Goal: Task Accomplishment & Management: Manage account settings

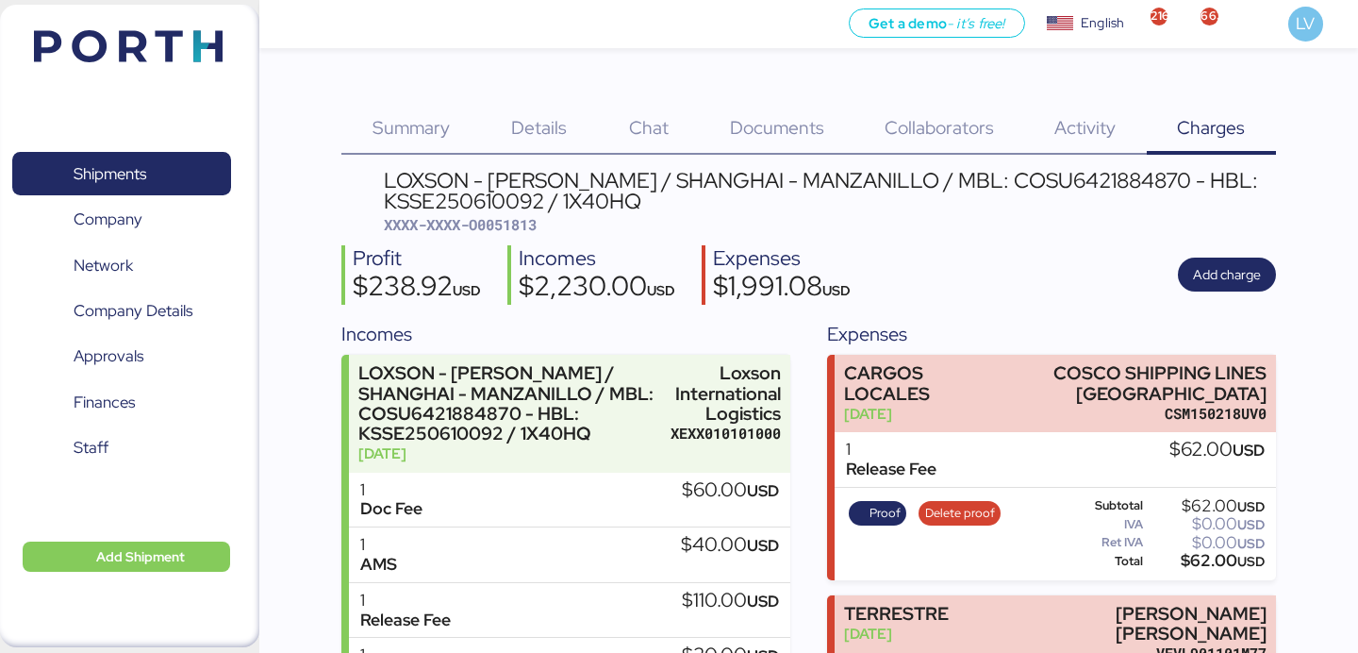
click at [201, 59] on img at bounding box center [128, 46] width 189 height 32
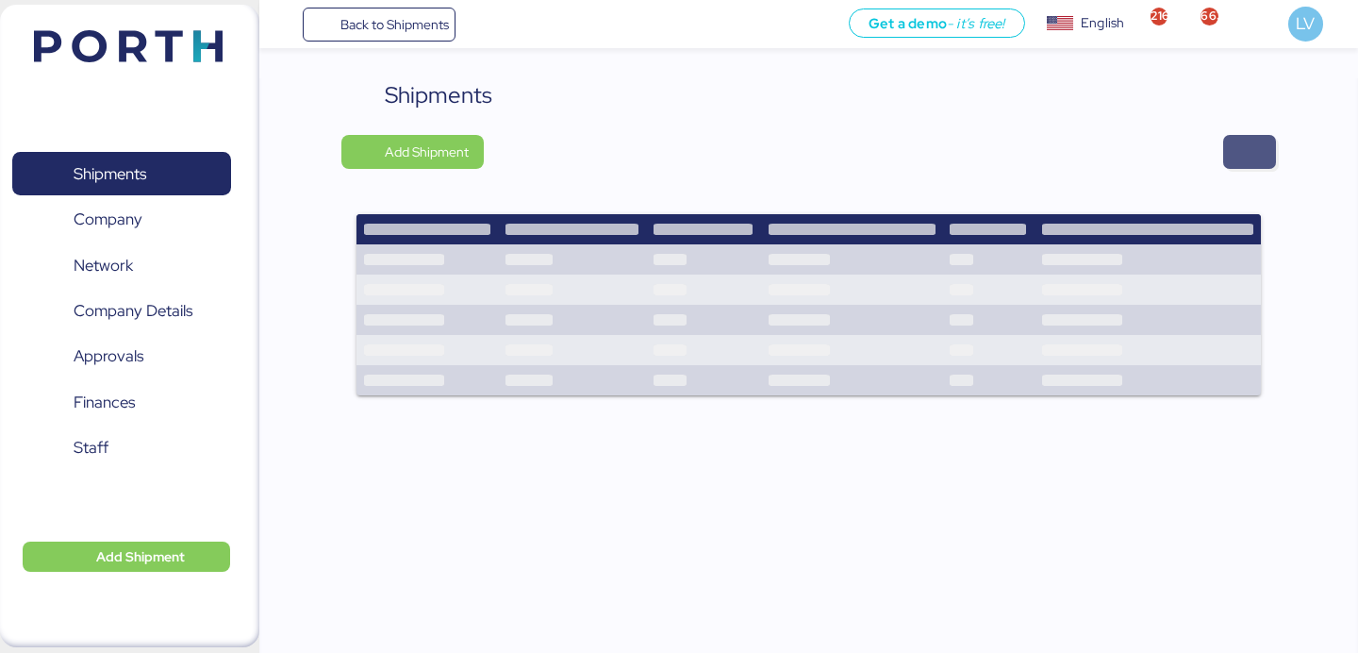
click at [1246, 160] on span "button" at bounding box center [1249, 152] width 23 height 26
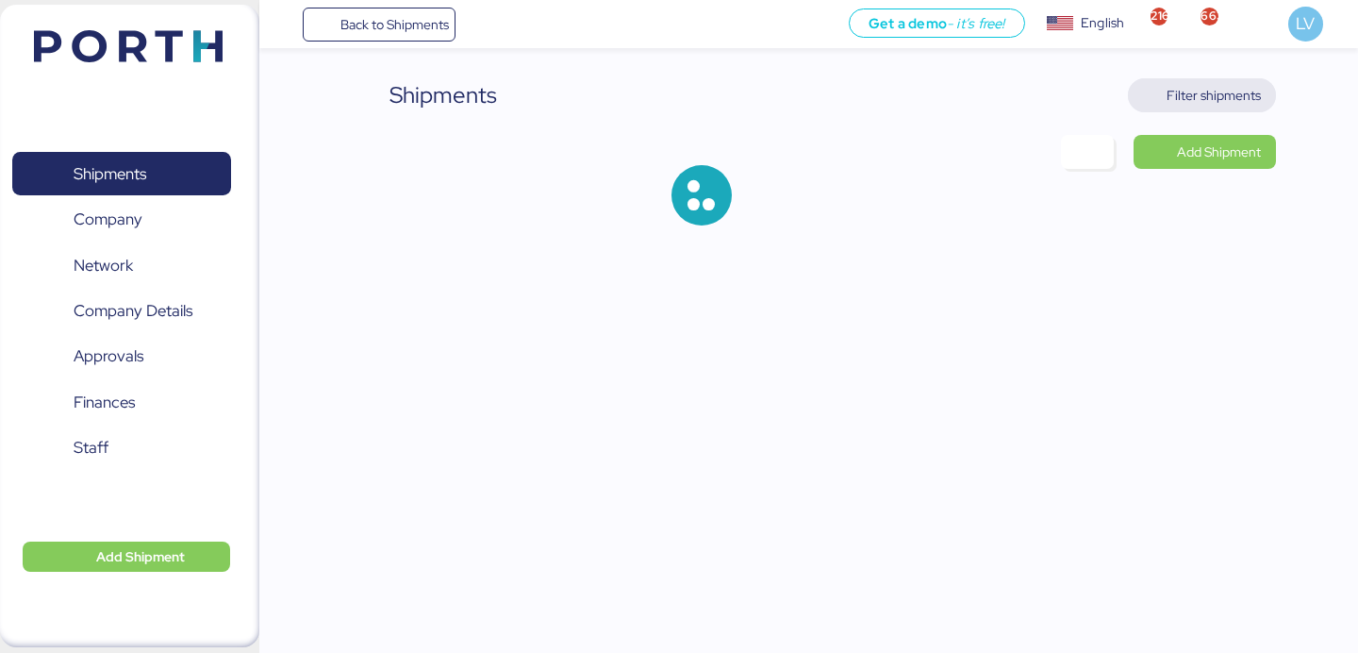
click at [1193, 79] on span "Filter shipments" at bounding box center [1202, 95] width 148 height 34
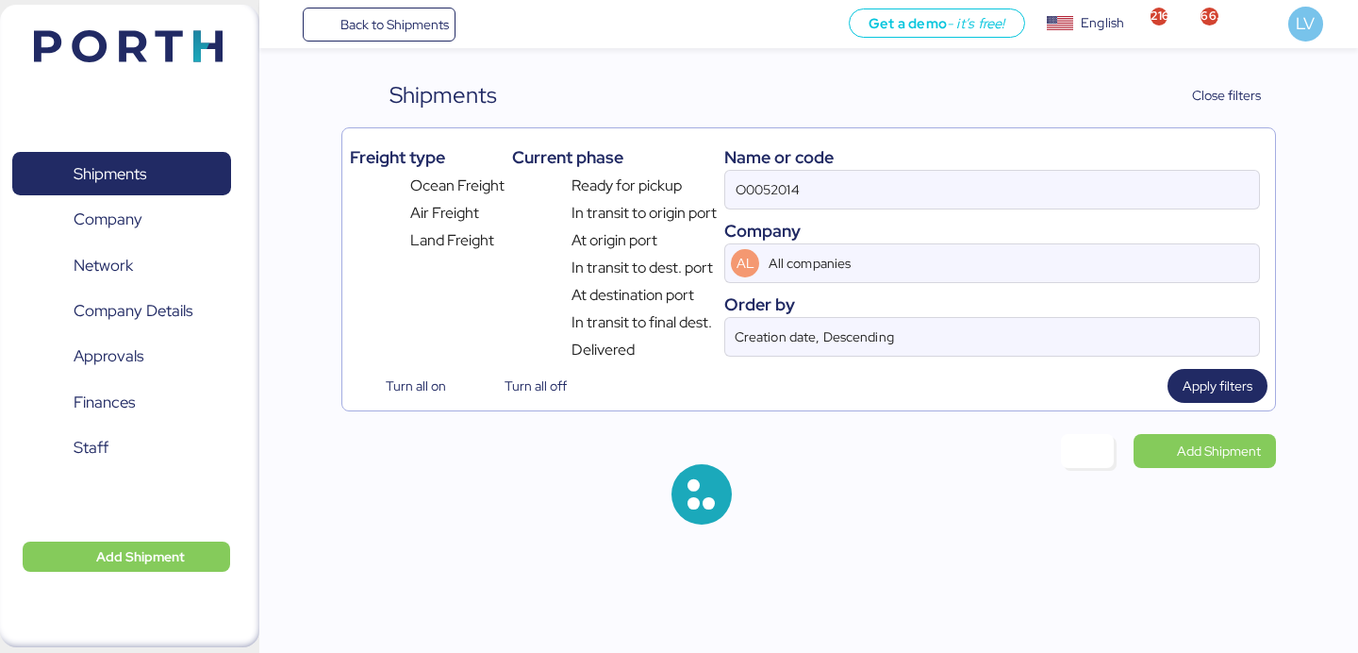
click at [996, 208] on div "O0052014" at bounding box center [992, 190] width 536 height 40
click at [996, 208] on input "O0052014" at bounding box center [992, 190] width 534 height 38
click at [996, 193] on input "O0052014" at bounding box center [992, 190] width 534 height 38
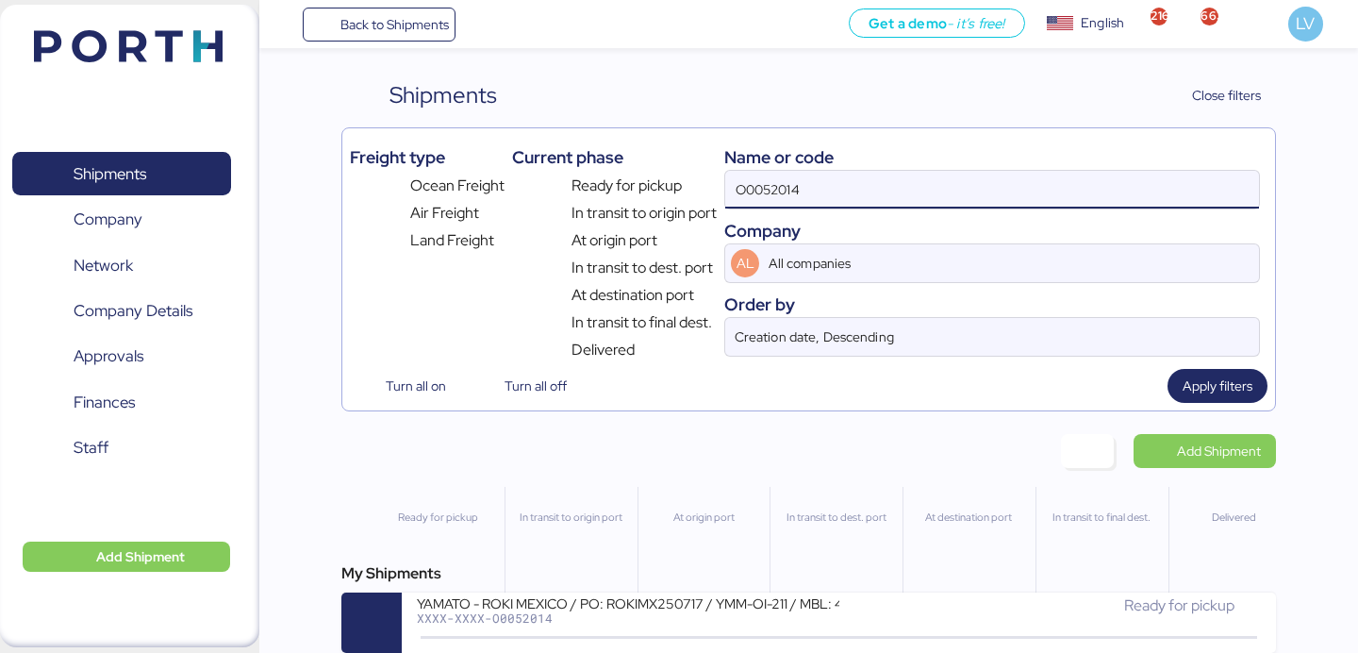
click at [996, 193] on input "O0052014" at bounding box center [992, 190] width 534 height 38
paste input "BYKS25095560SE"
type input "BYKS25095560SE"
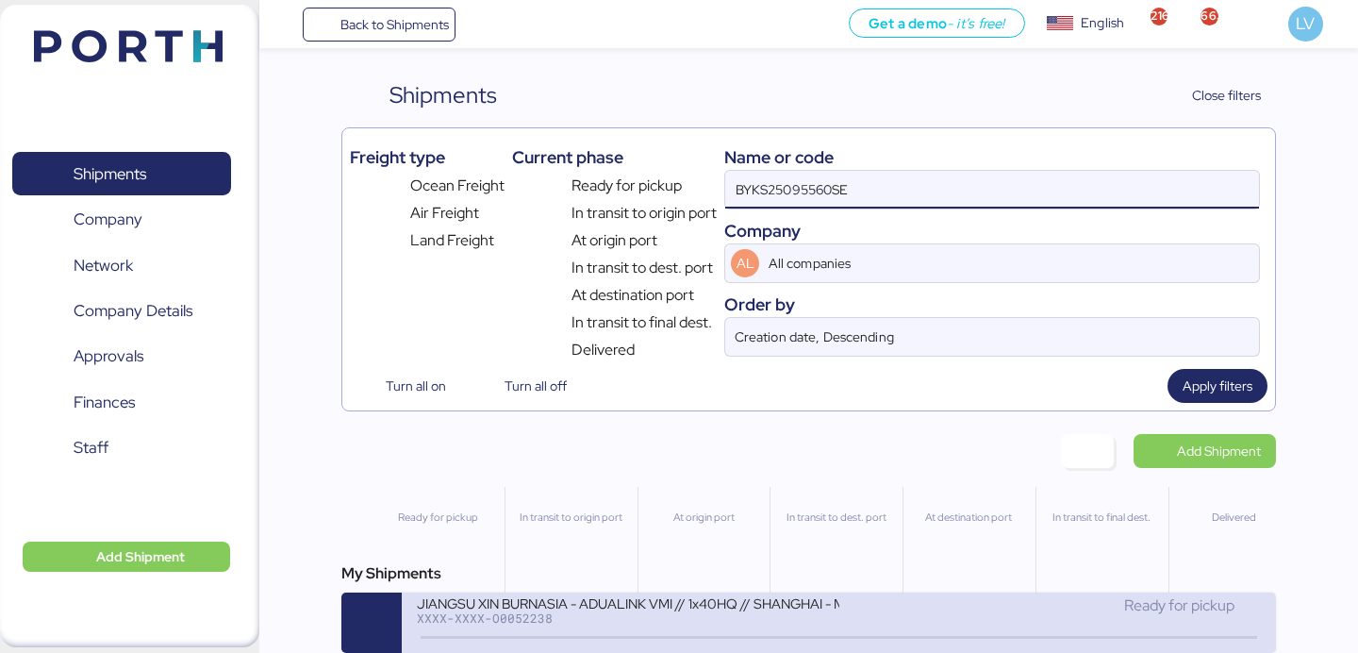
click at [609, 610] on div "JIANGSU XIN BURNASIA - ADUALINK VMI // 1x40HQ // SHANGHAI - MANZANILLO // HBL: …" at bounding box center [627, 602] width 421 height 16
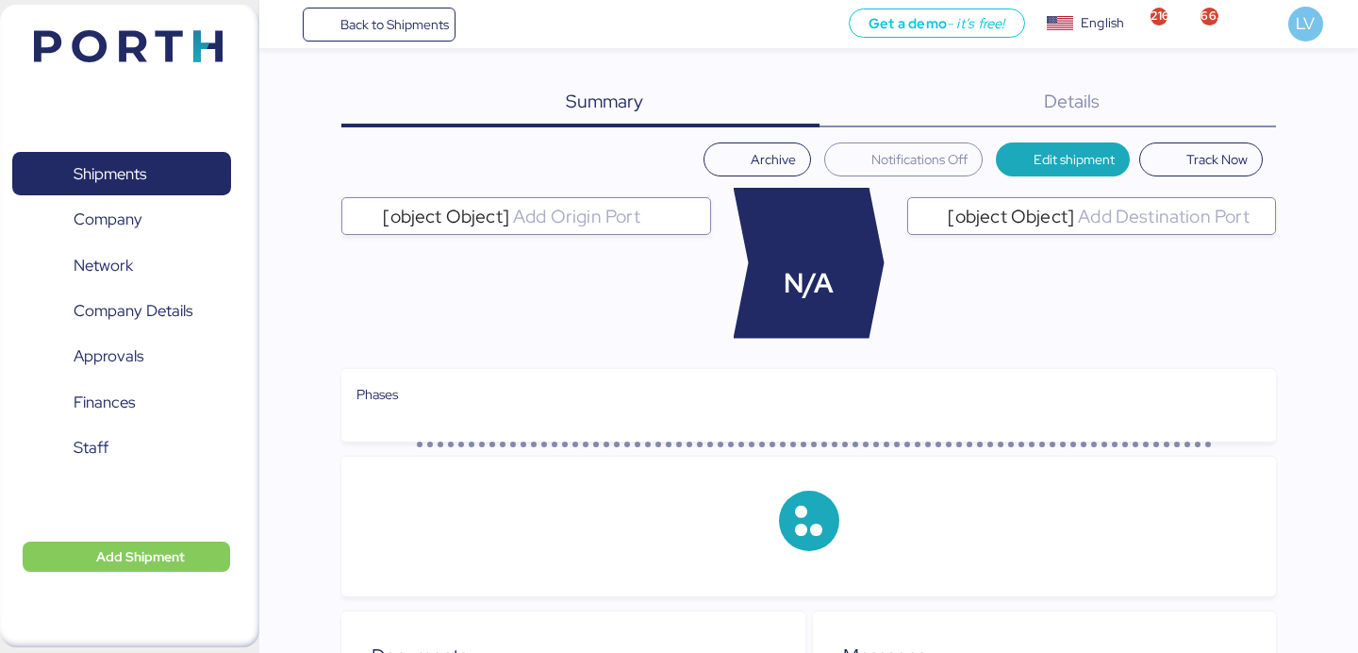
click at [1174, 125] on div "Details 0" at bounding box center [1047, 102] width 456 height 49
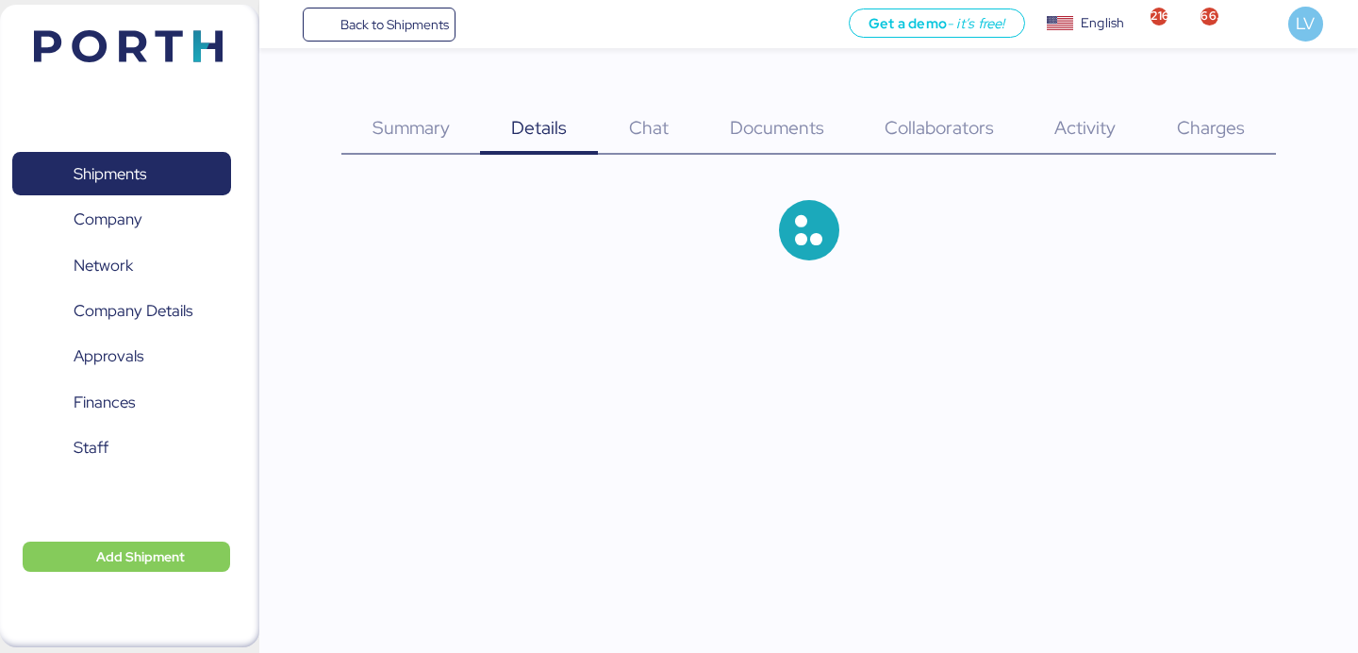
click at [1187, 120] on span "Charges" at bounding box center [1211, 127] width 68 height 25
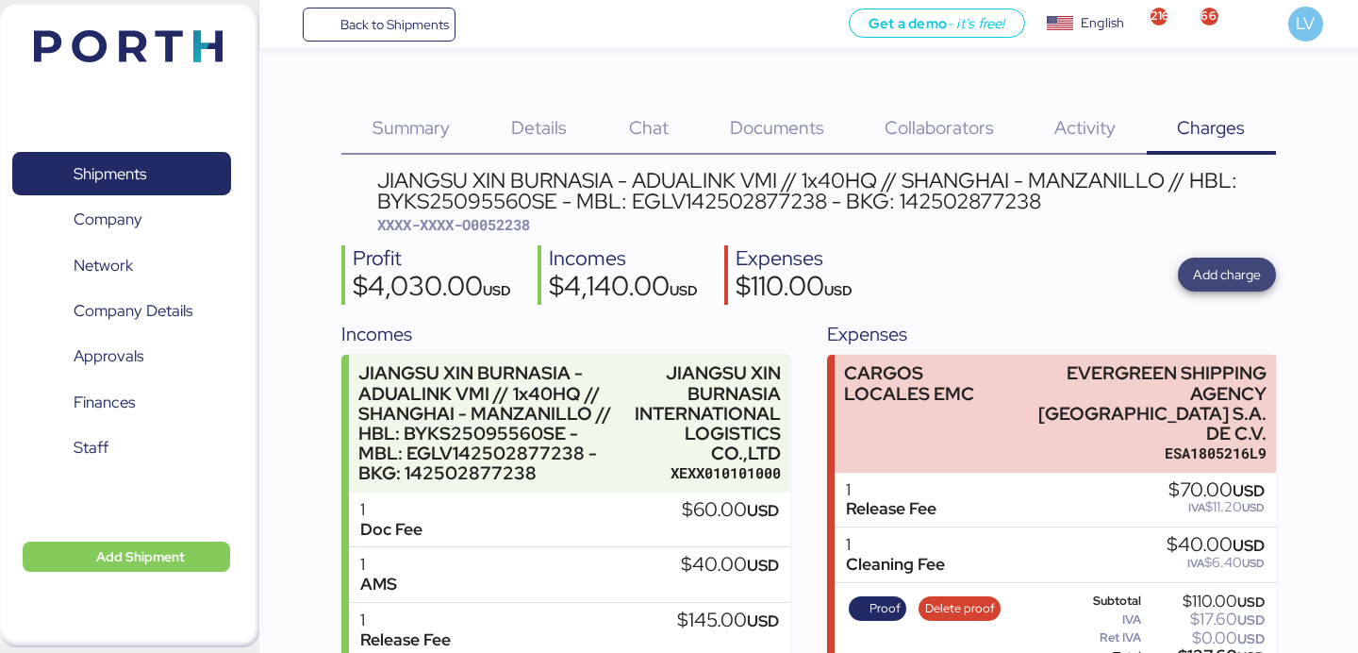
click at [1238, 273] on span "Add charge" at bounding box center [1227, 274] width 68 height 23
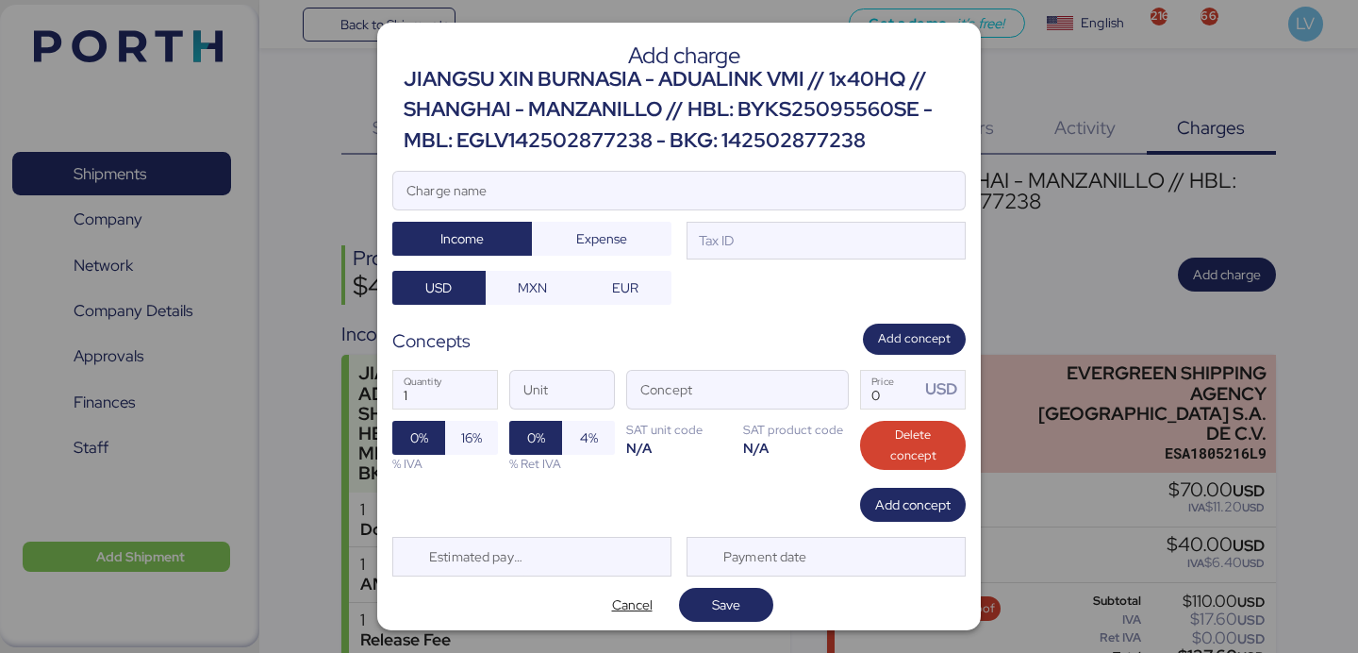
click at [852, 168] on div "Add charge JIANGSU XIN BURNASIA - ADUALINK VMI // 1x40HQ // SHANGHAI - MANZANIL…" at bounding box center [678, 326] width 603 height 607
click at [845, 184] on input "Charge name" at bounding box center [678, 191] width 571 height 38
type input "a"
type input "AMS"
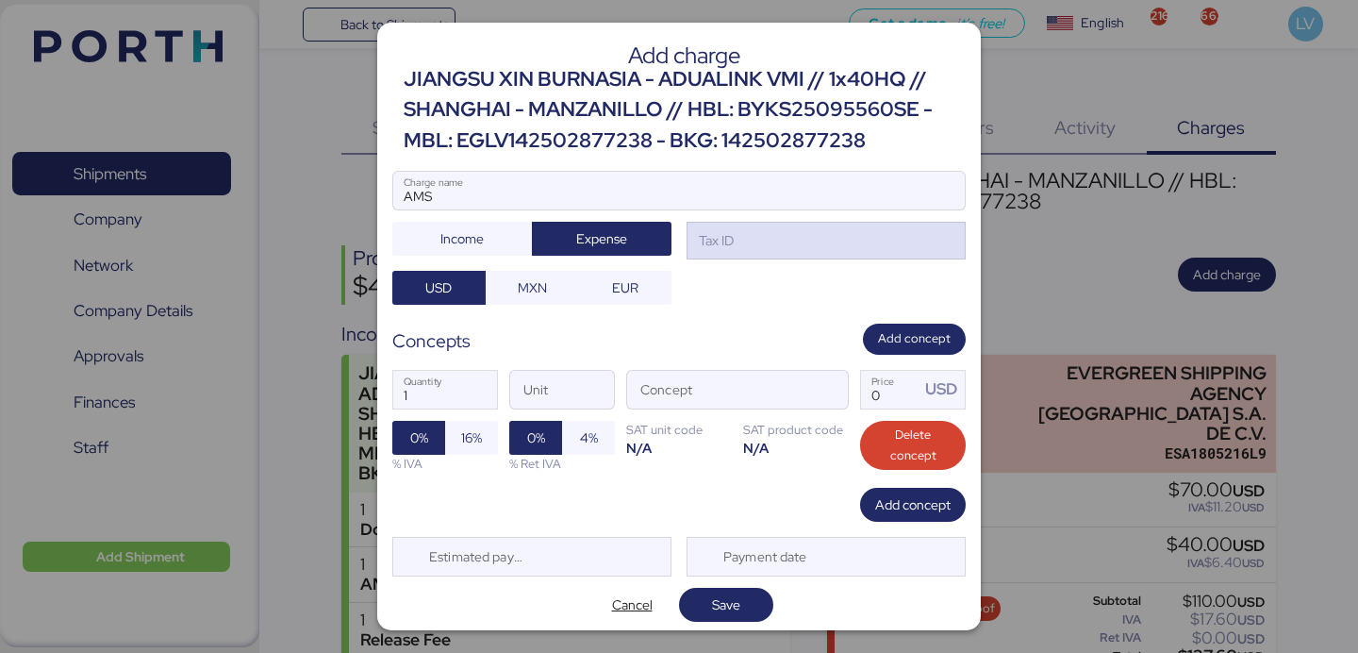
click at [834, 249] on div "Tax ID" at bounding box center [825, 241] width 279 height 38
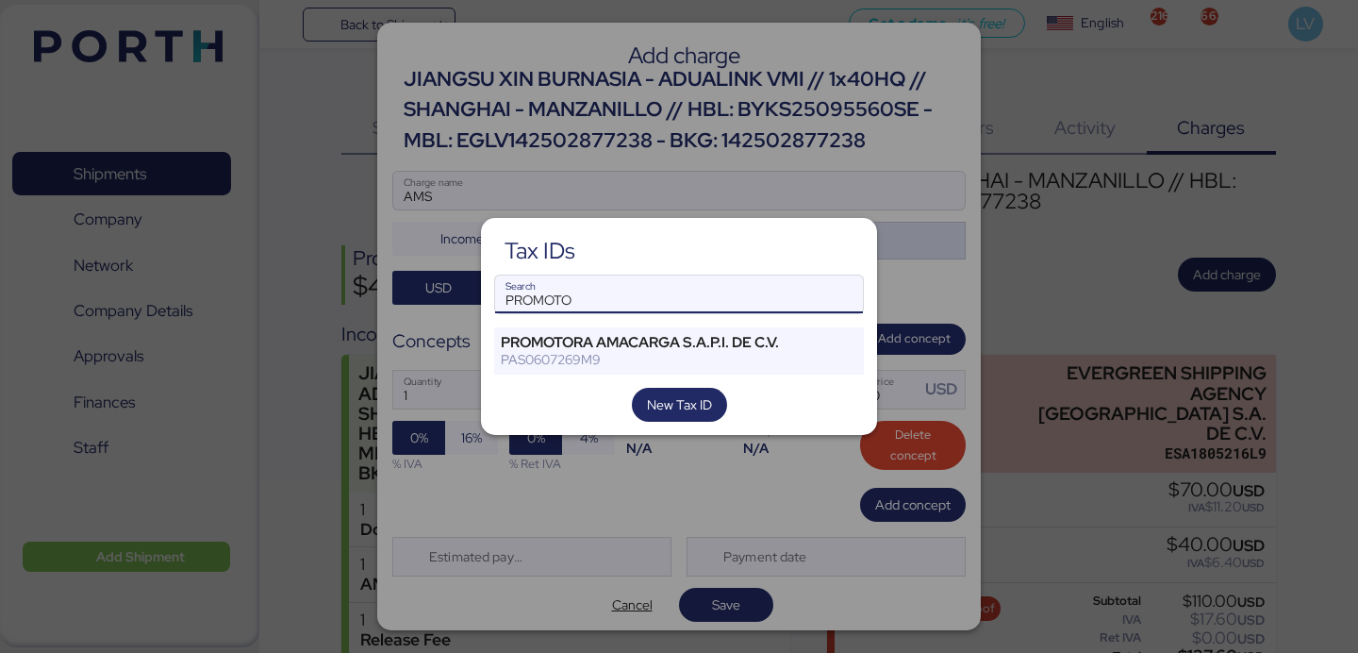
type input "PROMOTO"
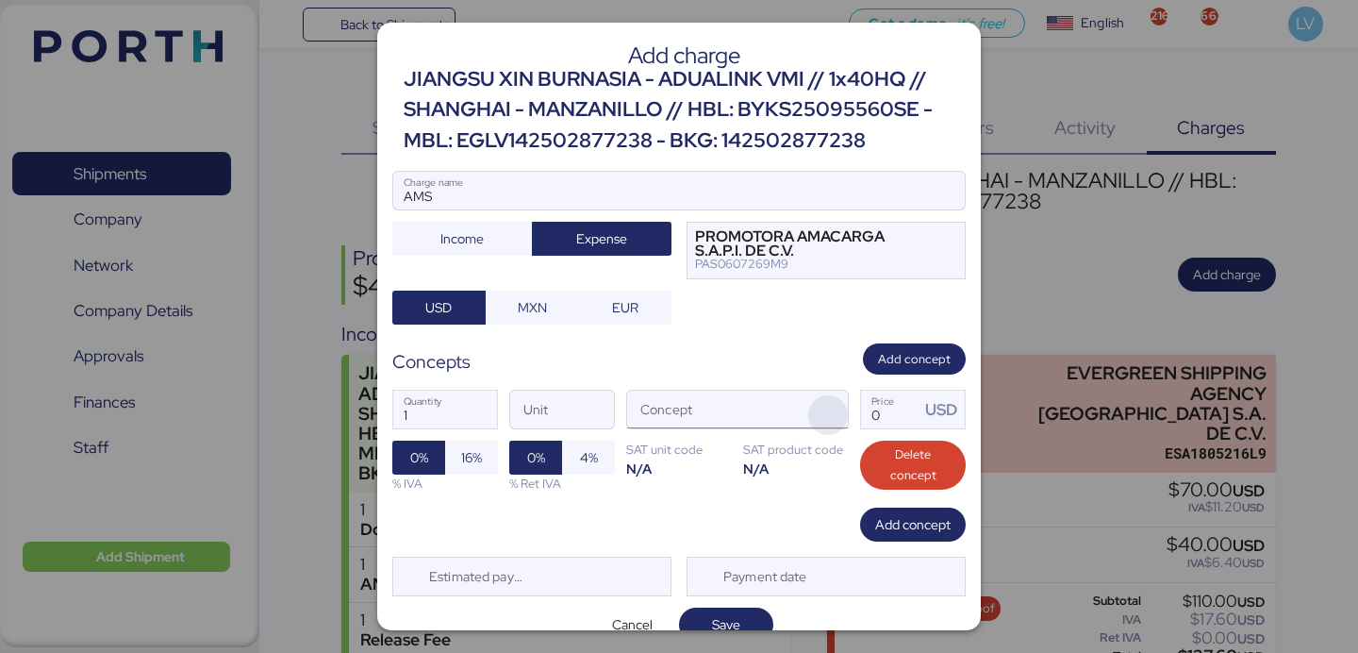
click at [832, 408] on span "button" at bounding box center [828, 415] width 40 height 40
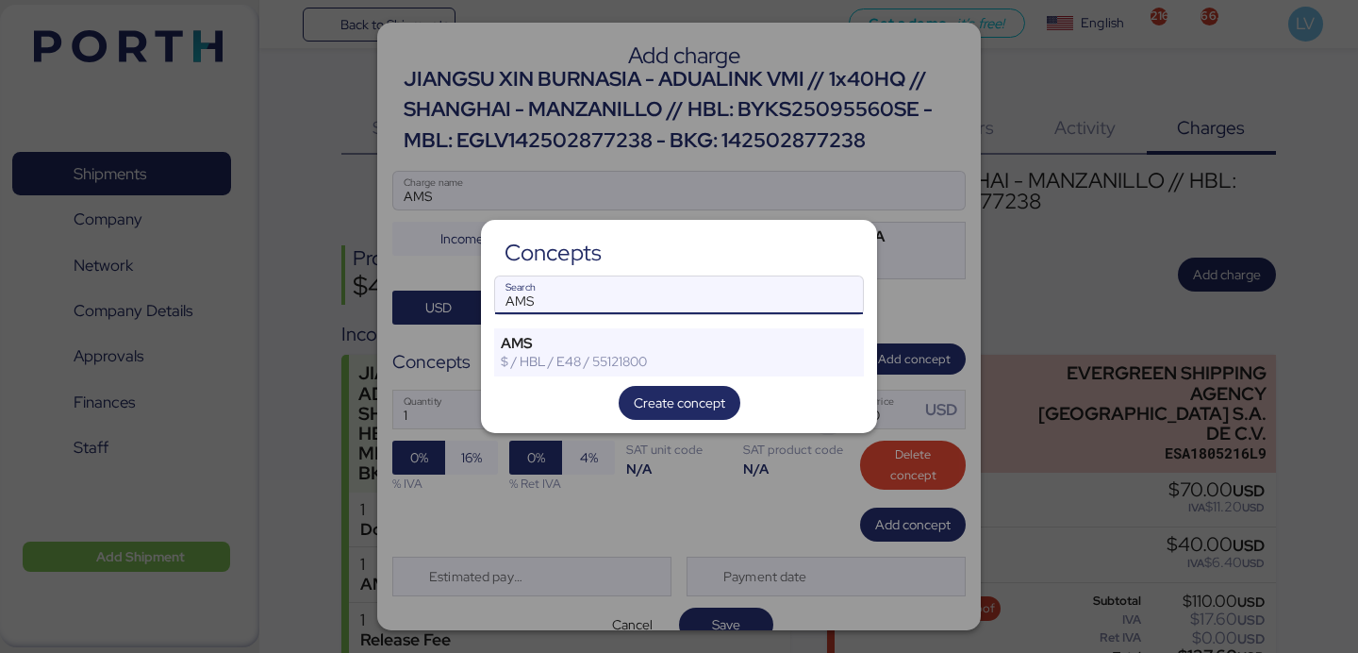
type input "AMS"
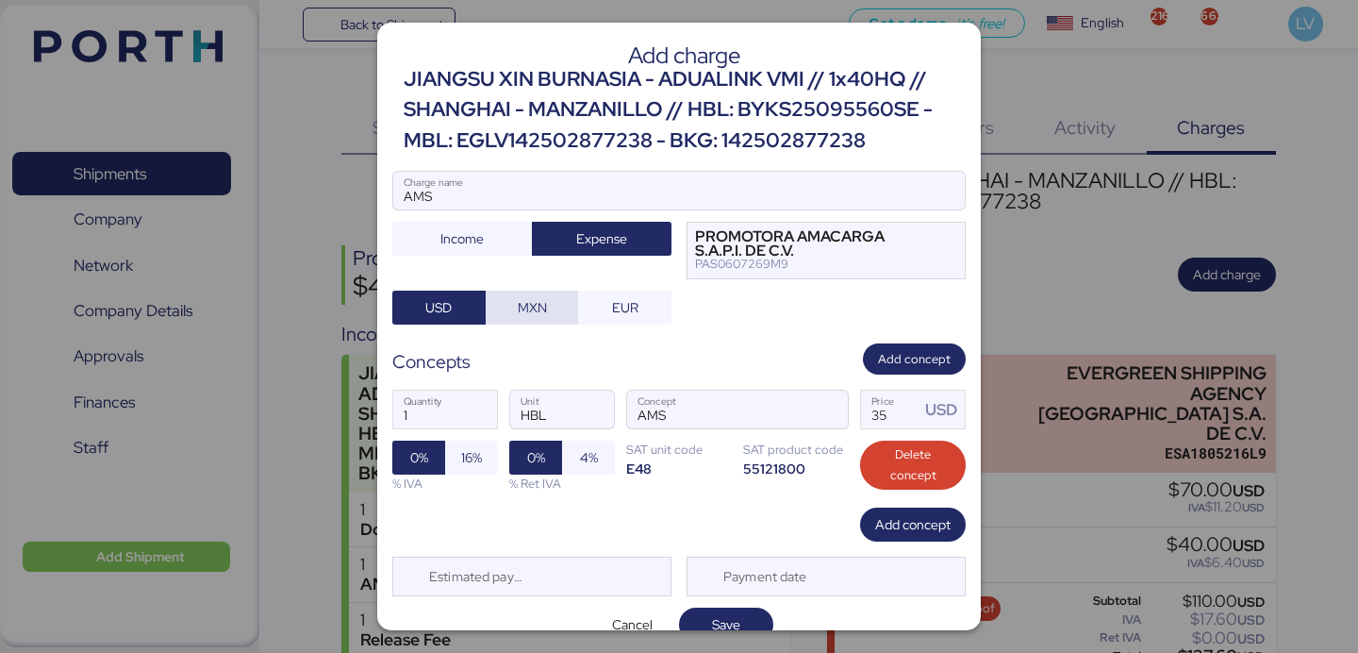
click at [530, 302] on span "MXN" at bounding box center [532, 307] width 29 height 23
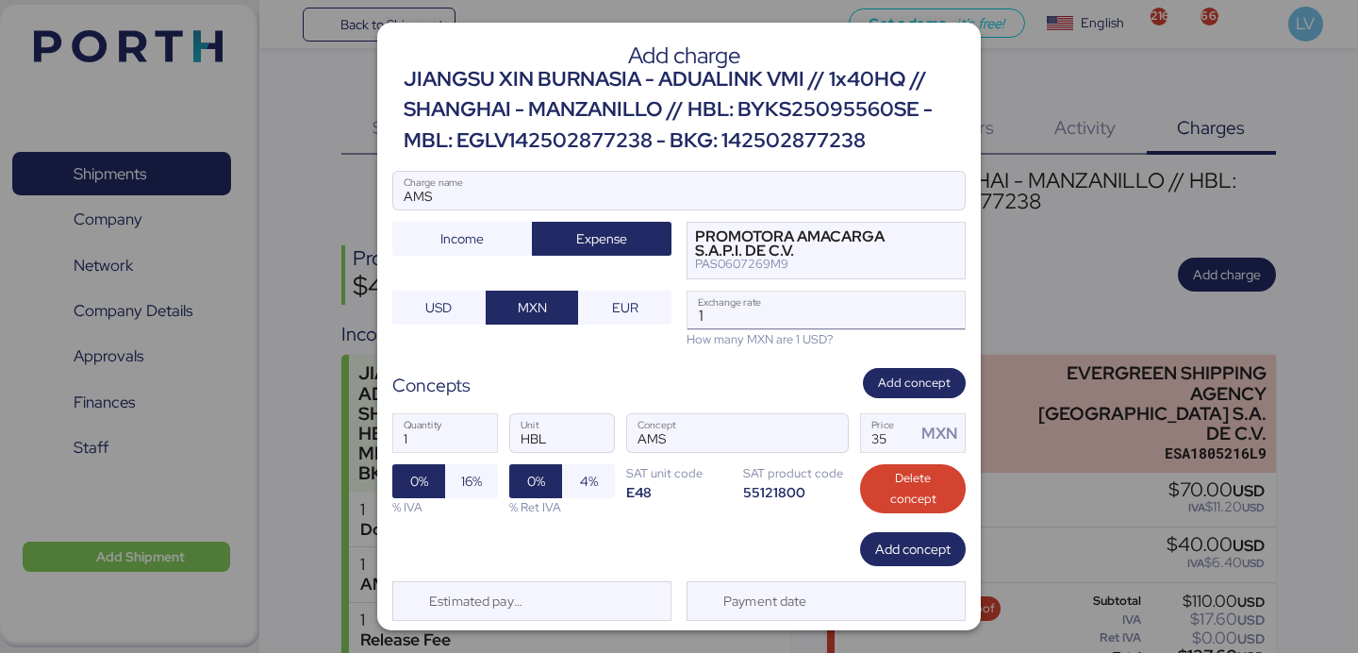
click at [825, 304] on input "1" at bounding box center [825, 310] width 277 height 38
paste input "8.3935"
type input "18.3935"
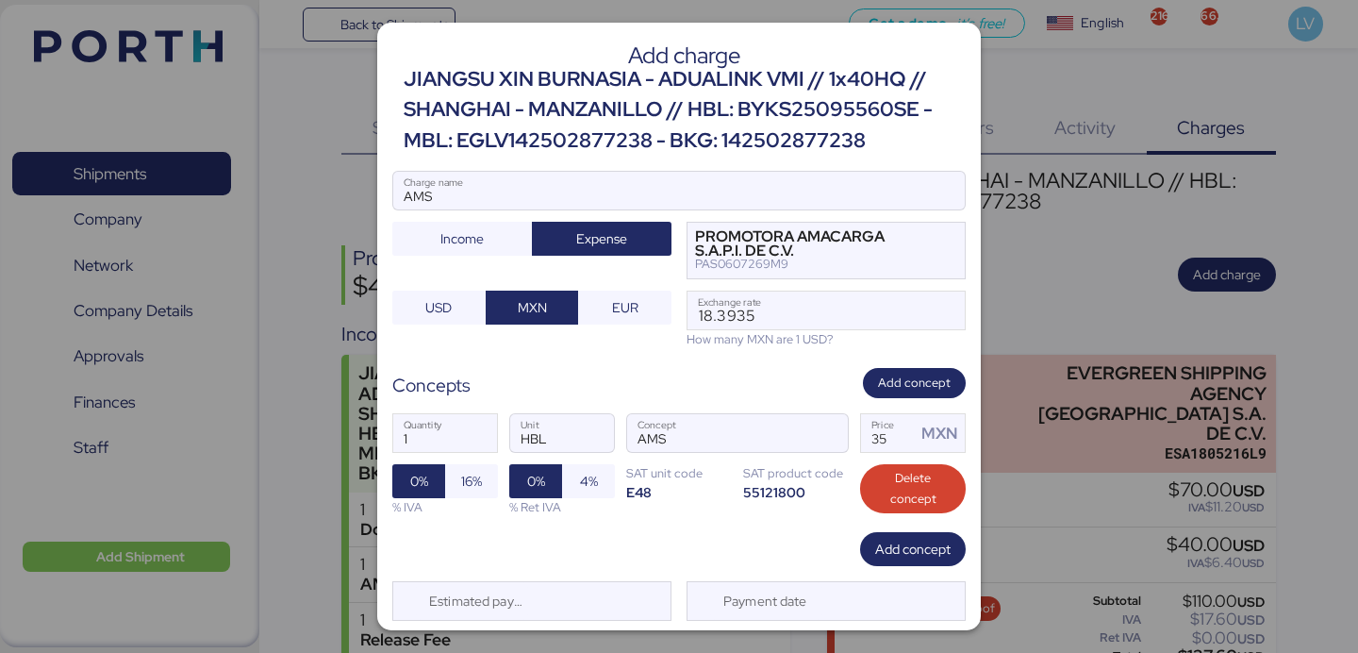
click at [877, 454] on div "1 Quantity HBL Unit AMS Concept 35 Price MXN 0% 16% % IVA 0% 4% % Ret IVA SAT u…" at bounding box center [678, 464] width 573 height 133
click at [877, 442] on input "35" at bounding box center [888, 433] width 55 height 38
type input "60"
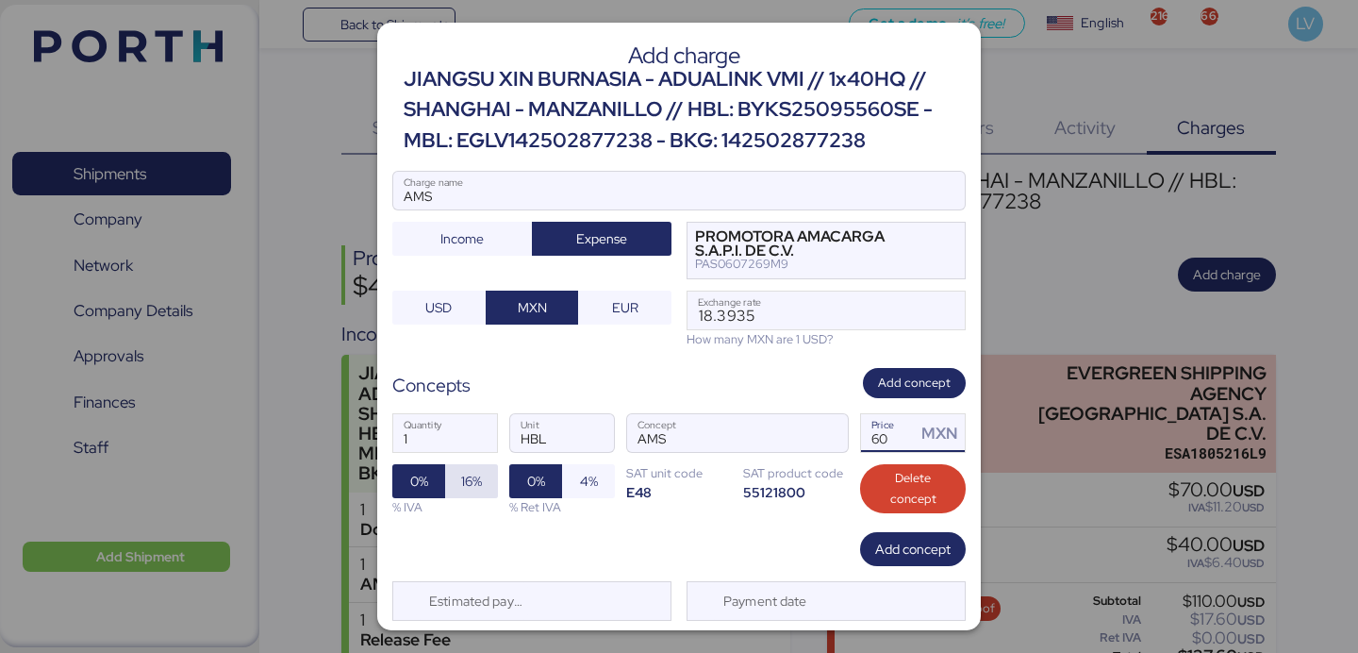
click at [465, 494] on span "16%" at bounding box center [471, 481] width 53 height 34
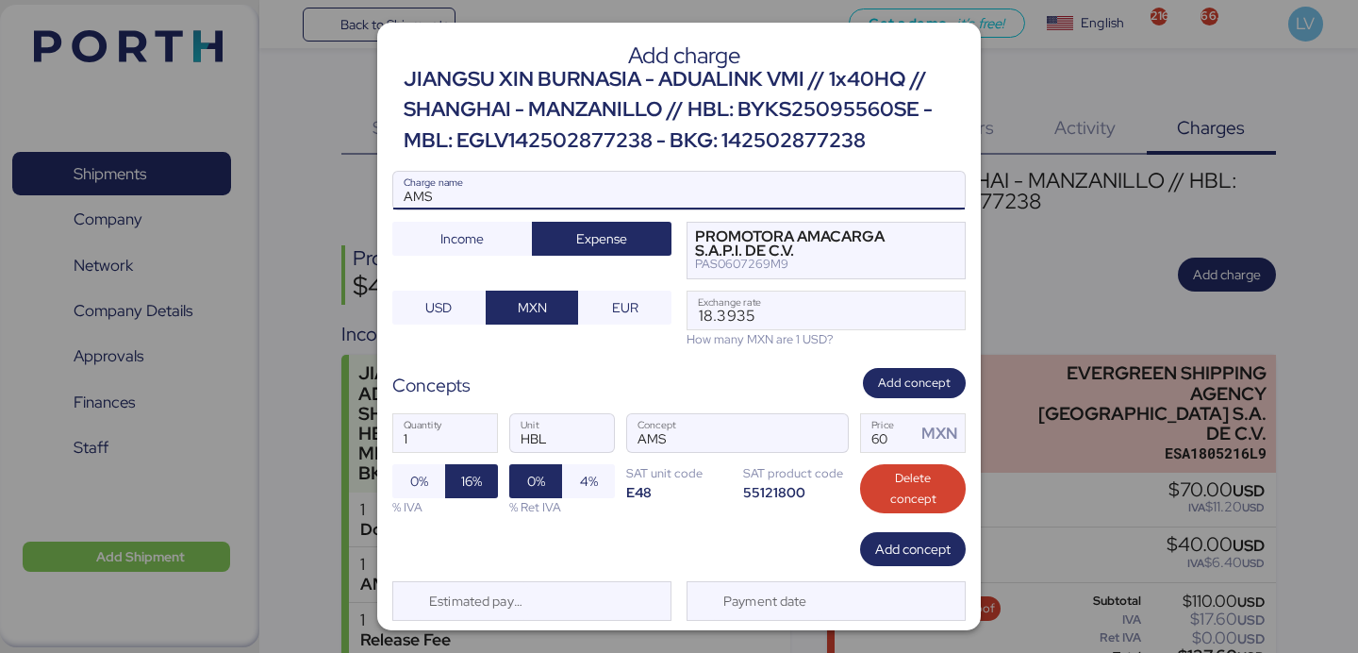
click at [590, 187] on input "AMS" at bounding box center [678, 191] width 571 height 38
paste input "7737R525000728"
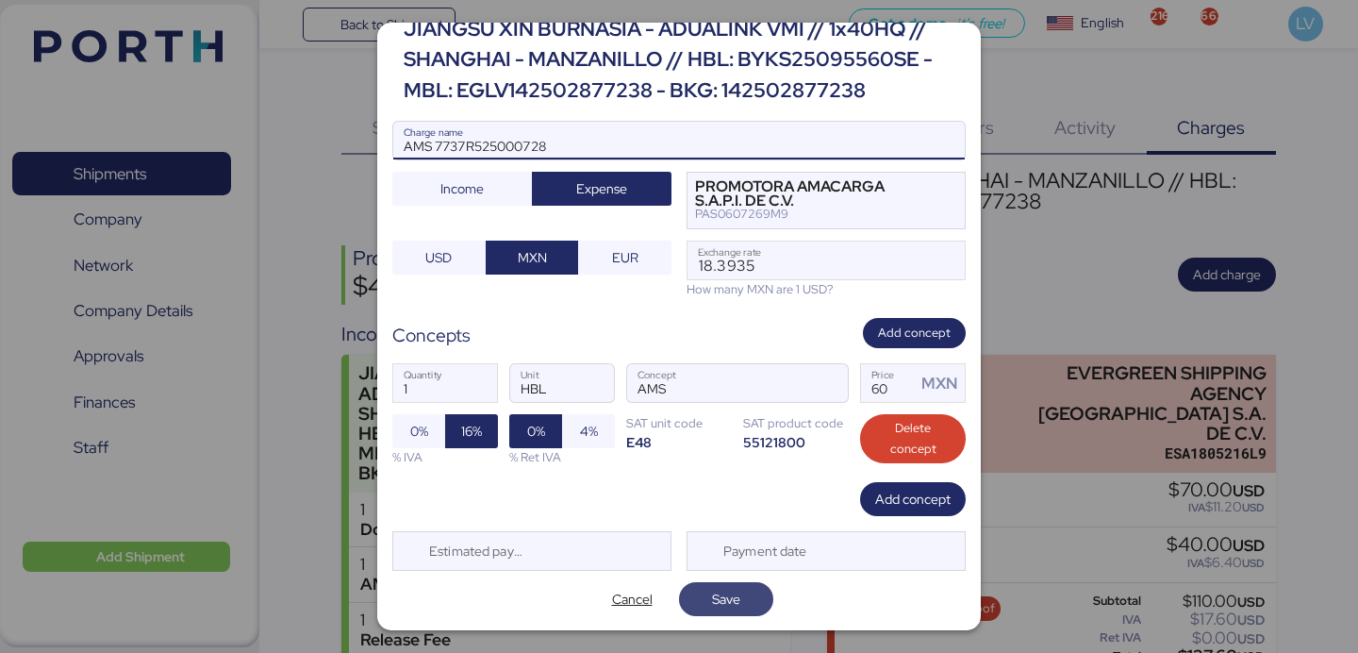
type input "AMS 7737R525000728"
click at [712, 596] on span "Save" at bounding box center [726, 598] width 28 height 23
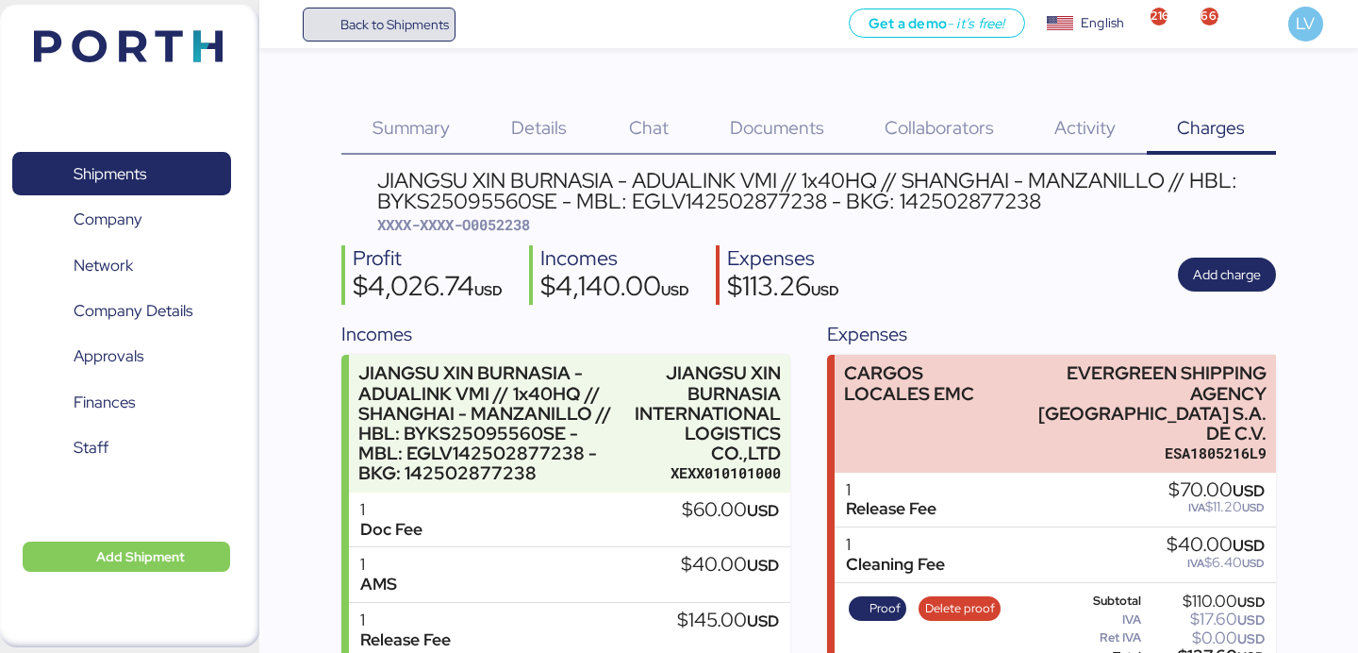
click at [414, 9] on span "Back to Shipments" at bounding box center [379, 25] width 140 height 34
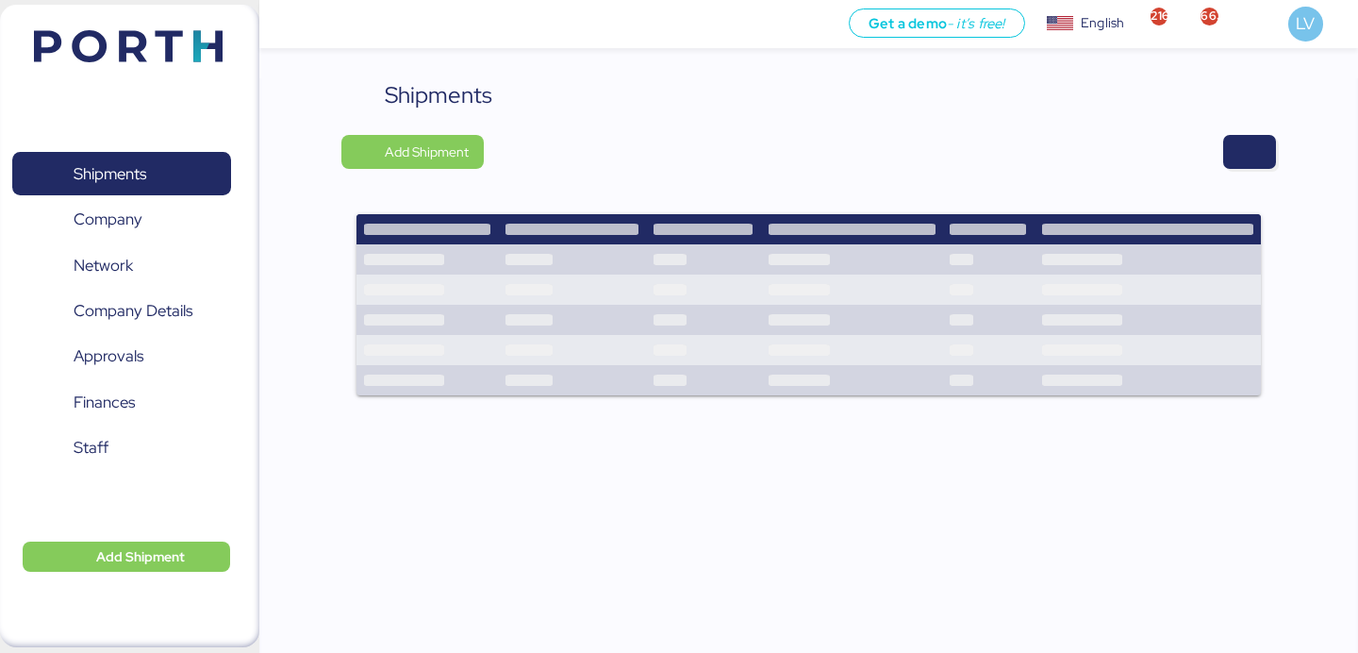
click at [1210, 151] on div at bounding box center [886, 152] width 778 height 34
click at [1269, 153] on span "button" at bounding box center [1249, 152] width 53 height 34
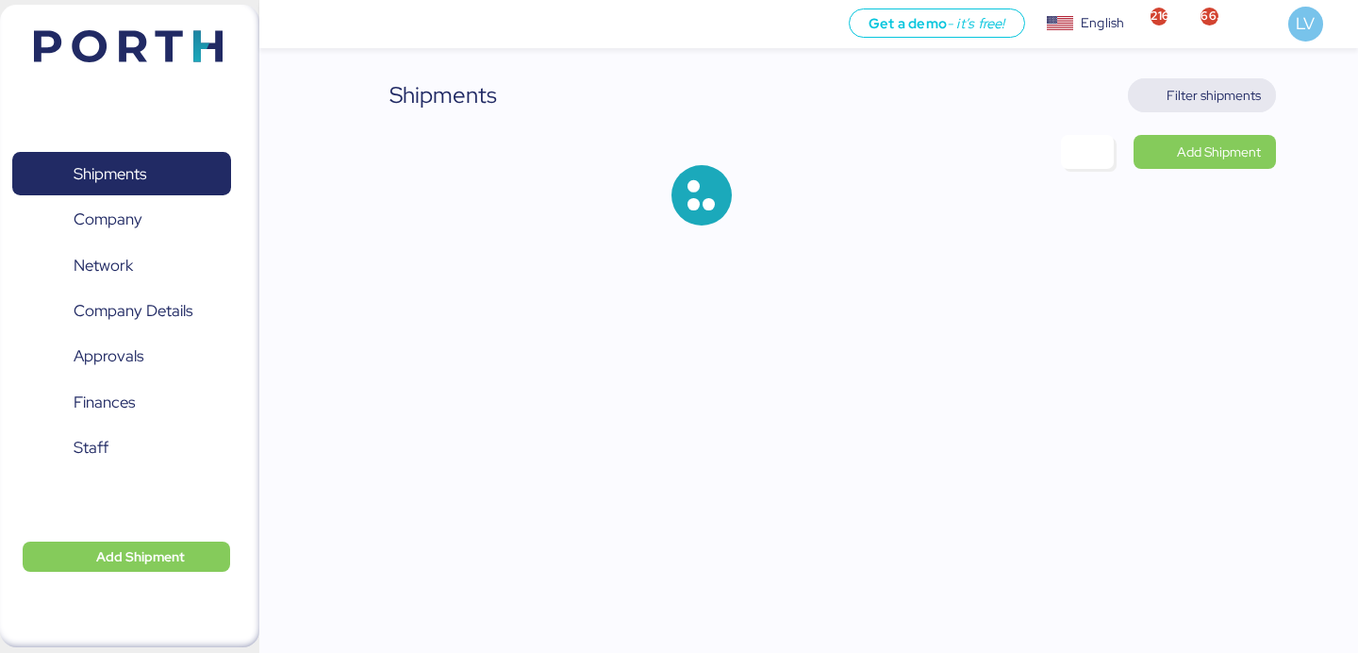
click at [1215, 106] on span "Filter shipments" at bounding box center [1213, 95] width 94 height 23
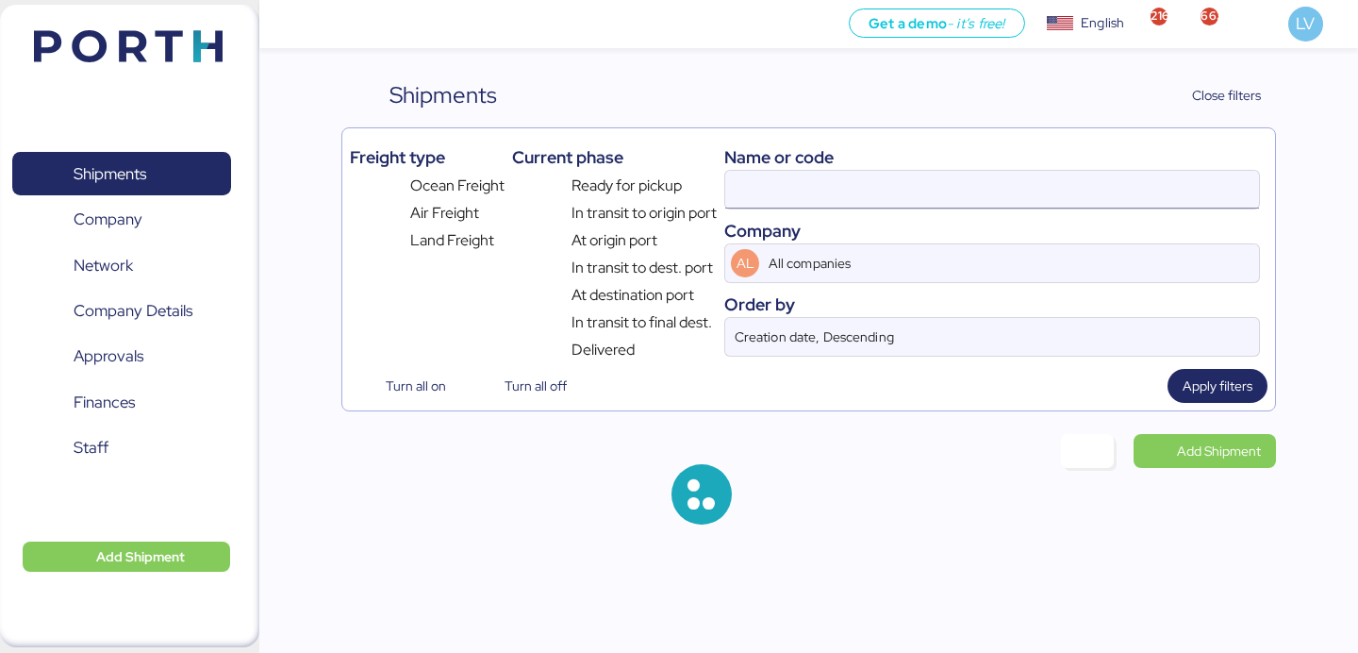
click at [1046, 187] on input at bounding box center [992, 190] width 534 height 38
paste input "030F538534"
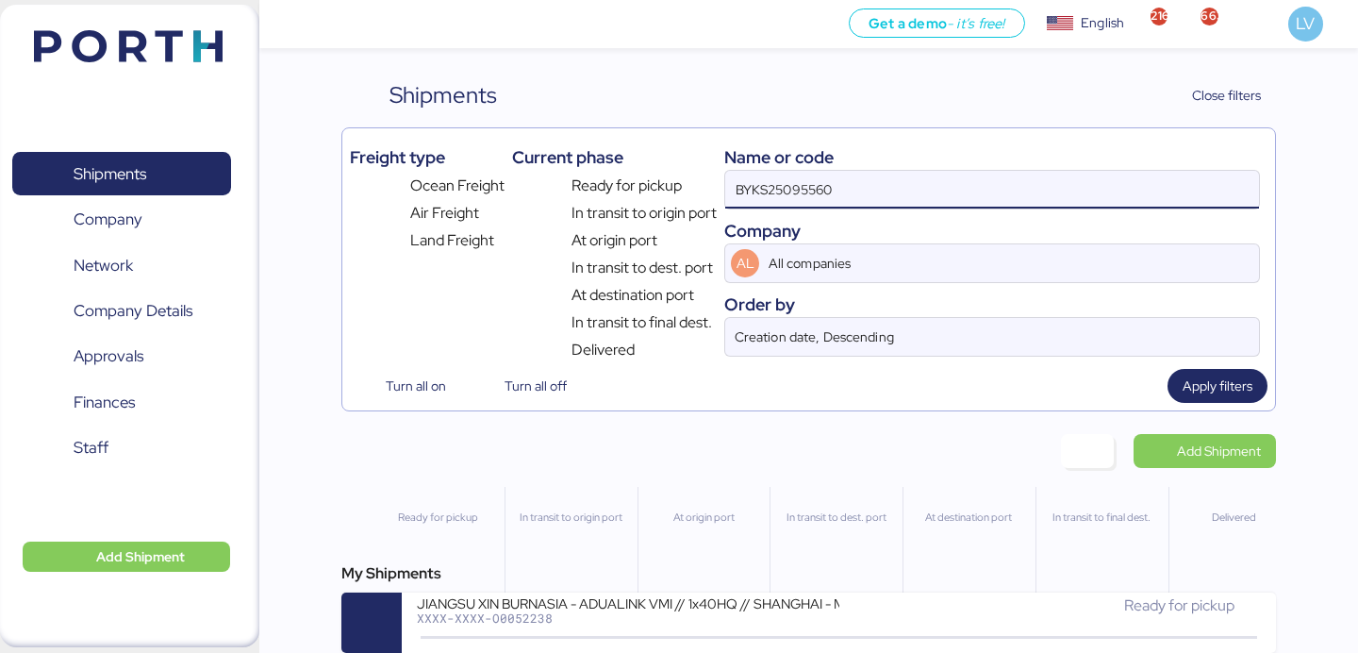
click at [1046, 187] on input "BYKS25095560" at bounding box center [992, 190] width 534 height 38
paste input "030F538534"
type input "030F538534"
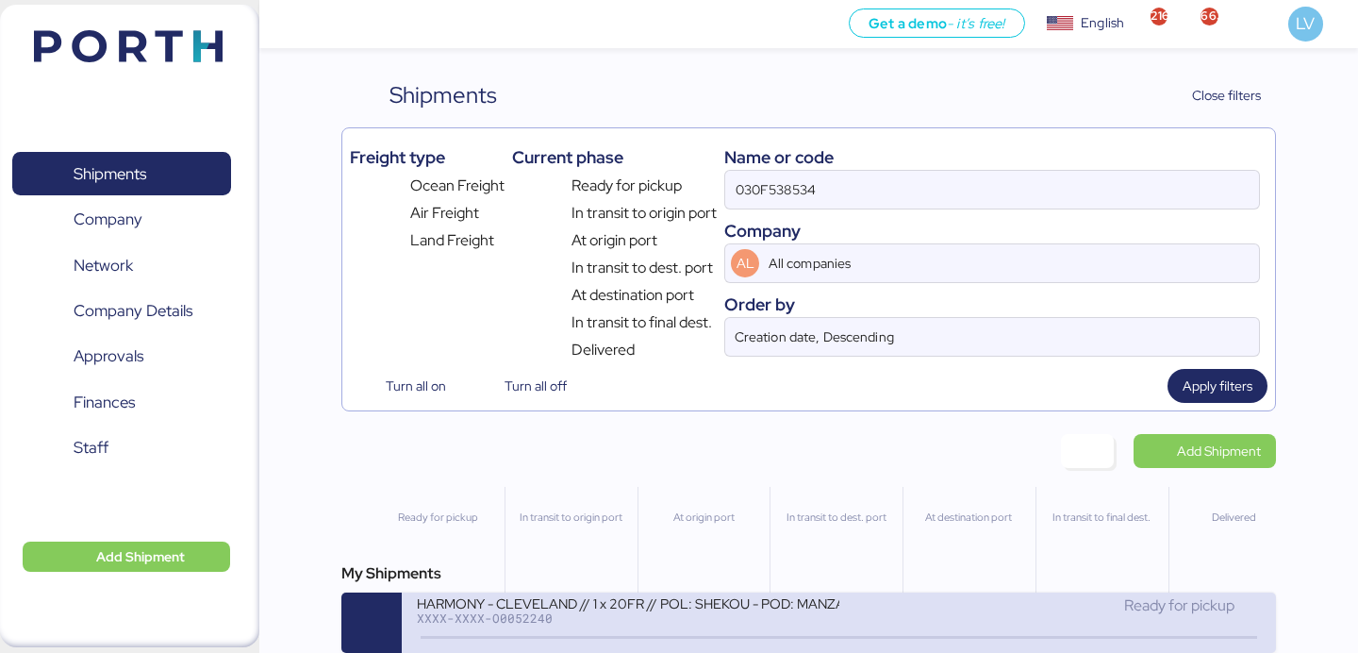
click at [716, 623] on div "XXXX-XXXX-O0052240" at bounding box center [627, 617] width 421 height 13
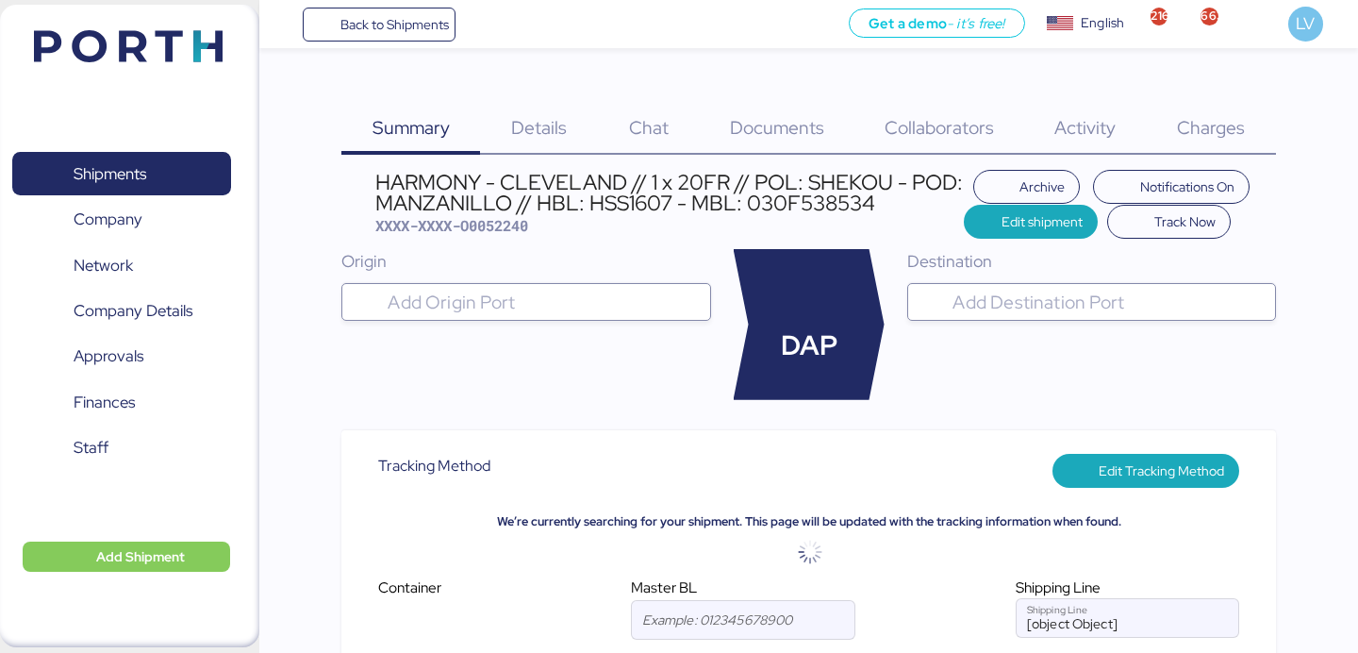
click at [794, 99] on div "Documents 0" at bounding box center [777, 116] width 155 height 76
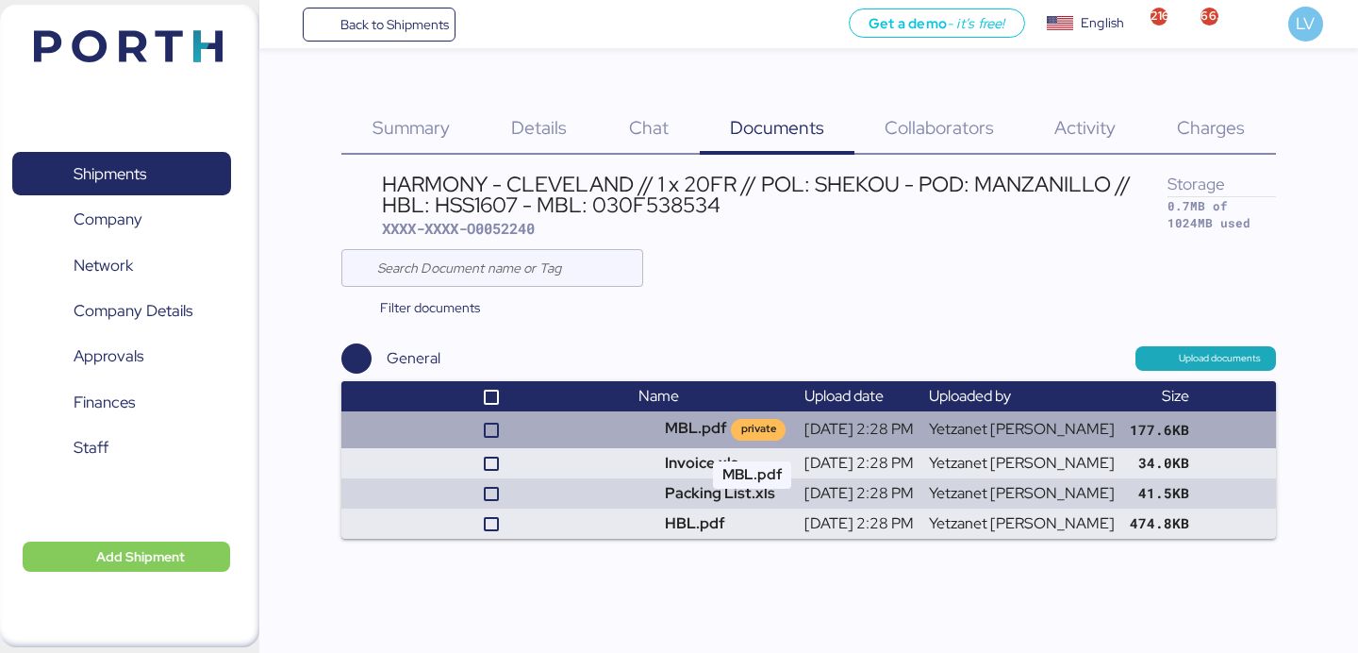
click at [697, 432] on td "MBL.pdf private" at bounding box center [713, 429] width 165 height 36
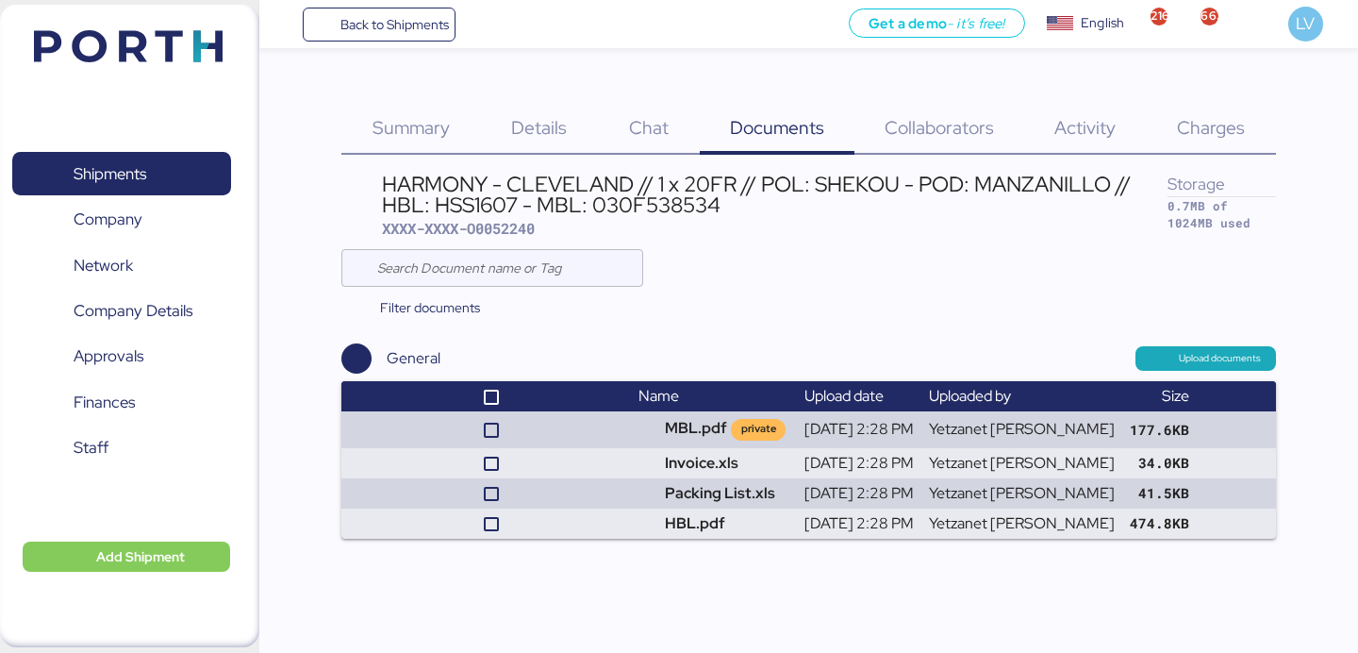
click at [1181, 88] on div "Charges 0" at bounding box center [1211, 116] width 129 height 76
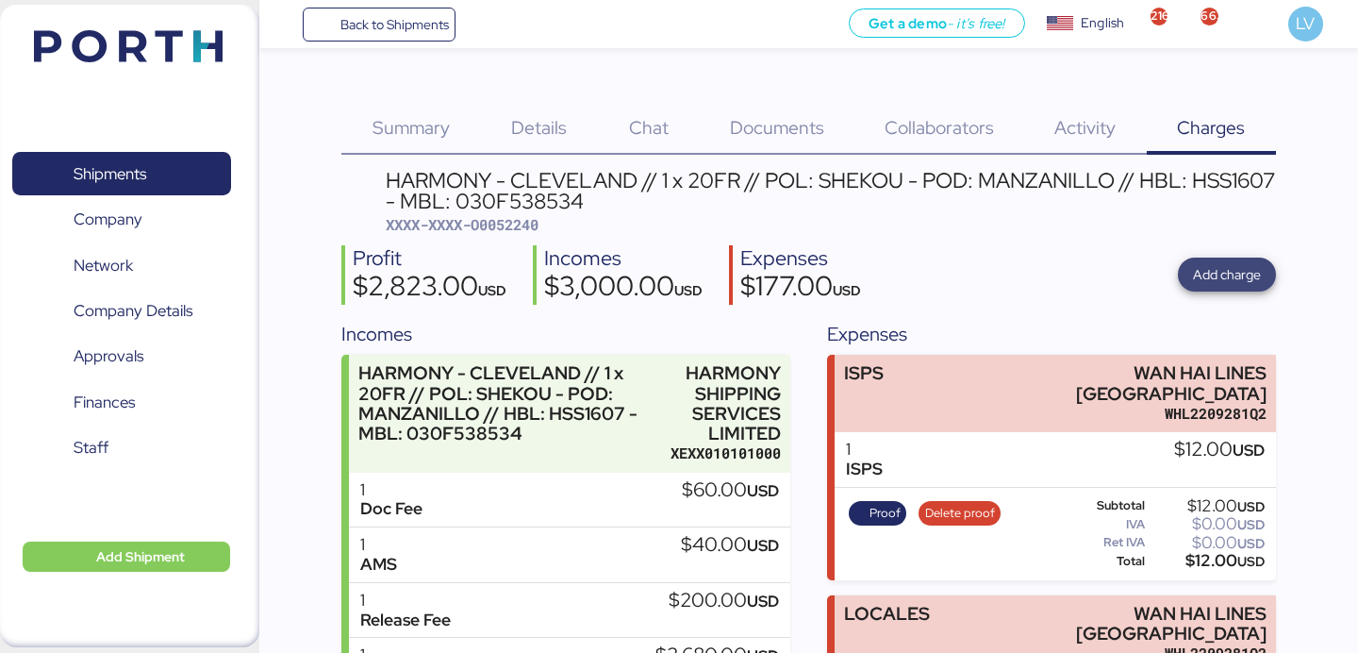
click at [1248, 271] on span "Add charge" at bounding box center [1227, 274] width 68 height 23
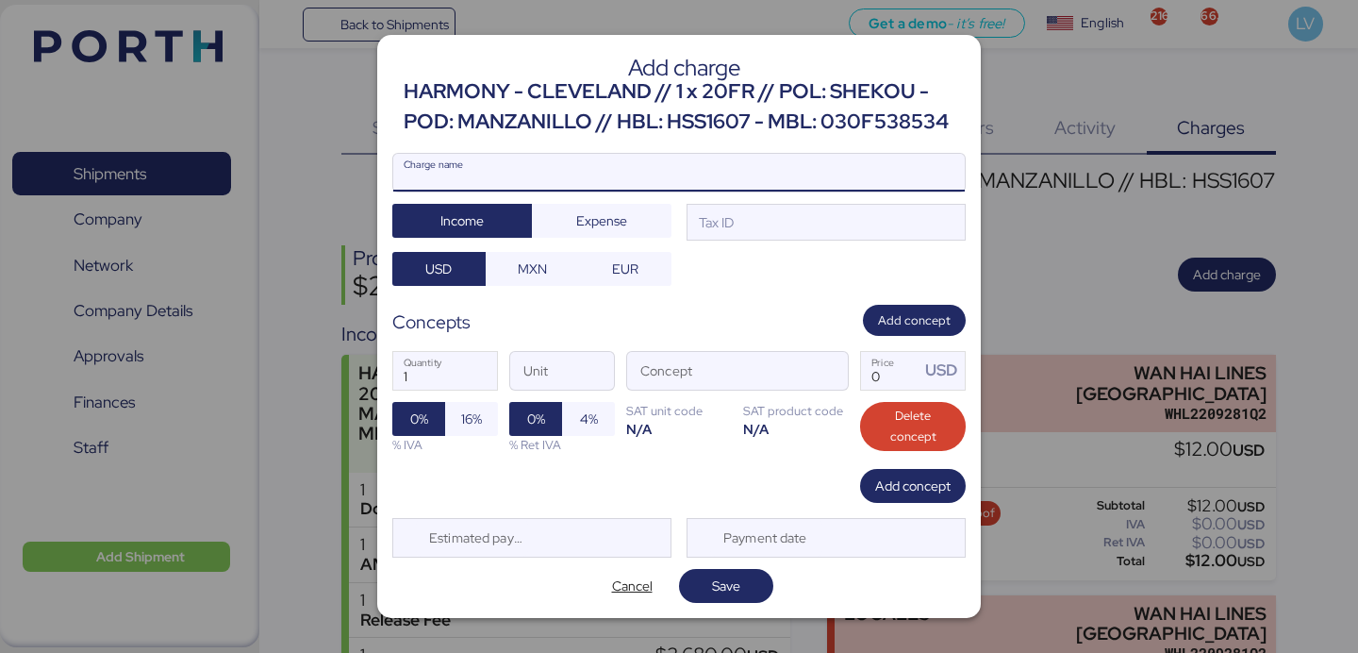
click at [937, 172] on input "Charge name" at bounding box center [678, 173] width 571 height 38
type input "a"
paste input "7737R525000729"
type input "AMS 7737R525000729"
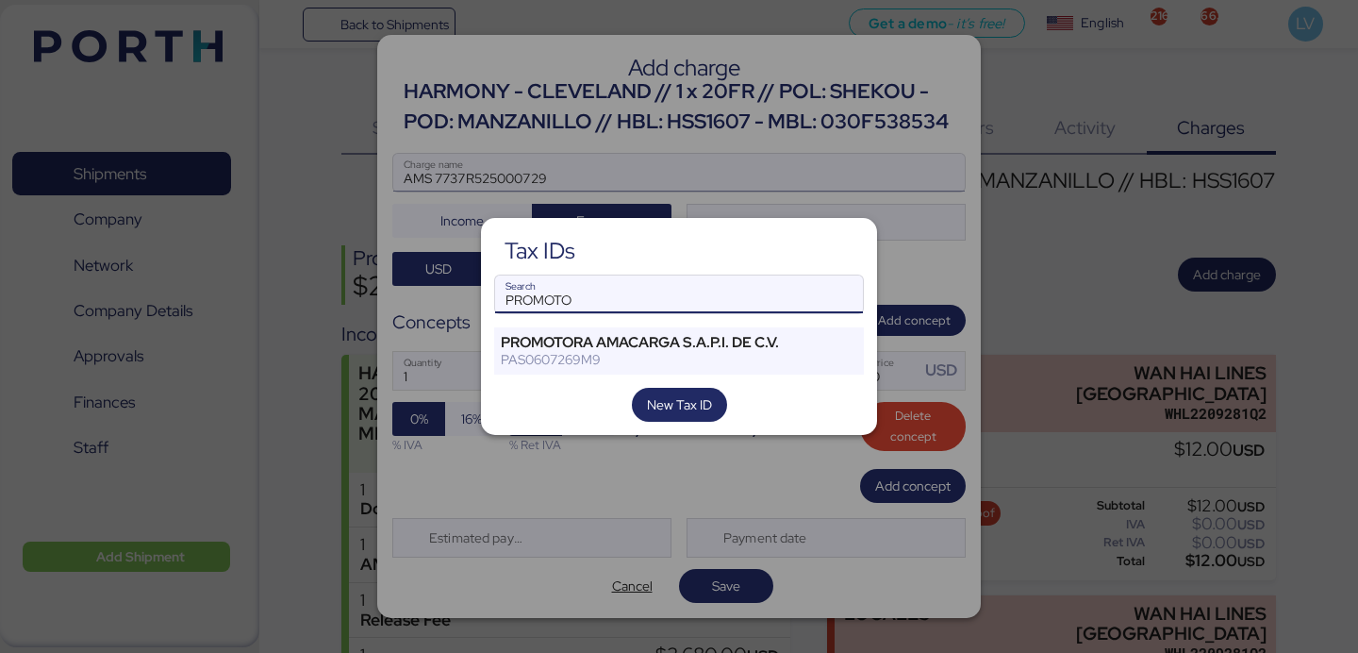
type input "PROMOTO"
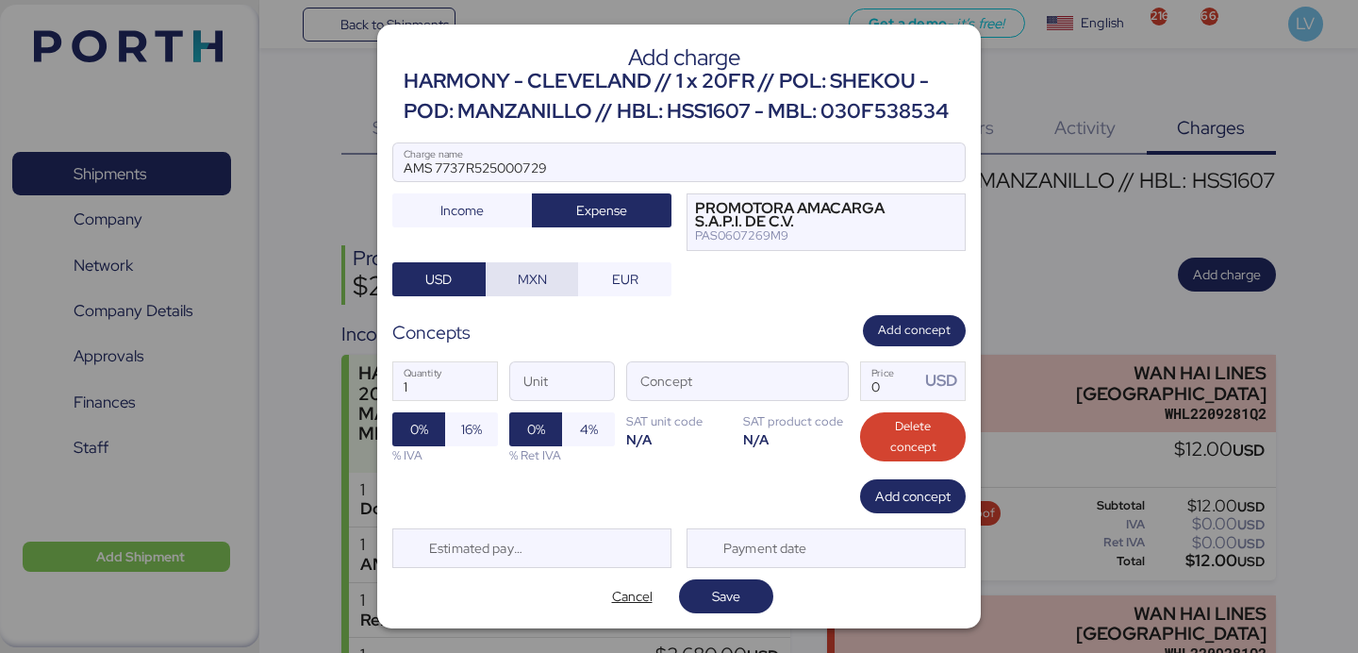
click at [559, 286] on span "MXN" at bounding box center [532, 279] width 63 height 26
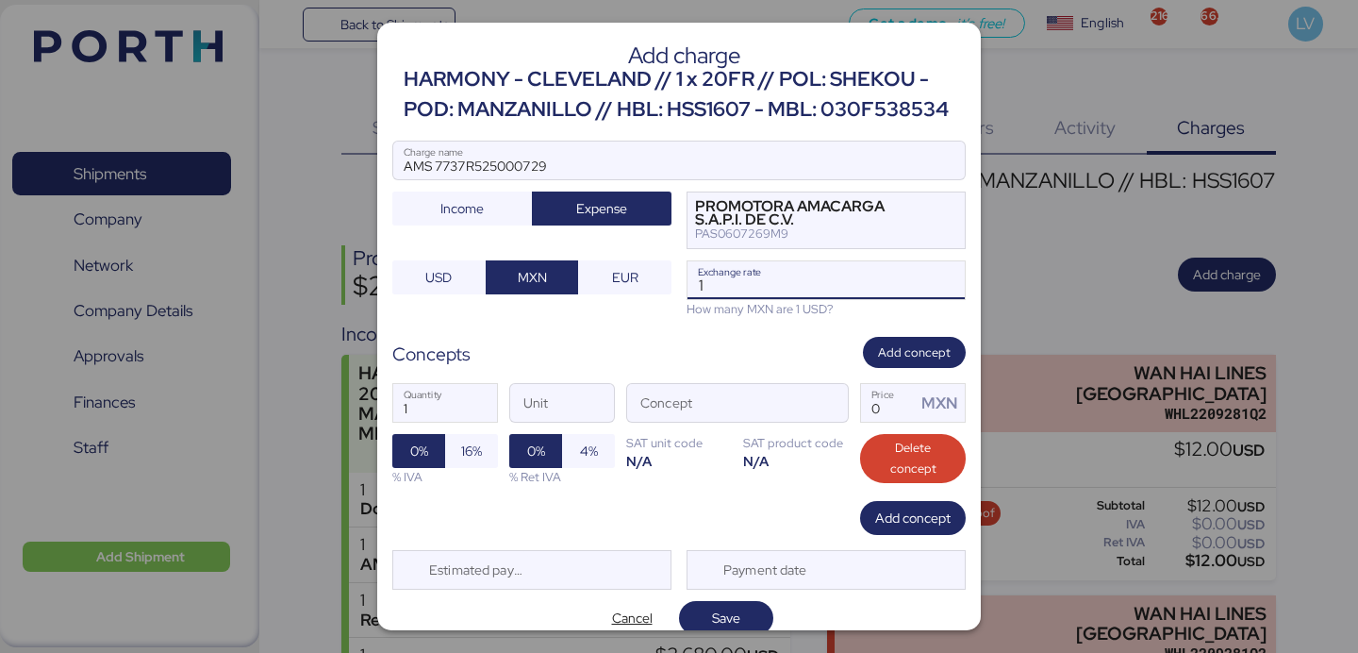
click at [760, 272] on input "1" at bounding box center [825, 280] width 277 height 38
paste input "18.3935"
type input "18.3935"
click at [830, 405] on span "button" at bounding box center [828, 408] width 40 height 40
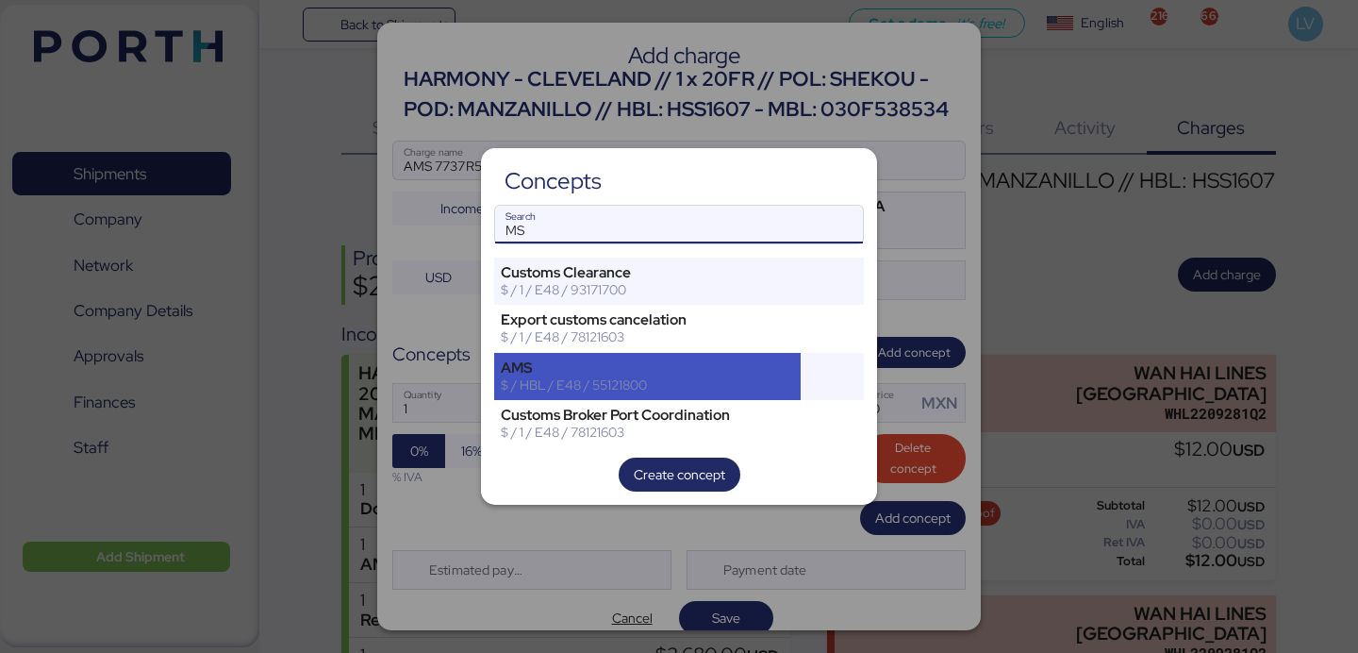
type input "MS"
click at [752, 388] on div "$ / HBL / E48 / 55121800" at bounding box center [647, 384] width 293 height 17
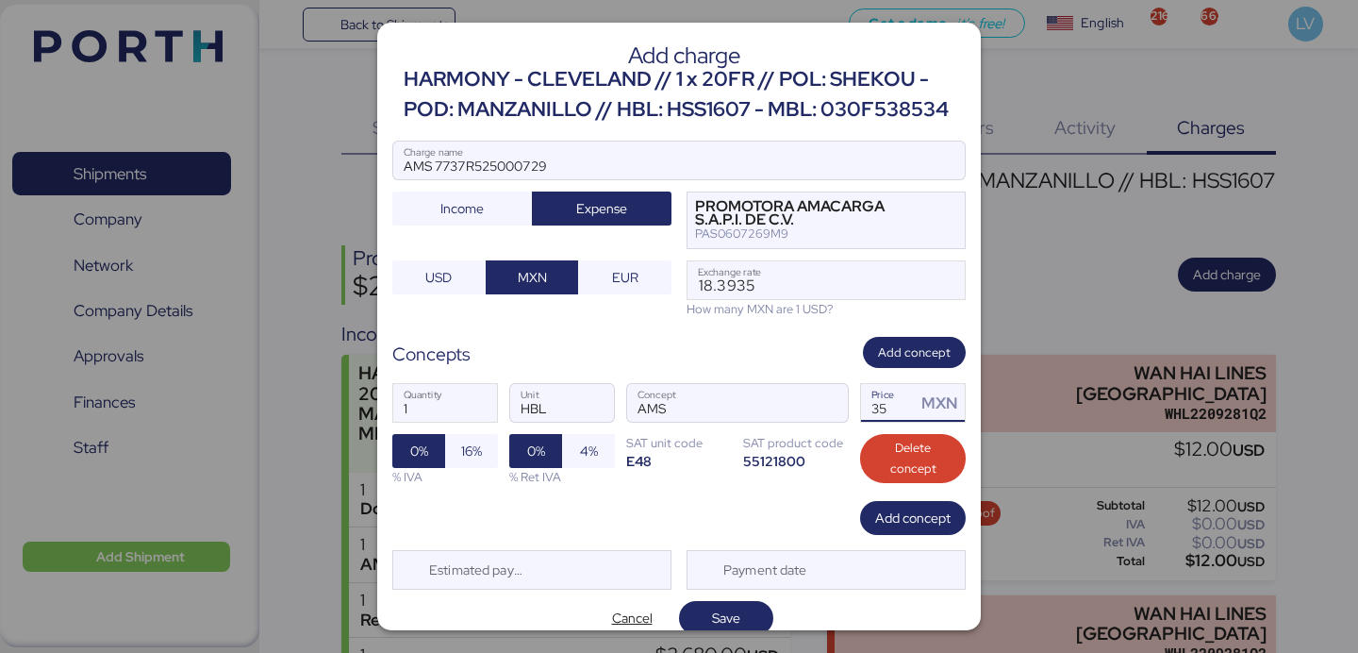
click at [890, 418] on input "35" at bounding box center [888, 403] width 55 height 38
type input "3"
type input "60"
click at [467, 439] on span "16%" at bounding box center [471, 450] width 21 height 23
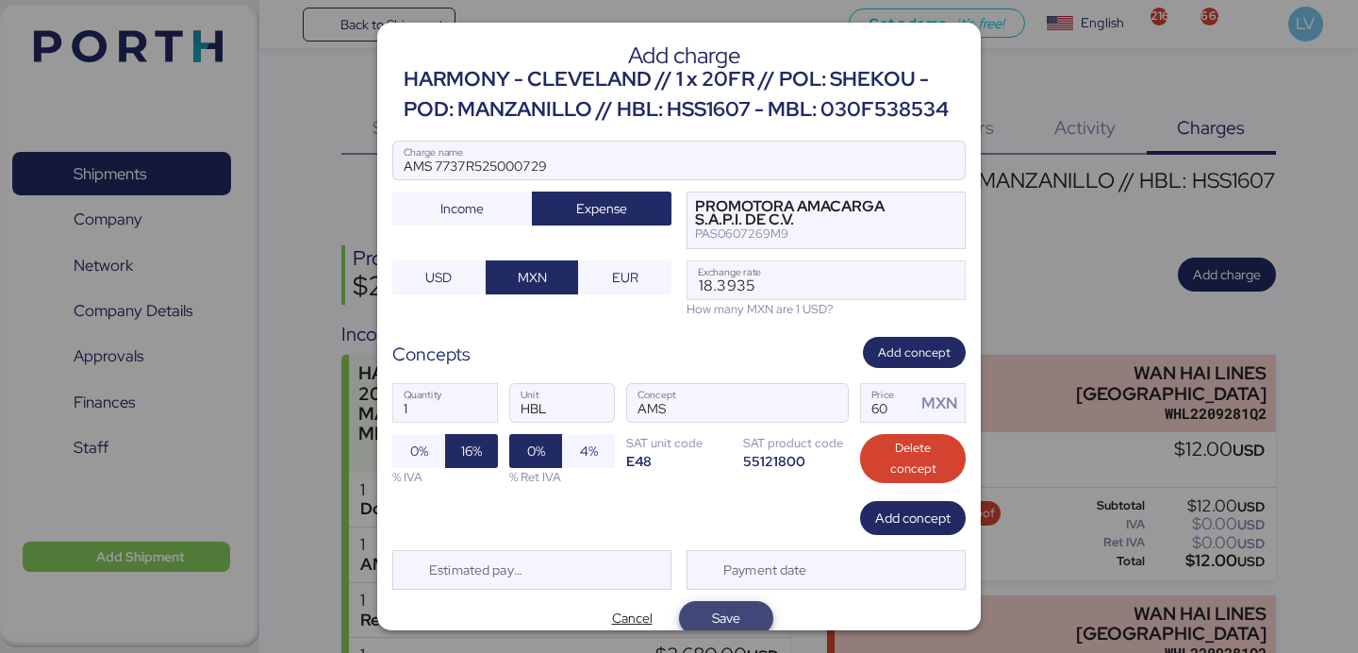
click at [735, 604] on span "Save" at bounding box center [726, 617] width 64 height 26
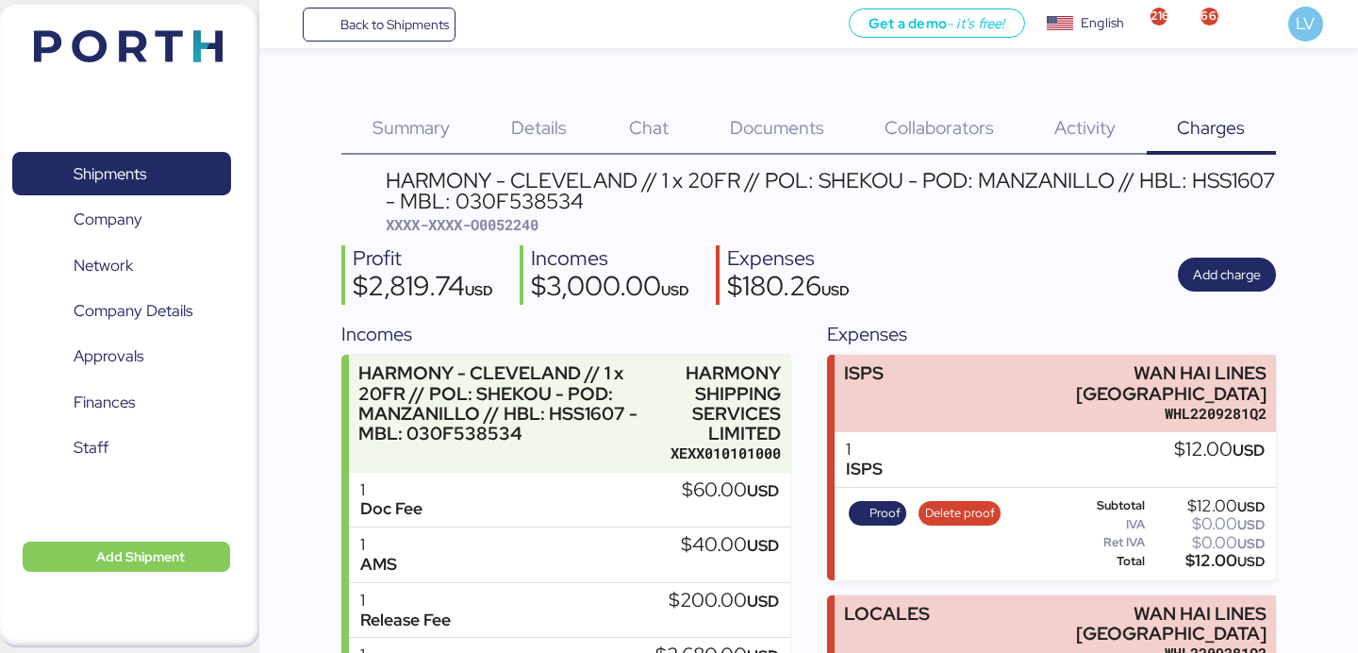
click at [394, 42] on div "Back to Shipments Get a demo - it’s free! Get a demo English Inglés English 216…" at bounding box center [808, 24] width 1099 height 48
click at [402, 29] on span "Back to Shipments" at bounding box center [394, 24] width 108 height 23
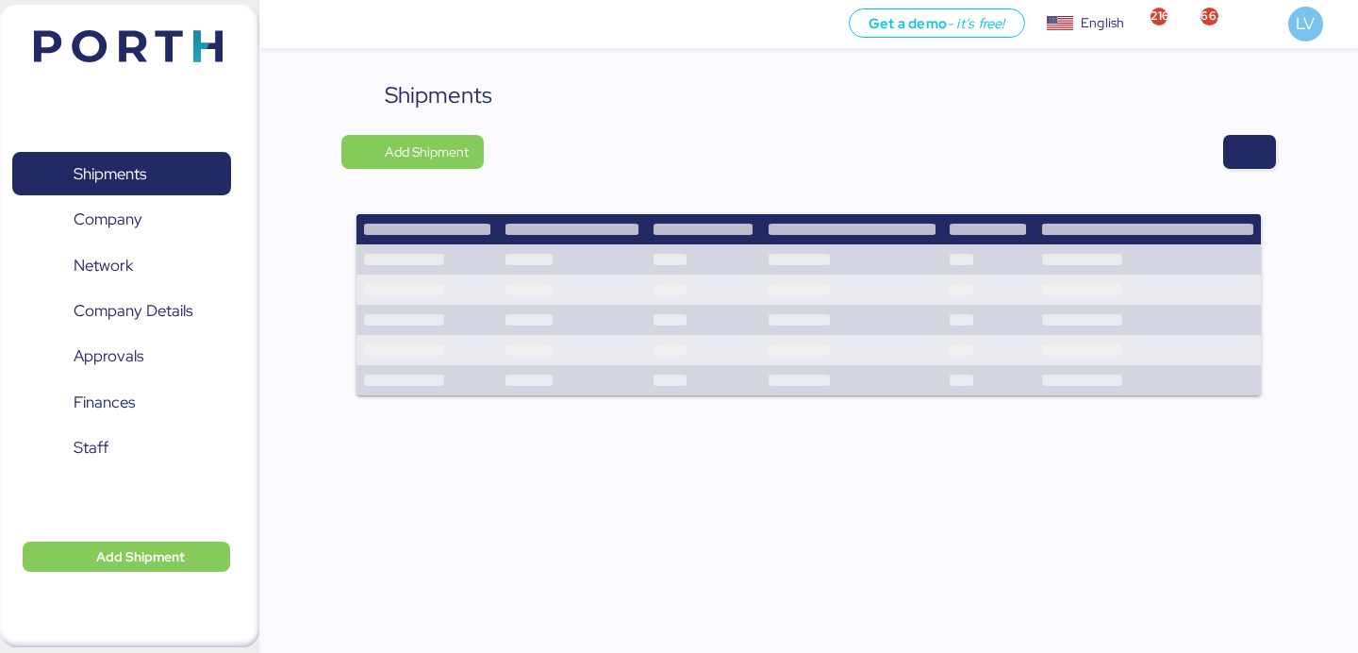
click at [1283, 158] on div "Shipments Add Shipment" at bounding box center [808, 374] width 1099 height 593
click at [1250, 158] on span "button" at bounding box center [1249, 152] width 23 height 26
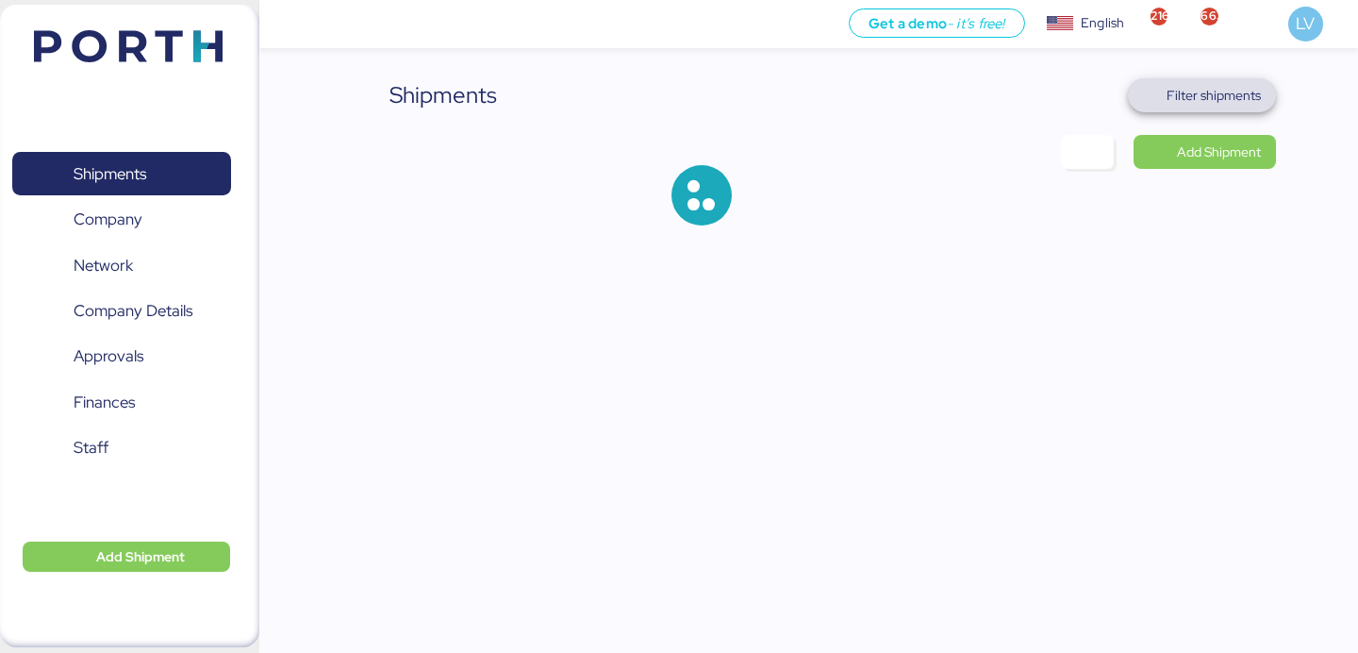
click at [1225, 108] on span "Filter shipments" at bounding box center [1202, 95] width 148 height 34
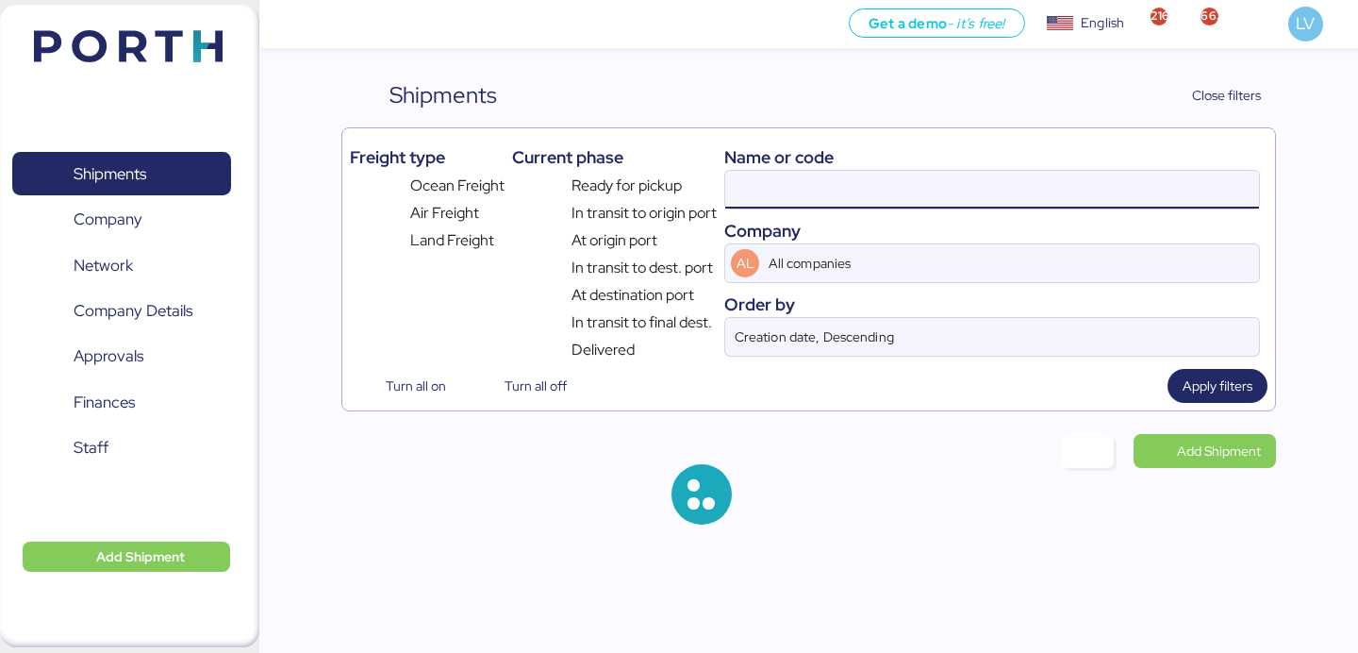
click at [1099, 190] on input at bounding box center [992, 190] width 534 height 38
paste input "IUNGO//PRE ALERTA SUZUKI DE MEXICO//HBL: YIFFW0169265//MBL: KMTCJKT5246438//YMM…"
click at [961, 192] on input "IUNGO//PRE ALERTA SUZUKI DE MEXICO//HBL: YIFFW0169265//MBL: KMTCJKT5246438//YMM…" at bounding box center [992, 190] width 534 height 38
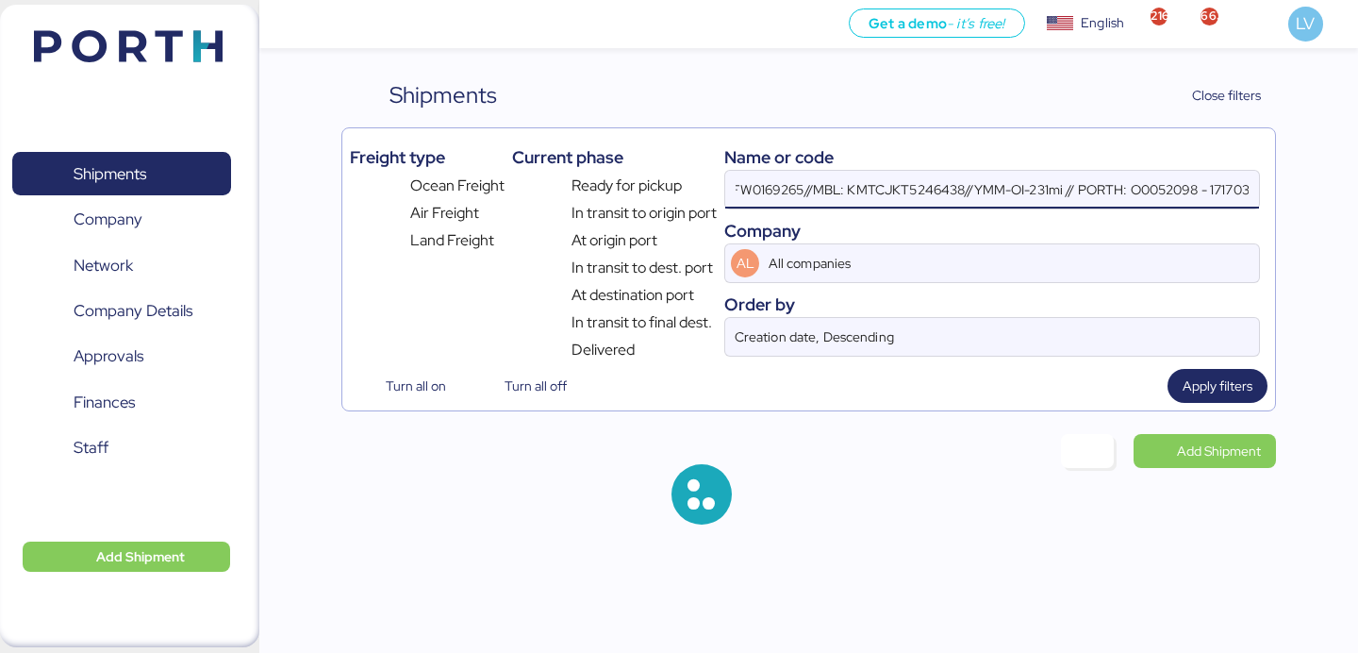
click at [927, 191] on input "IUNGO//PRE ALERTA SUZUKI DE MEXICO//HBL: YIFFW0169265//MBL: KMTCJKT5246438//YMM…" at bounding box center [992, 190] width 534 height 38
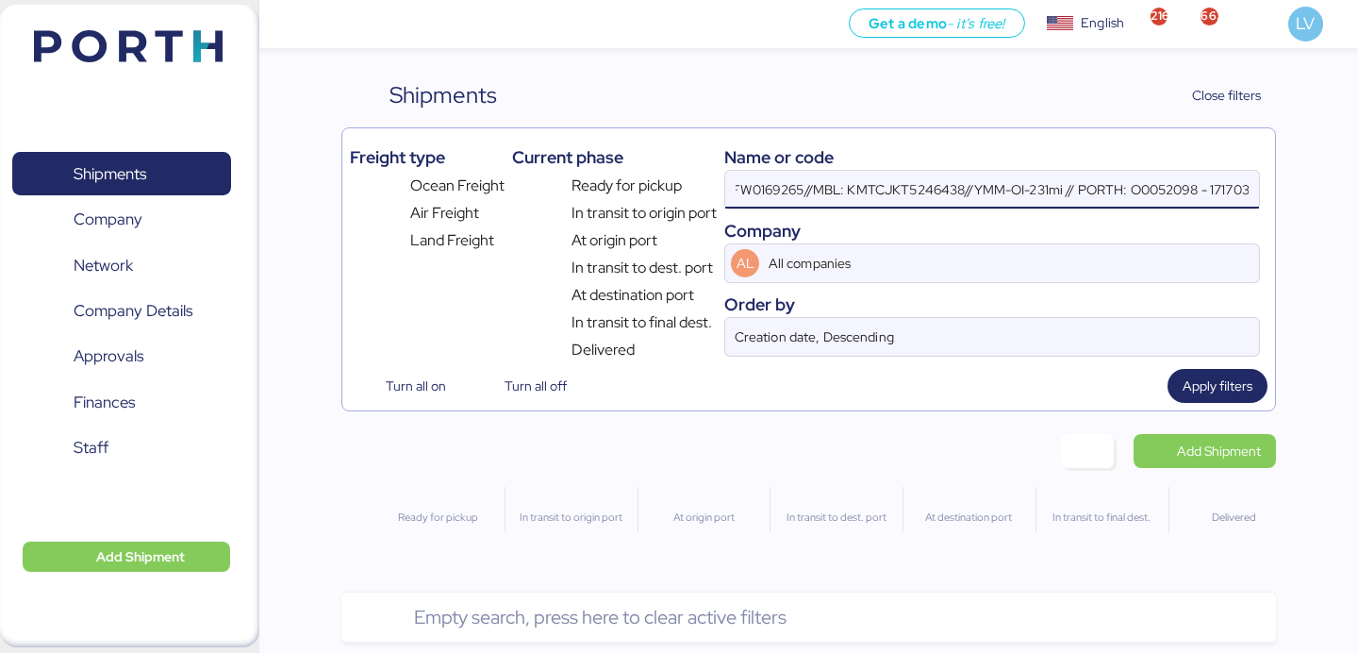
click at [927, 191] on input "IUNGO//PRE ALERTA SUZUKI DE MEXICO//HBL: YIFFW0169265//MBL: KMTCJKT5246438//YMM…" at bounding box center [992, 190] width 534 height 38
paste input "KMTCJKT5246438"
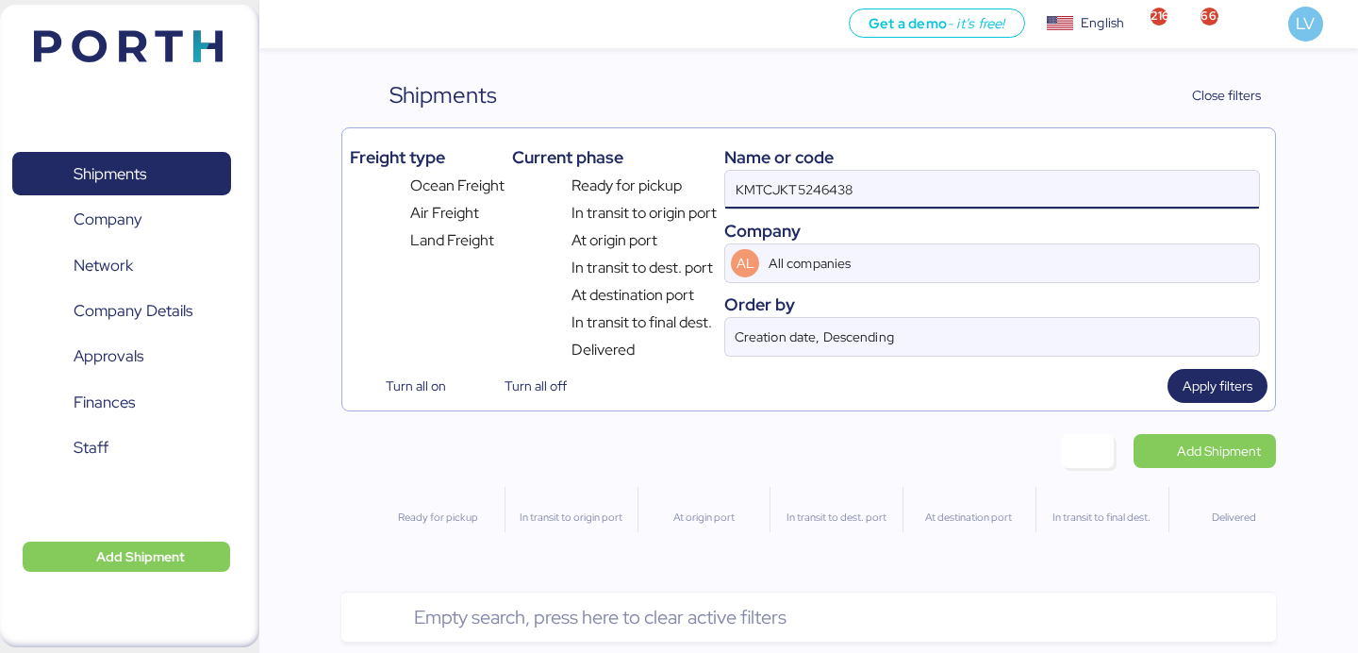
type input "KMTCJKT5246438"
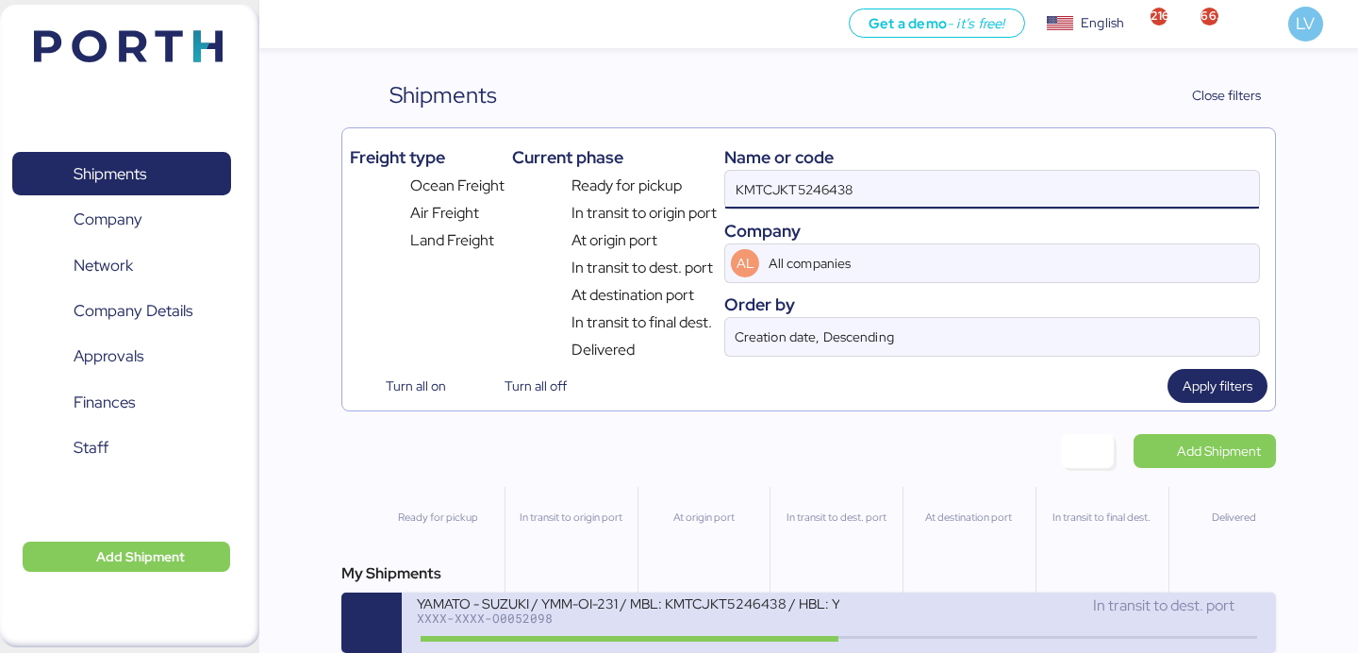
click at [583, 608] on div "YAMATO - SUZUKI / YMM-OI-231 / MBL: KMTCJKT5246438 / HBL: YIFFW0169265 / FCL" at bounding box center [627, 602] width 421 height 16
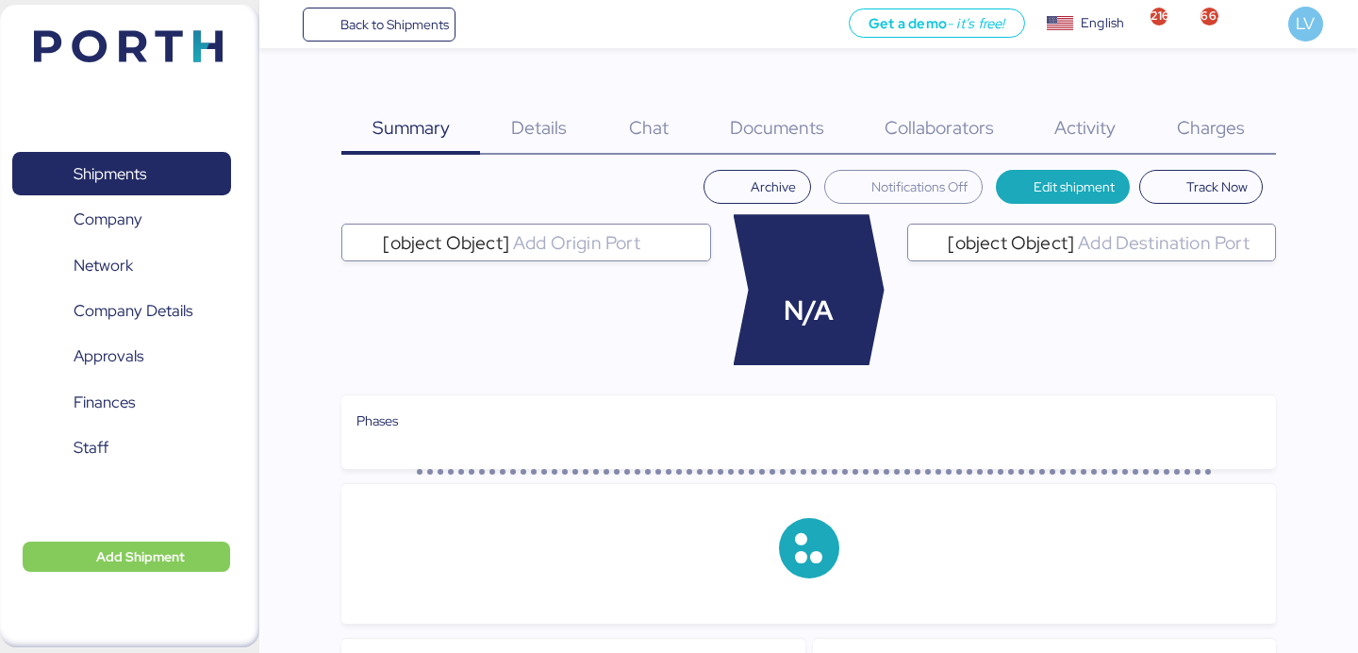
click at [805, 127] on span "Documents" at bounding box center [777, 127] width 94 height 25
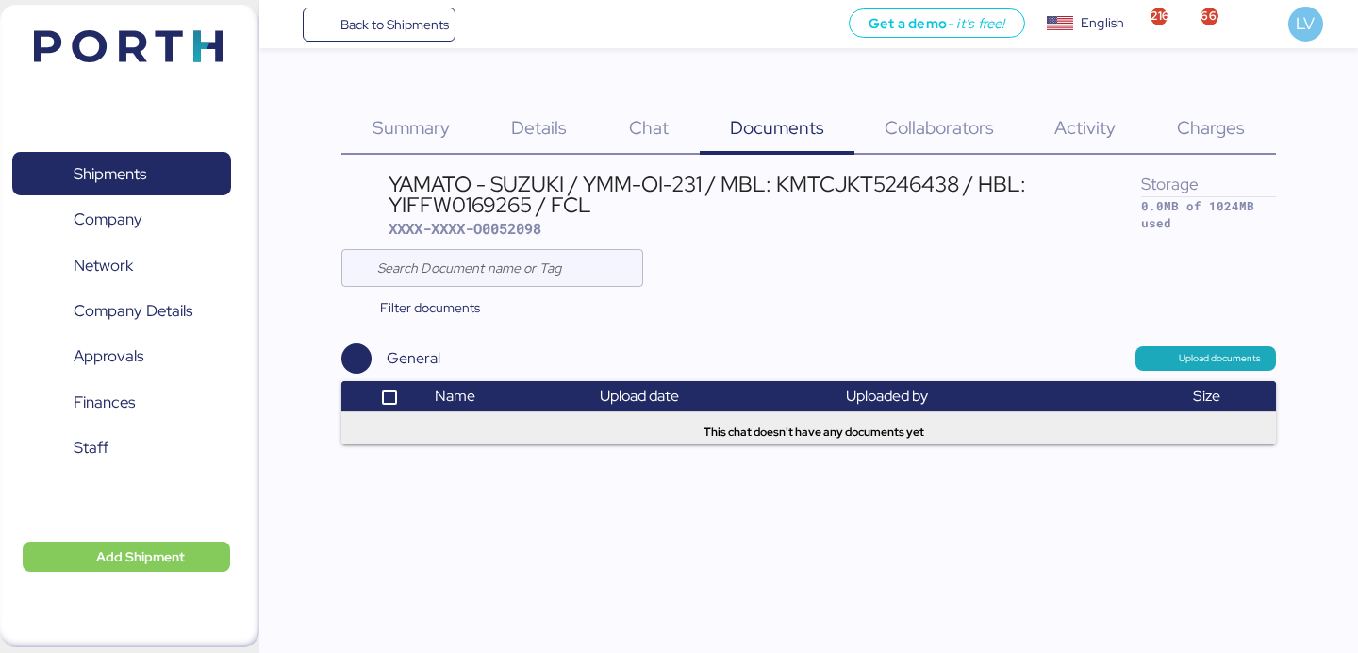
click at [1219, 137] on span "Charges" at bounding box center [1211, 127] width 68 height 25
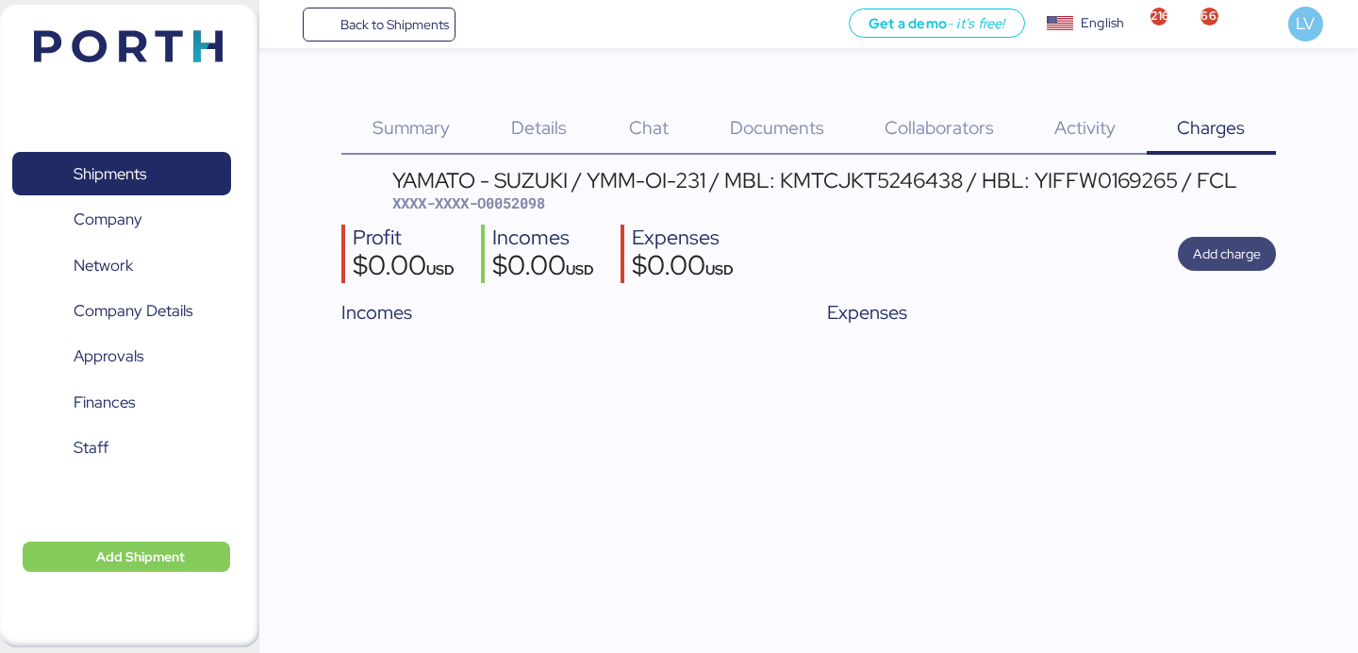
click at [1199, 239] on span "Add charge" at bounding box center [1227, 254] width 98 height 34
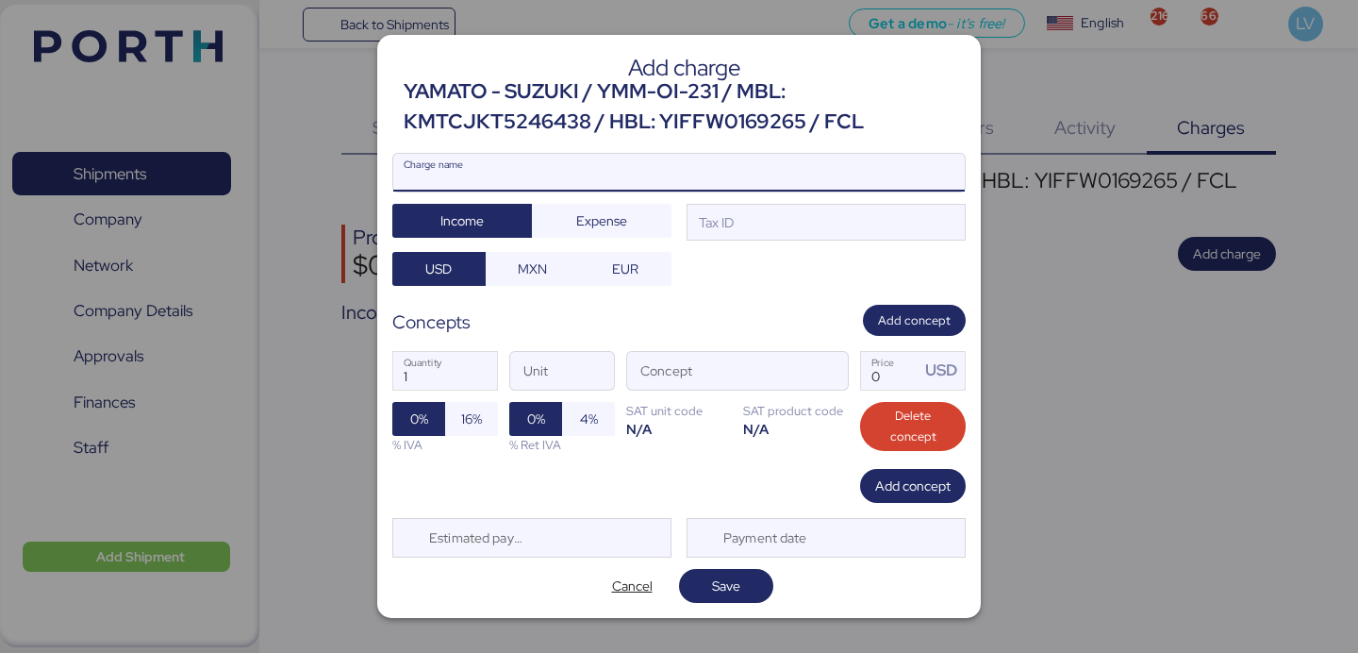
click at [884, 156] on input "Charge name" at bounding box center [678, 173] width 571 height 38
paste input "7737R525000730"
type input "AMS 7737R525000730"
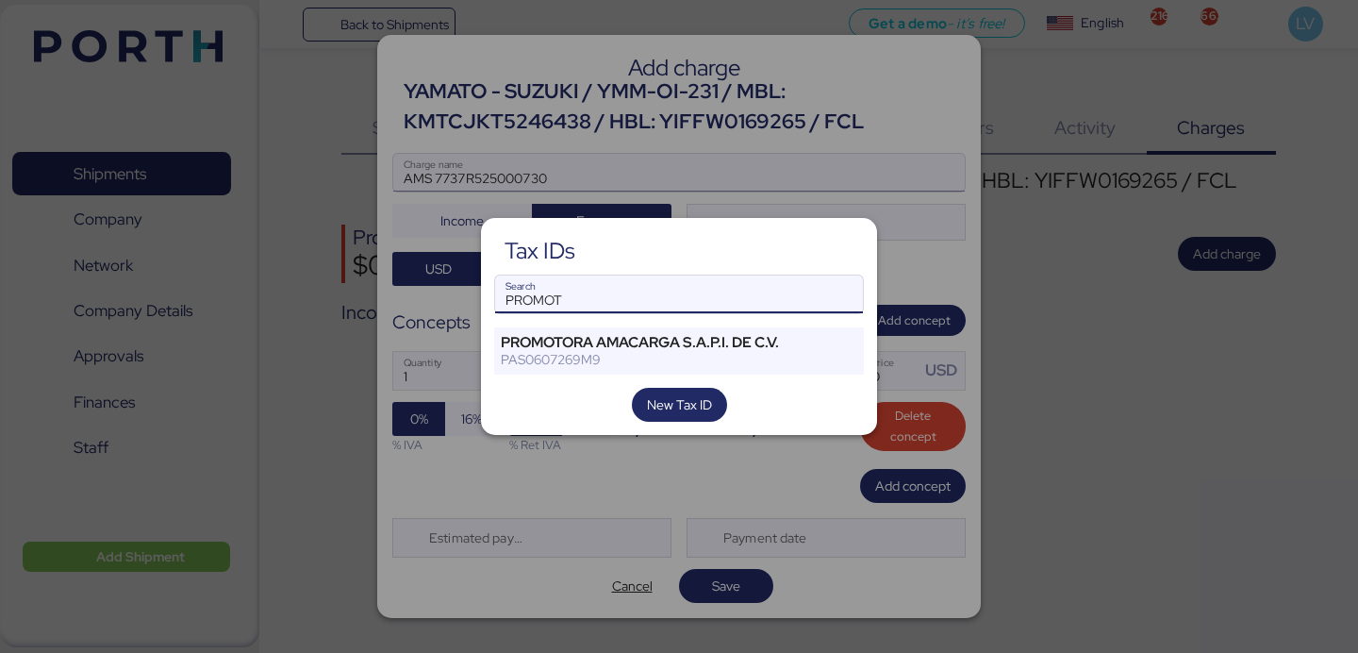
type input "PROMOT"
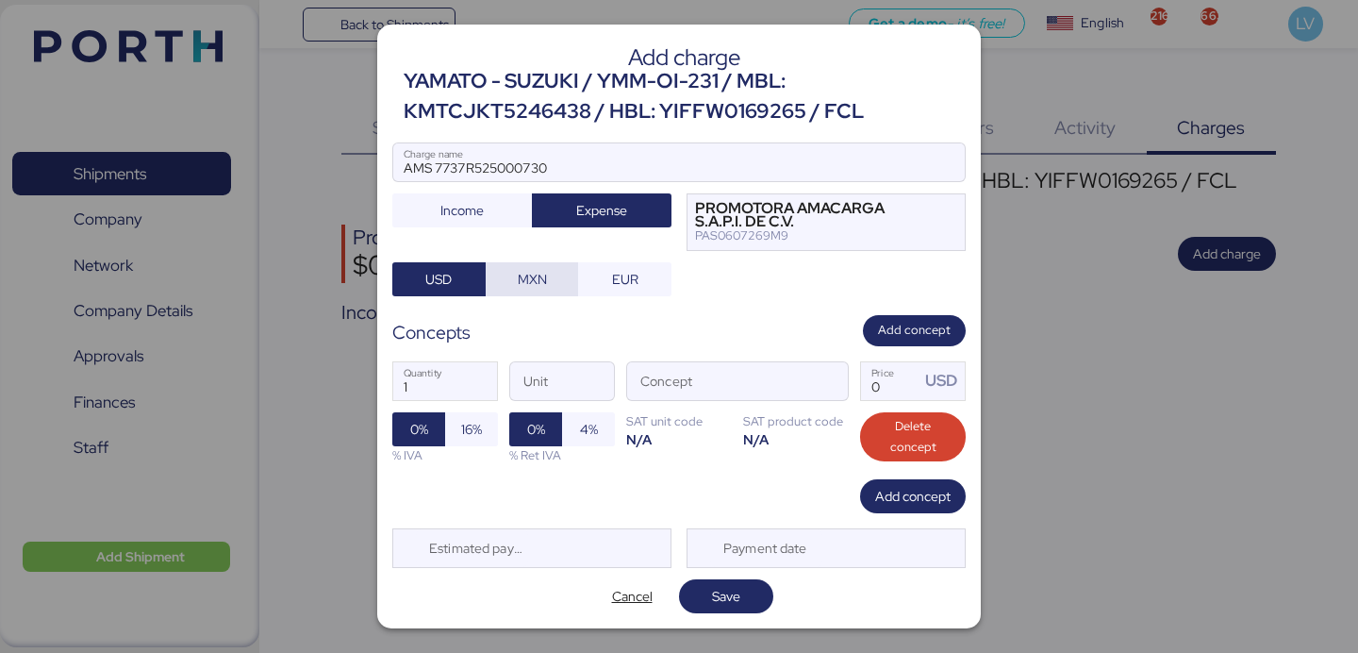
click at [559, 287] on span "MXN" at bounding box center [532, 279] width 63 height 26
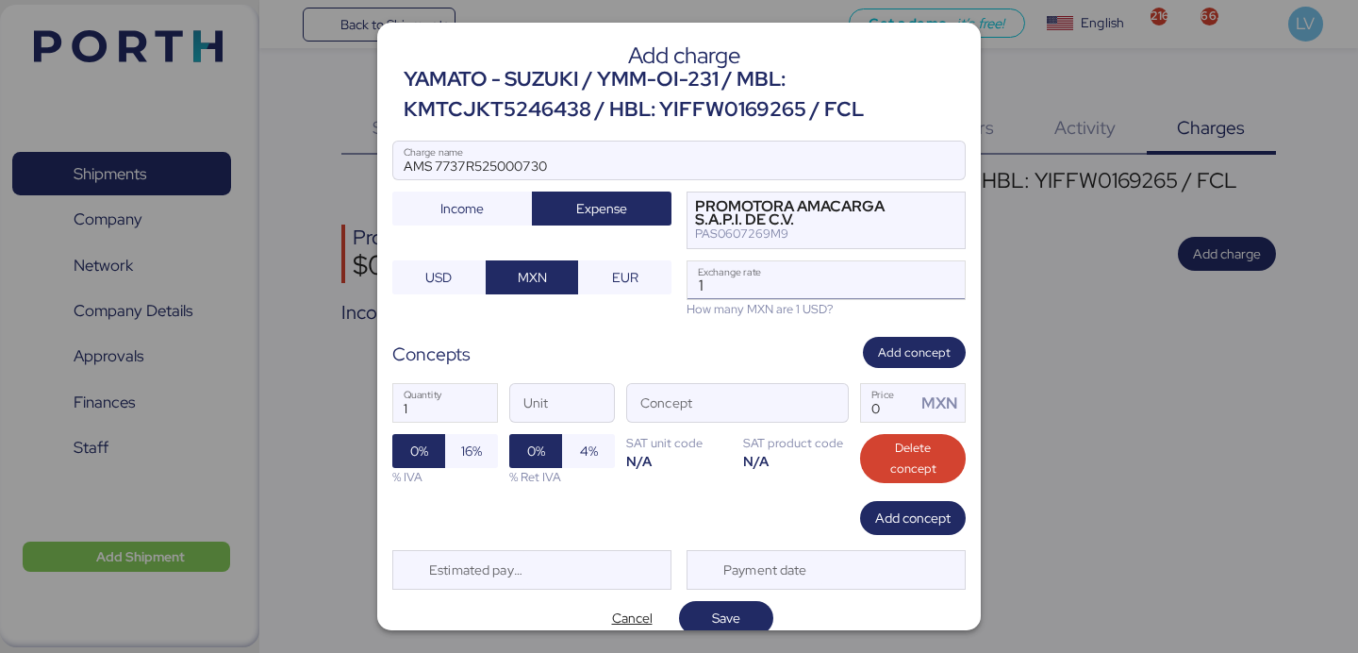
click at [758, 288] on input "1" at bounding box center [825, 280] width 277 height 38
paste input "18.3935"
type input "18.3935"
click at [831, 408] on span "button" at bounding box center [828, 408] width 40 height 40
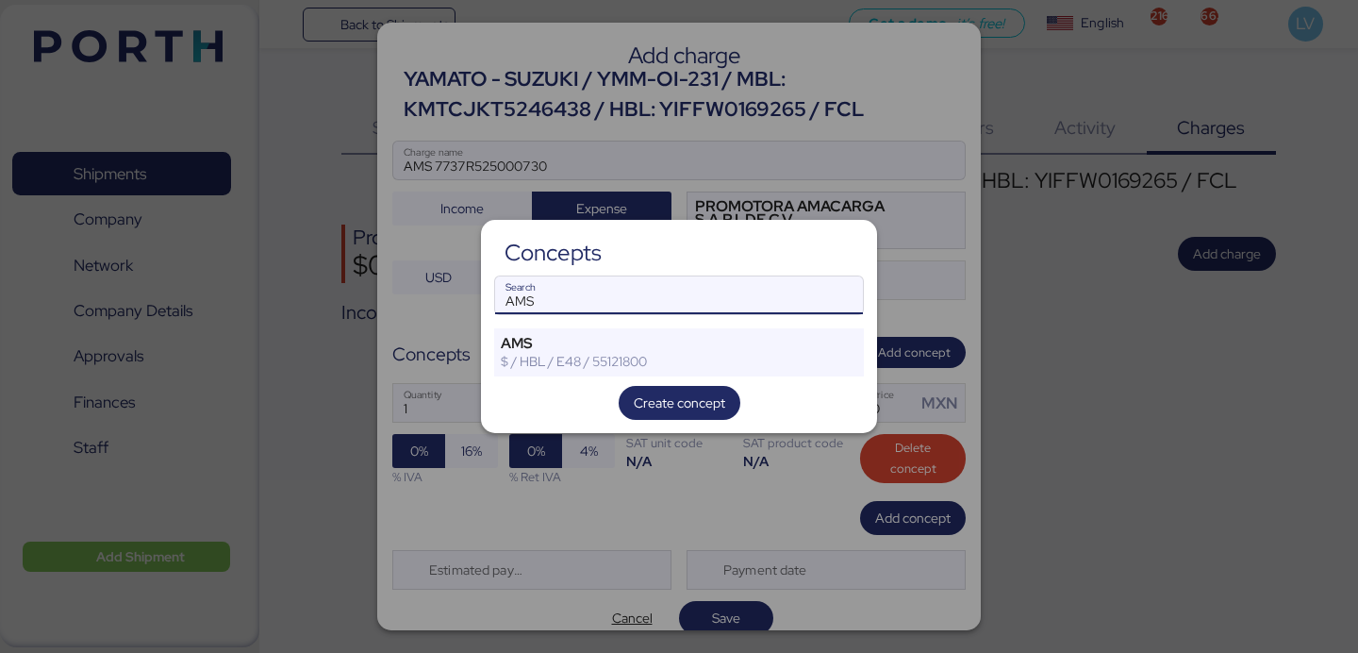
type input "AMS"
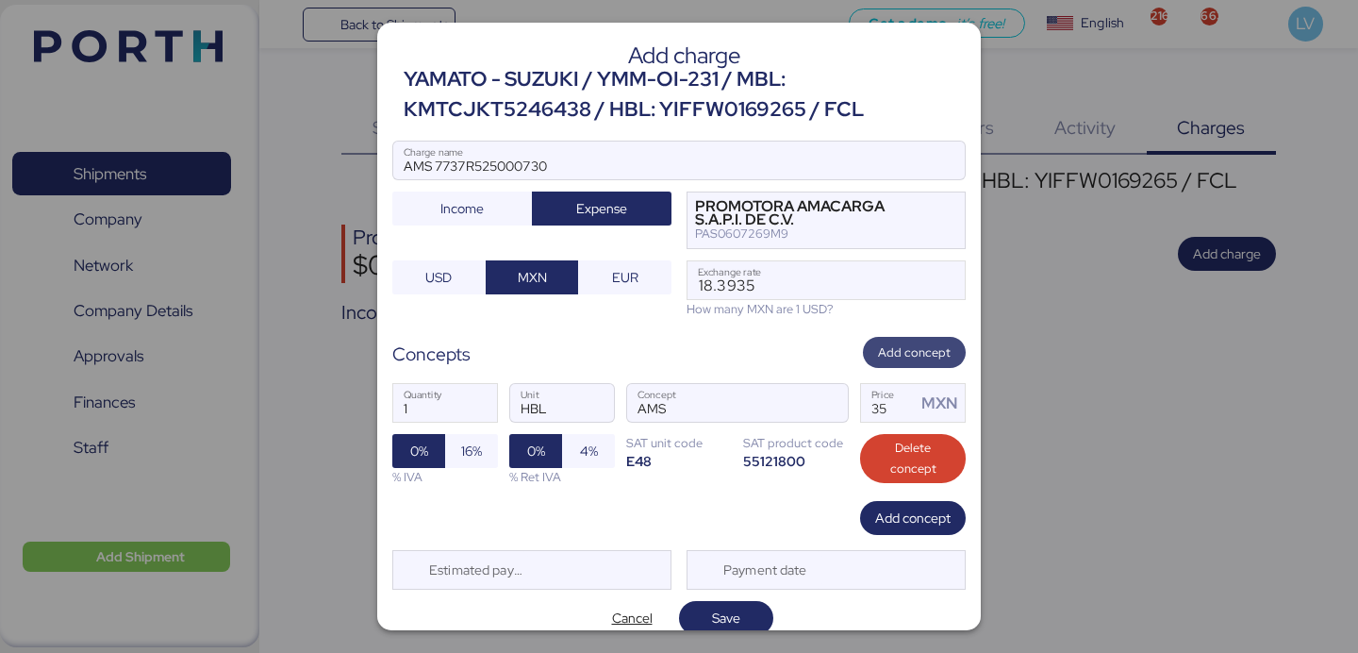
click at [883, 366] on span "Add concept" at bounding box center [914, 352] width 103 height 31
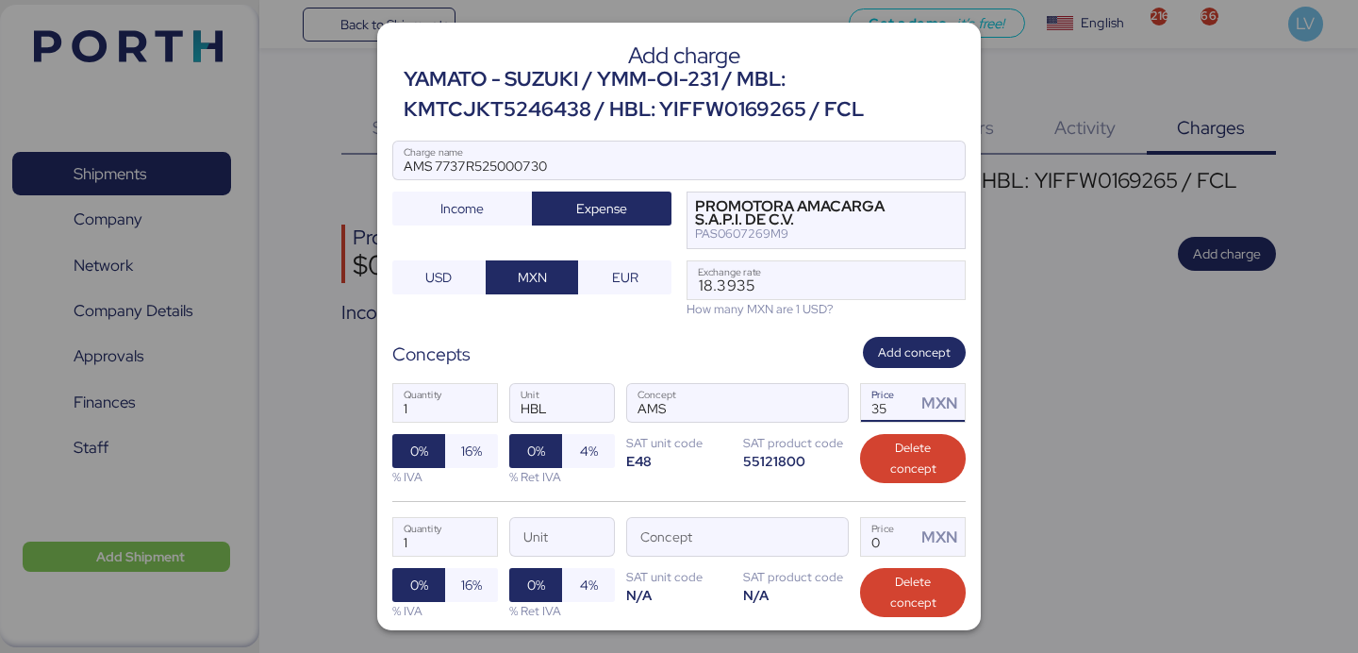
click at [883, 397] on input "35" at bounding box center [888, 403] width 55 height 38
type input "60"
click at [884, 582] on span "Delete concept" at bounding box center [912, 591] width 75 height 41
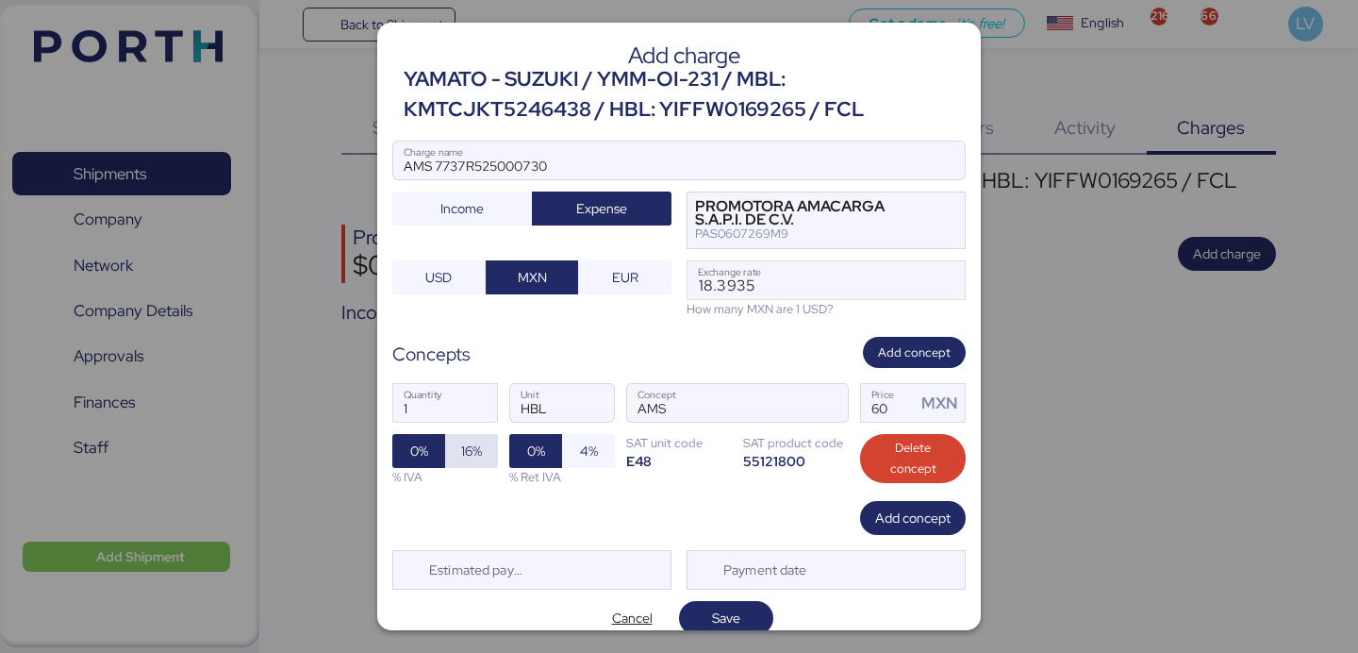
click at [481, 467] on div "0% 16% % IVA" at bounding box center [445, 460] width 106 height 52
click at [463, 466] on span "16%" at bounding box center [471, 451] width 53 height 34
click at [746, 625] on span "Save" at bounding box center [726, 617] width 64 height 26
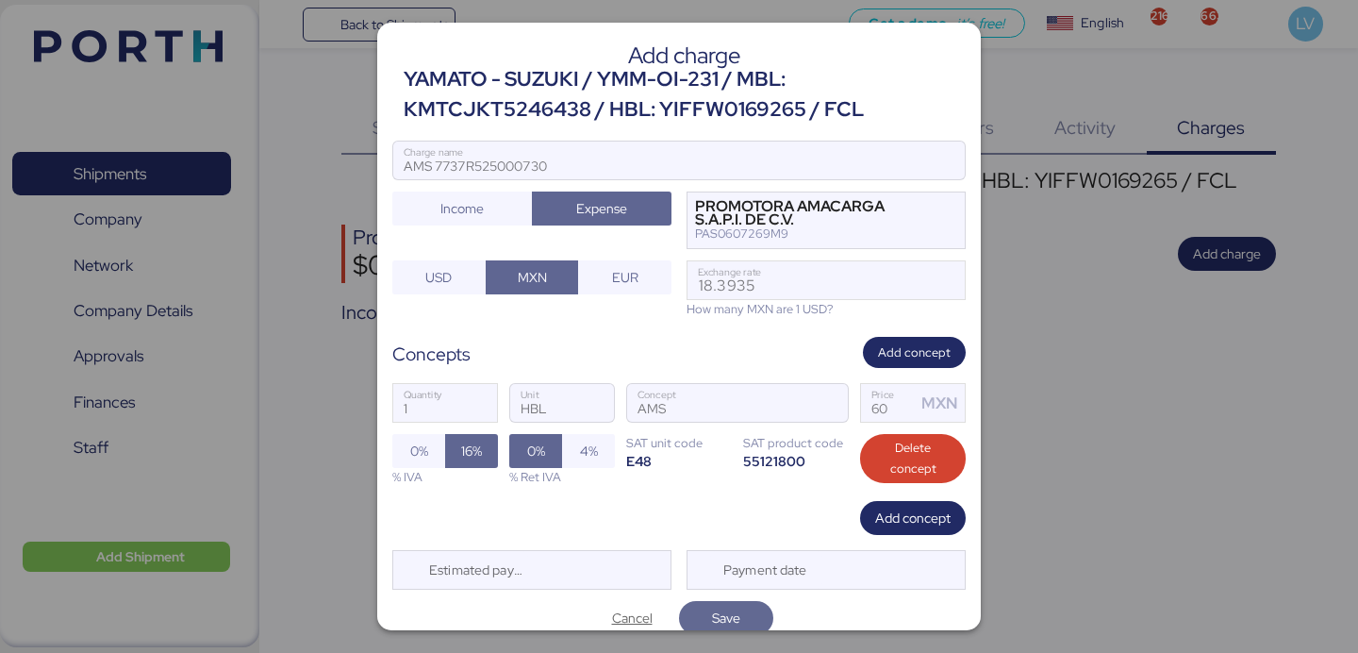
scroll to position [5, 0]
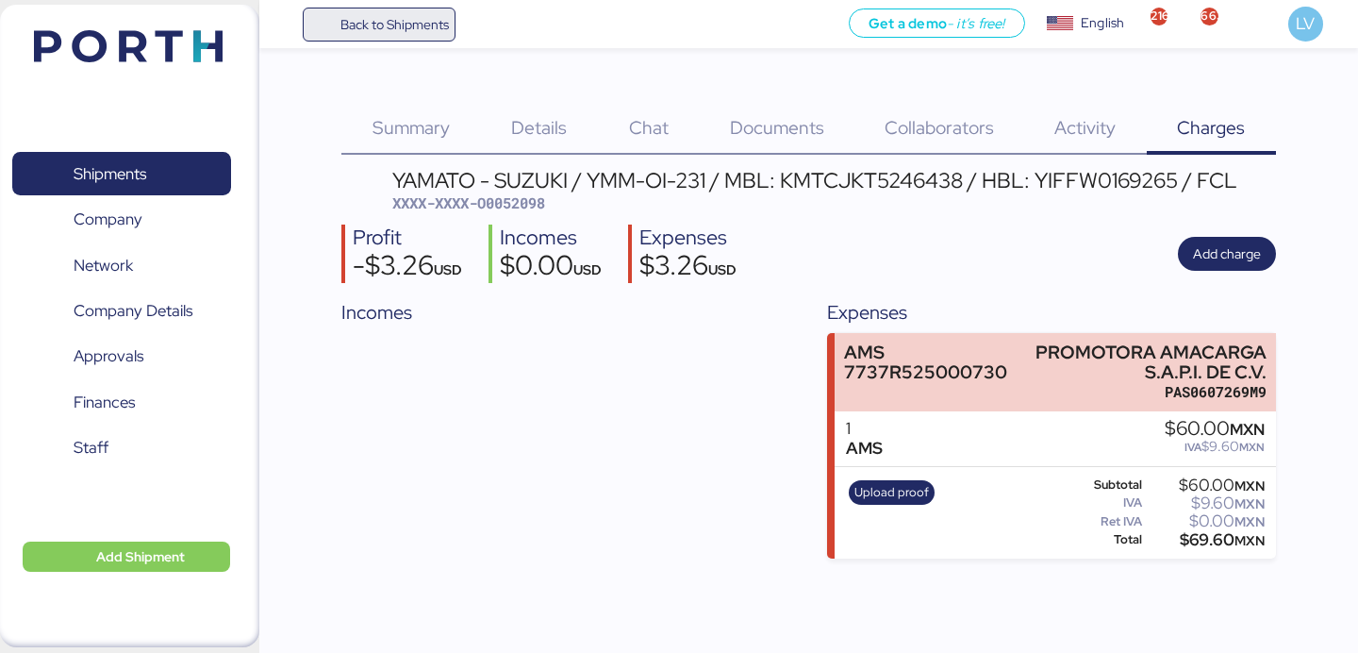
click at [434, 35] on span "Back to Shipments" at bounding box center [394, 24] width 108 height 23
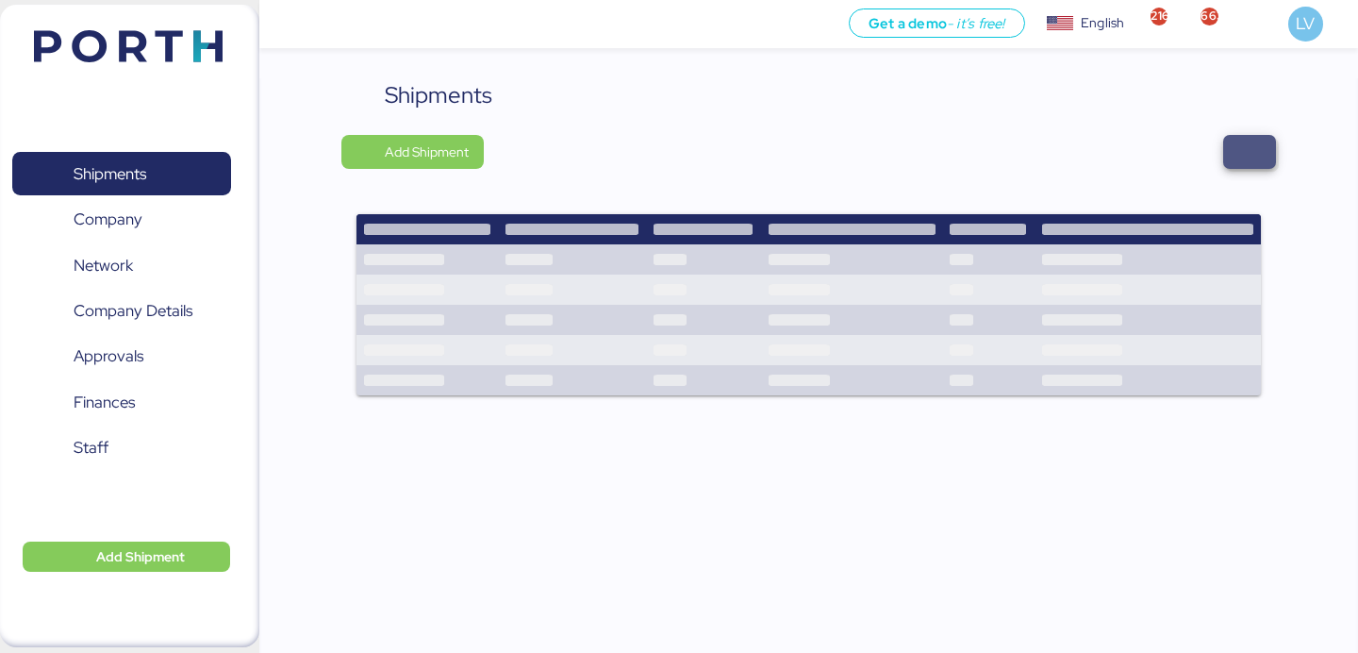
click at [1266, 146] on span "button" at bounding box center [1249, 152] width 53 height 34
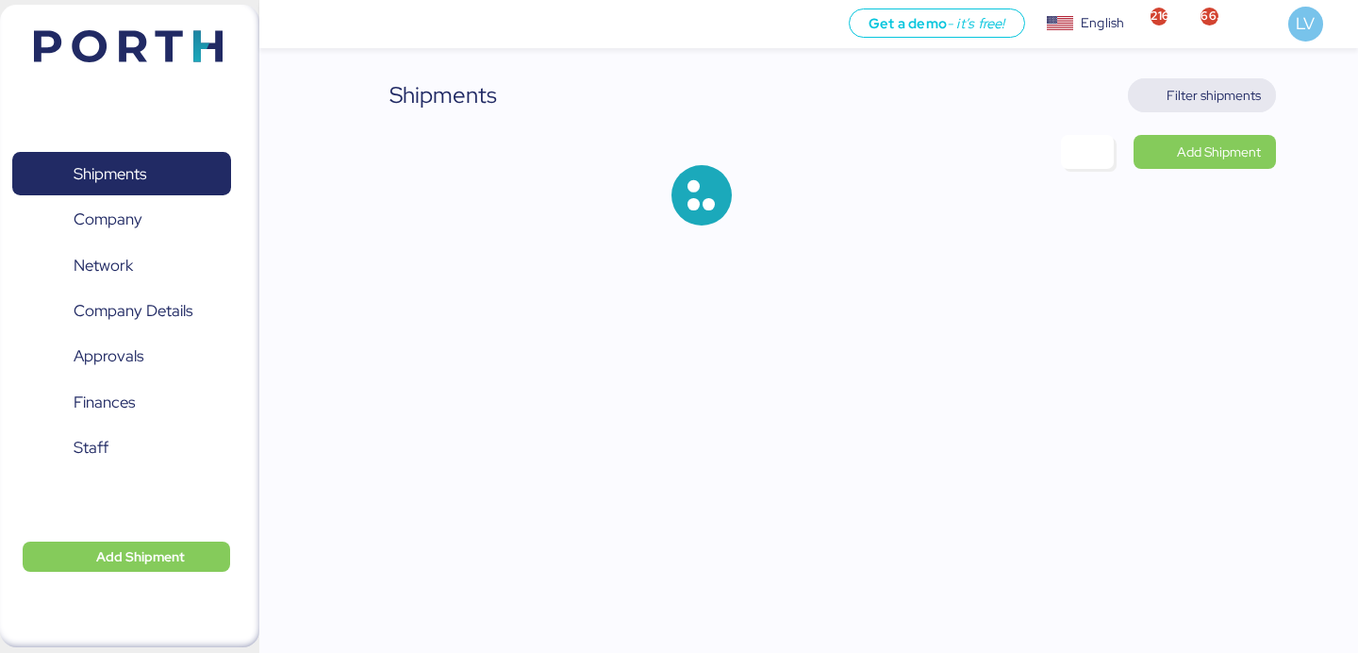
click at [1222, 92] on span "Filter shipments" at bounding box center [1213, 95] width 94 height 23
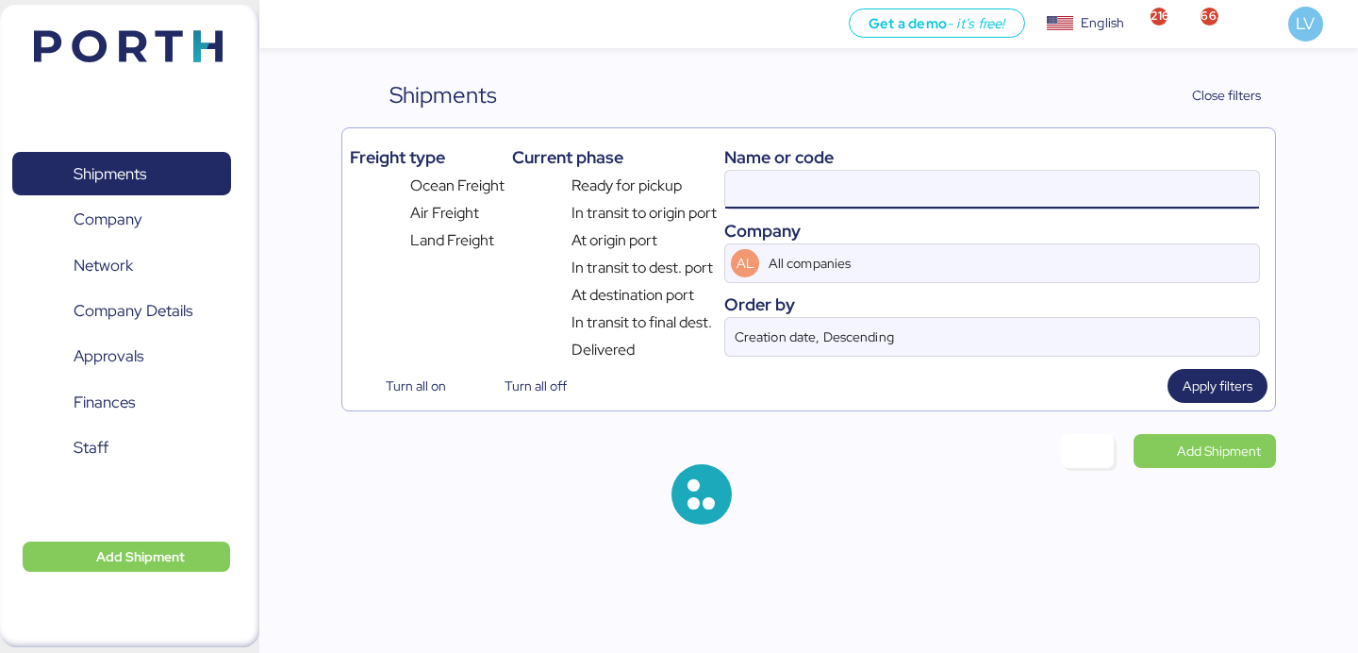
click at [1023, 179] on input at bounding box center [992, 190] width 534 height 38
paste input "KMTCHPH1720895"
type input "KMTCHPH1720895"
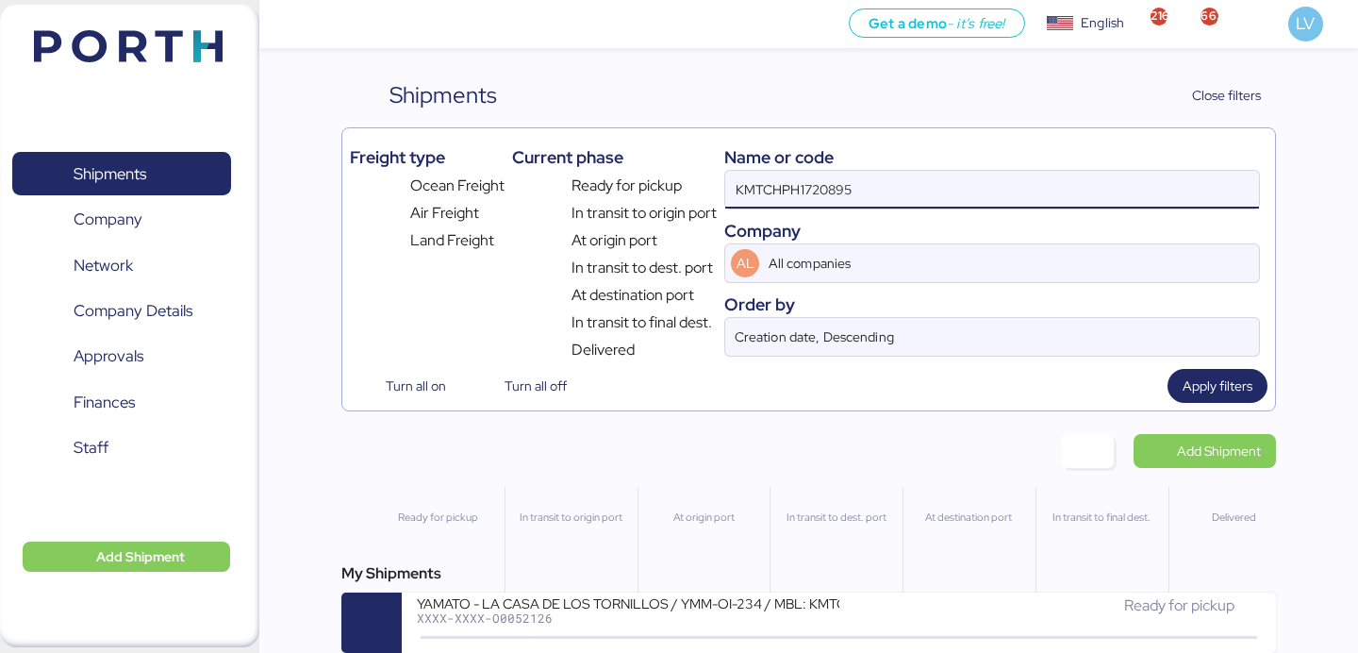
click at [828, 200] on input "KMTCHPH1720895" at bounding box center [992, 190] width 534 height 38
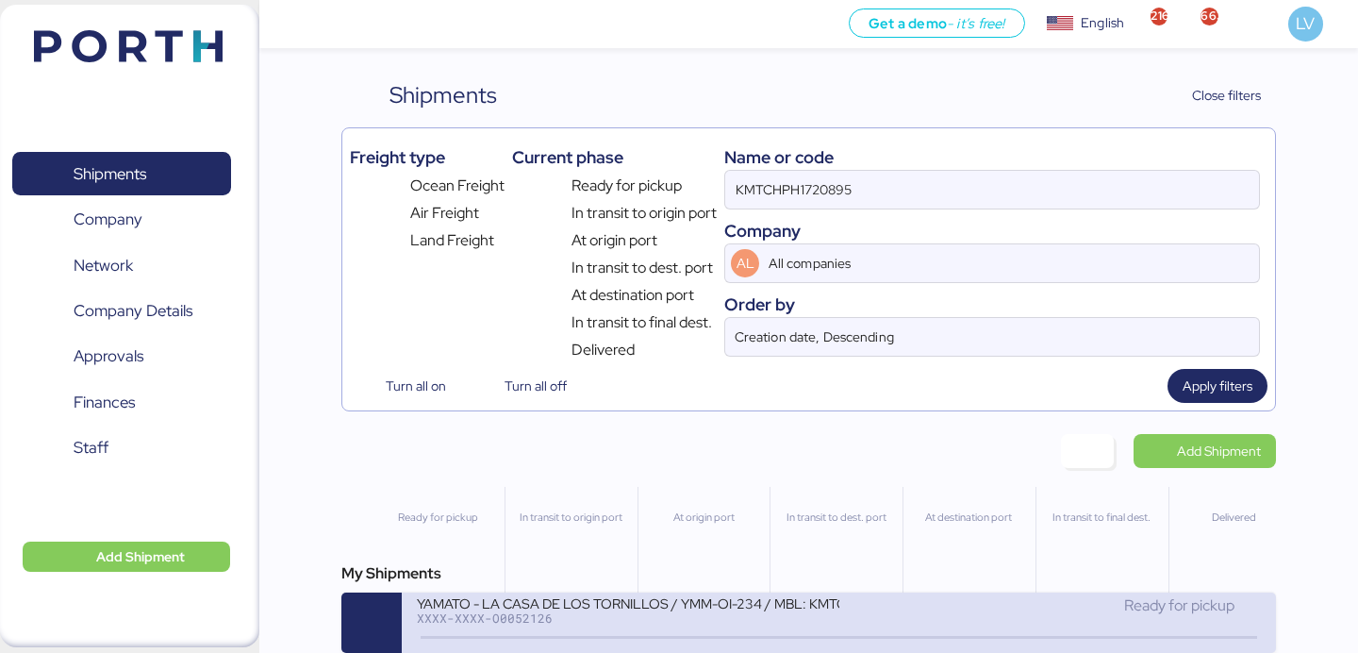
click at [490, 635] on div "YAMATO - LA CASA DE LOS TORNILLOS / YMM-OI-234 / MBL: KMTCHPH1720895 / HBL: YLV…" at bounding box center [627, 614] width 421 height 41
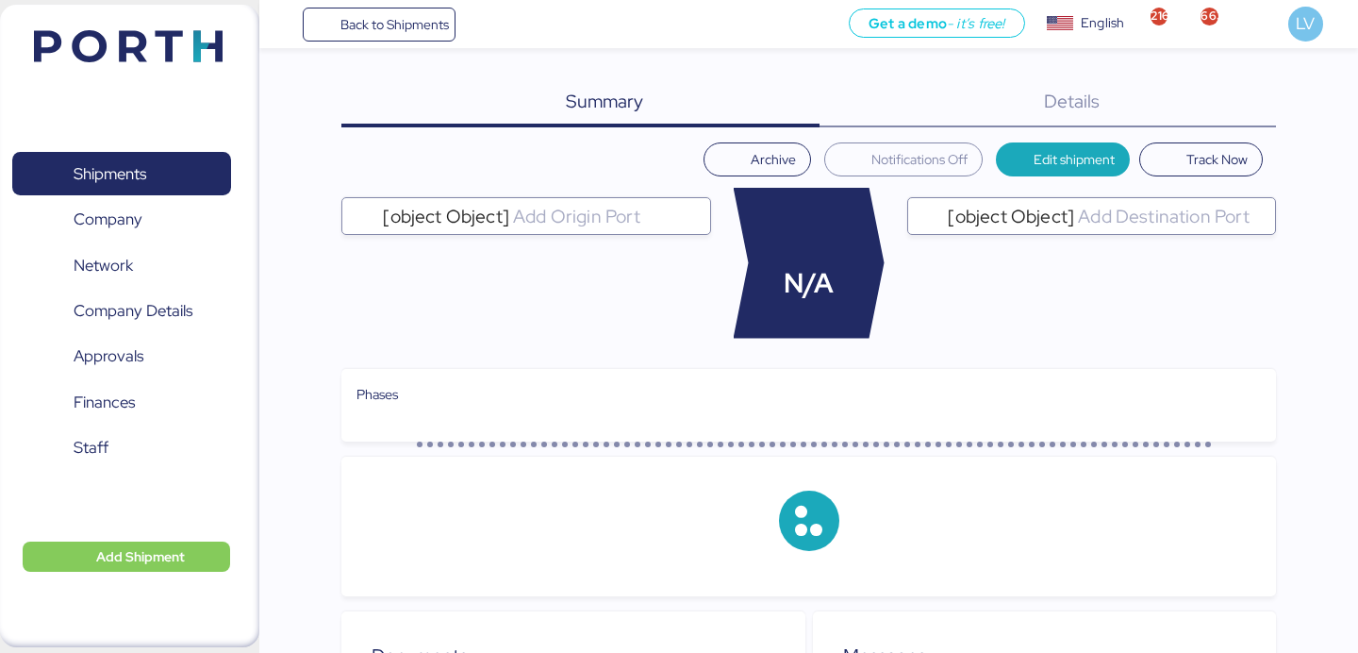
scroll to position [4, 0]
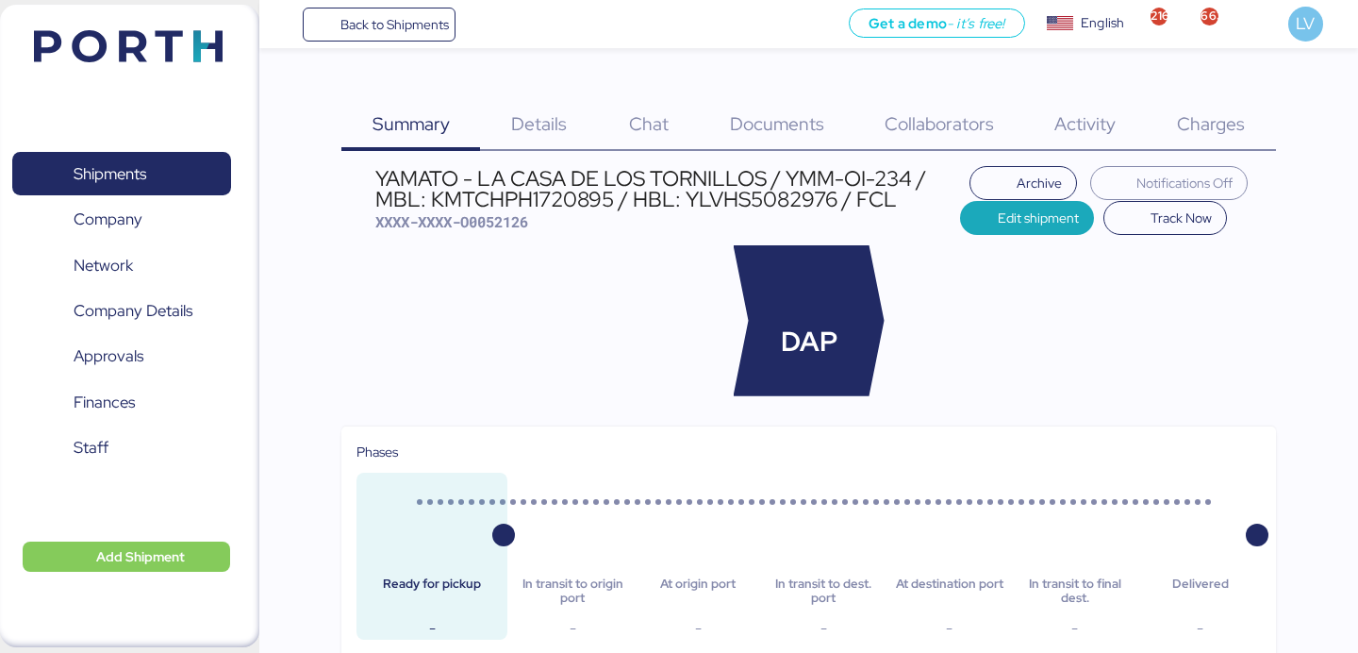
click at [790, 120] on span "Documents" at bounding box center [777, 123] width 94 height 25
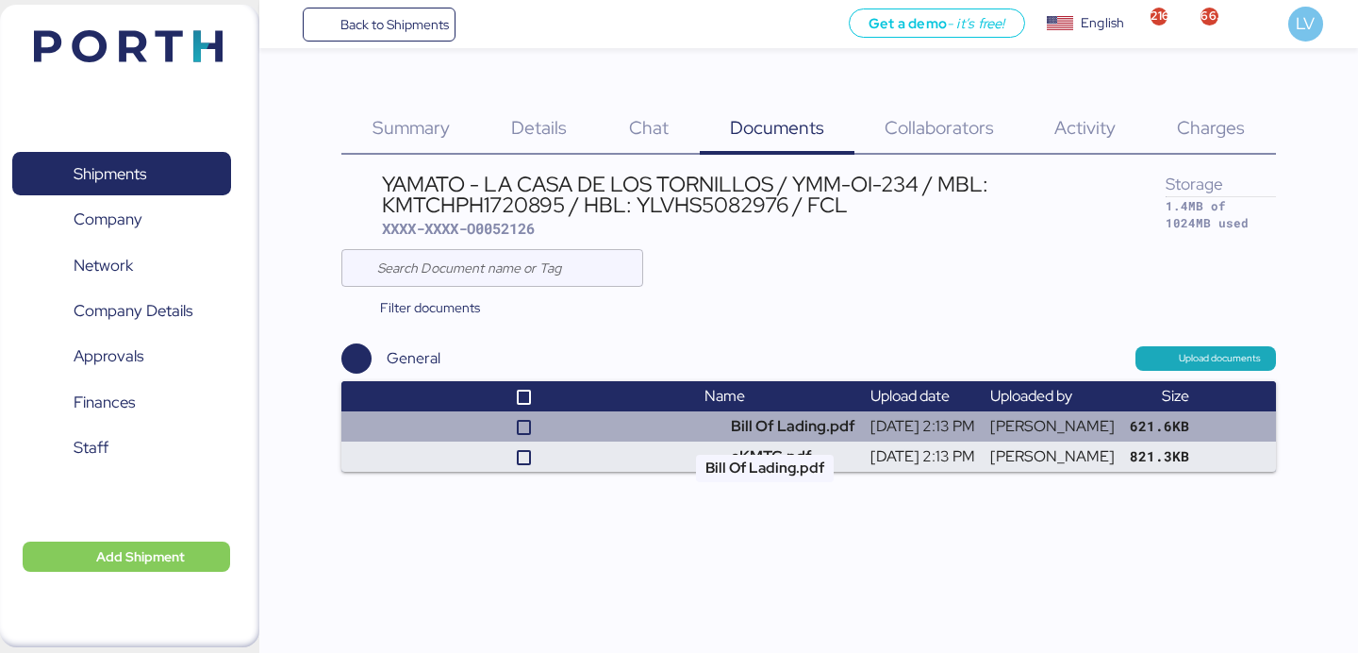
click at [768, 421] on td "Bill Of Lading.pdf" at bounding box center [780, 426] width 166 height 30
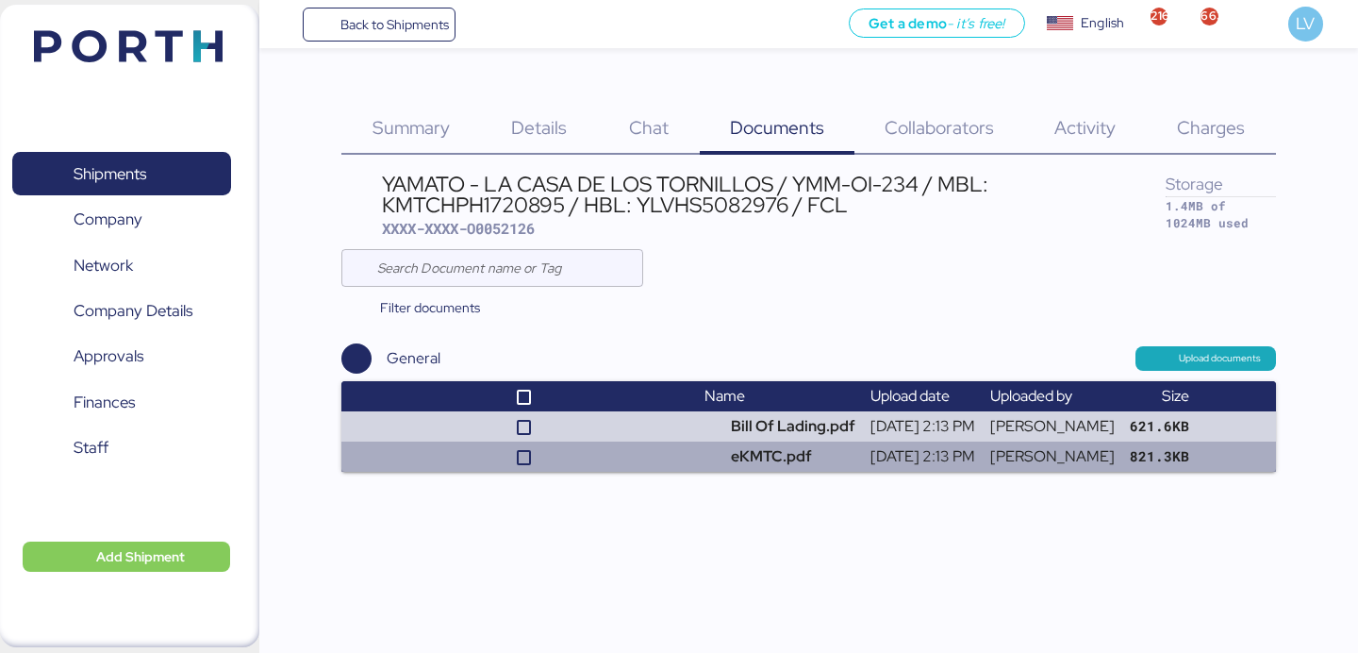
click at [786, 466] on td "eKMTC.pdf" at bounding box center [780, 456] width 166 height 30
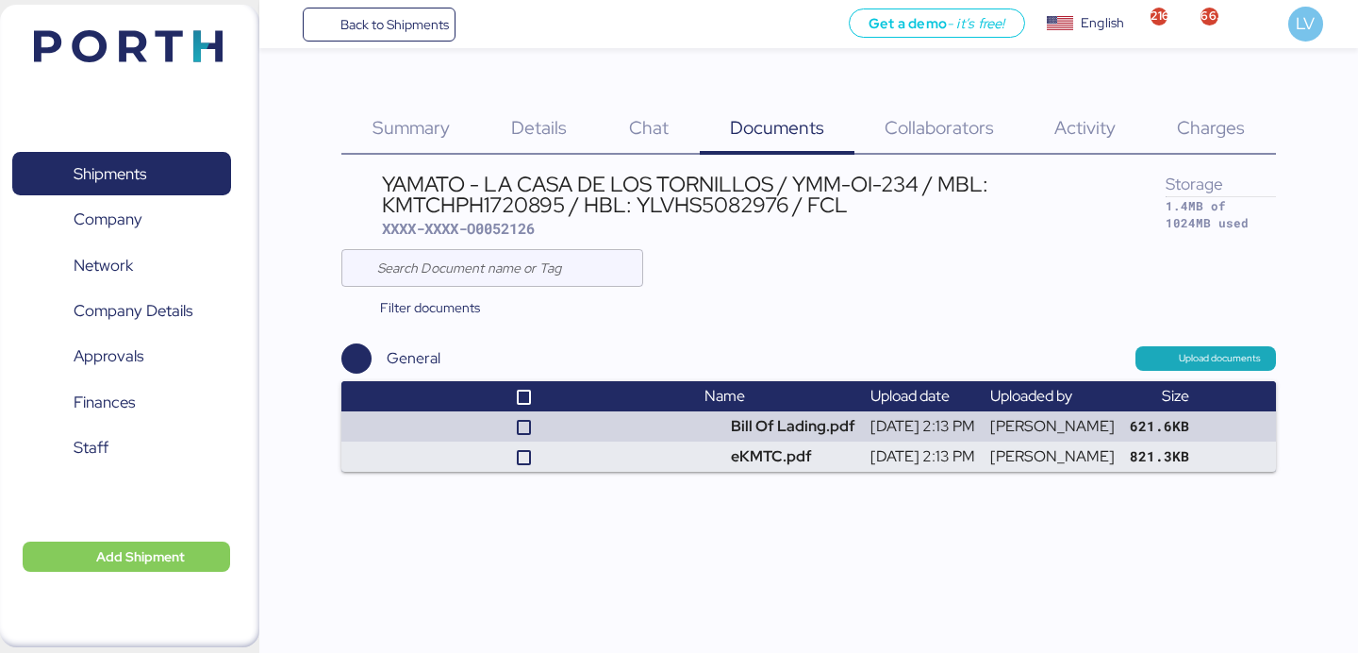
click at [1214, 119] on span "Charges" at bounding box center [1211, 127] width 68 height 25
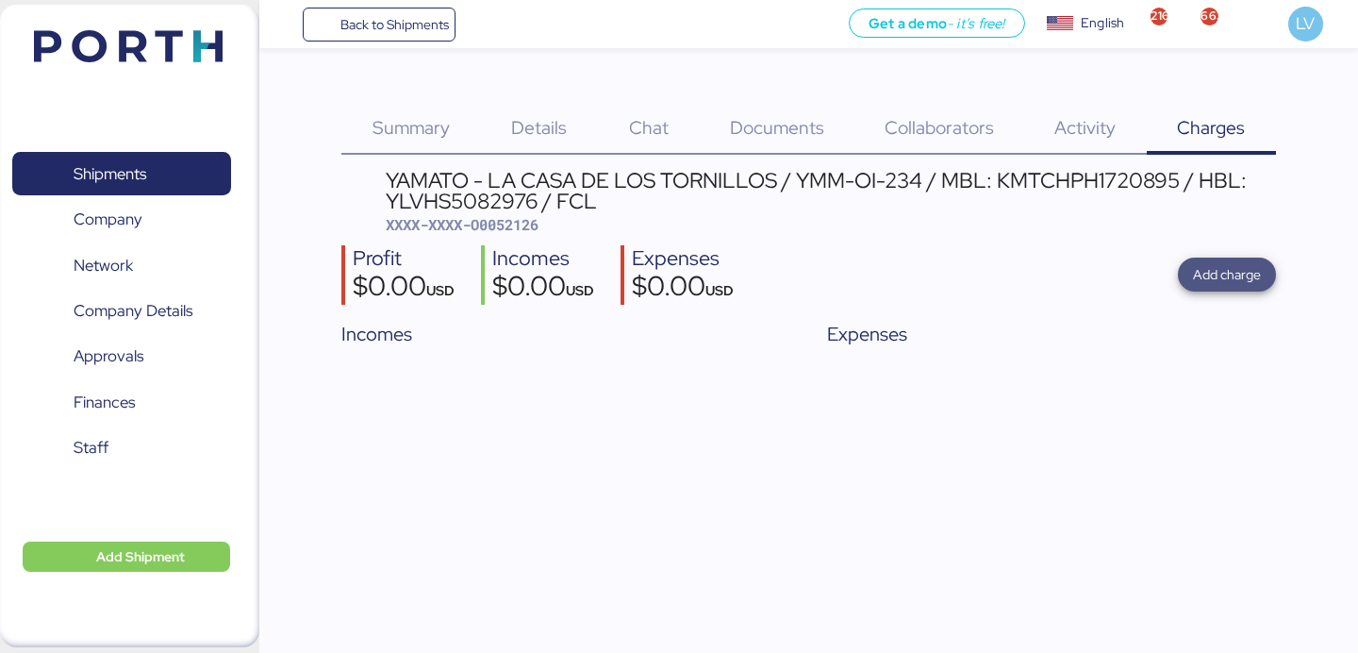
click at [1252, 271] on span "Add charge" at bounding box center [1227, 274] width 68 height 23
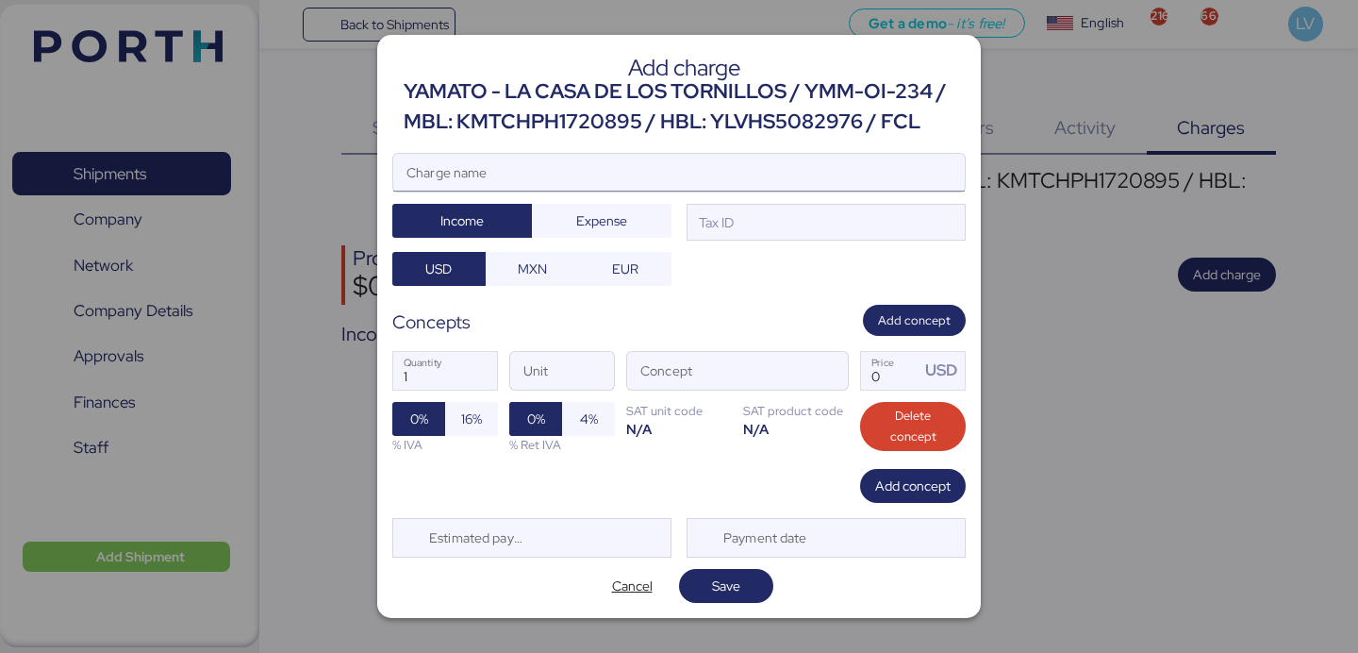
click at [860, 175] on input "Charge name" at bounding box center [678, 173] width 571 height 38
type input "a"
paste input "7737R525000731"
type input "AMS 7737R525000731"
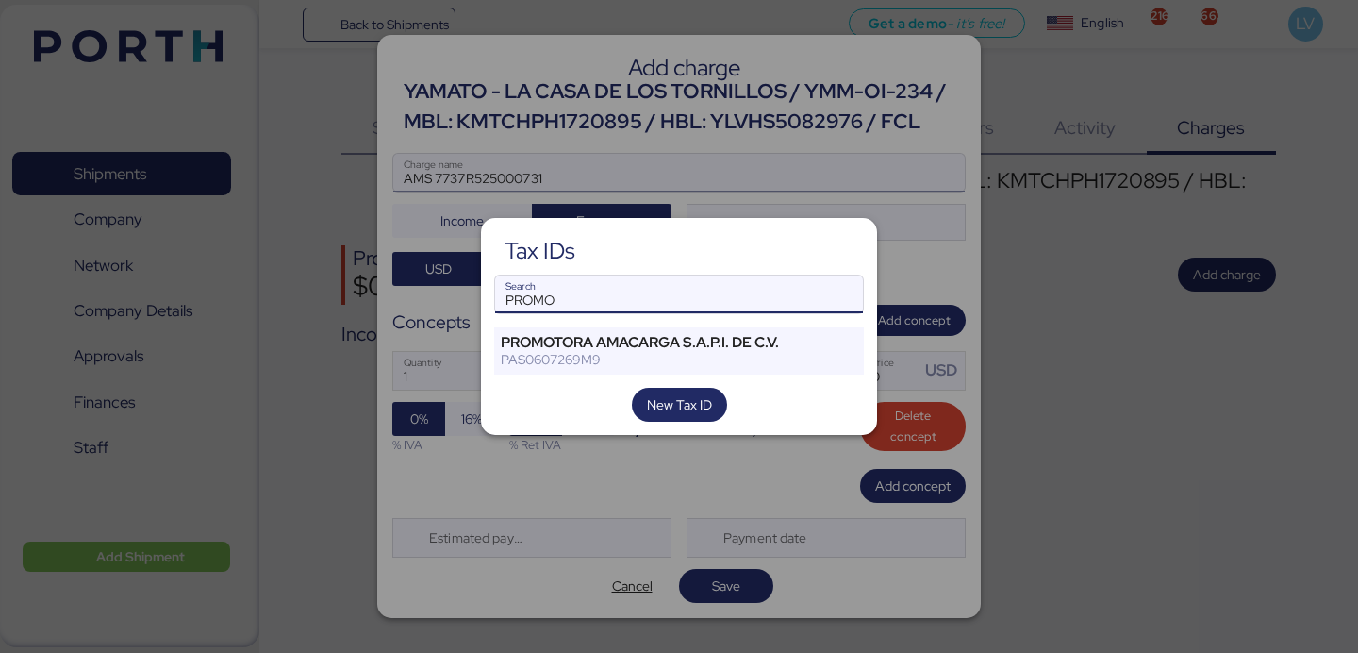
type input "PROMO"
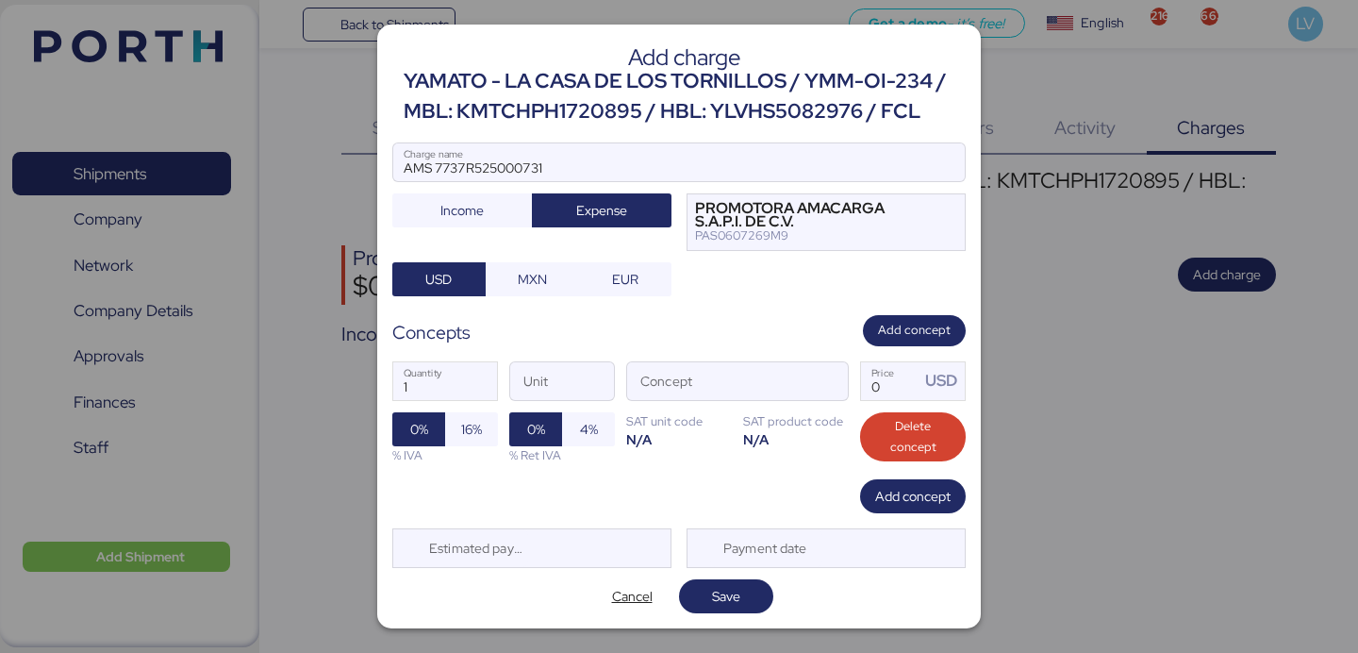
click at [529, 299] on div "Add charge YAMATO - LA CASA DE LOS TORNILLOS / YMM-OI-234 / MBL: KMTCHPH1720895…" at bounding box center [678, 326] width 603 height 603
click at [534, 278] on span "MXN" at bounding box center [532, 279] width 29 height 23
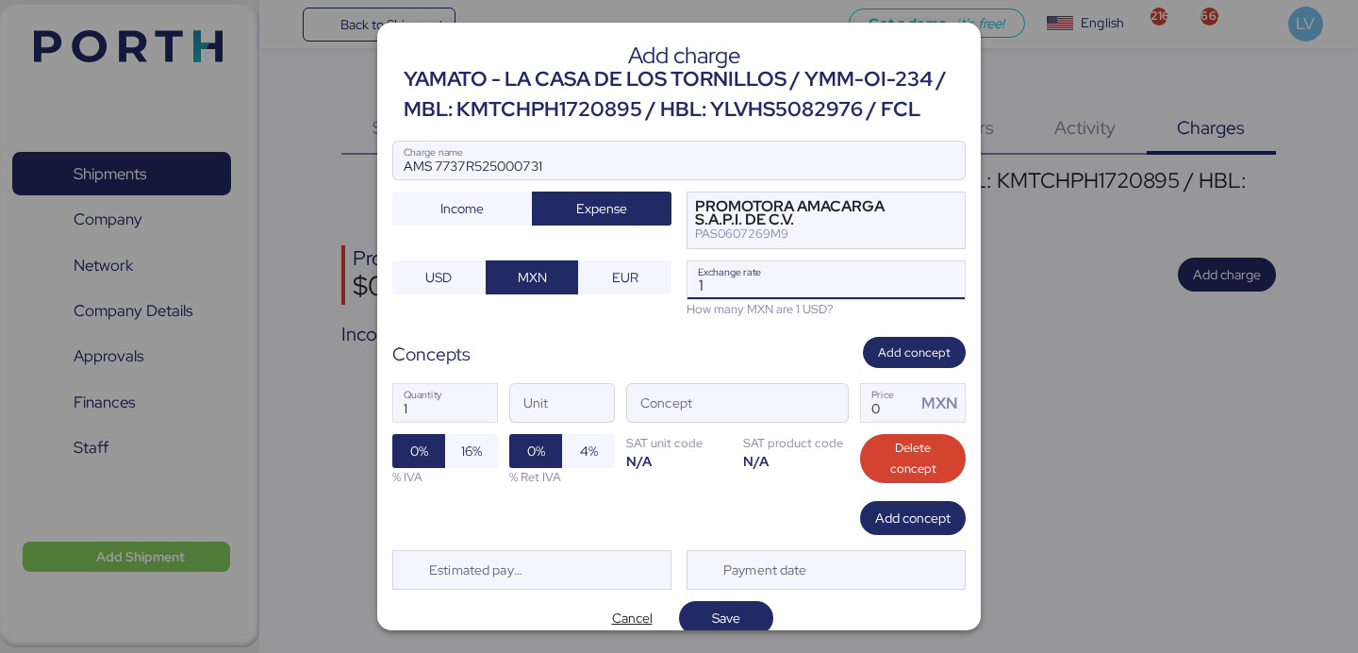
click at [787, 266] on input "1" at bounding box center [825, 280] width 277 height 38
paste input "18.3935"
type input "18.3935"
click at [836, 431] on div "1 Quantity Unit Concept 0 Price MXN 0% 16% % IVA 0% 4% % Ret IVA SAT unit code …" at bounding box center [678, 434] width 573 height 133
click at [836, 418] on span "button" at bounding box center [828, 408] width 40 height 40
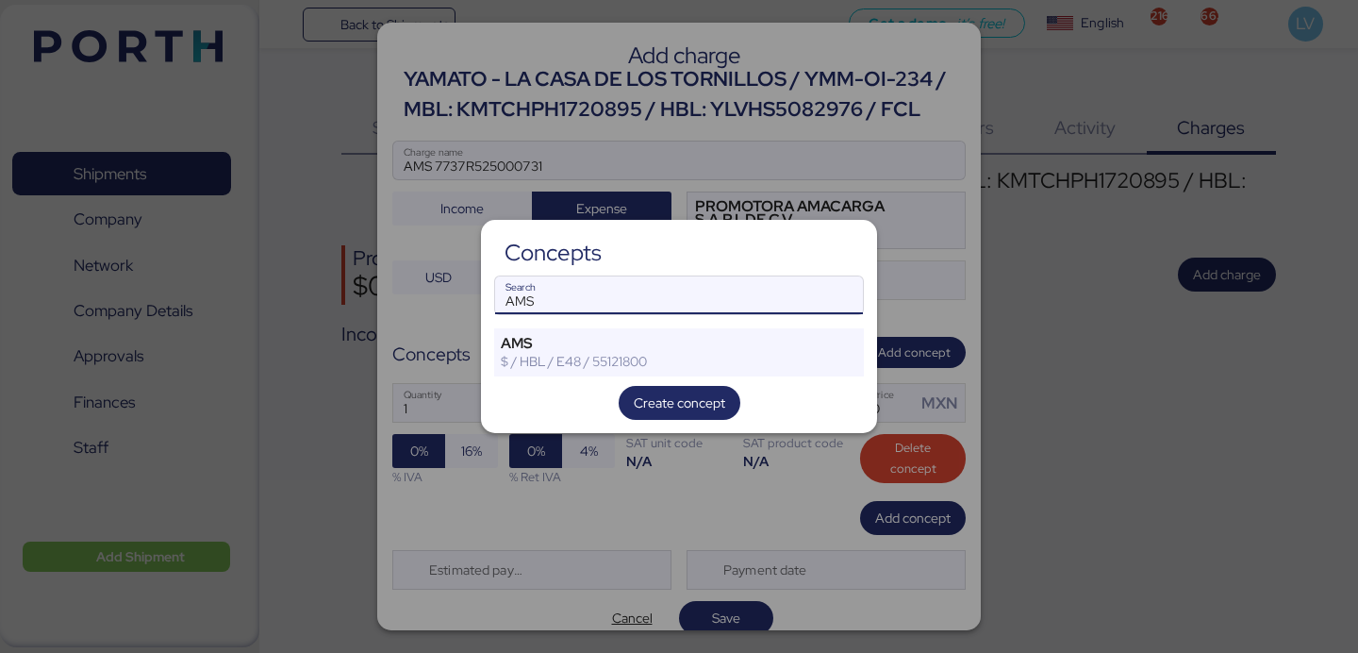
type input "AMS"
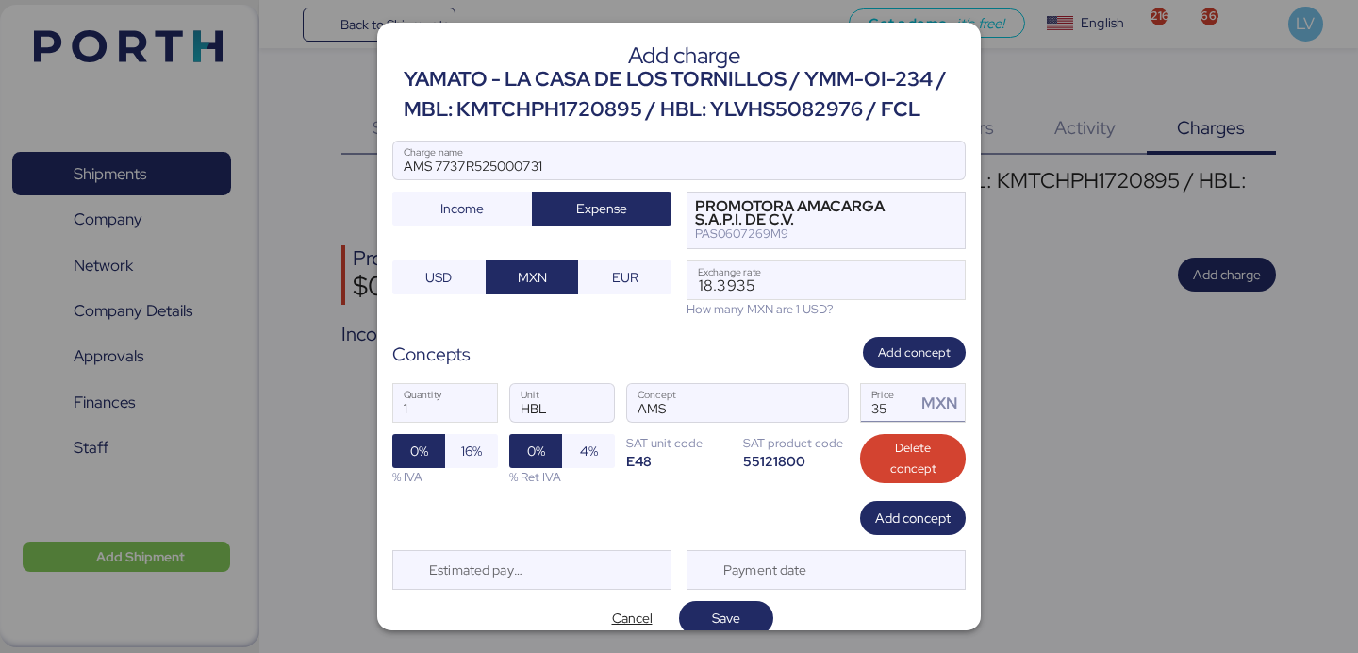
click at [900, 404] on input "35" at bounding box center [888, 403] width 55 height 38
type input "60"
click at [453, 453] on span "16%" at bounding box center [471, 451] width 53 height 34
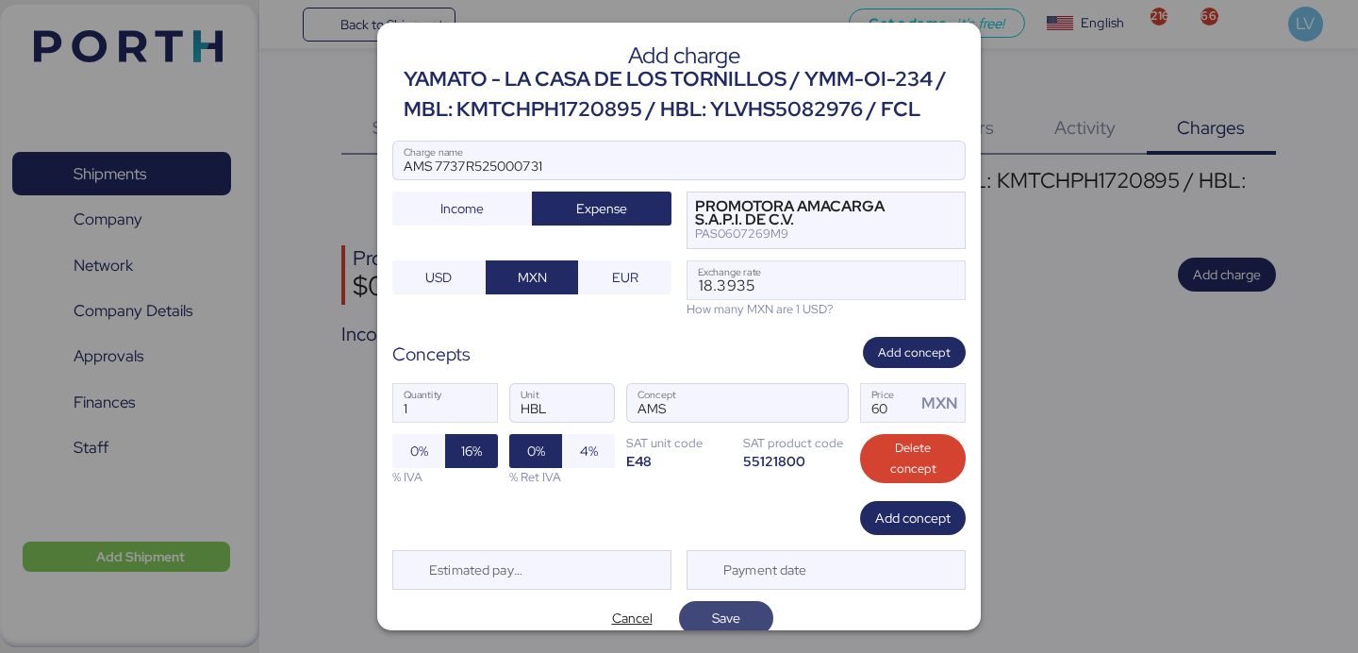
click at [717, 614] on span "Save" at bounding box center [726, 617] width 28 height 23
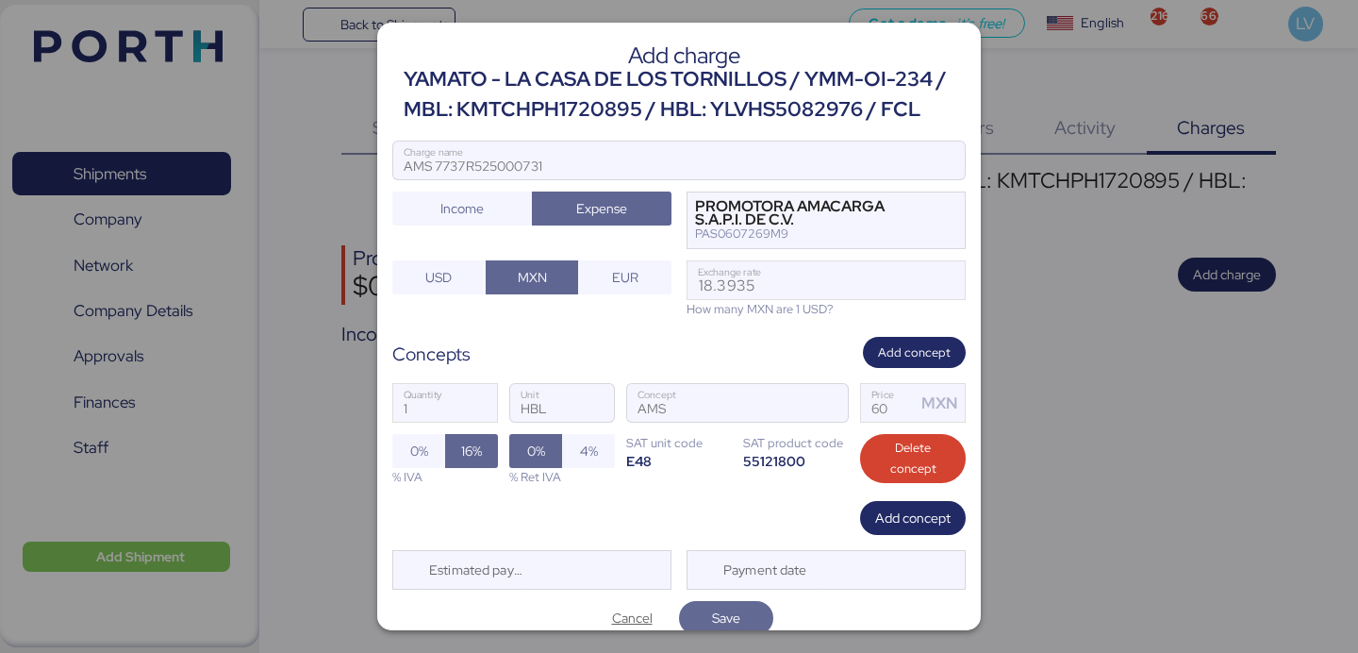
scroll to position [5, 0]
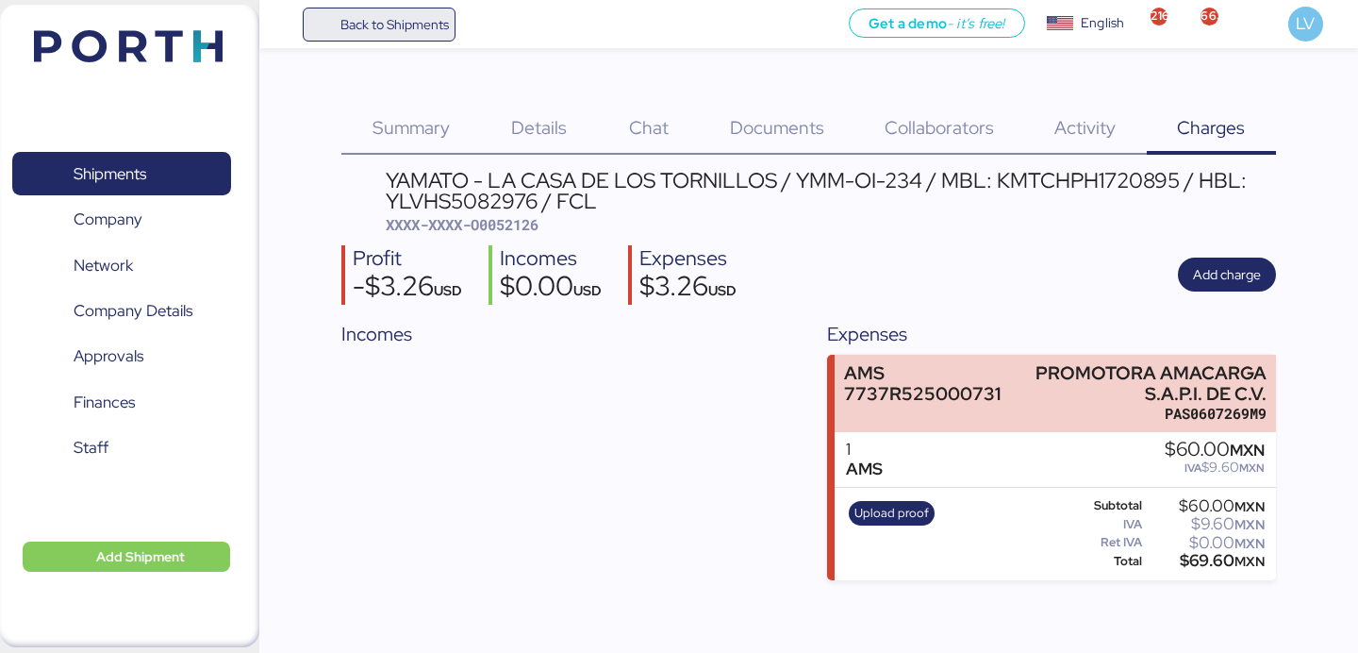
click at [406, 33] on span "Back to Shipments" at bounding box center [394, 24] width 108 height 23
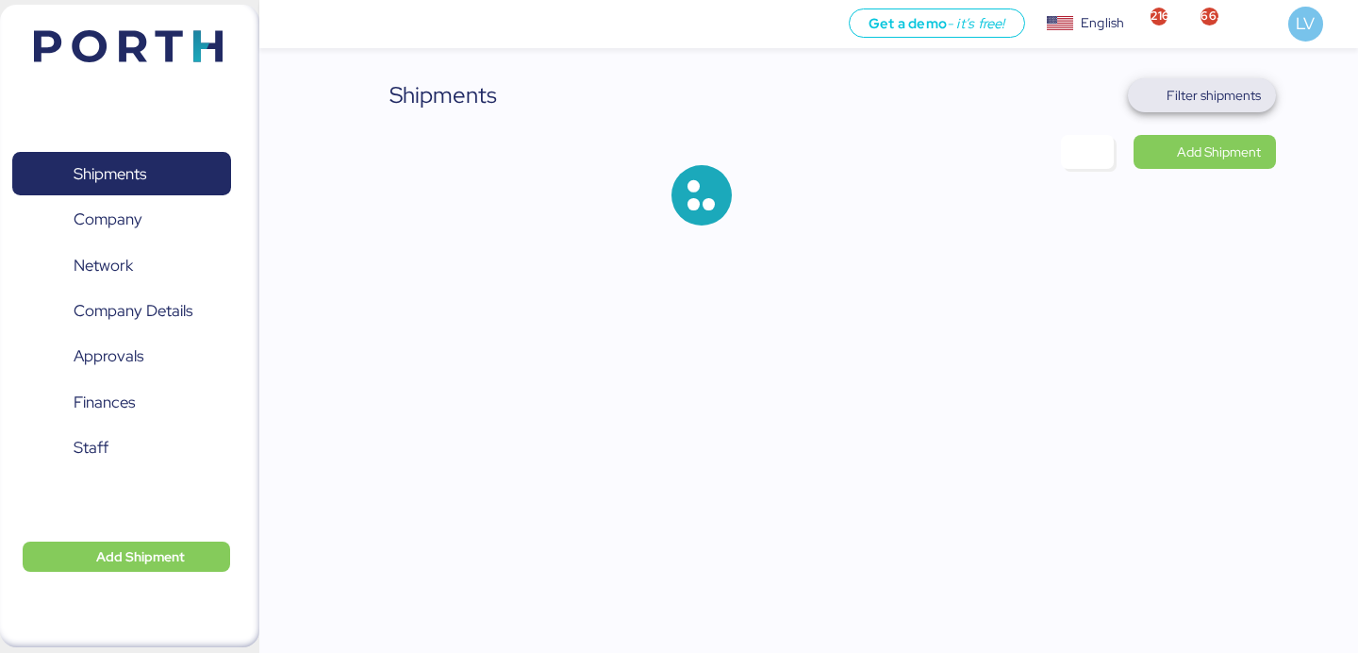
click at [1222, 99] on span "Filter shipments" at bounding box center [1213, 95] width 94 height 23
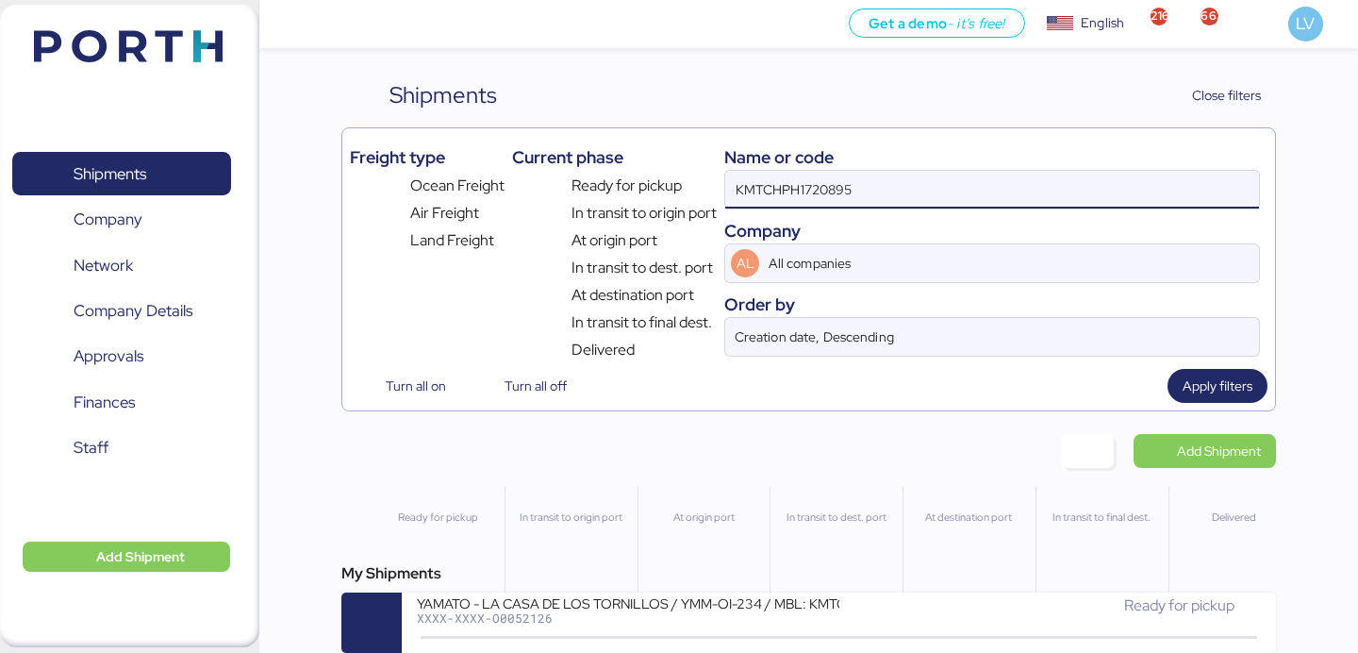
click at [1063, 203] on input "KMTCHPH1720895" at bounding box center [992, 190] width 534 height 38
paste input "YMJAC226055653"
type input "YMJAC226055653"
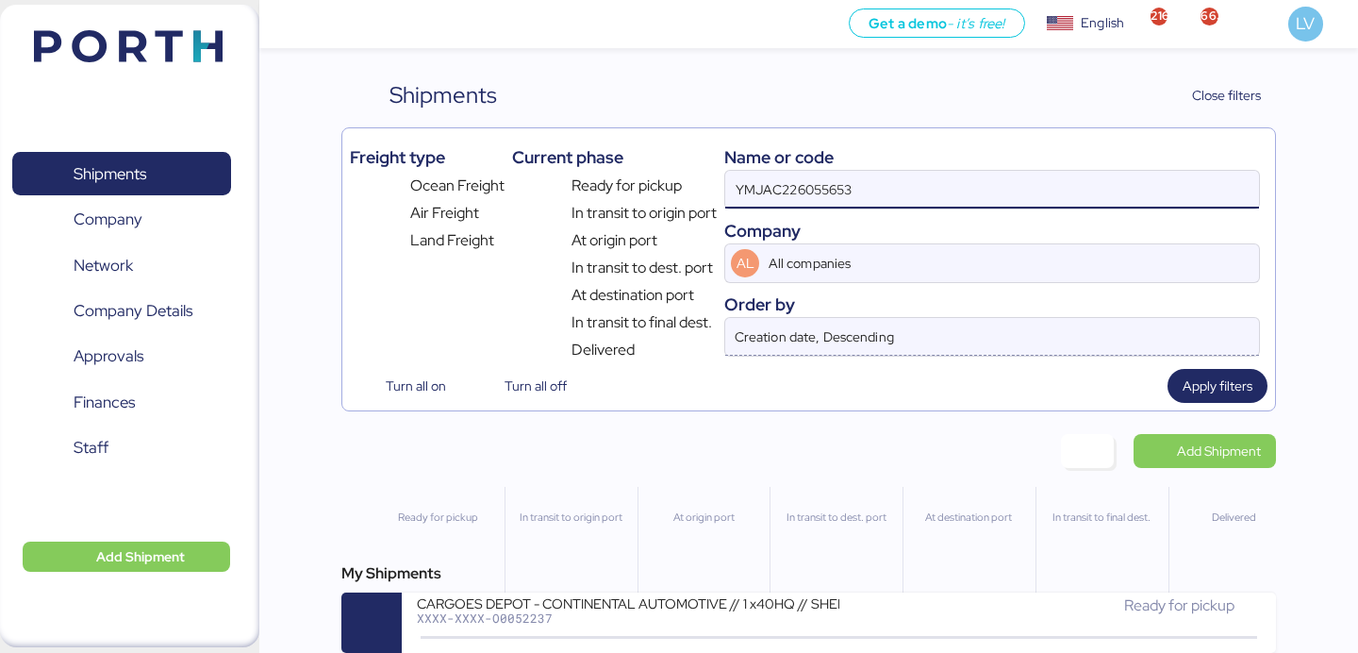
scroll to position [18, 0]
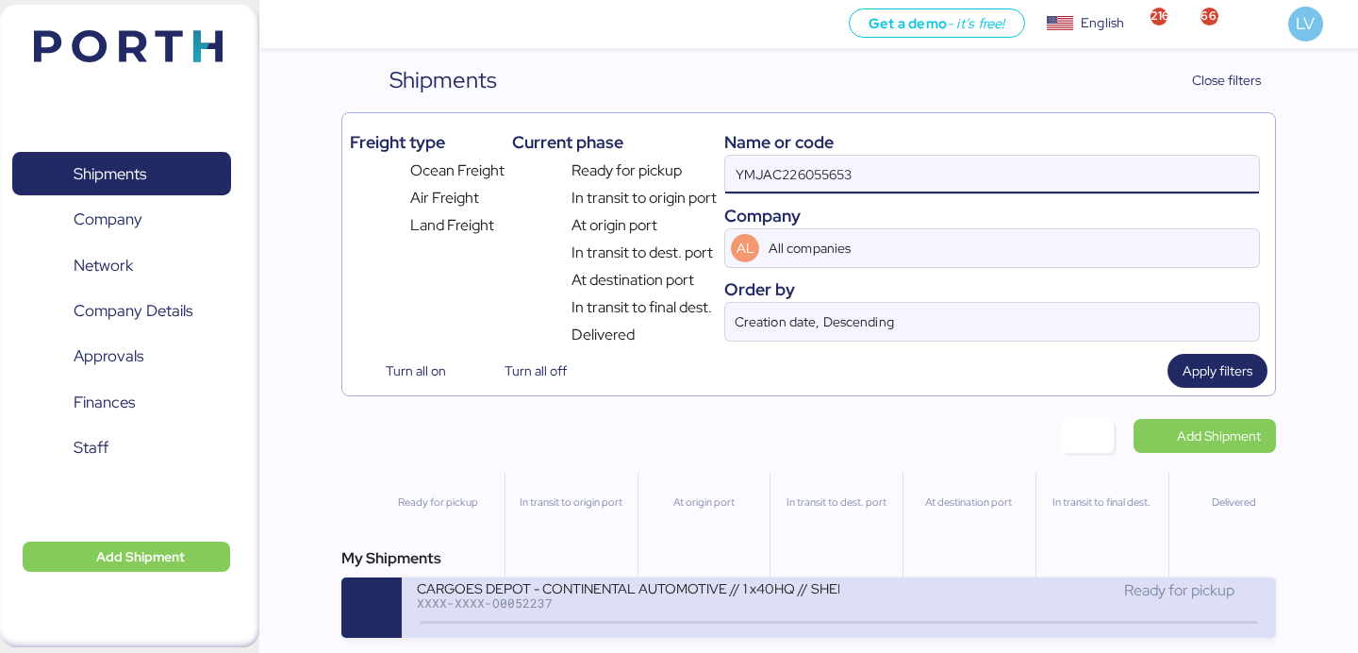
click at [637, 598] on div "XXXX-XXXX-O0052237" at bounding box center [627, 602] width 421 height 13
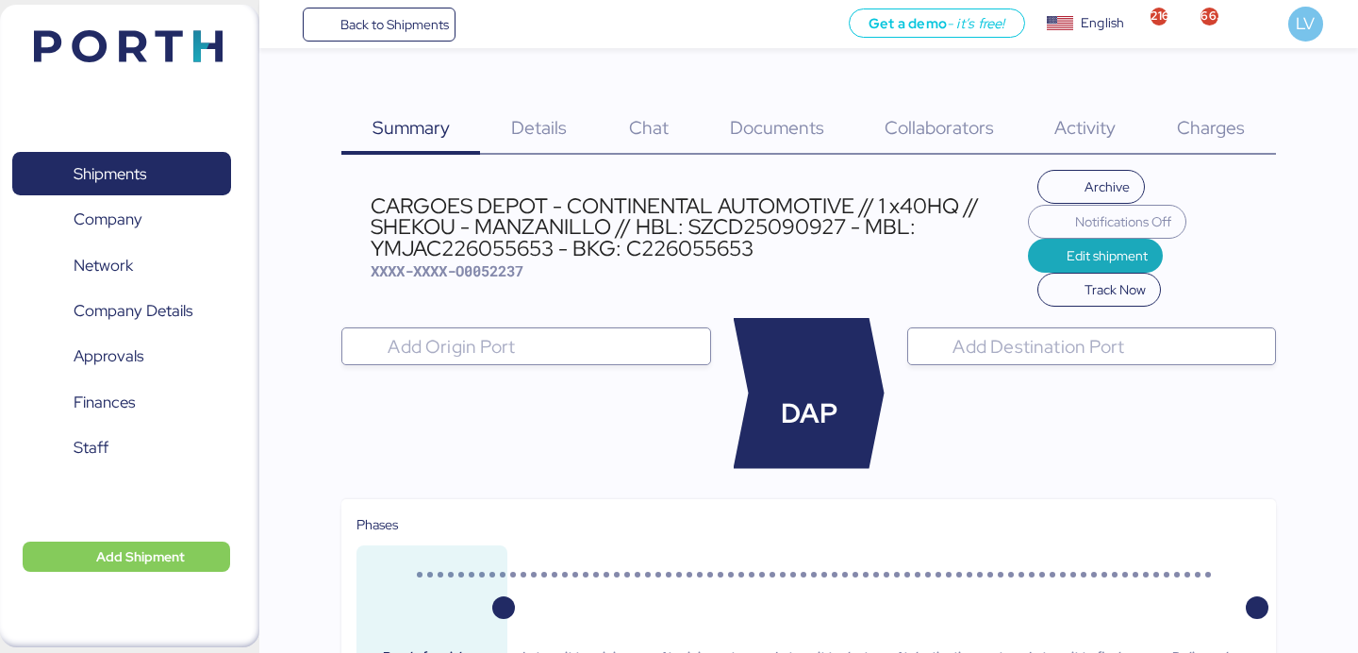
click at [793, 107] on div "Documents 0" at bounding box center [777, 116] width 155 height 76
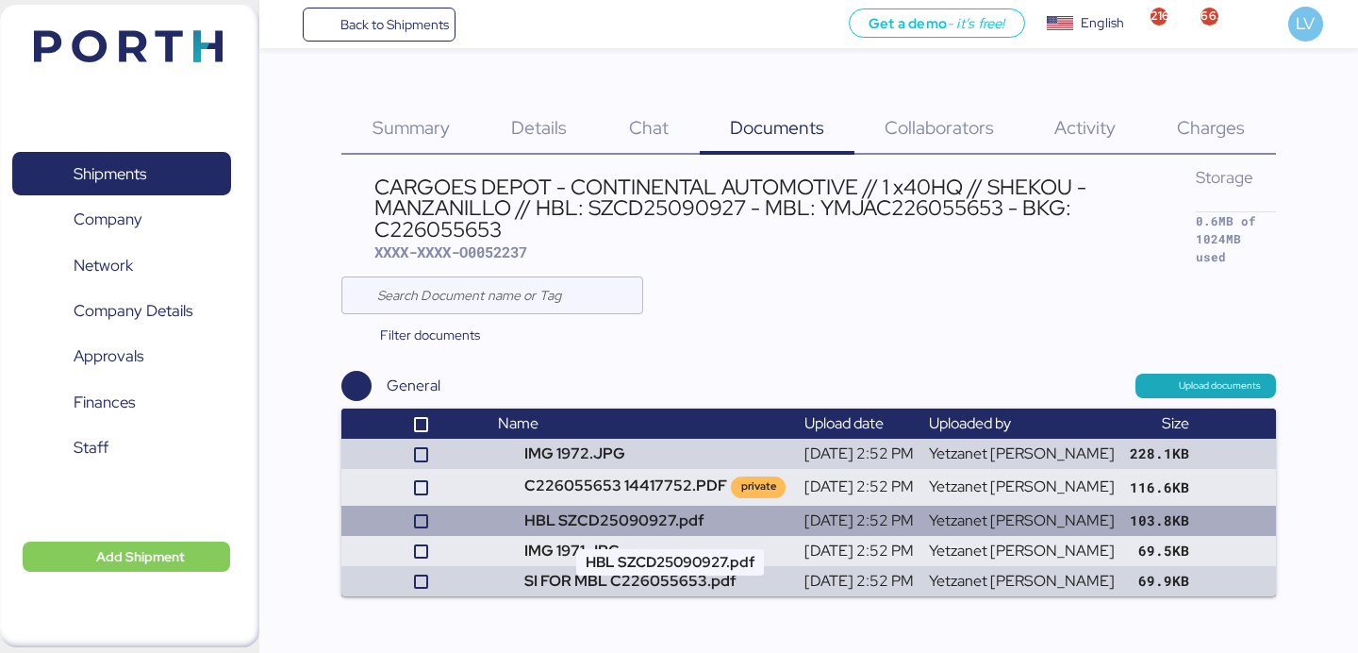
click at [634, 525] on td "HBL SZCD25090927.pdf" at bounding box center [643, 520] width 306 height 30
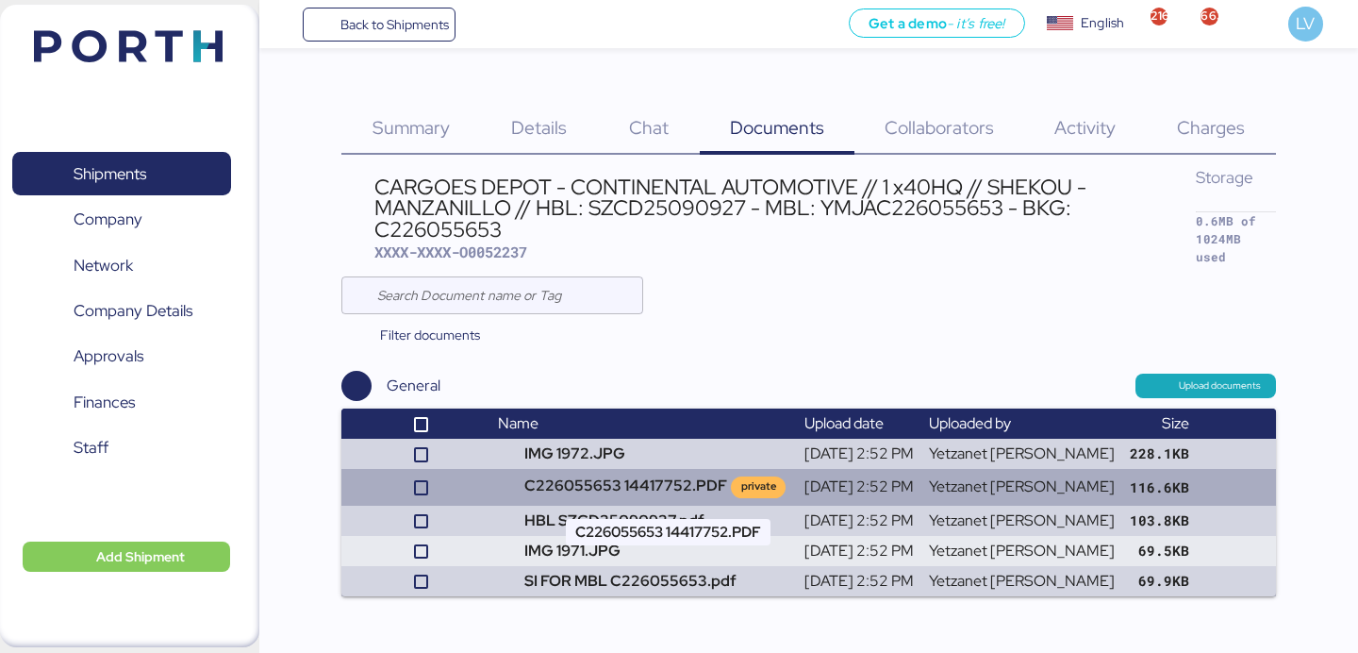
click at [642, 484] on td "C226055653 14417752.PDF private" at bounding box center [643, 487] width 306 height 36
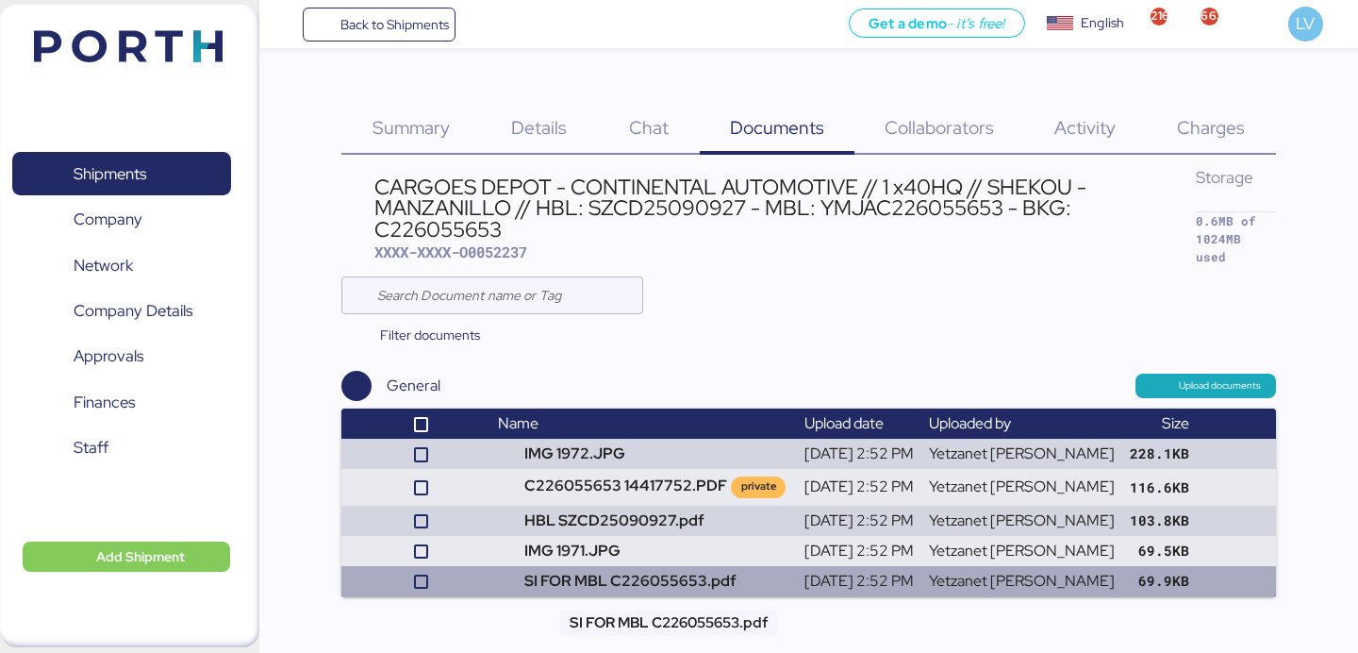
click at [642, 577] on td "SI FOR MBL C226055653.pdf" at bounding box center [643, 581] width 306 height 30
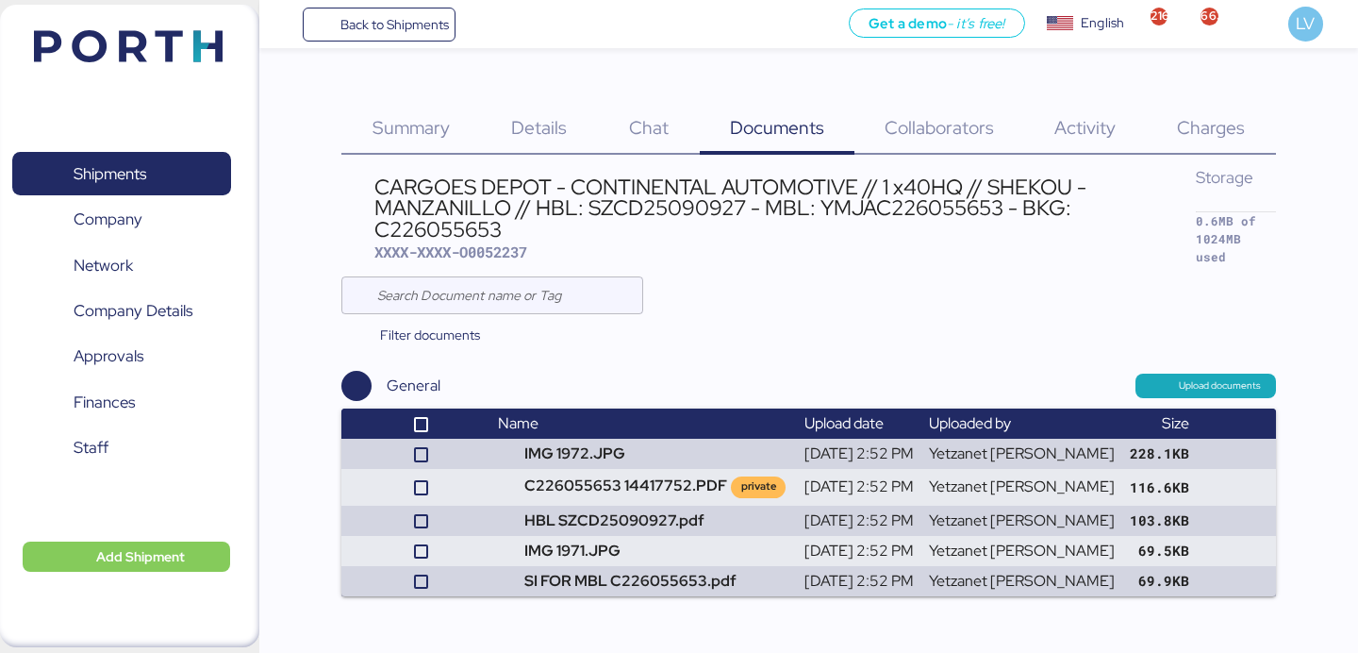
click at [1199, 138] on span "Charges" at bounding box center [1211, 127] width 68 height 25
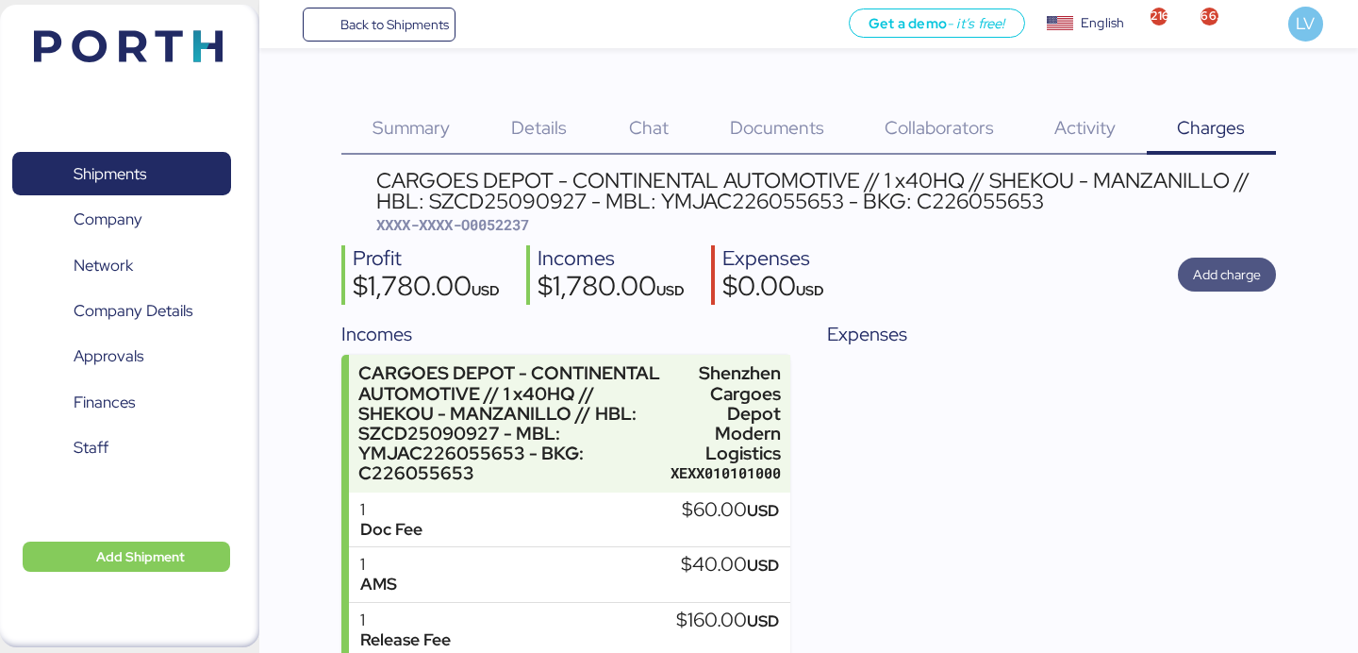
click at [1238, 274] on span "Add charge" at bounding box center [1227, 274] width 68 height 23
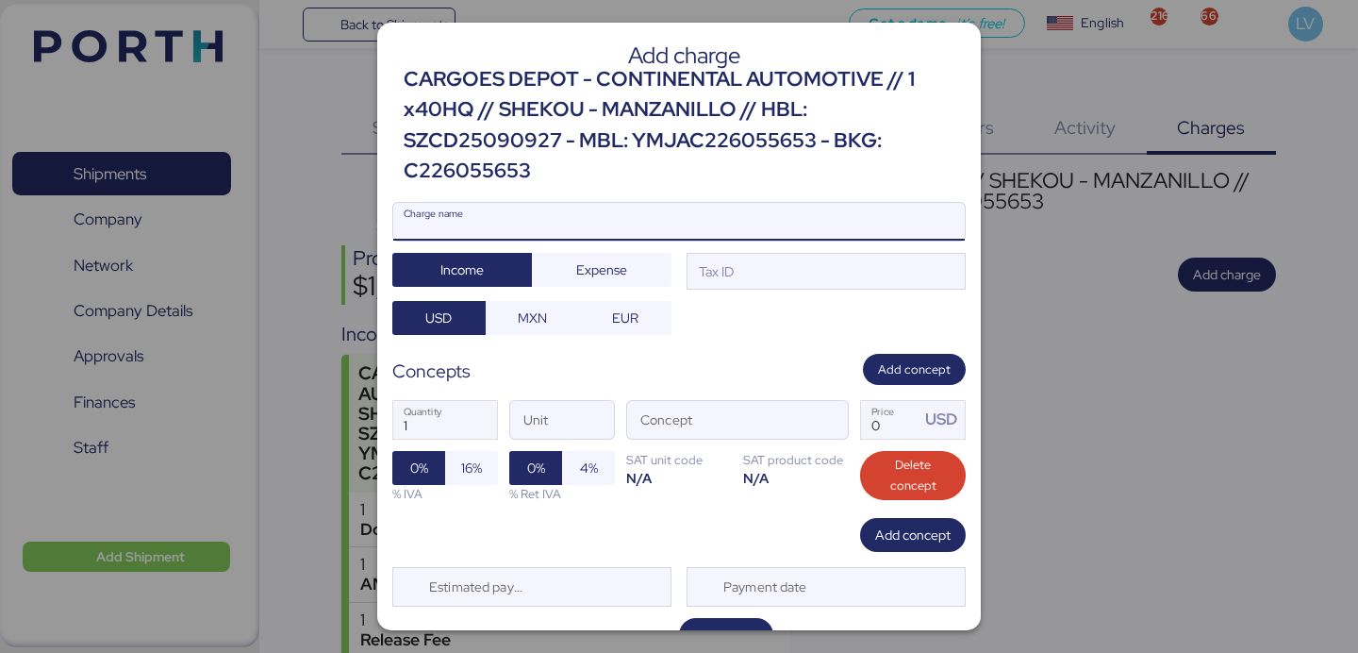
click at [806, 217] on input "Charge name" at bounding box center [678, 222] width 571 height 38
type input "AMS"
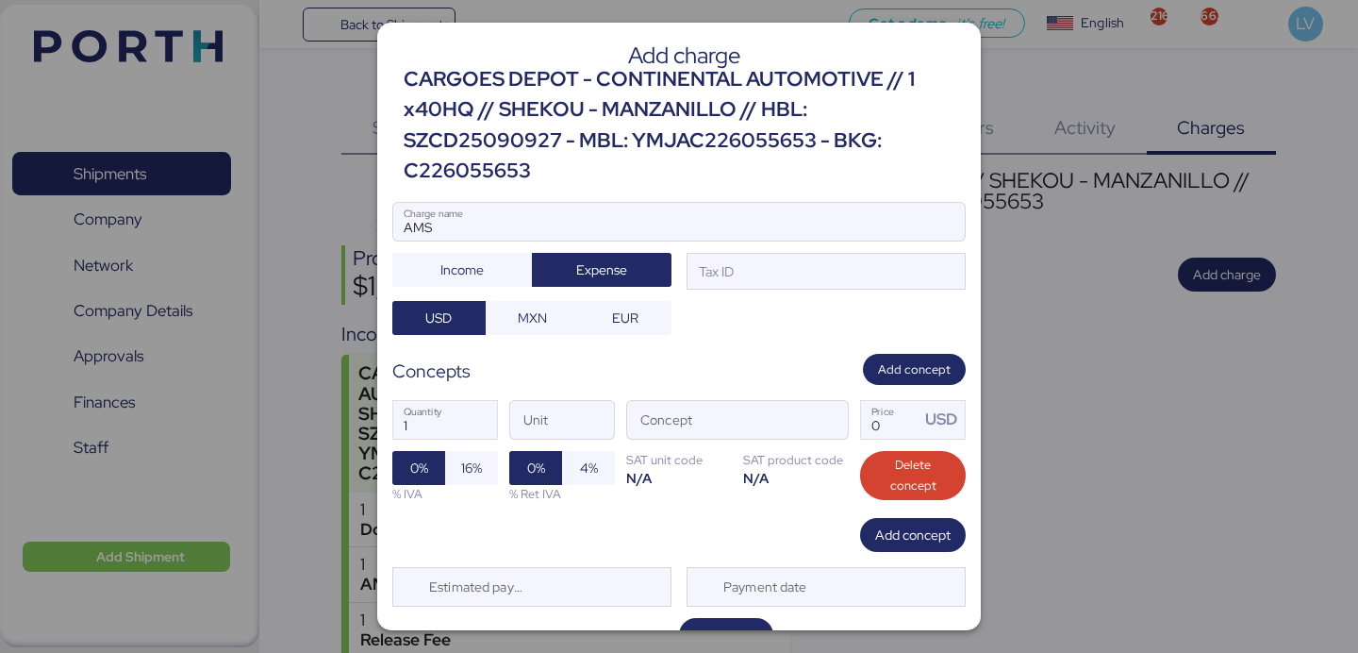
click at [813, 289] on div "AMS Charge name Income Expense Tax ID USD MXN EUR" at bounding box center [678, 269] width 573 height 134
click at [814, 287] on div "Tax ID" at bounding box center [825, 272] width 279 height 38
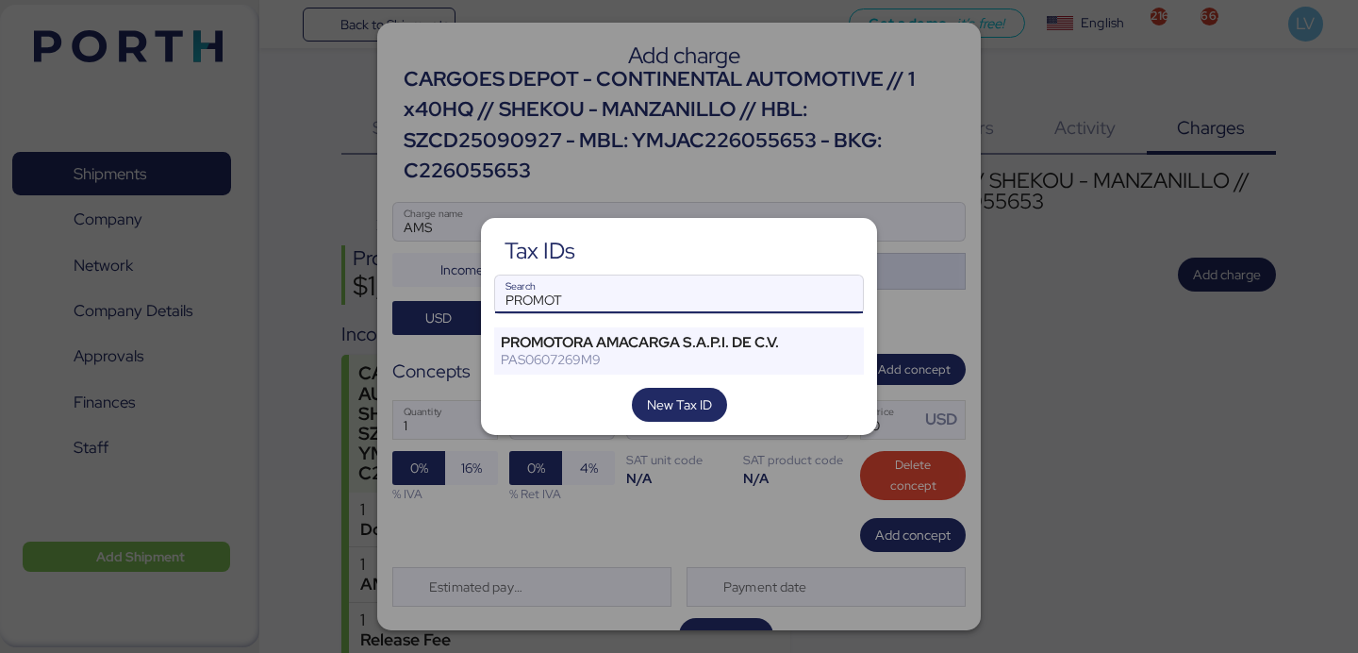
type input "PROMOT"
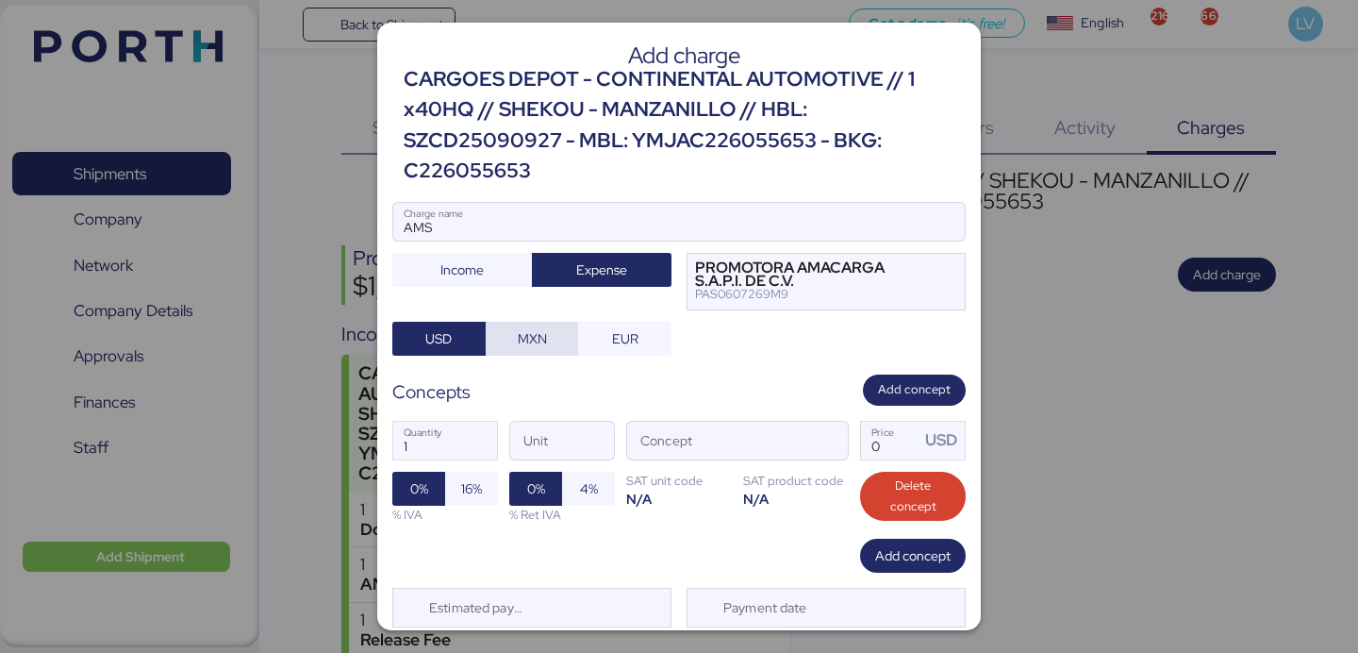
click at [527, 334] on span "MXN" at bounding box center [532, 338] width 29 height 23
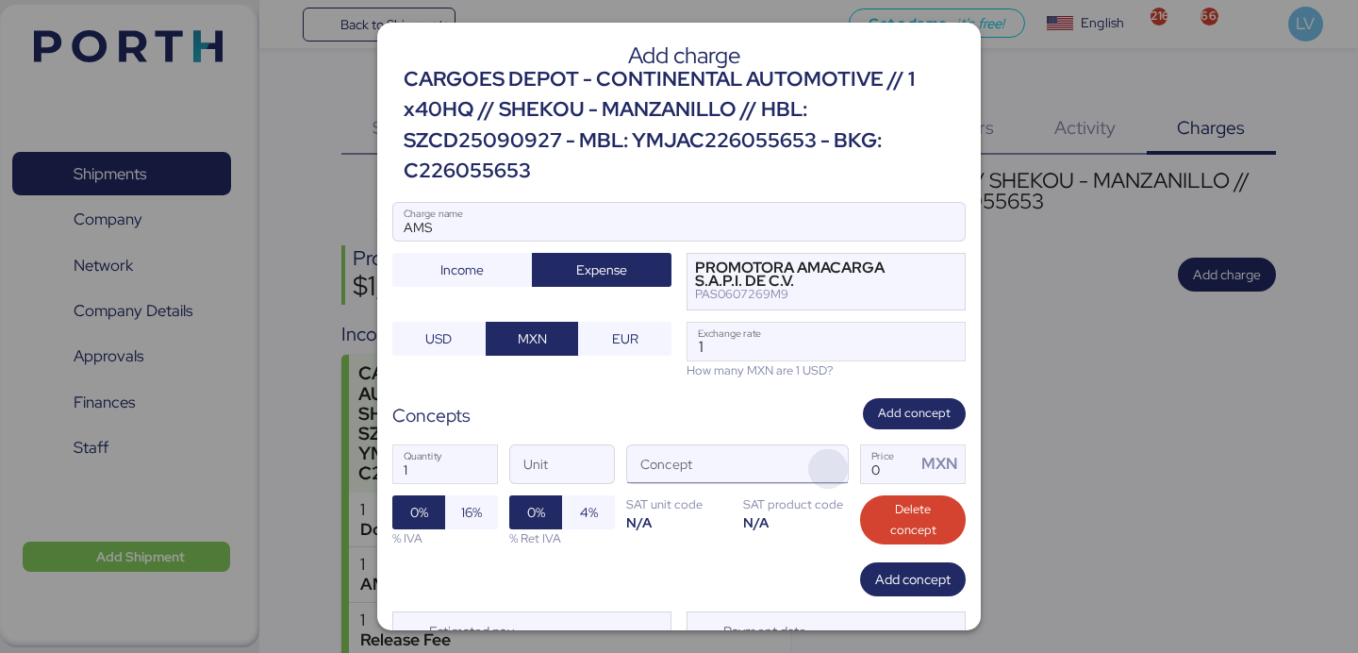
click at [827, 459] on span "button" at bounding box center [828, 469] width 40 height 40
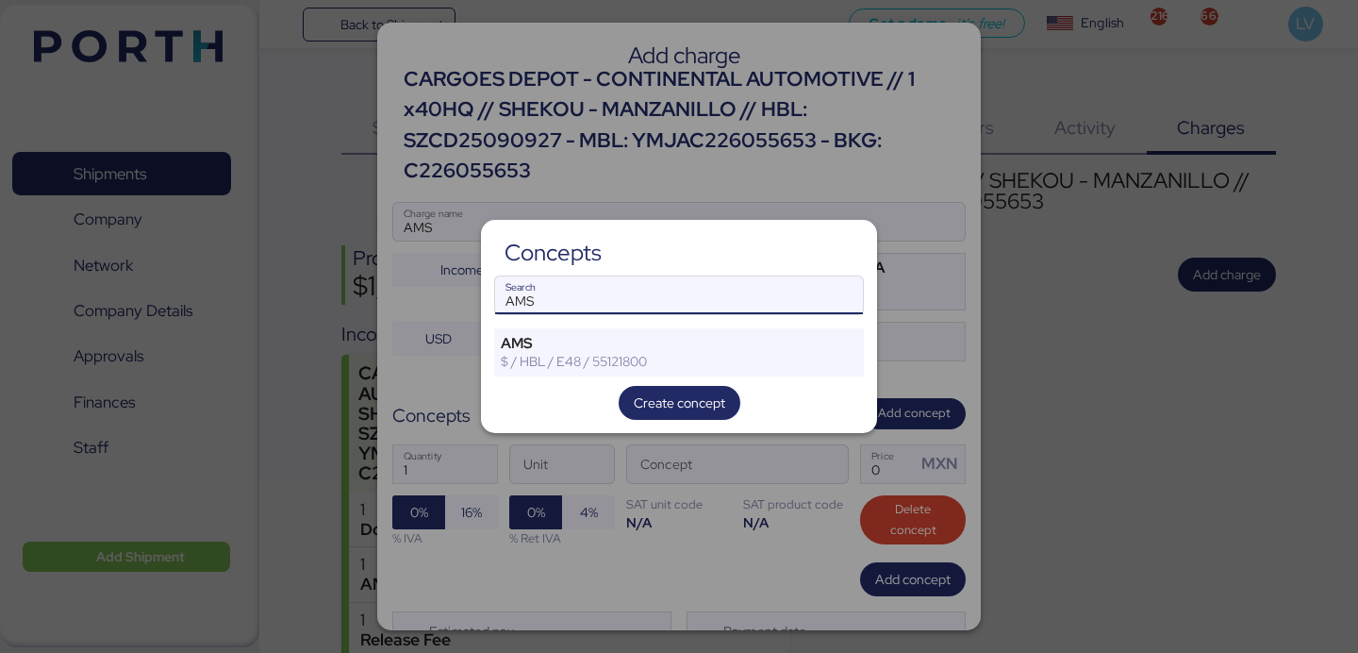
type input "AMS"
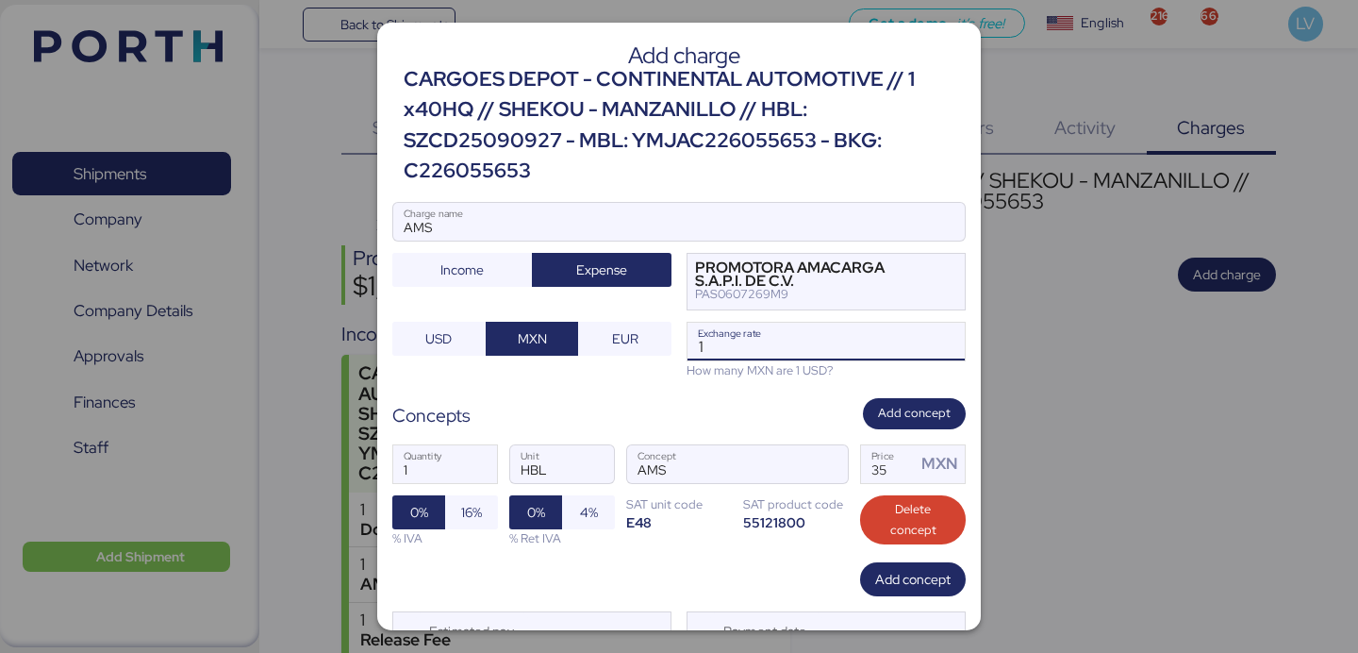
click at [807, 352] on input "1" at bounding box center [825, 341] width 277 height 38
click at [641, 232] on input "AMS" at bounding box center [678, 222] width 571 height 38
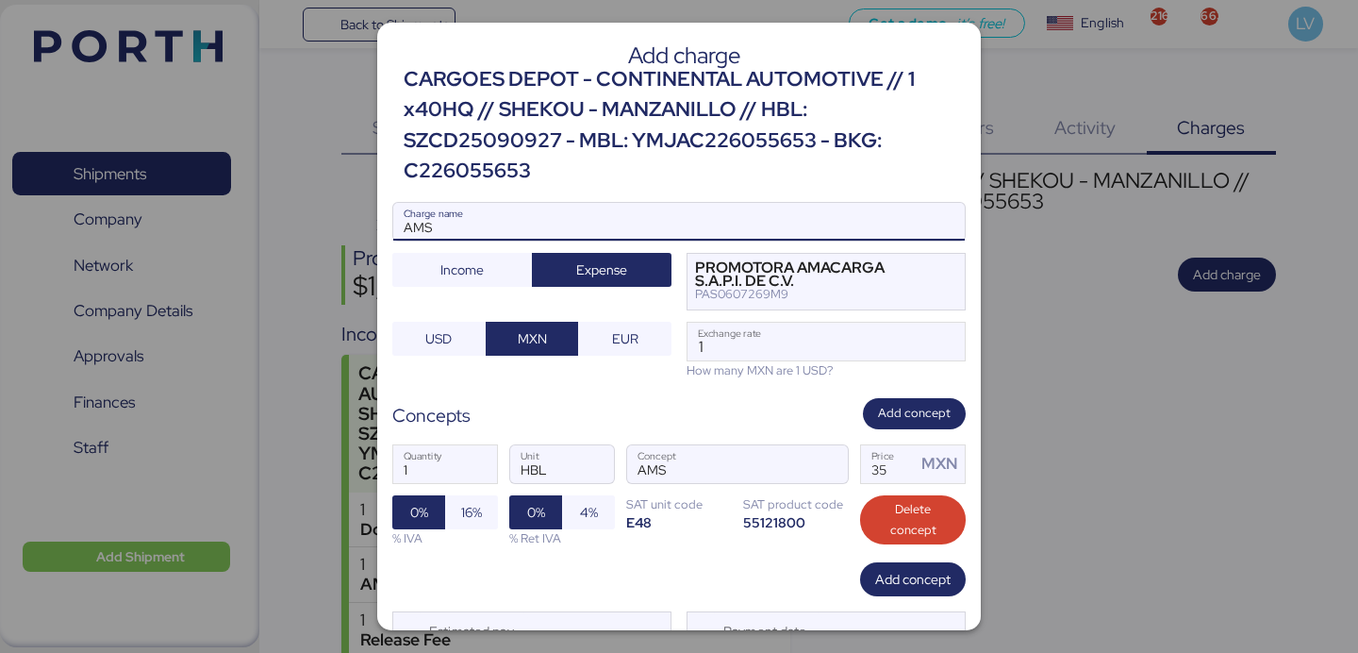
paste input "7737R525000732"
type input "AMS 7737R525000732"
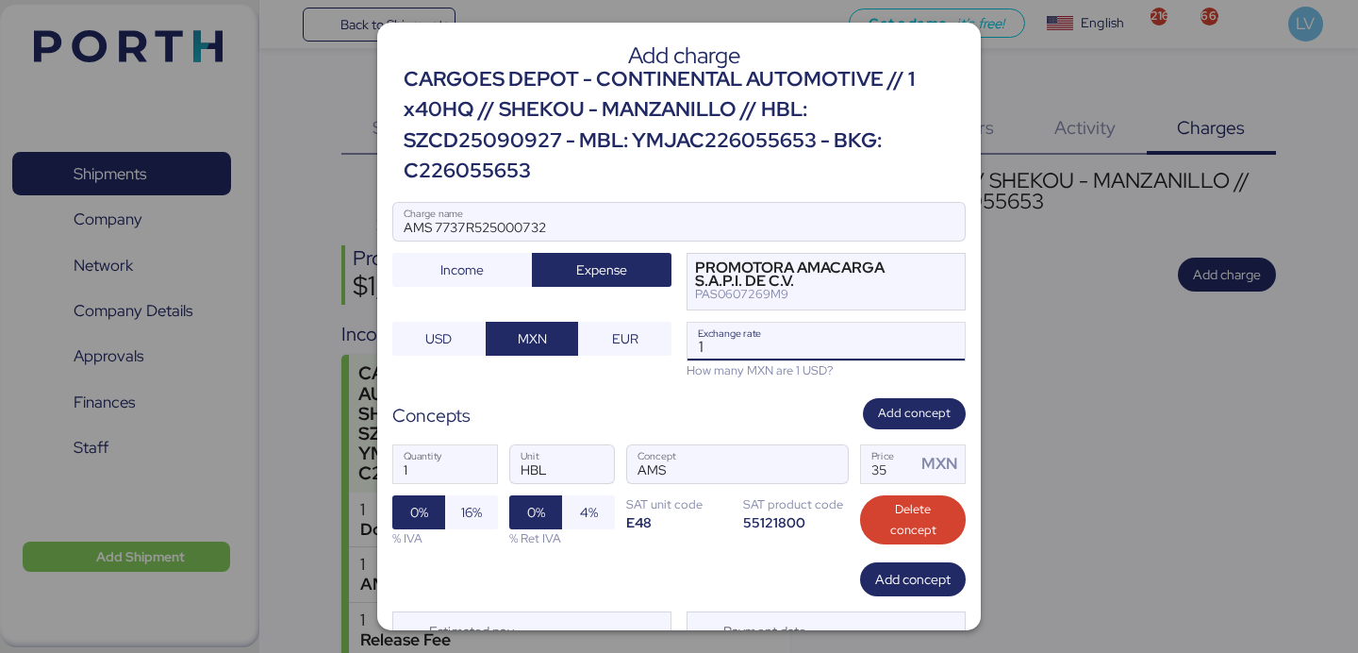
click at [788, 332] on input "1" at bounding box center [825, 341] width 277 height 38
type input "18.3935"
click at [900, 471] on input "35" at bounding box center [888, 464] width 55 height 38
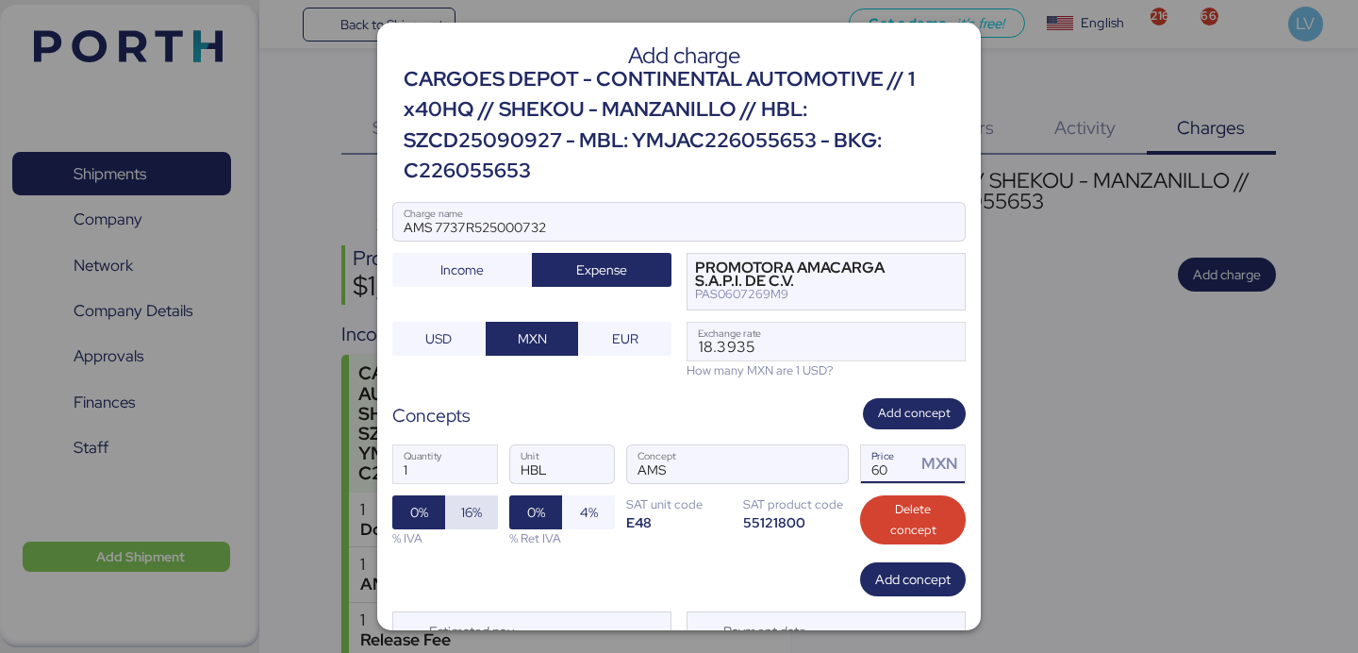
type input "60"
click at [482, 508] on span "16%" at bounding box center [471, 512] width 21 height 23
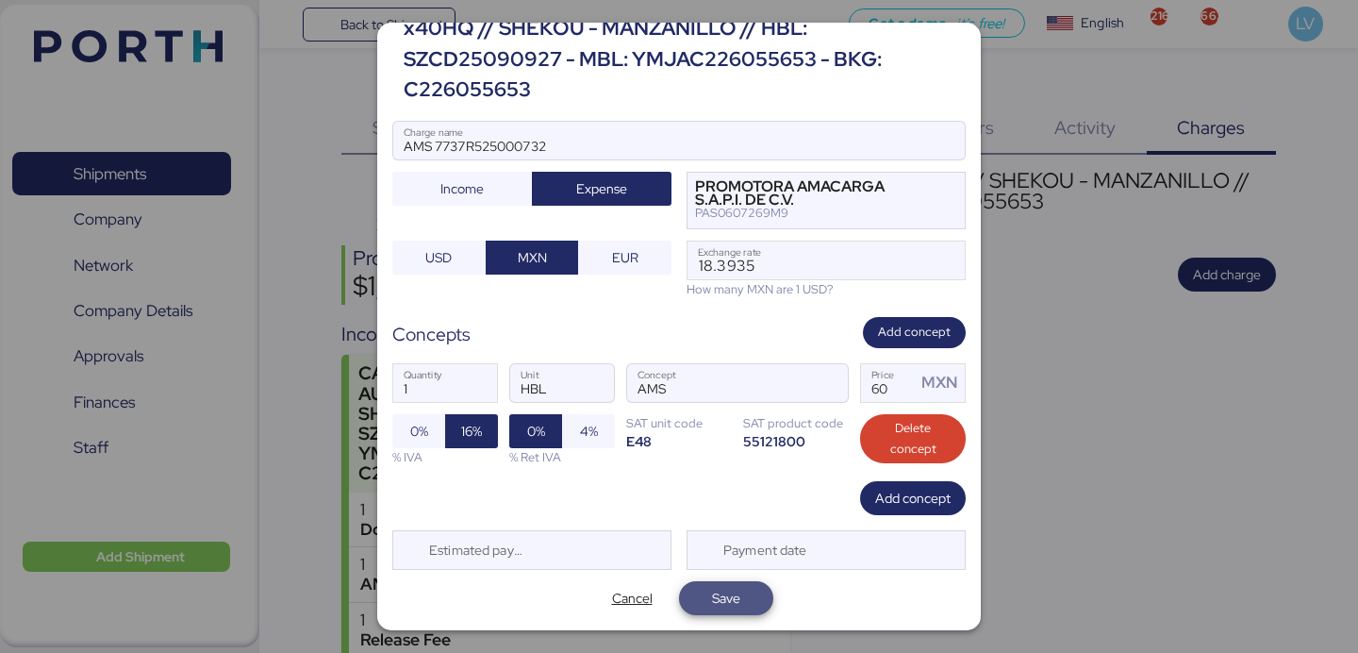
click at [722, 602] on span "Save" at bounding box center [726, 598] width 28 height 23
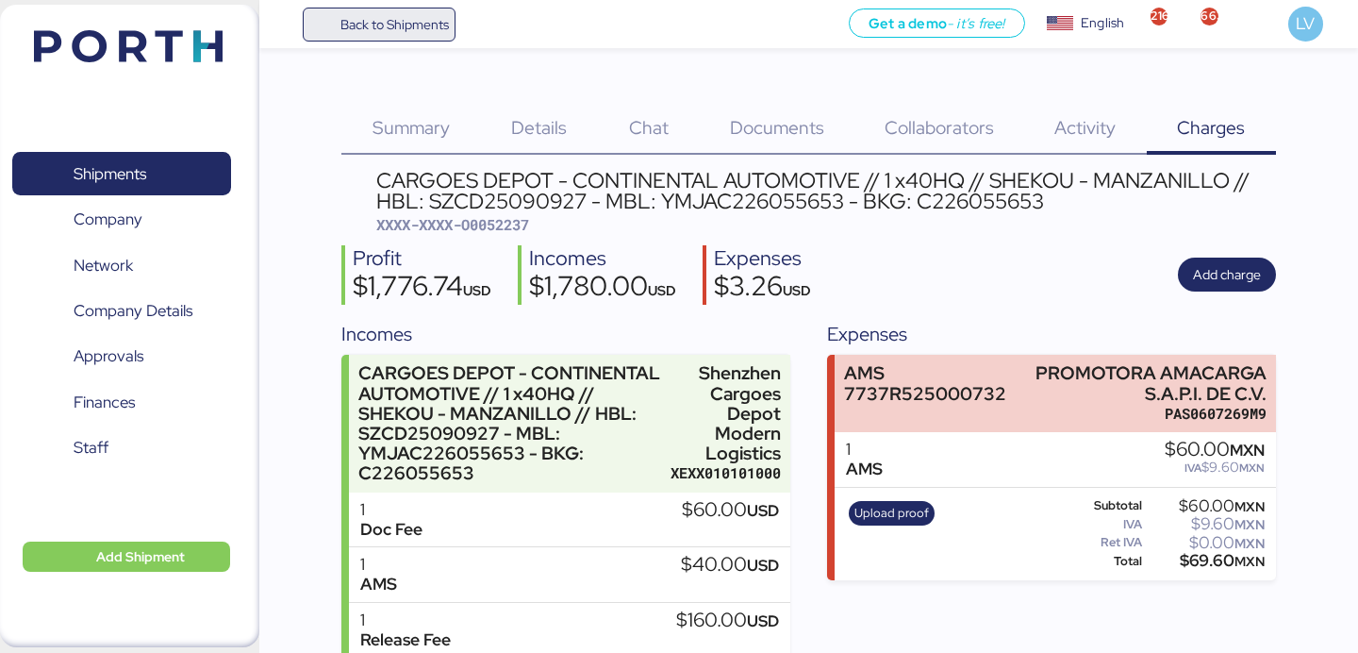
click at [416, 32] on span "Back to Shipments" at bounding box center [394, 24] width 108 height 23
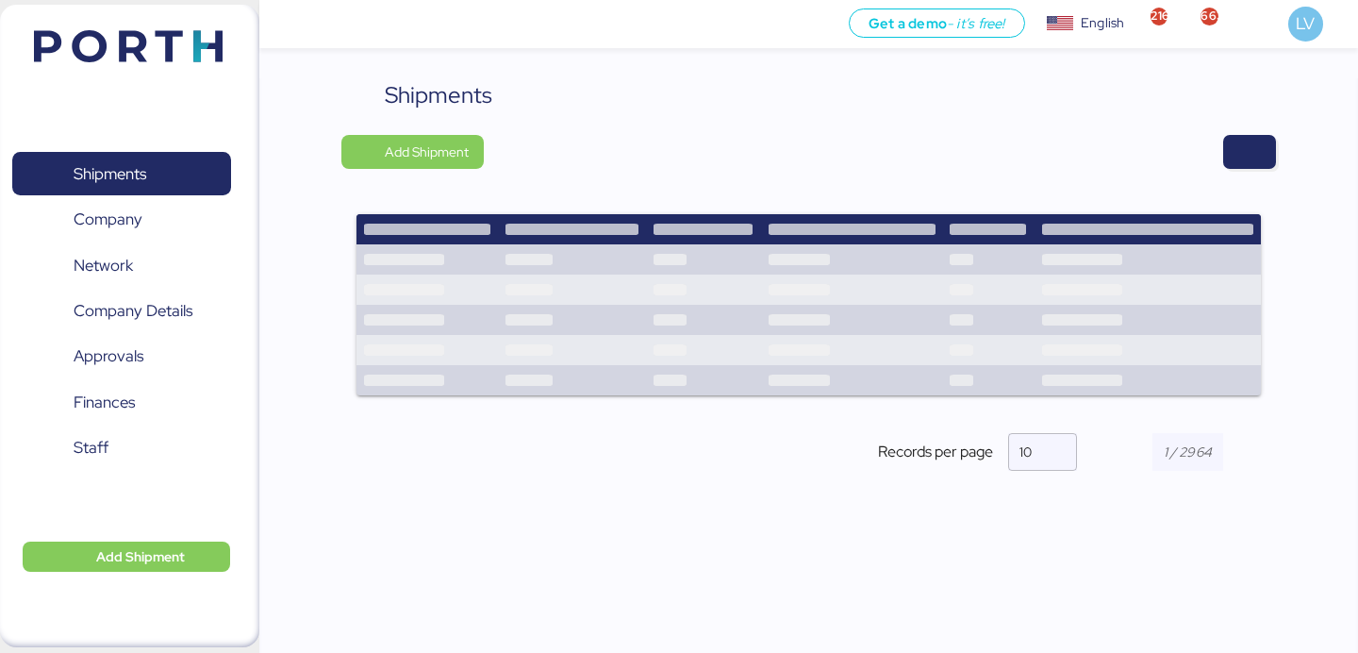
click at [1284, 169] on div "Shipments Add Shipment Records per page 10" at bounding box center [808, 374] width 1099 height 593
click at [1255, 153] on span "button" at bounding box center [1249, 152] width 23 height 26
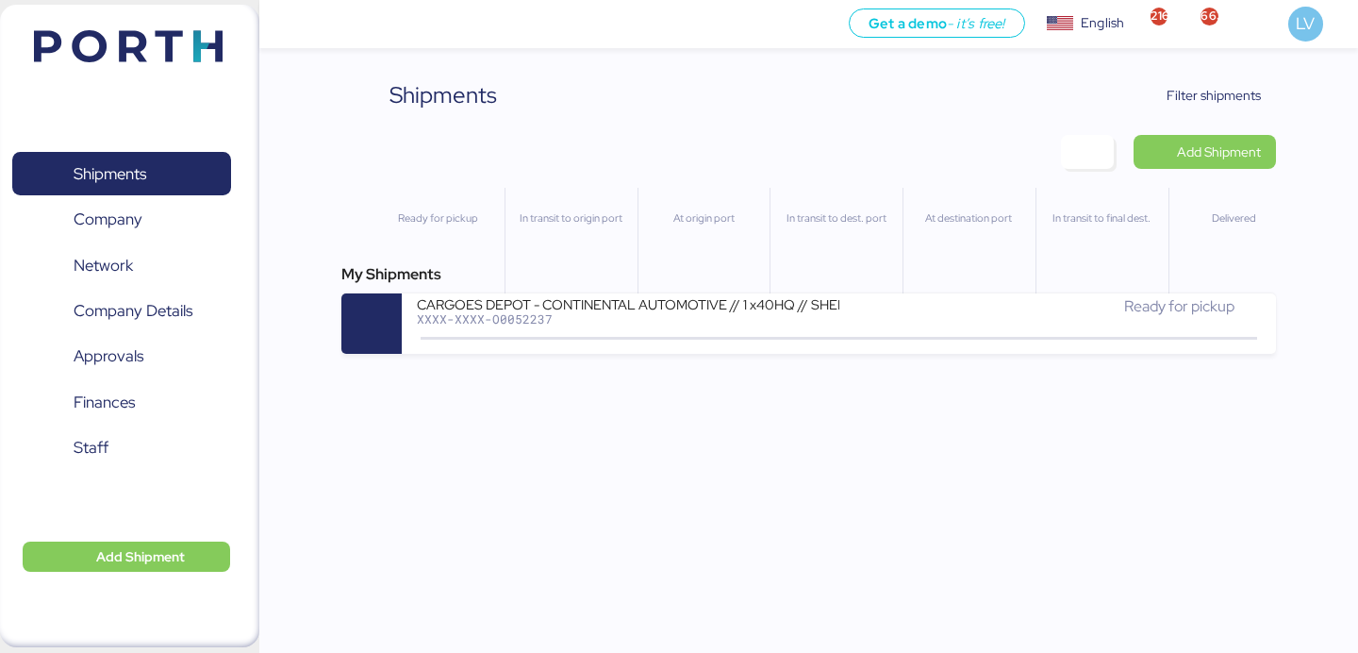
click at [1194, 113] on div "Shipments Clear Filters Filter shipments Add Shipment Ready for pickup In trans…" at bounding box center [808, 215] width 934 height 275
click at [1197, 86] on span "Filter shipments" at bounding box center [1213, 95] width 94 height 23
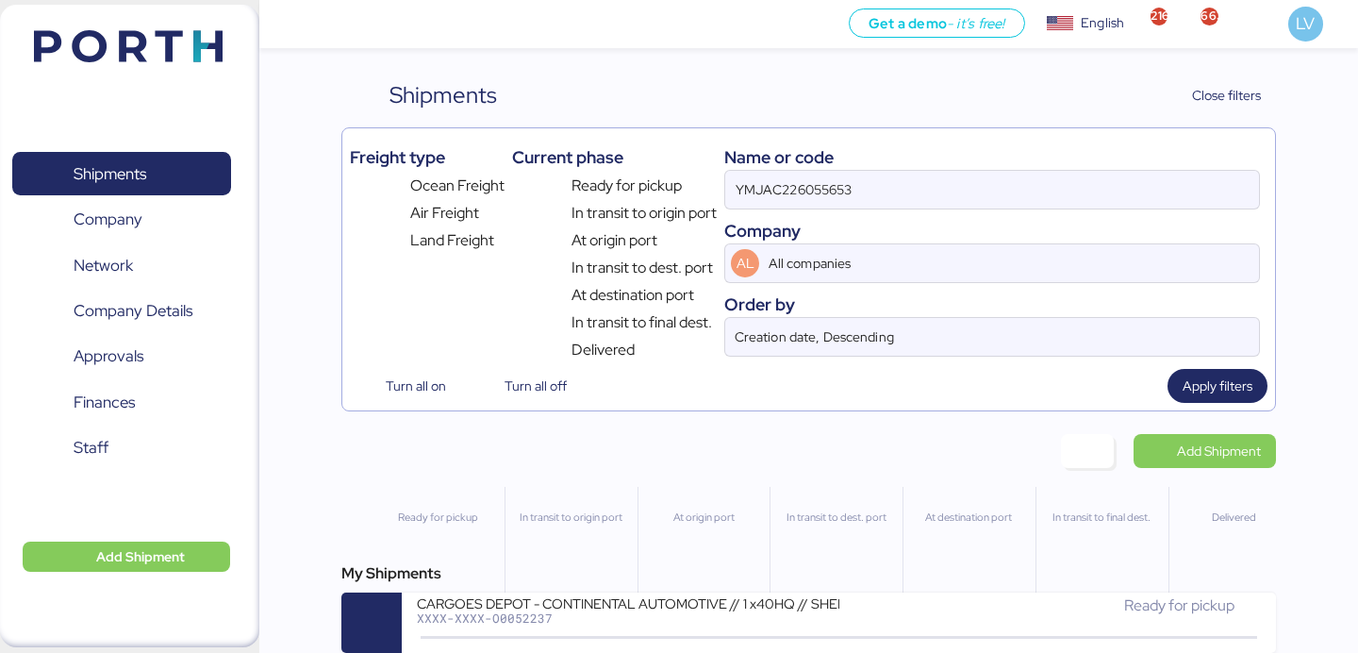
click at [981, 218] on div "Company" at bounding box center [992, 230] width 536 height 25
click at [981, 208] on div "YMJAC226055653" at bounding box center [992, 190] width 536 height 40
click at [981, 208] on input "YMJAC226055653" at bounding box center [992, 190] width 534 height 38
click at [981, 208] on div "YMJAC226055653" at bounding box center [992, 190] width 536 height 40
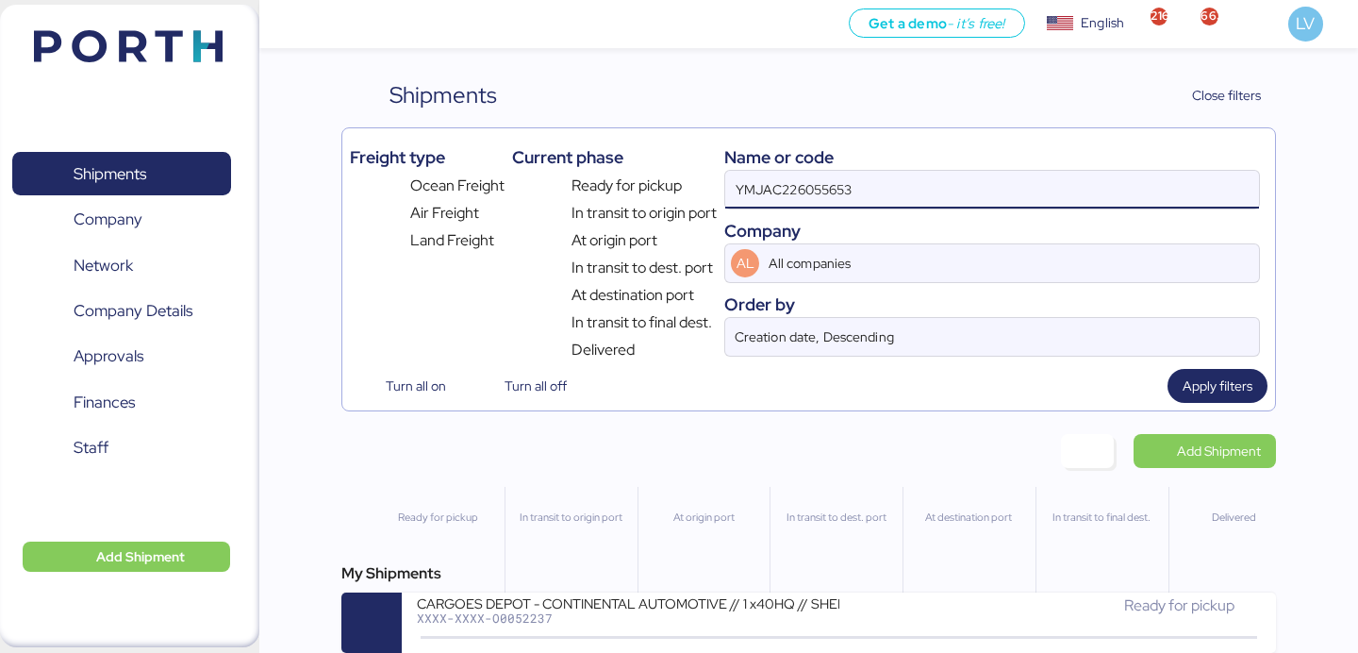
click at [981, 208] on input "YMJAC226055653" at bounding box center [992, 190] width 534 height 38
click at [971, 190] on input "YMJAC226055653" at bounding box center [992, 190] width 534 height 38
paste input "ZIMUSNH21210202"
type input "ZIMUSNH21210202"
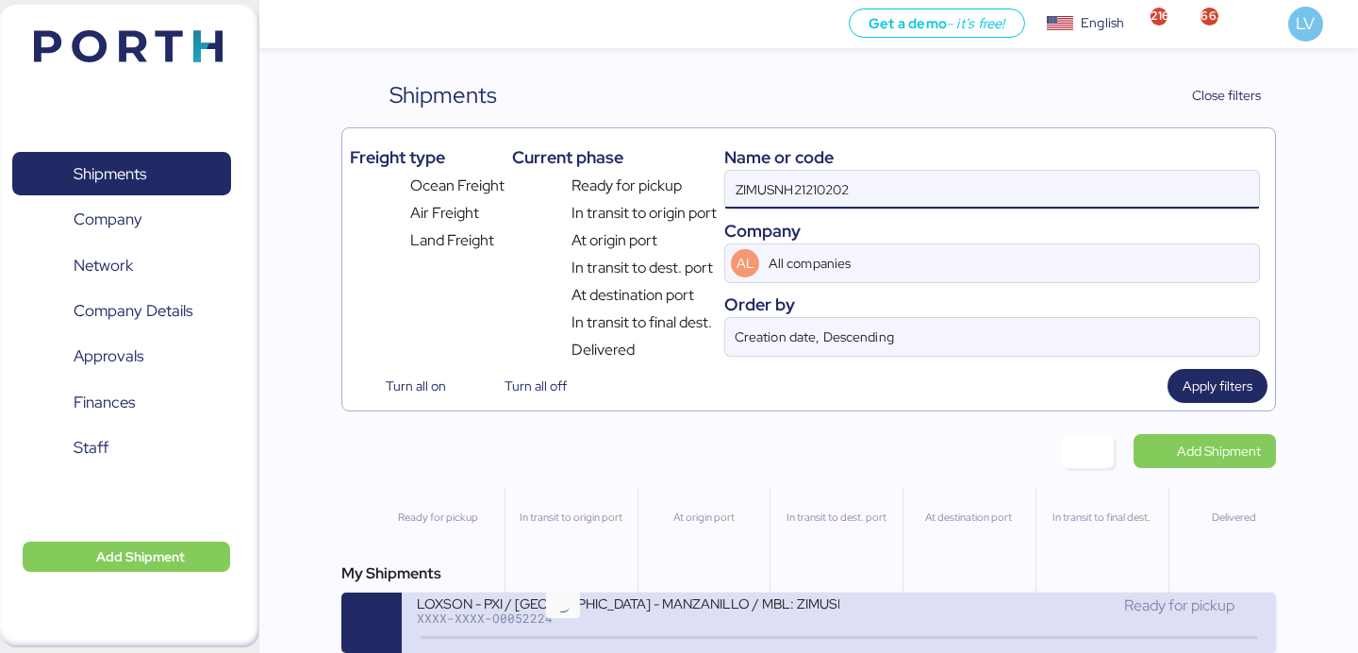
click at [592, 627] on div "LOXSON - PXI / SHANGHAI - MANZANILLO / MBL: ZIMUSNH21210202 - HBL: CSSE25090371…" at bounding box center [627, 614] width 421 height 41
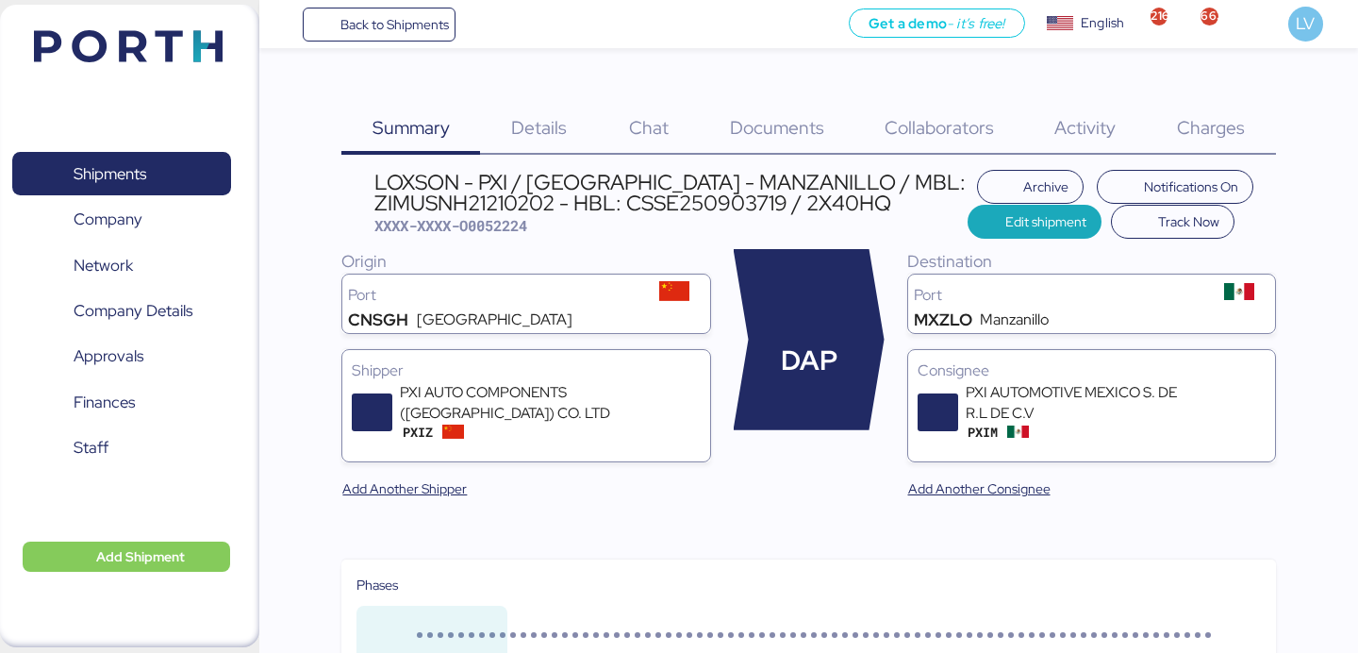
click at [1201, 141] on div "Charges 0" at bounding box center [1211, 116] width 129 height 76
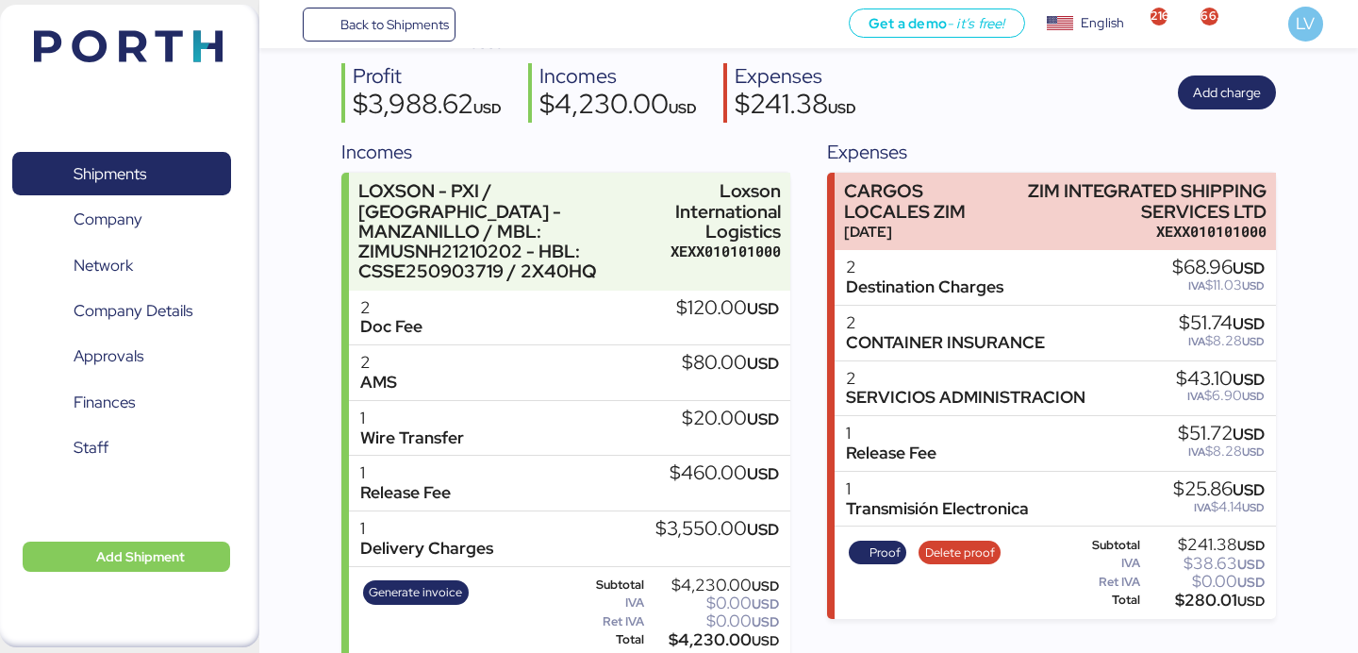
scroll to position [183, 0]
click at [1211, 79] on span "Add charge" at bounding box center [1227, 91] width 68 height 26
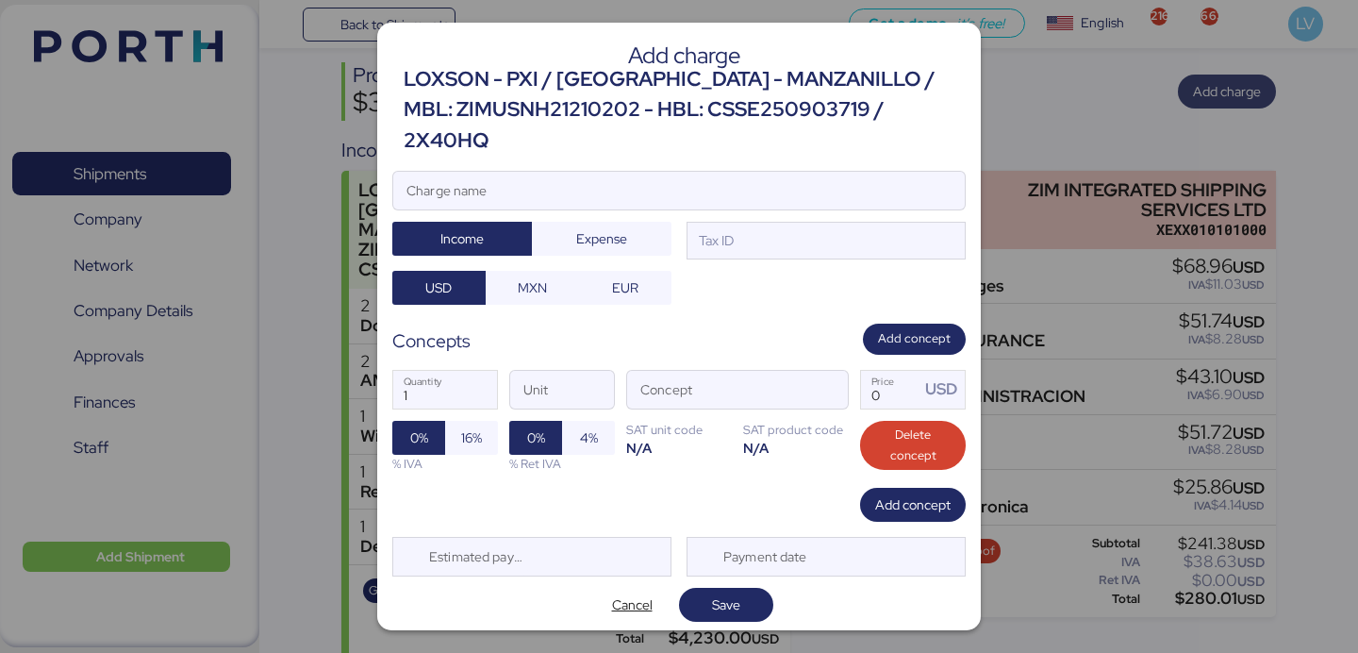
scroll to position [0, 0]
click at [718, 141] on div "Add charge LOXSON - PXI / [GEOGRAPHIC_DATA] - MANZANILLO / MBL: ZIMUSNH21210202…" at bounding box center [678, 326] width 603 height 607
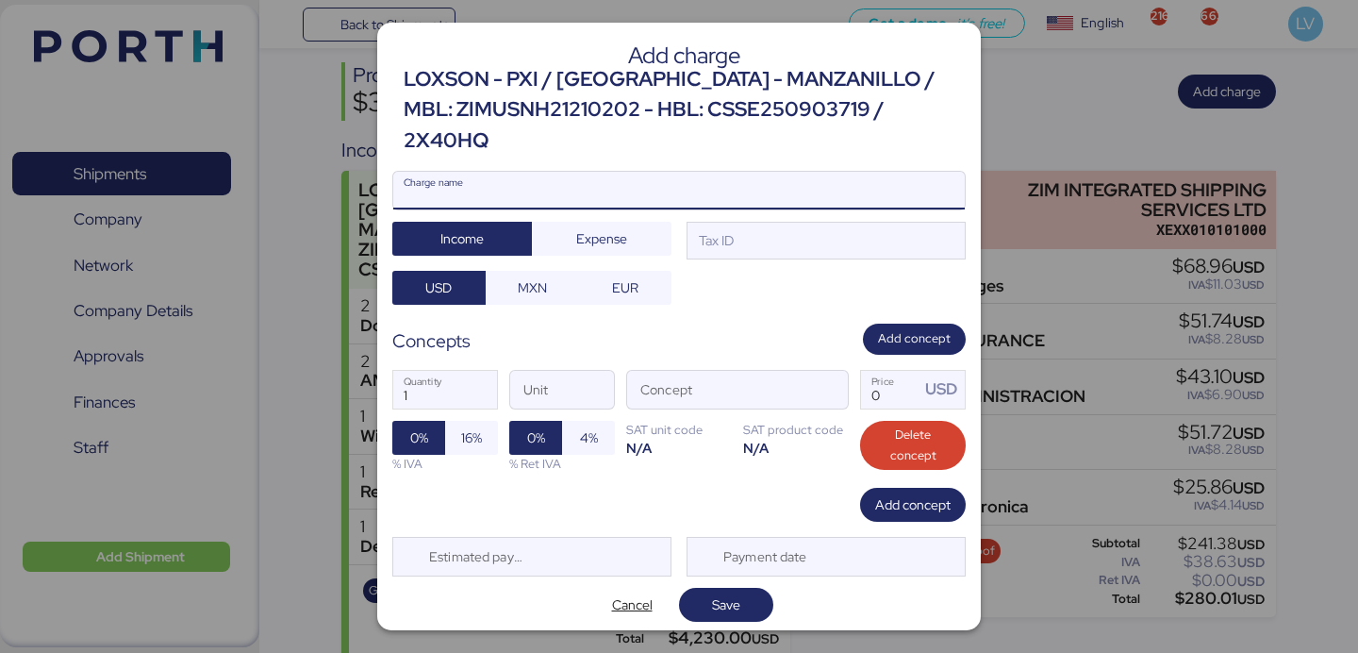
click at [695, 172] on input "Charge name" at bounding box center [678, 191] width 571 height 38
type input "AMS"
click at [620, 172] on input "AMS" at bounding box center [678, 191] width 571 height 38
paste input "7737R525000733"
type input "AMS 7737R525000733"
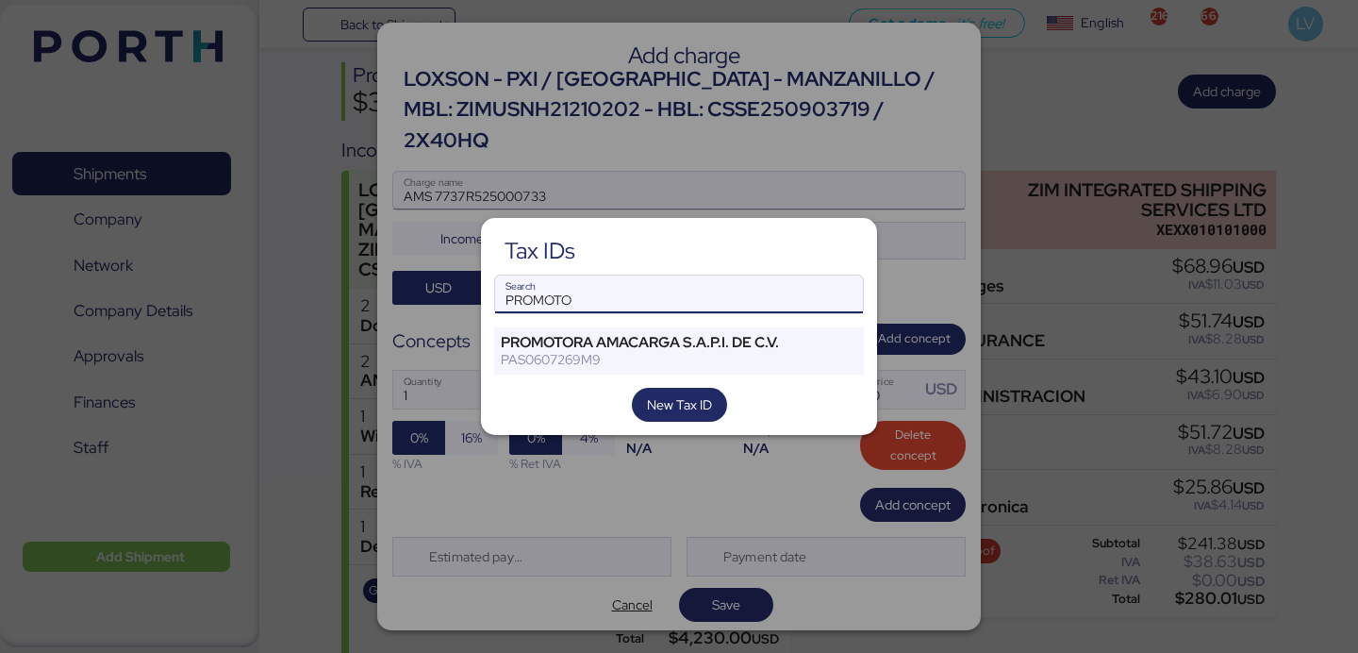
type input "PROMOTO"
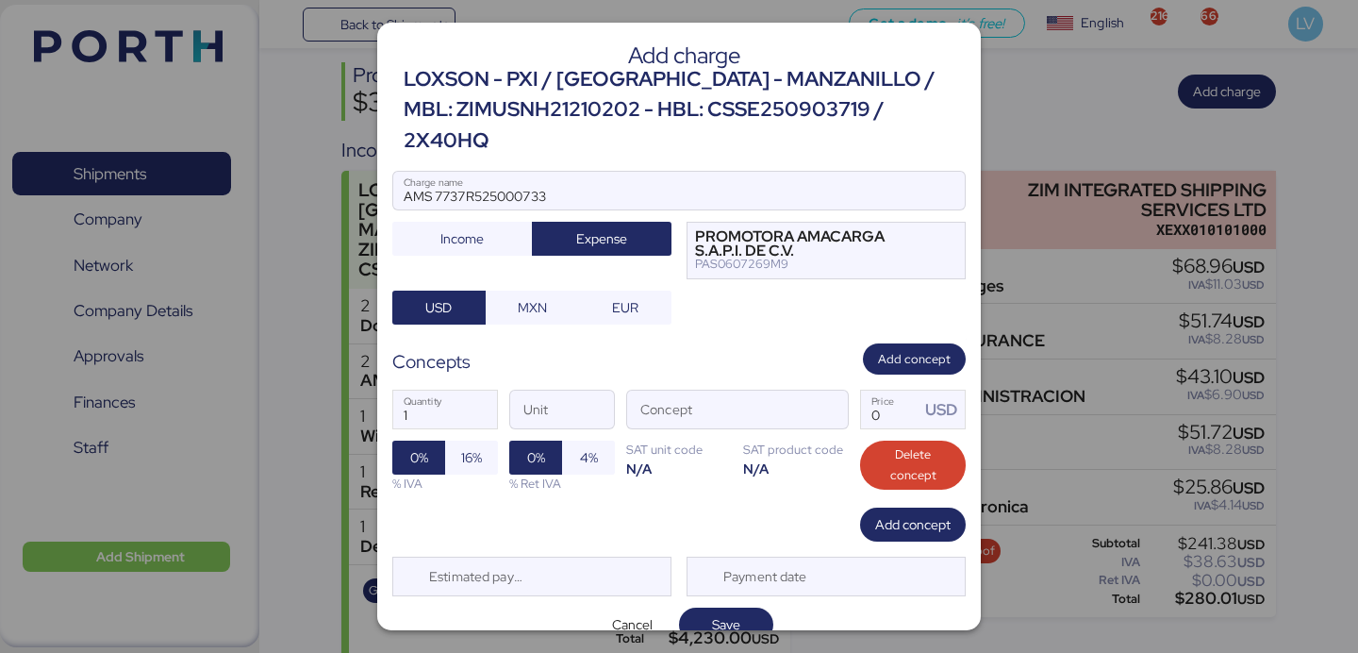
click at [539, 259] on div "AMS 7737R525000733 Charge name Income Expense PROMOTORA AMACARGA S.A.P.I. DE C.…" at bounding box center [678, 248] width 573 height 154
click at [540, 296] on span "MXN" at bounding box center [532, 307] width 29 height 23
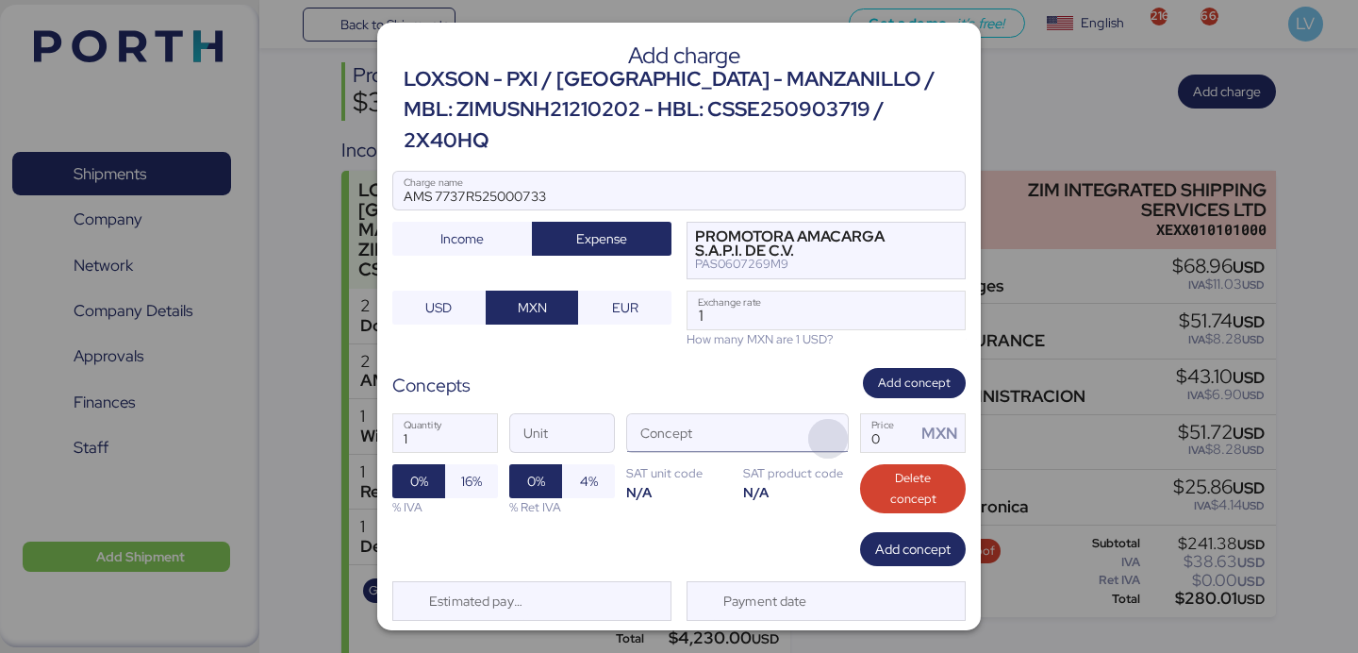
click at [815, 419] on span "button" at bounding box center [828, 439] width 40 height 40
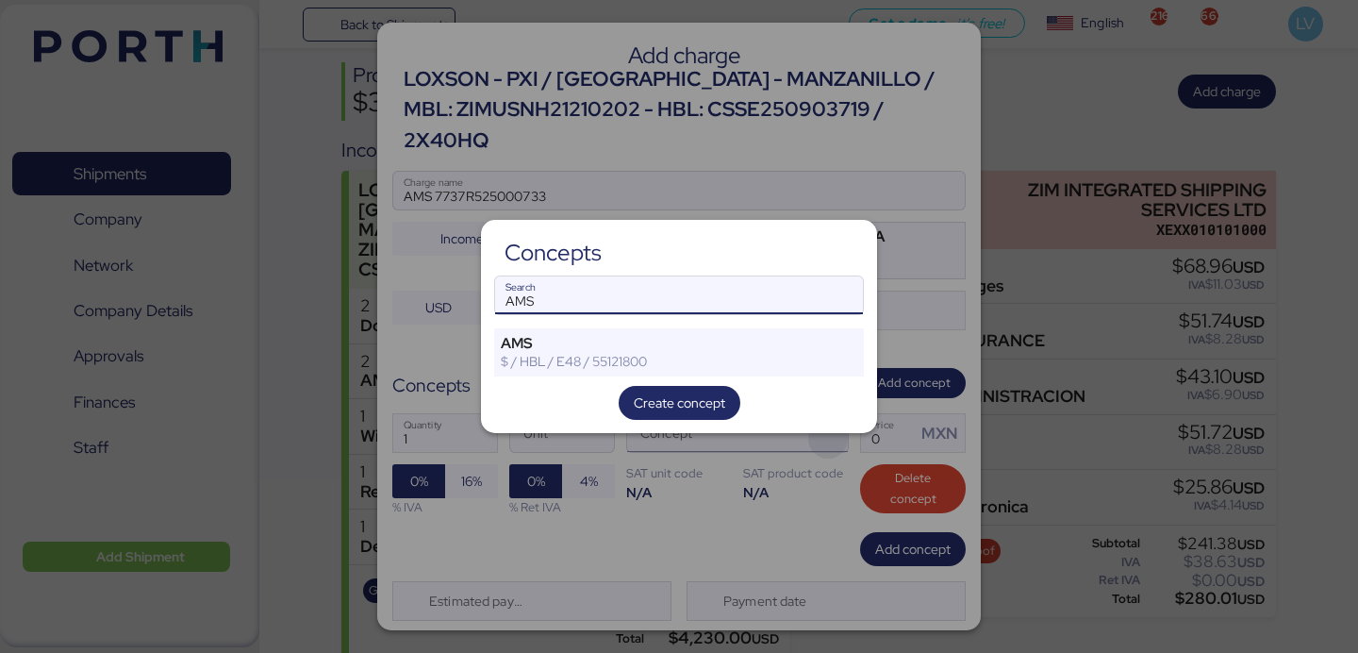
type input "AMS"
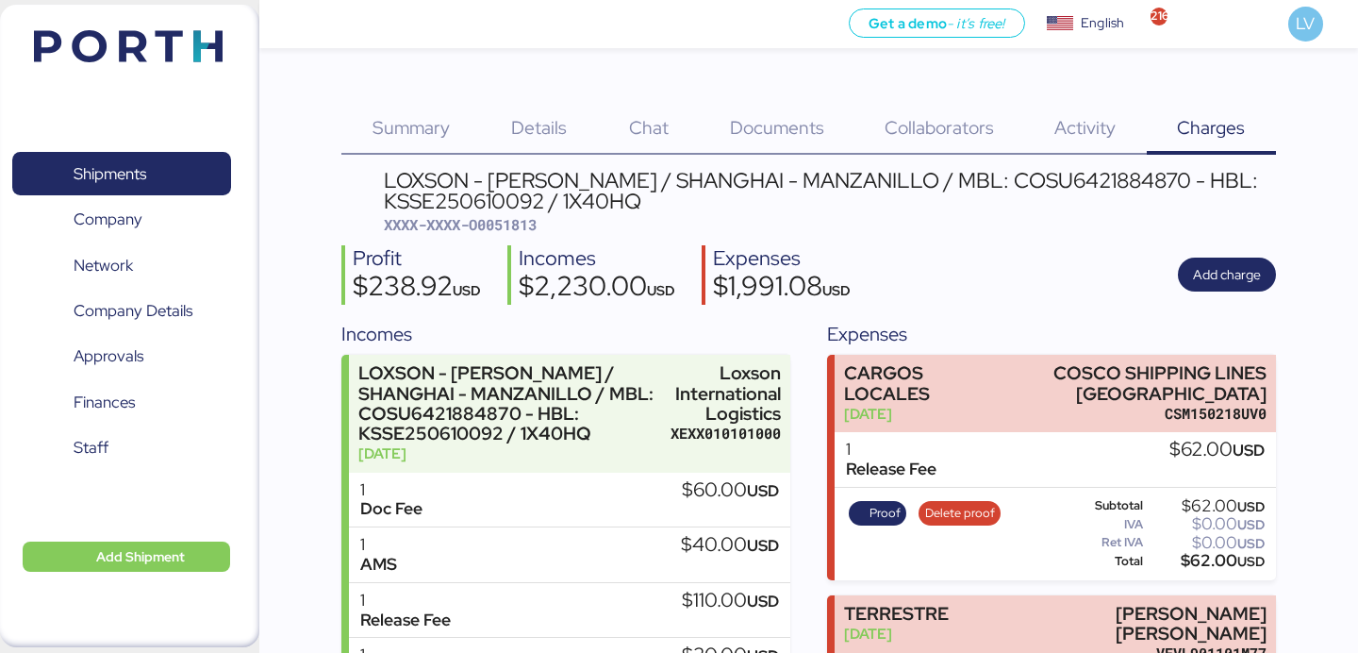
click at [140, 36] on img at bounding box center [128, 46] width 189 height 32
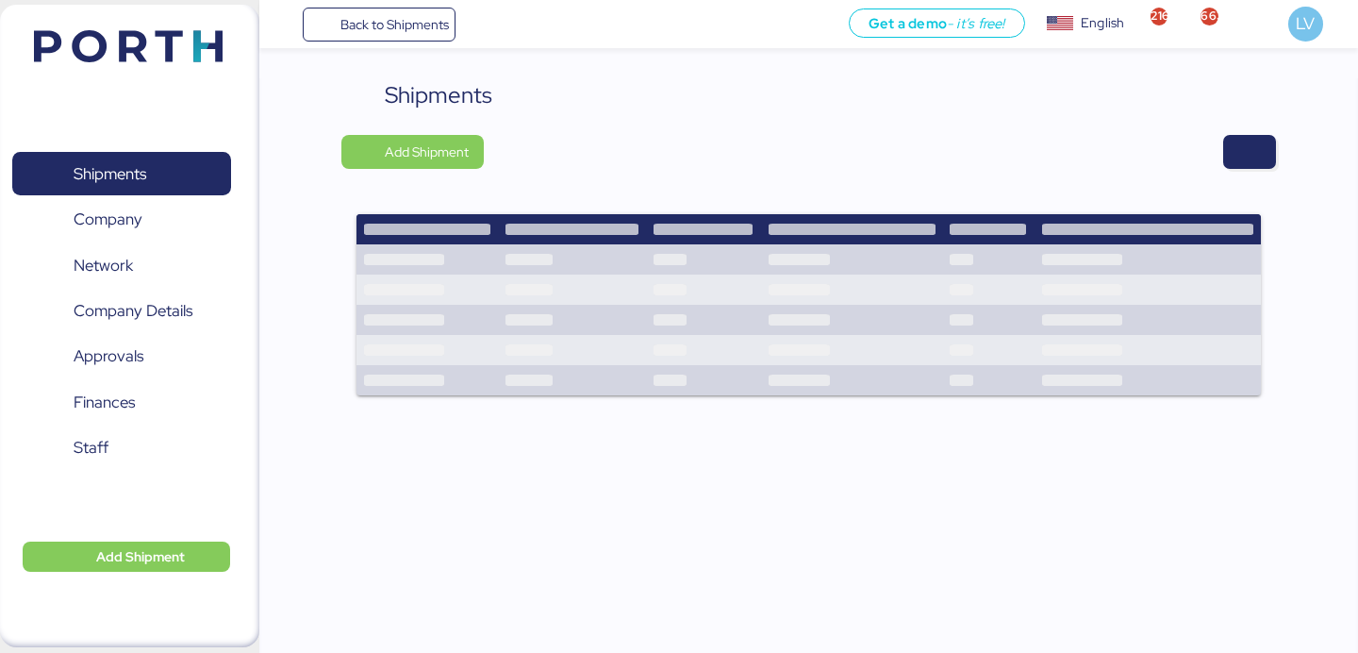
click at [1223, 176] on div "Shipments Add Shipment" at bounding box center [808, 248] width 934 height 341
click at [1233, 159] on span "button" at bounding box center [1249, 152] width 53 height 34
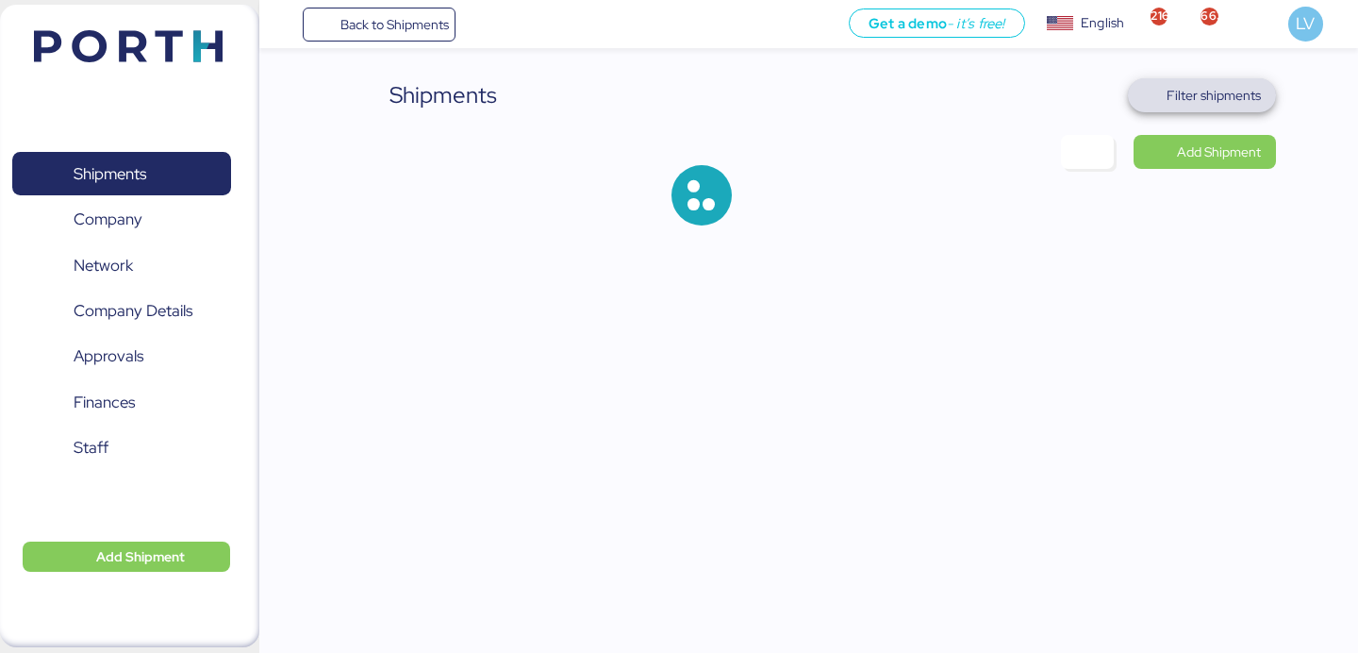
click at [1175, 105] on span "Filter shipments" at bounding box center [1213, 95] width 94 height 23
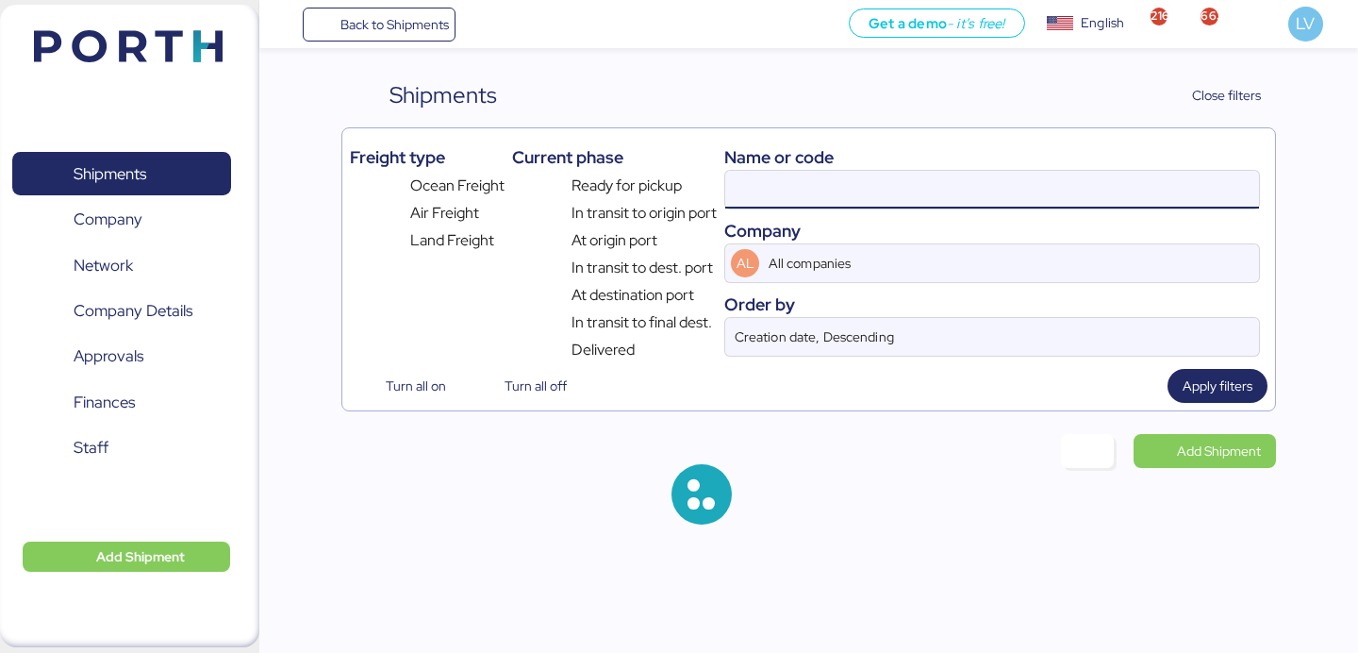
click at [956, 200] on input at bounding box center [992, 190] width 534 height 38
paste input "7737R525000733"
type input "ZIMUSNH21210202"
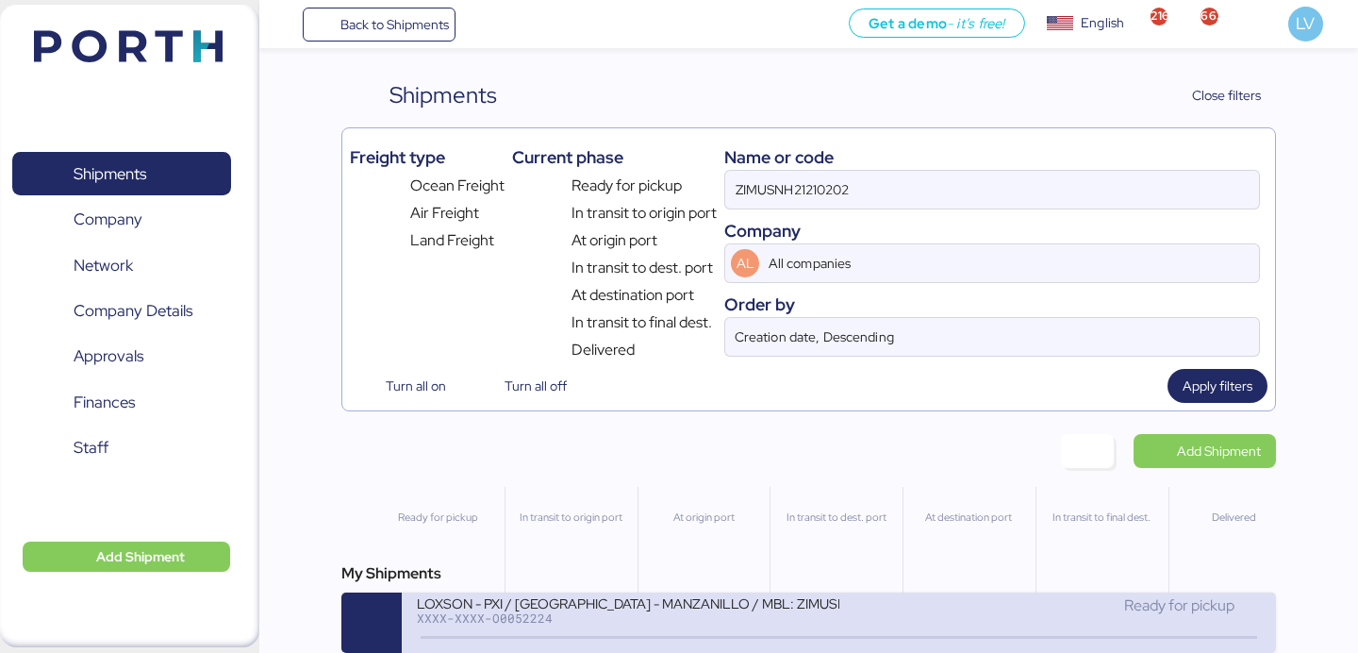
click at [590, 604] on div "LOXSON - PXI / [GEOGRAPHIC_DATA] - MANZANILLO / MBL: ZIMUSNH21210202 - HBL: CSS…" at bounding box center [627, 602] width 421 height 16
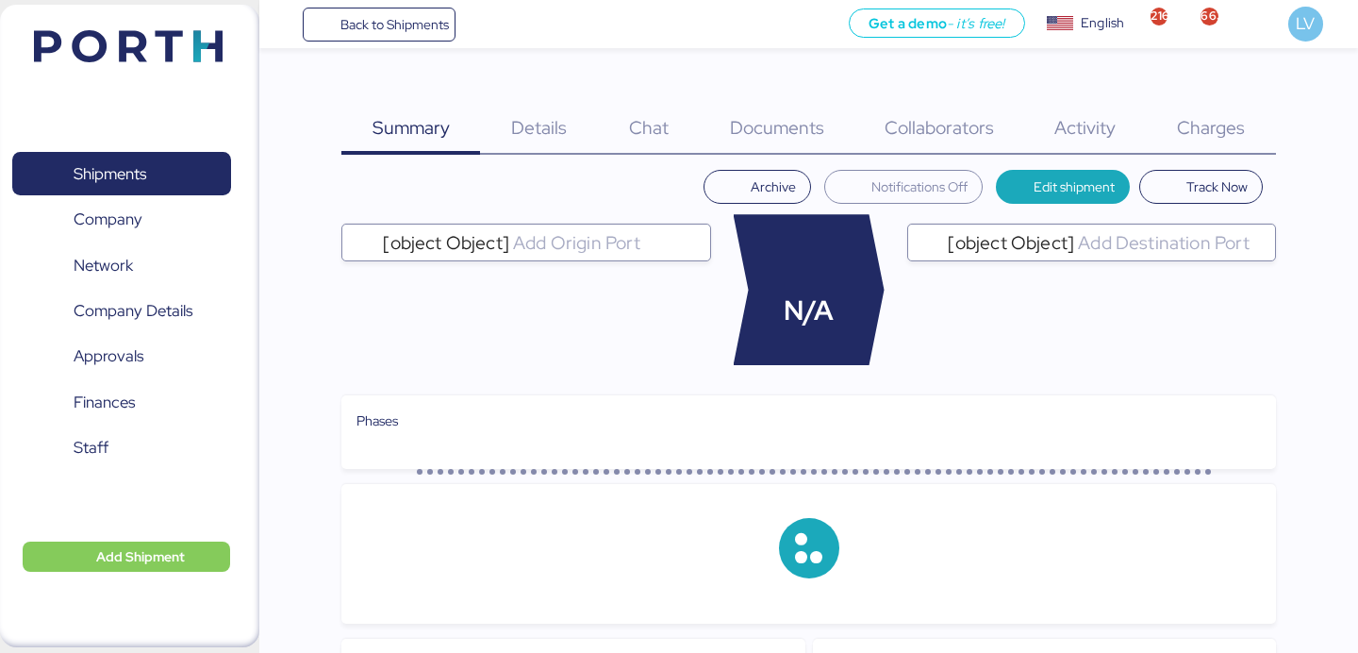
click at [1229, 70] on div "Summary 0 Details 0 Chat 0 Documents 0 Collaborators 0 Activity 0 Charges 0 Arc…" at bounding box center [679, 563] width 1358 height 1126
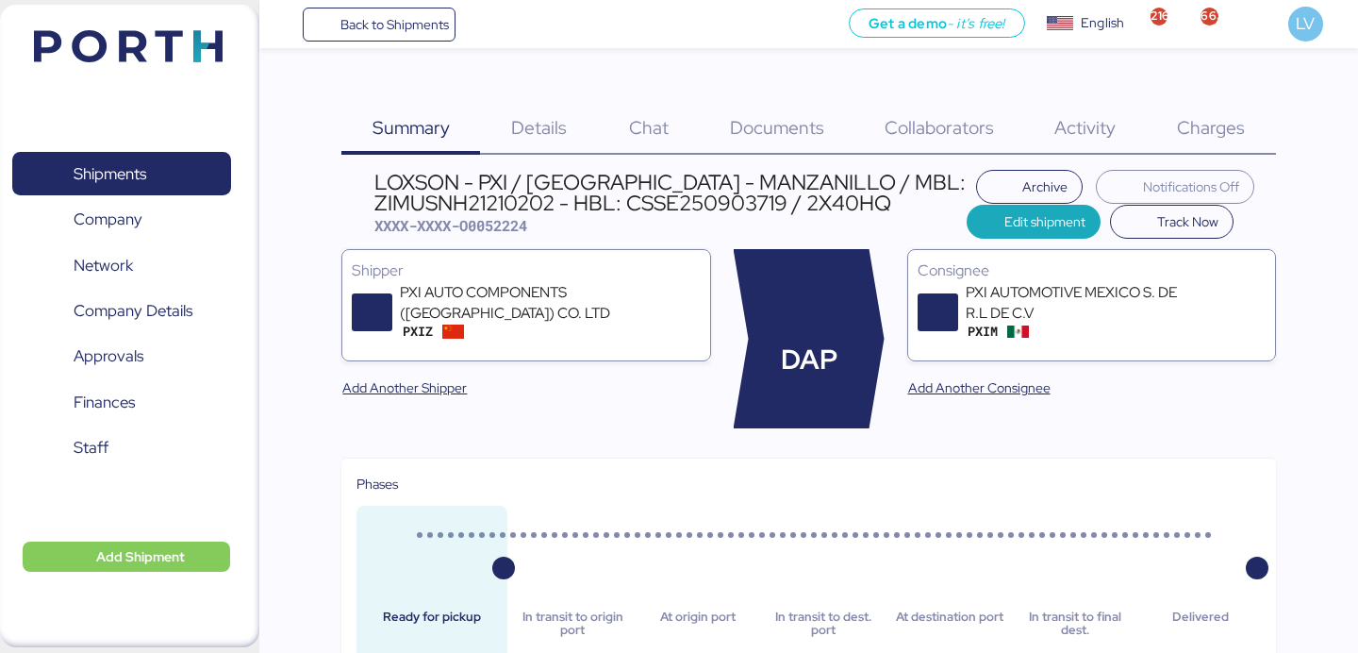
click at [1209, 108] on div "Charges 0" at bounding box center [1211, 116] width 129 height 76
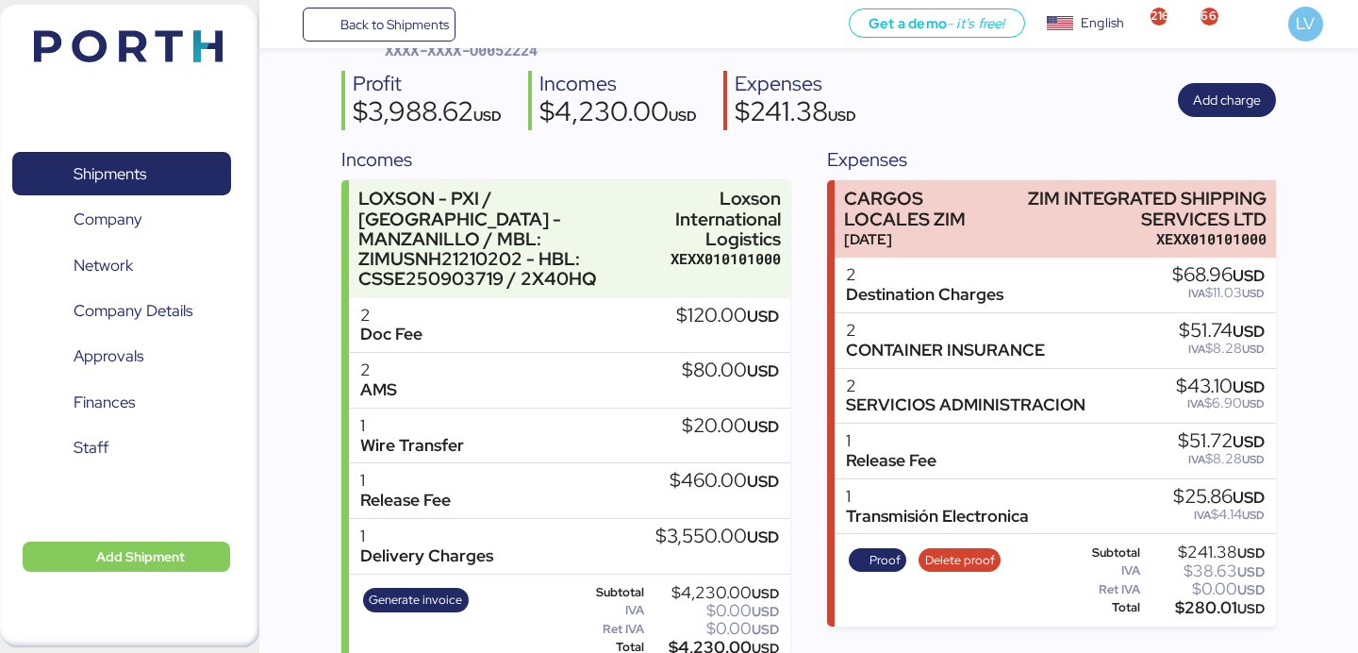
scroll to position [183, 0]
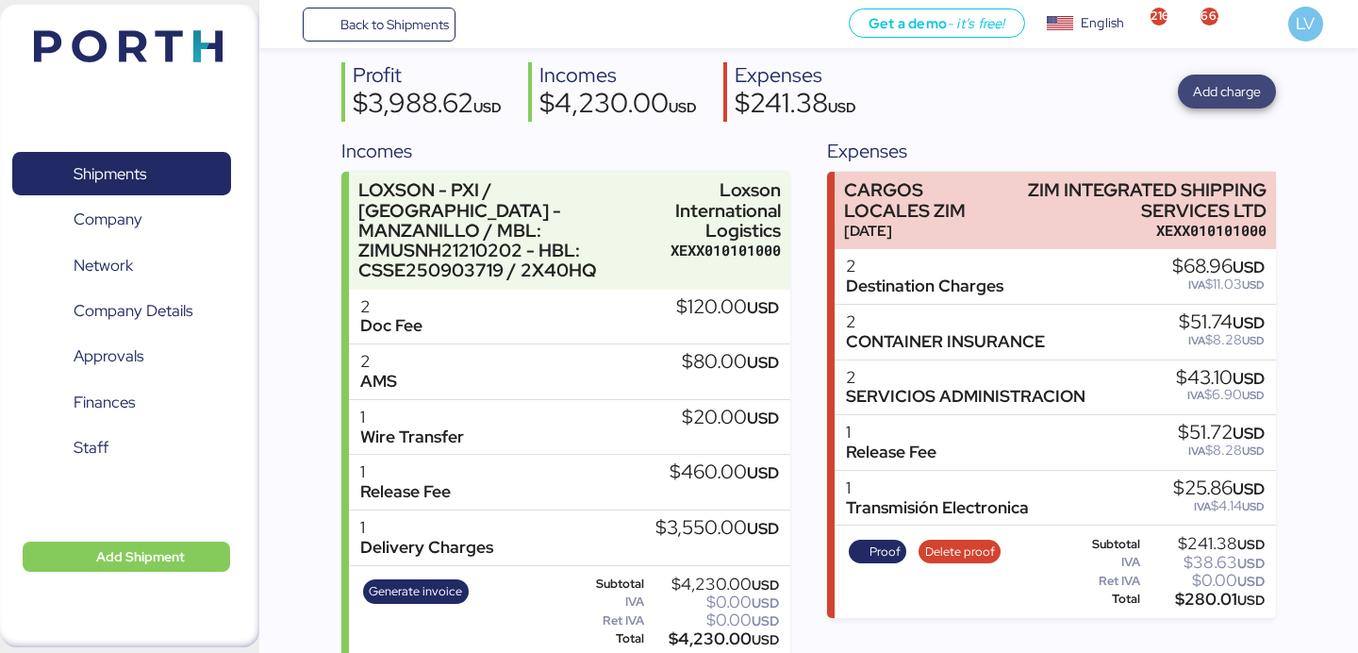
click at [1219, 91] on span "Add charge" at bounding box center [1227, 91] width 68 height 23
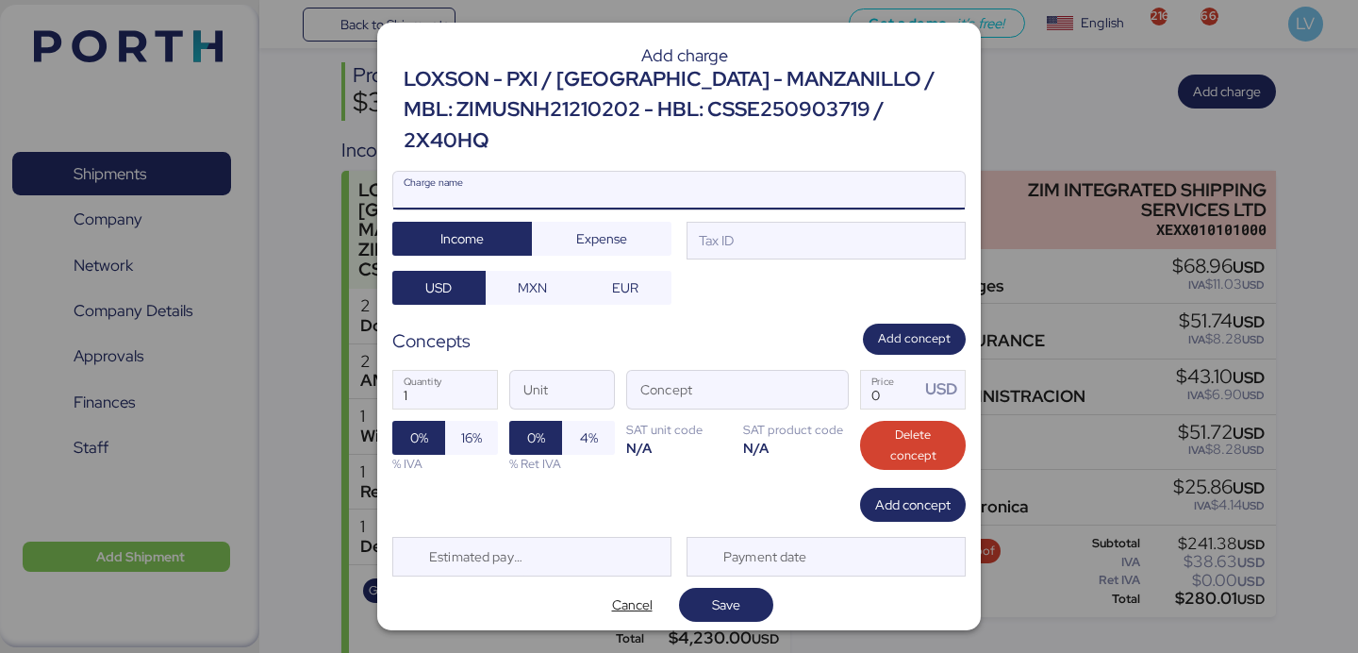
click at [766, 172] on input "Charge name" at bounding box center [678, 191] width 571 height 38
type input "AMS"
click at [649, 178] on input "AMS" at bounding box center [678, 191] width 571 height 38
paste input "7737R525000733"
type input "AMS 7737R525000733"
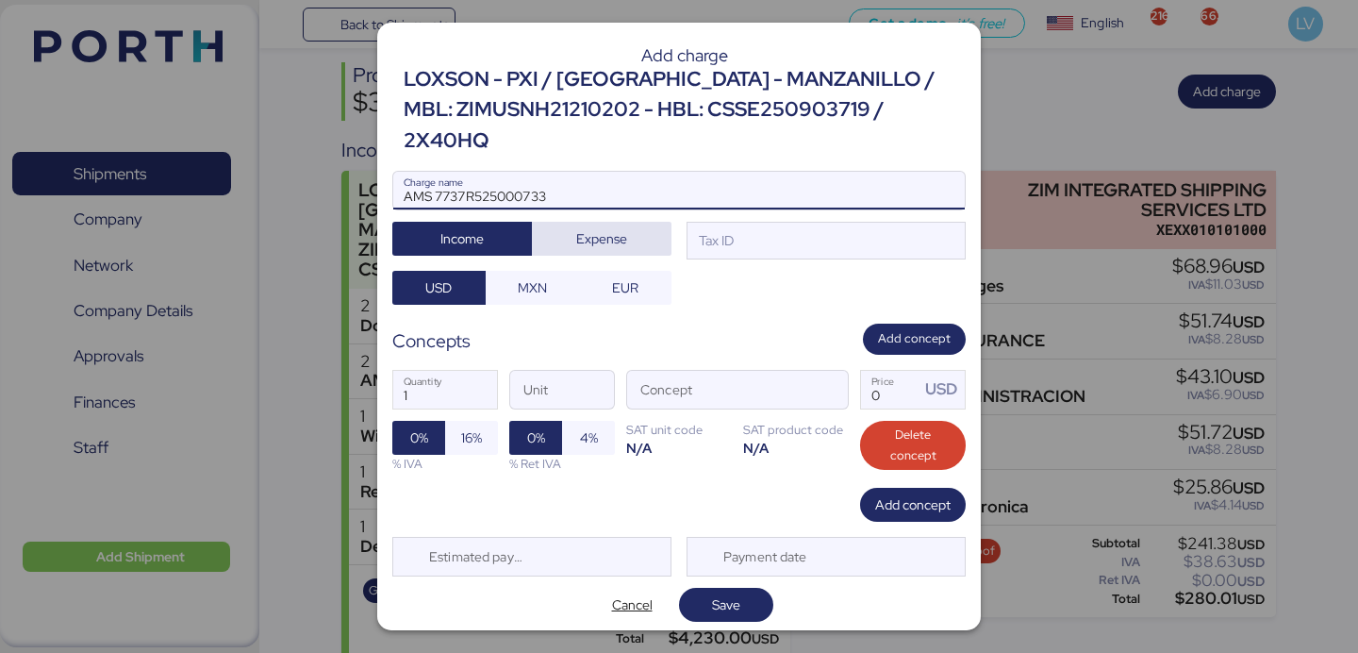
click at [625, 227] on span "Expense" at bounding box center [601, 238] width 51 height 23
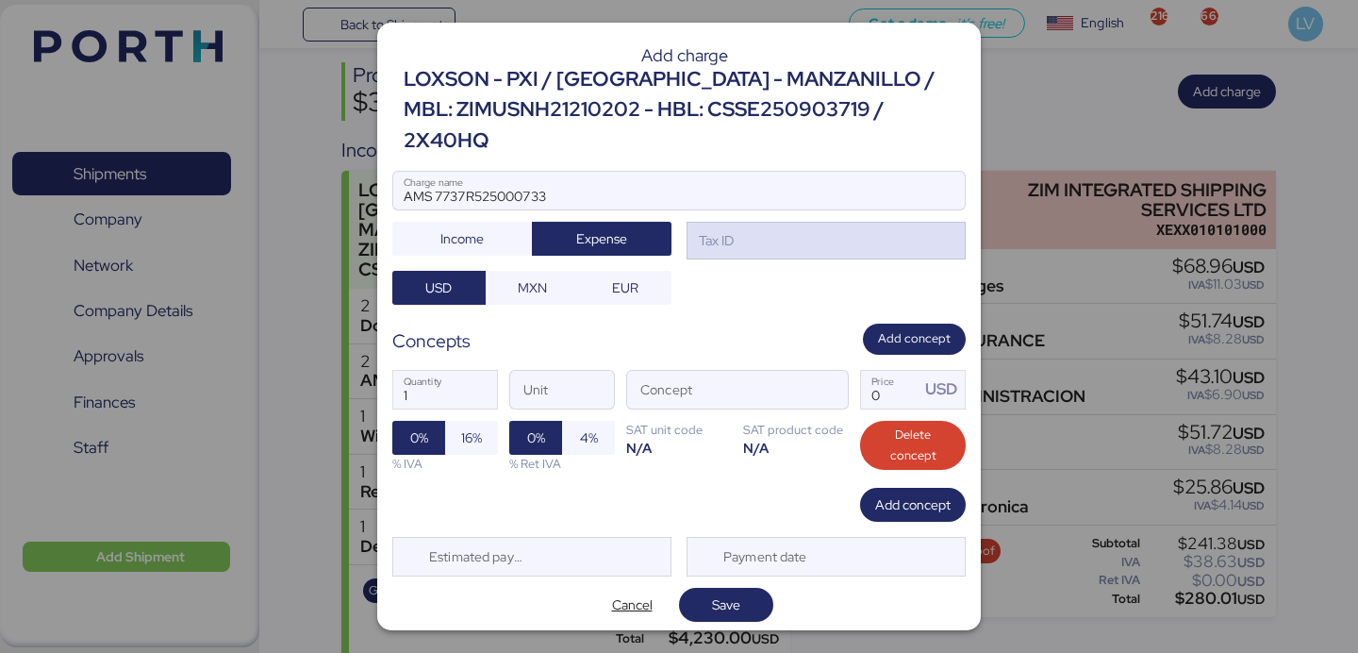
click at [760, 222] on div "Tax ID" at bounding box center [825, 241] width 279 height 38
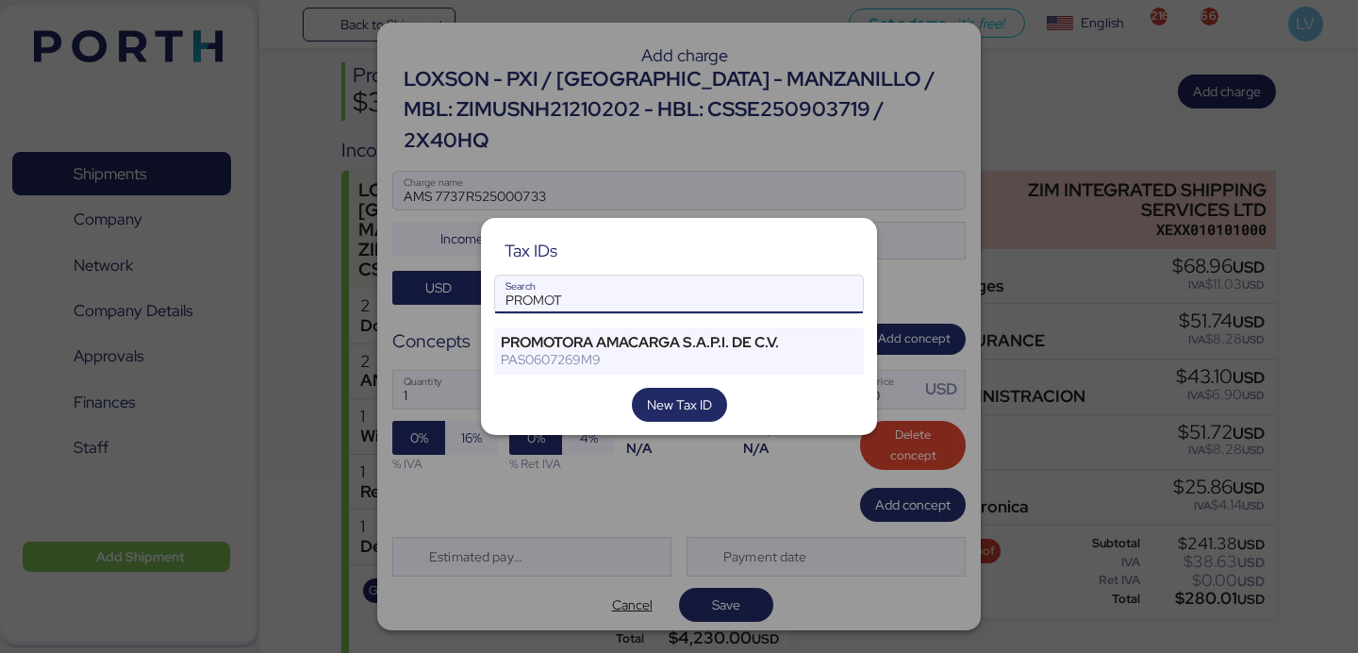
type input "PROMOT"
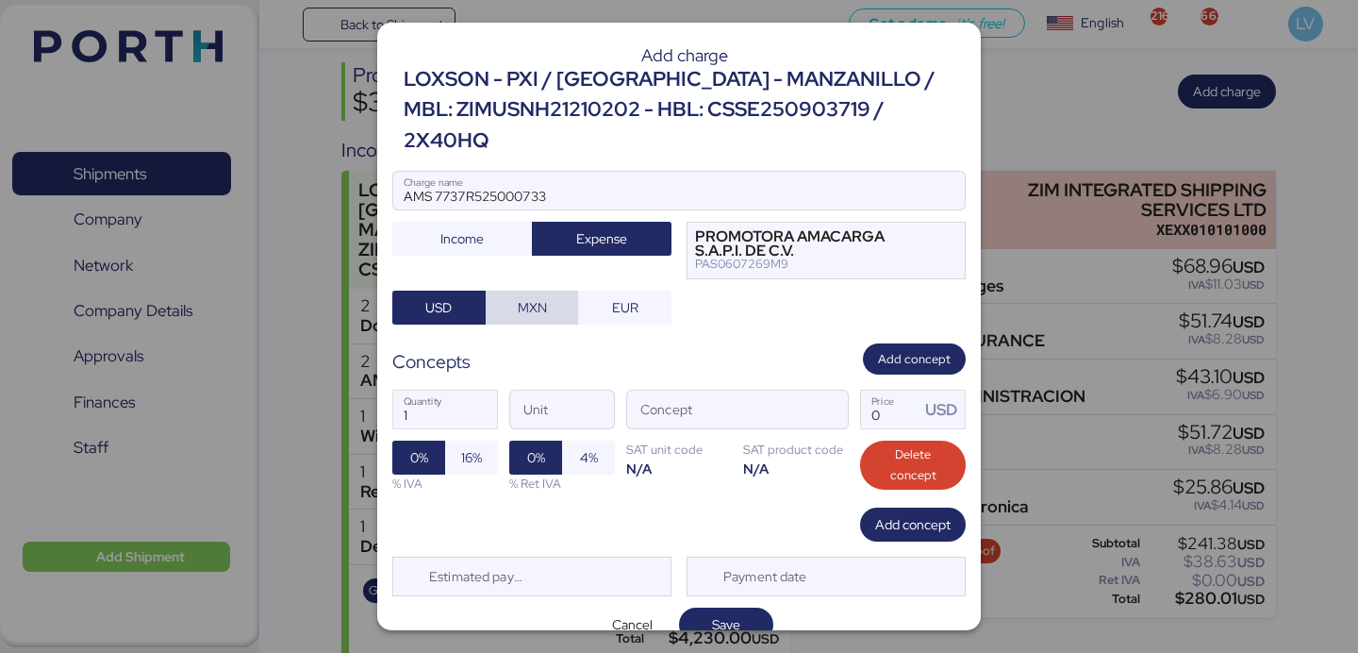
click at [523, 296] on span "MXN" at bounding box center [532, 307] width 29 height 23
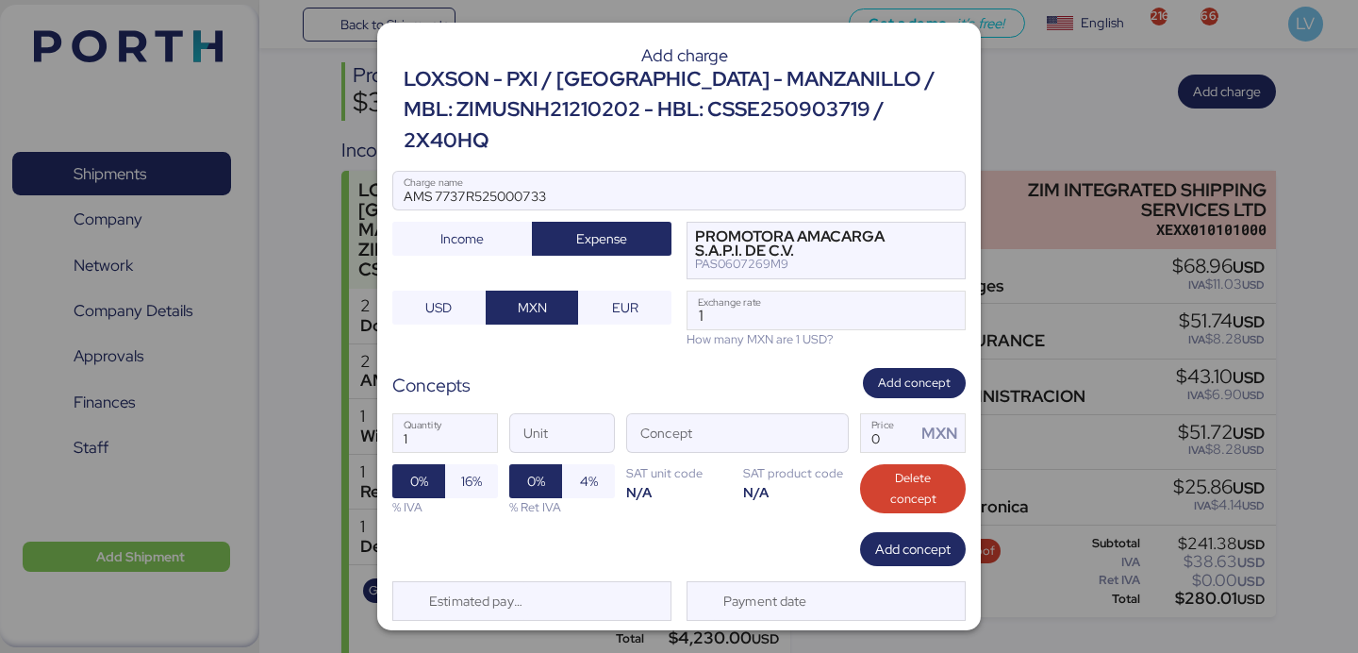
click at [750, 330] on div "How many MXN are 1 USD?" at bounding box center [825, 339] width 279 height 18
click at [750, 292] on input "1" at bounding box center [825, 310] width 277 height 38
paste input "18.3935"
type input "18.3935"
click at [832, 419] on span "button" at bounding box center [828, 439] width 40 height 40
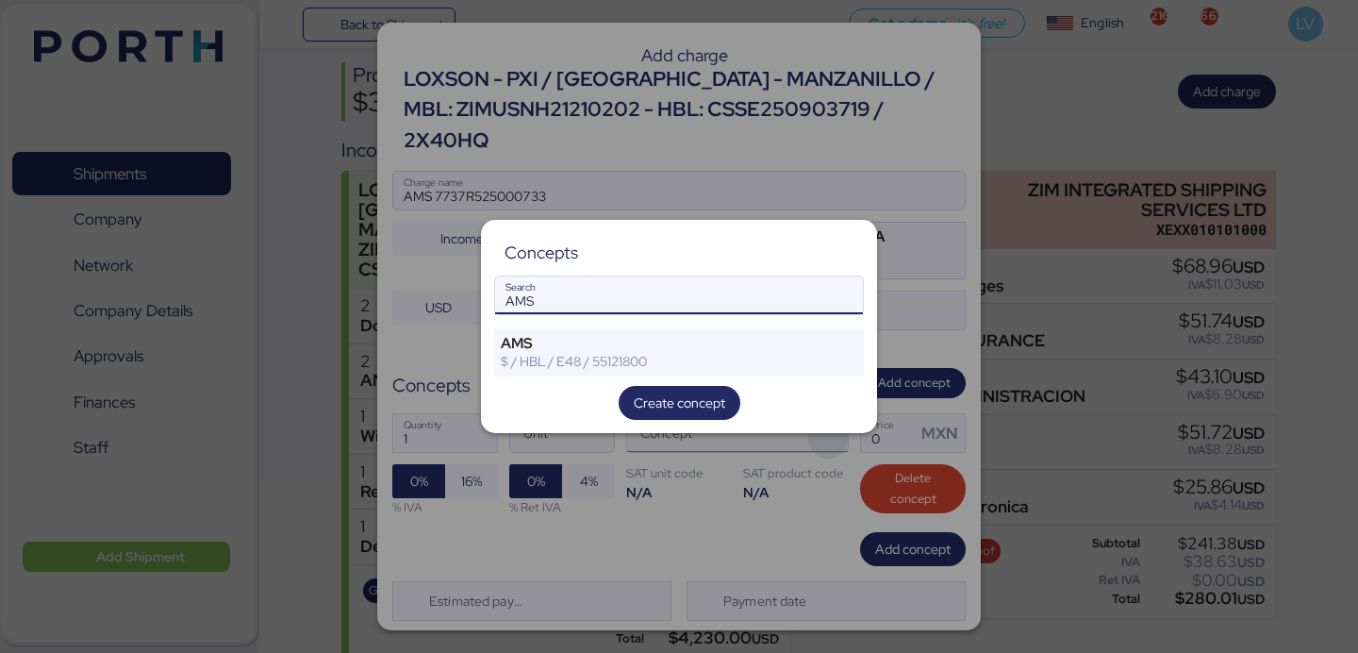
type input "AMS"
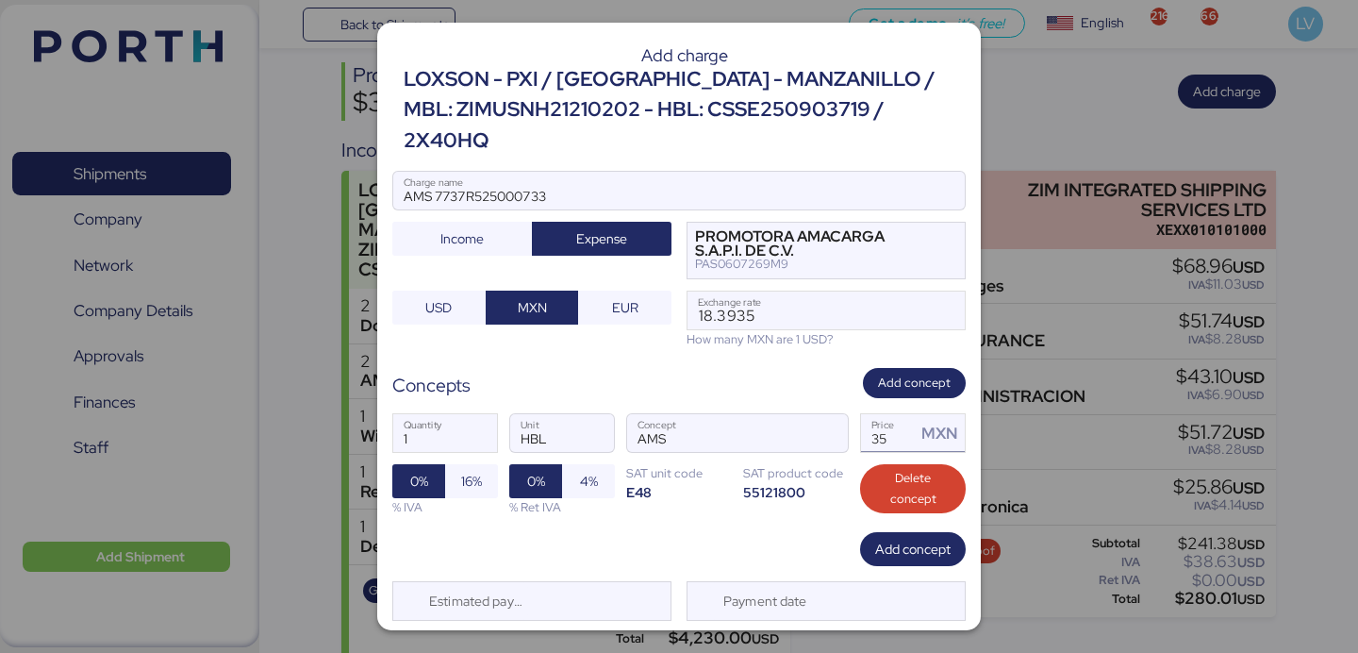
click at [874, 414] on input "35" at bounding box center [888, 433] width 55 height 38
type input "3"
type input "60"
click at [482, 468] on span "16%" at bounding box center [471, 481] width 23 height 26
click at [759, 632] on span "Save" at bounding box center [726, 649] width 94 height 34
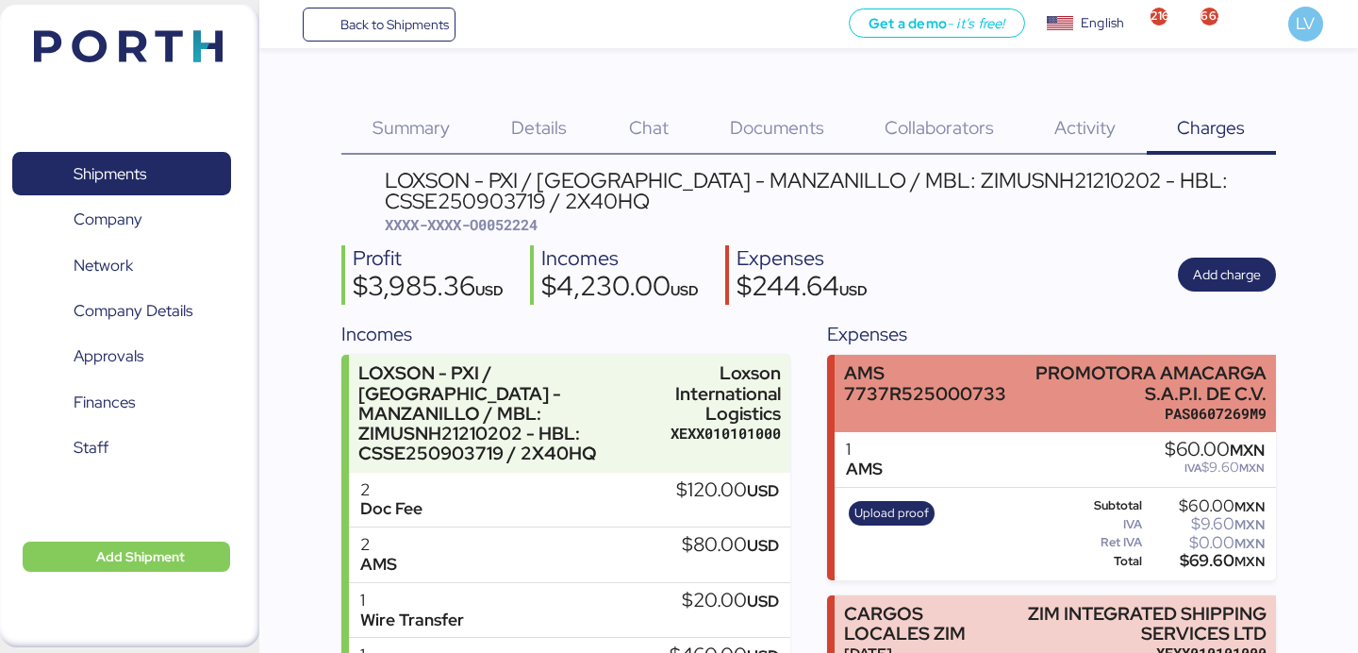
click at [978, 381] on div "AMS 7737R525000733" at bounding box center [925, 383] width 162 height 40
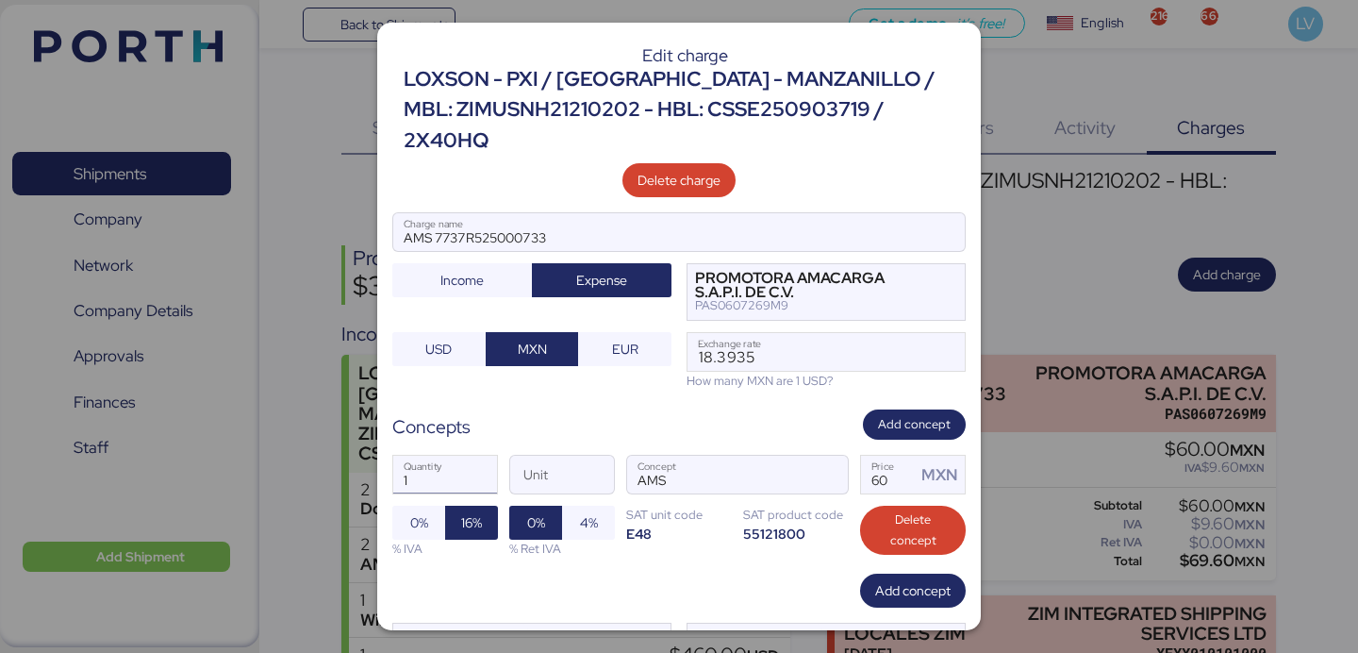
click at [471, 455] on input "1" at bounding box center [445, 474] width 104 height 38
click at [477, 455] on input "1" at bounding box center [445, 474] width 104 height 38
click at [458, 455] on input "1" at bounding box center [445, 474] width 104 height 38
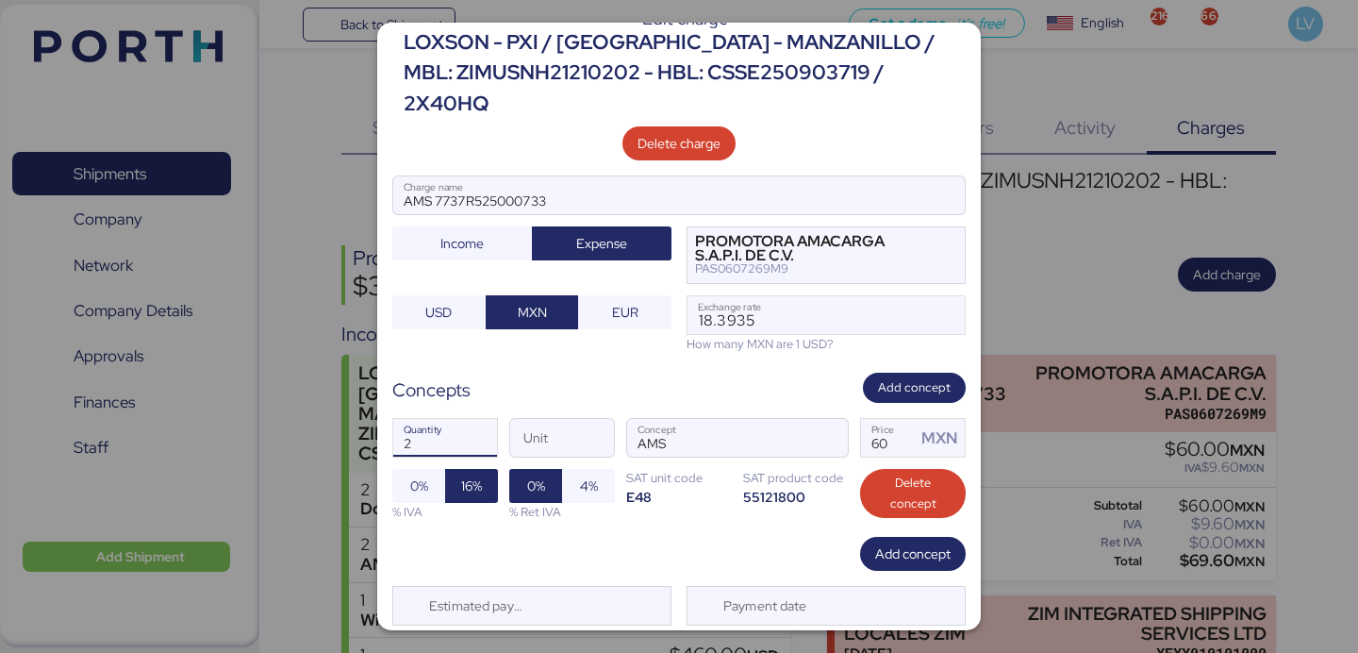
scroll to position [38, 0]
type input "2"
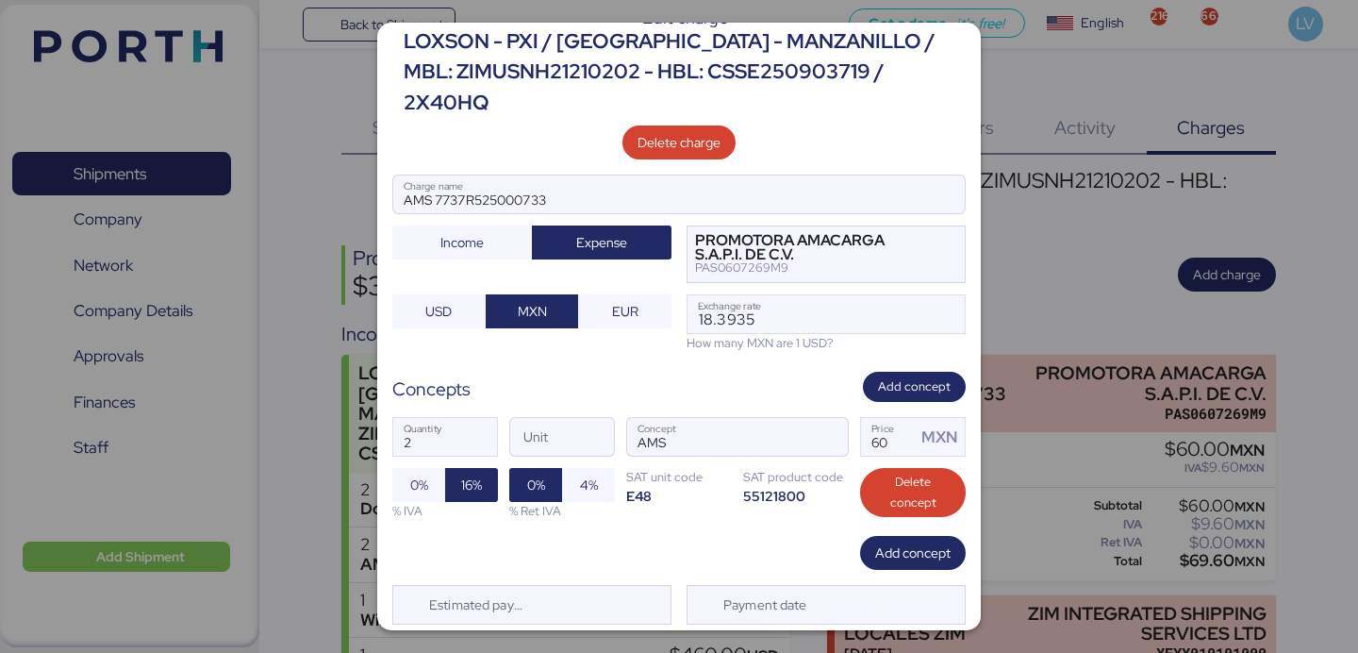
click at [735, 641] on span "Save" at bounding box center [726, 652] width 28 height 23
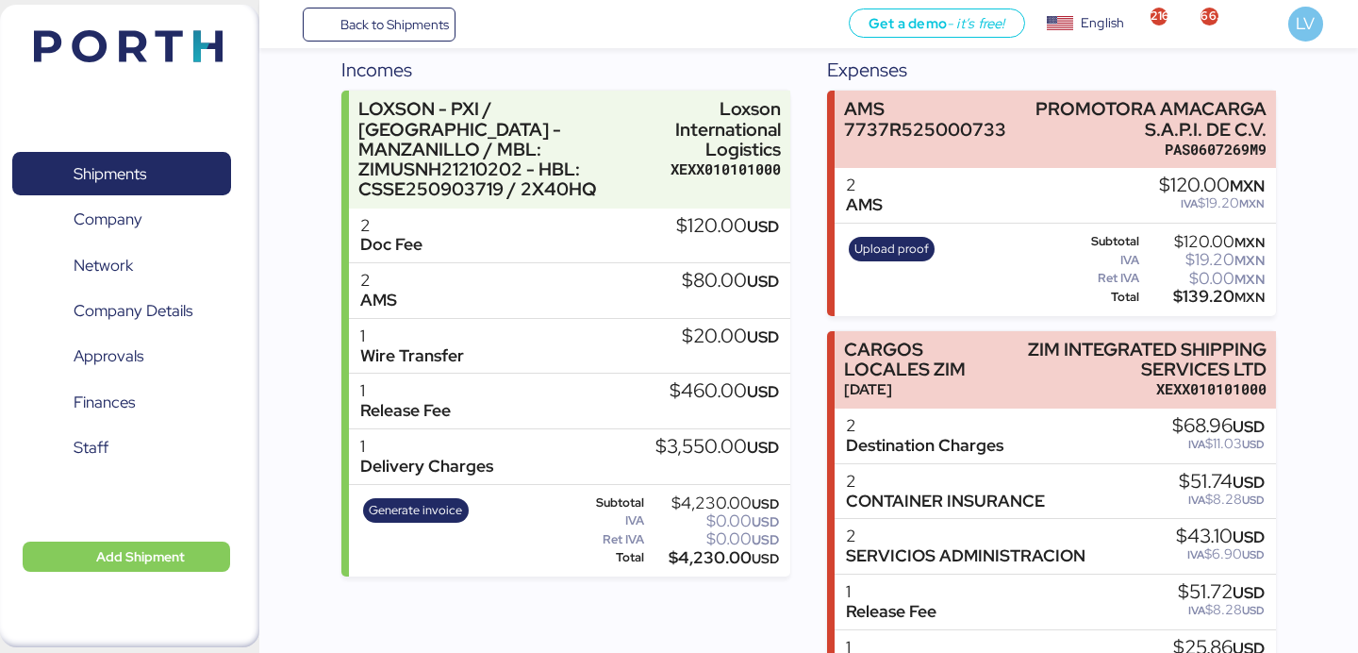
scroll to position [0, 0]
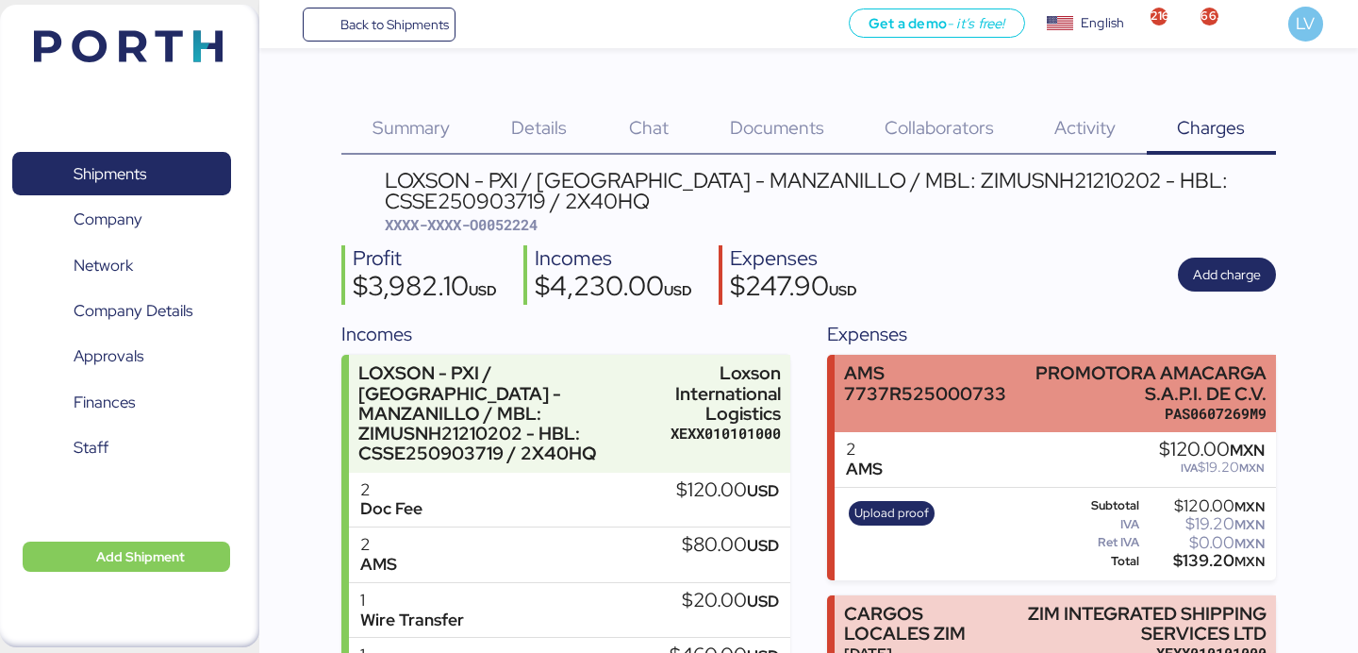
click at [954, 365] on div "AMS 7737R525000733" at bounding box center [925, 383] width 162 height 40
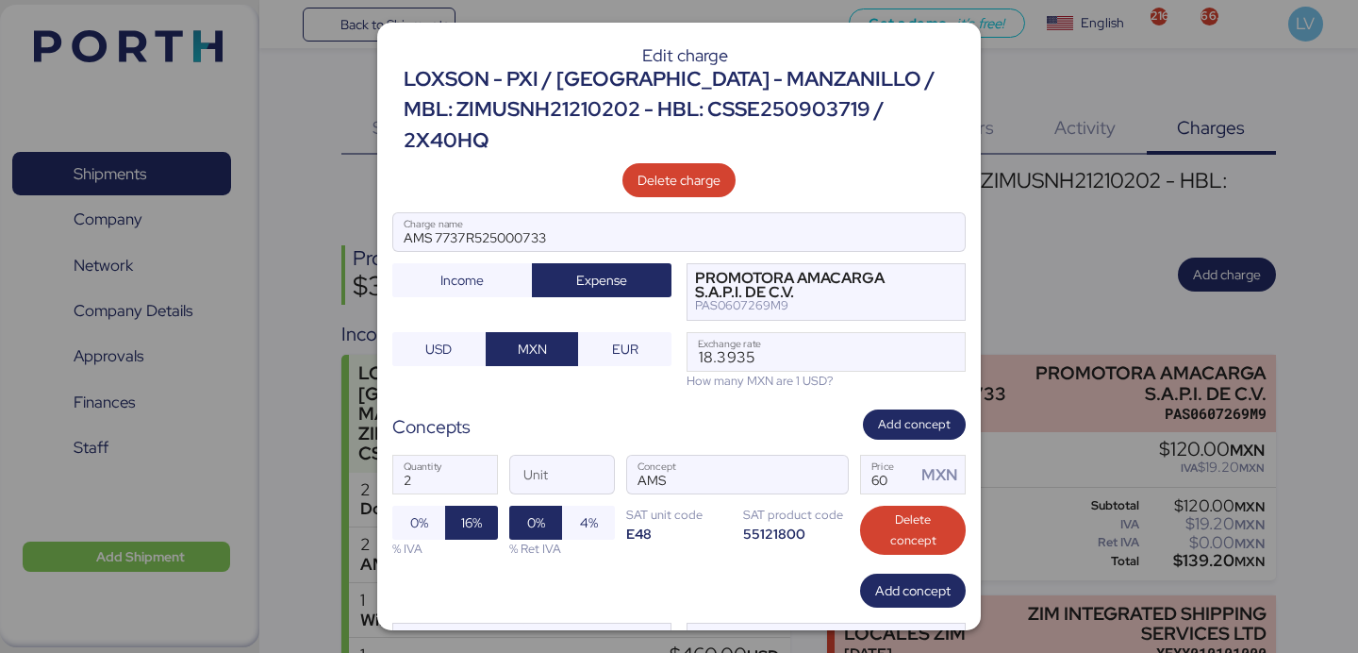
scroll to position [61, 0]
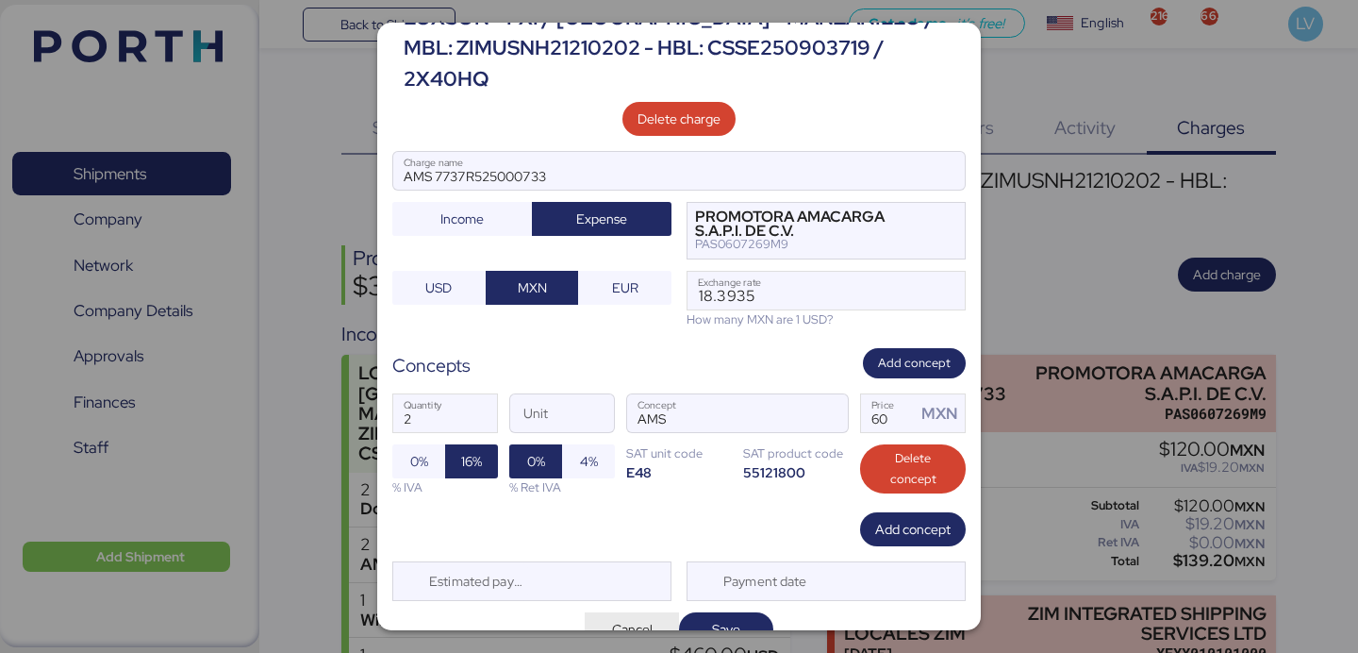
click at [617, 618] on span "Cancel" at bounding box center [632, 629] width 41 height 23
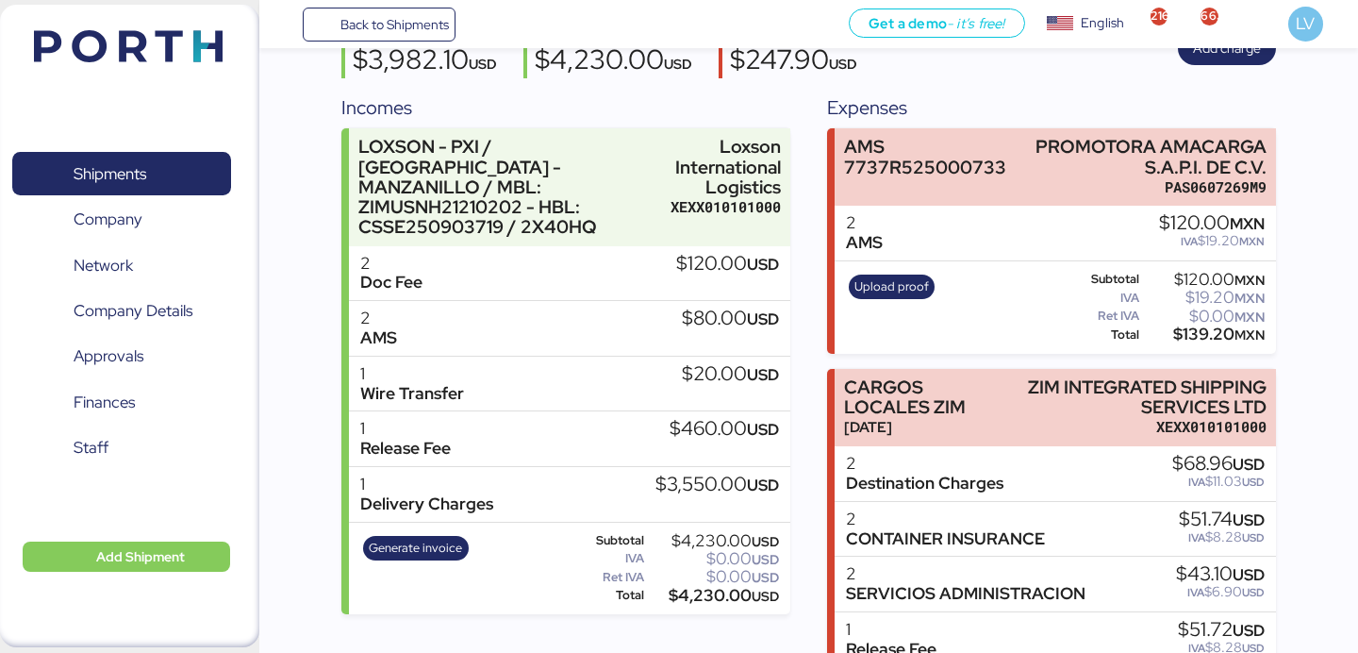
scroll to position [233, 0]
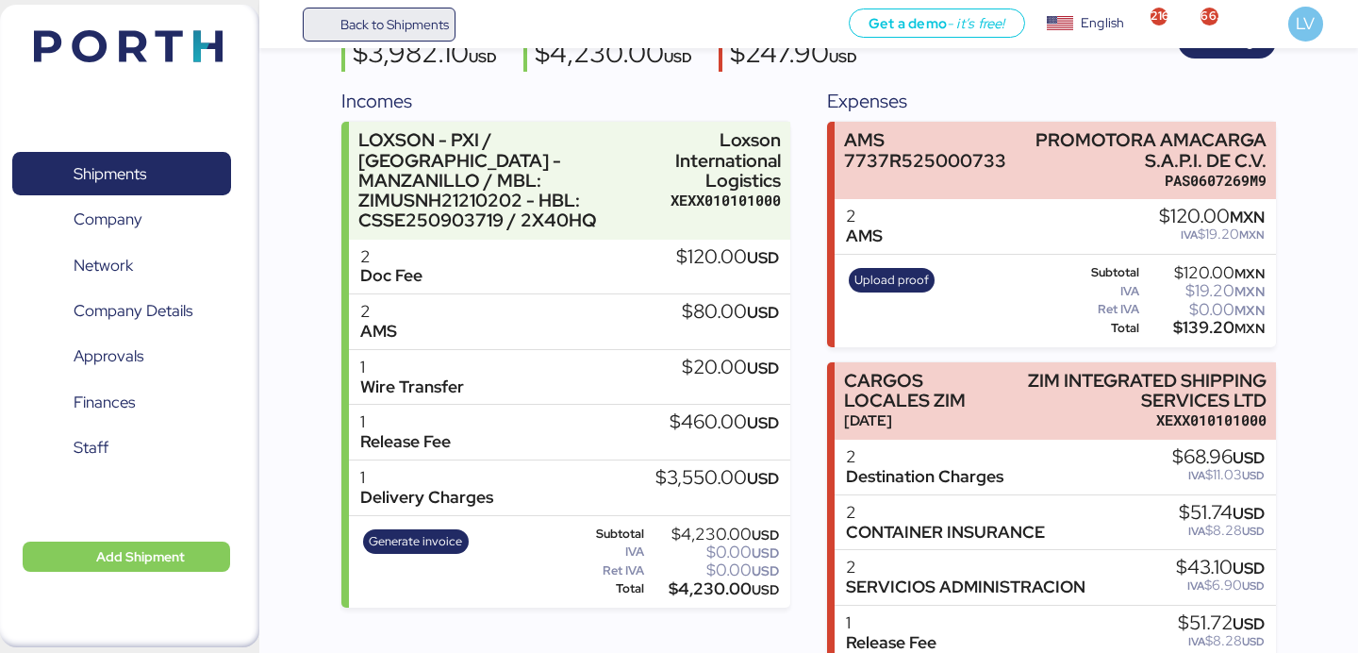
click at [427, 22] on span "Back to Shipments" at bounding box center [394, 24] width 108 height 23
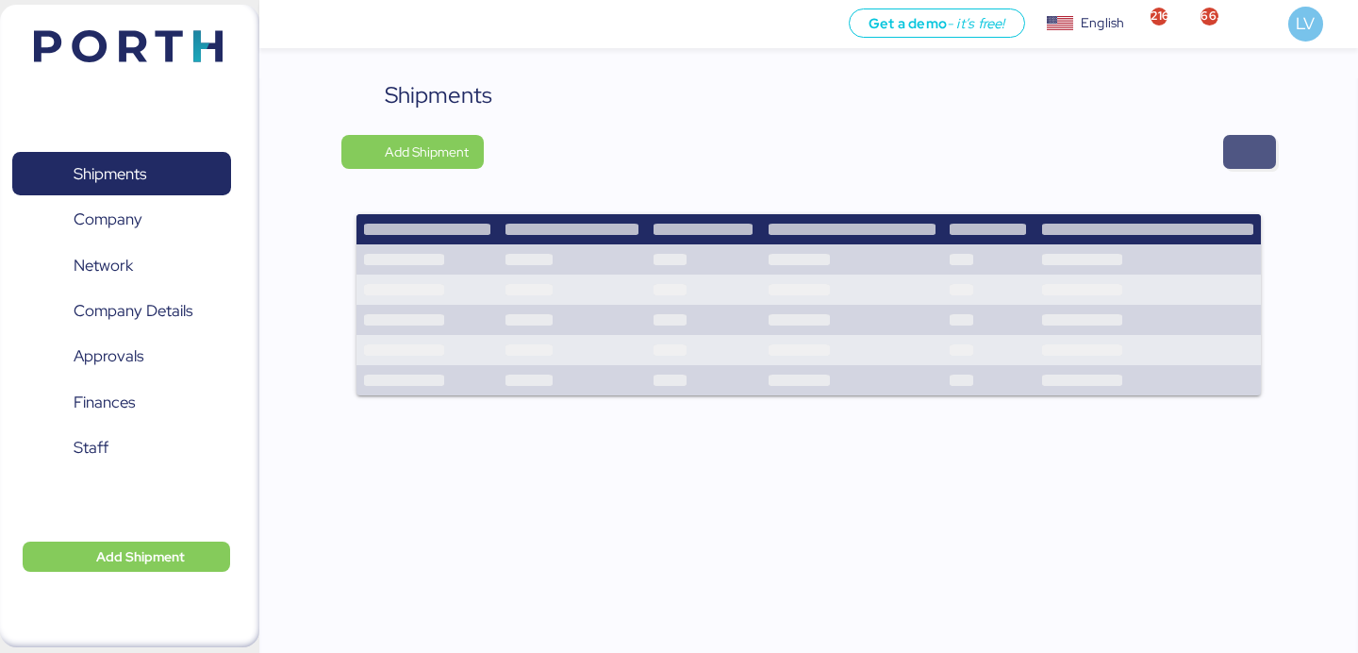
click at [1246, 149] on span "button" at bounding box center [1249, 152] width 23 height 26
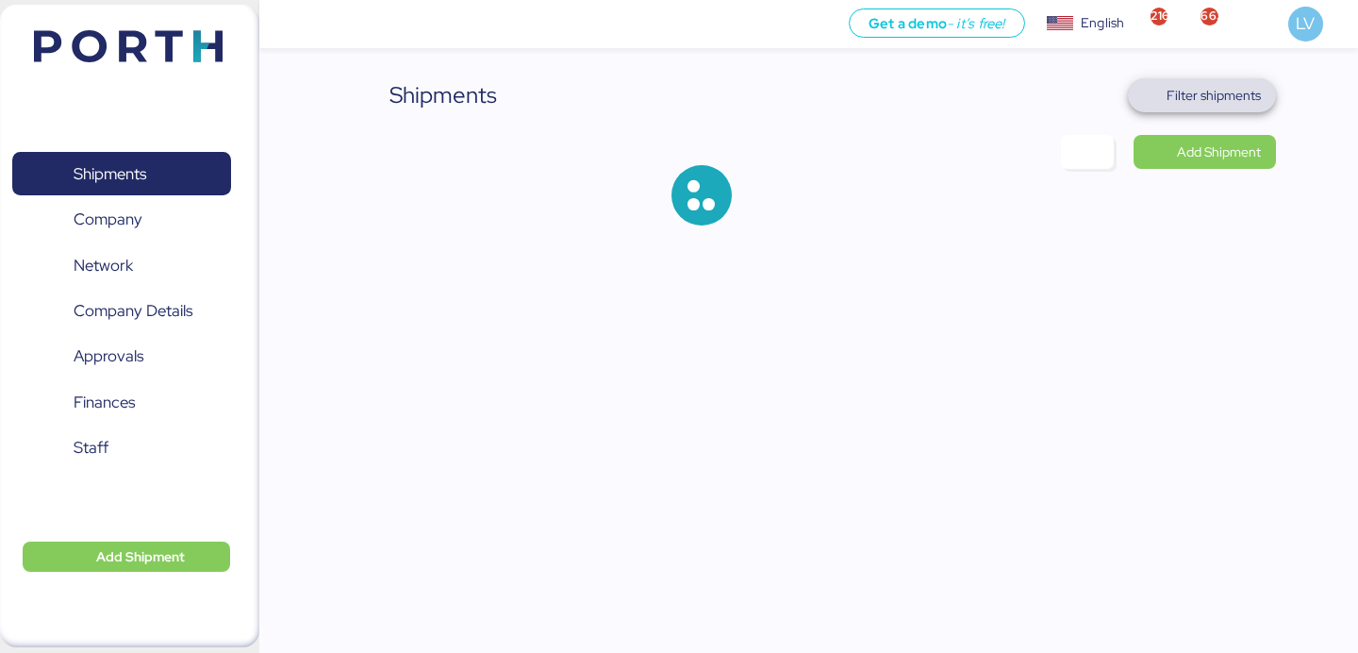
click at [1192, 78] on span "Filter shipments" at bounding box center [1202, 95] width 148 height 34
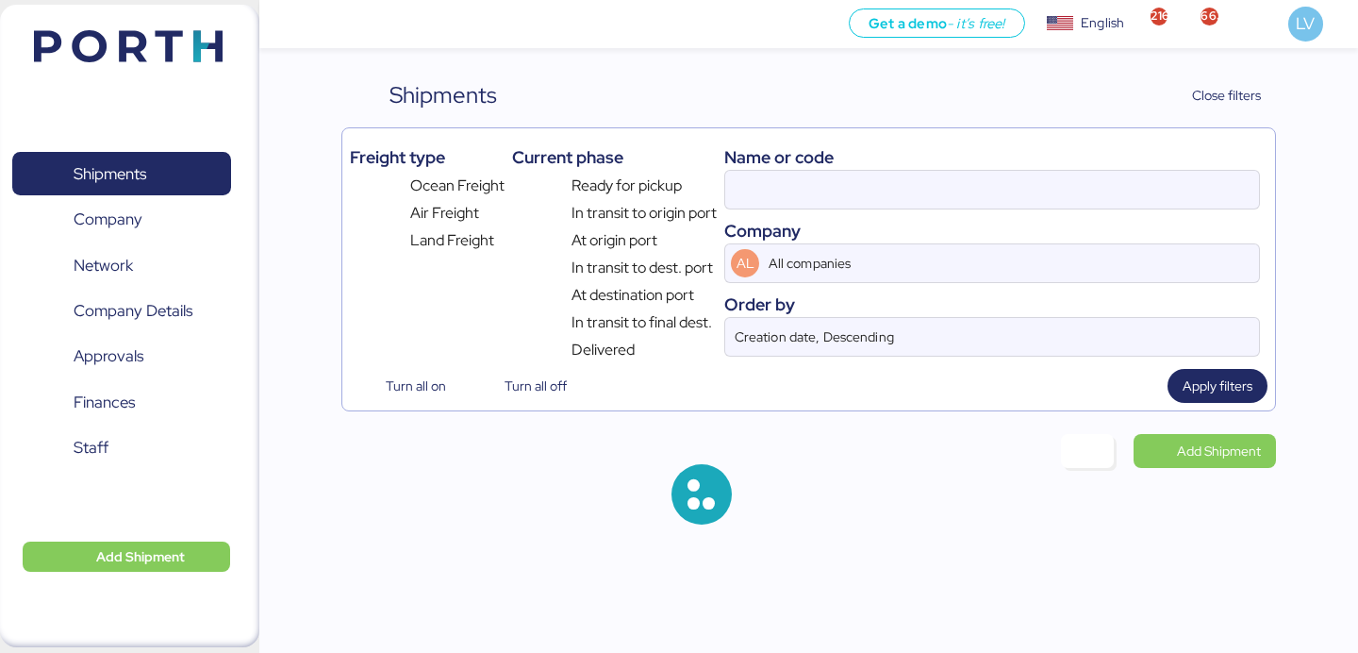
click at [1047, 160] on div "Name or code" at bounding box center [992, 156] width 536 height 25
click at [1010, 222] on div "Company" at bounding box center [992, 230] width 536 height 25
click at [1016, 178] on input at bounding box center [992, 190] width 534 height 38
paste input "YTJ01017314"
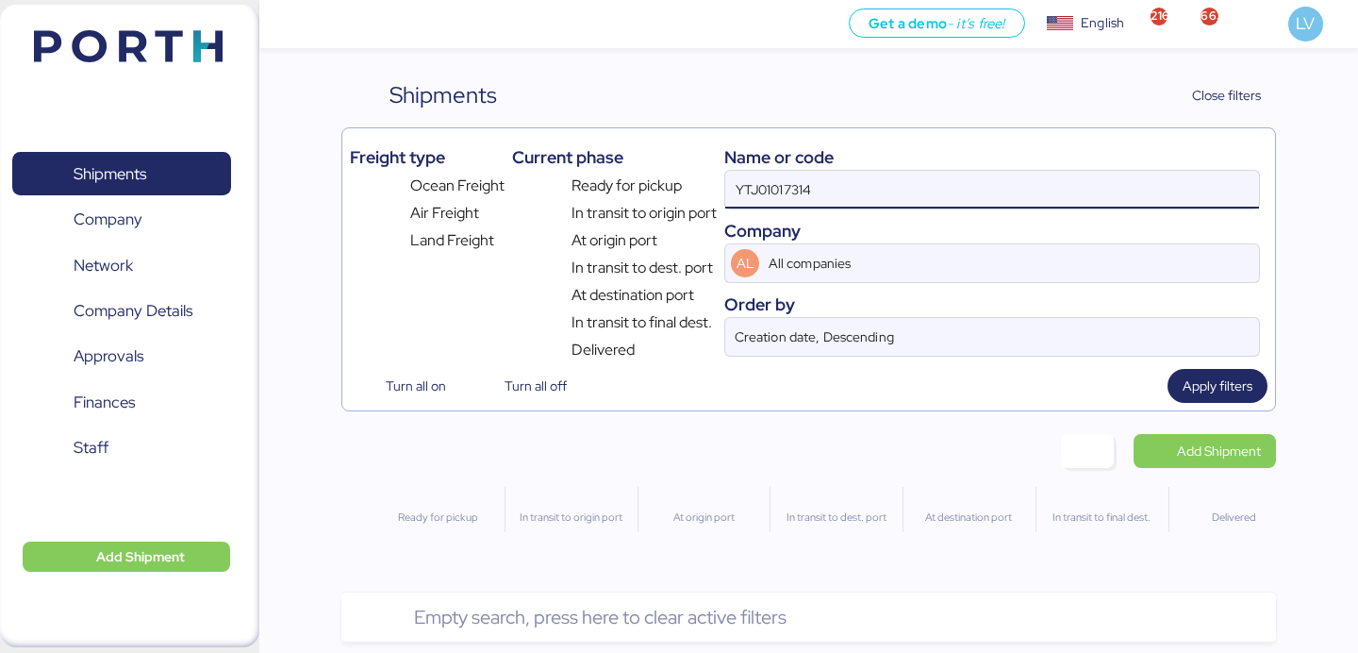
click at [899, 187] on input "YTJ01017314" at bounding box center [992, 190] width 534 height 38
paste input "014-3802656"
type input "014-38026564"
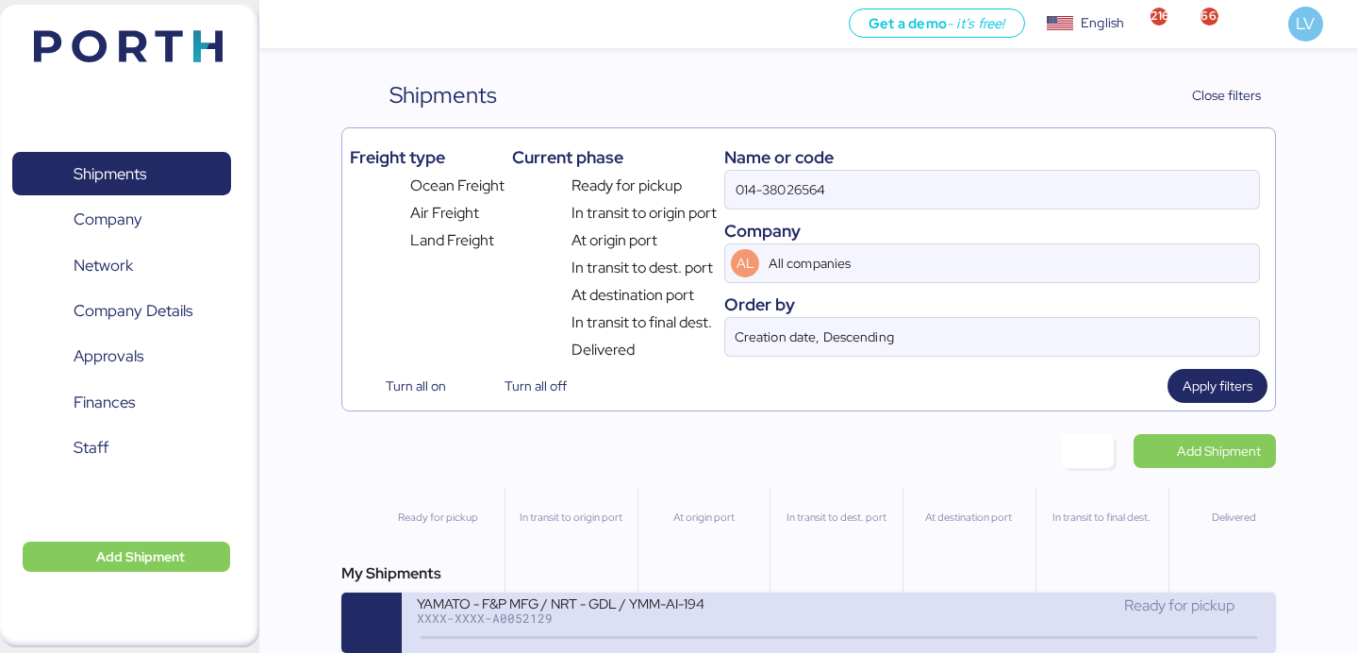
click at [579, 620] on div "XXXX-XXXX-A0052129" at bounding box center [627, 617] width 421 height 13
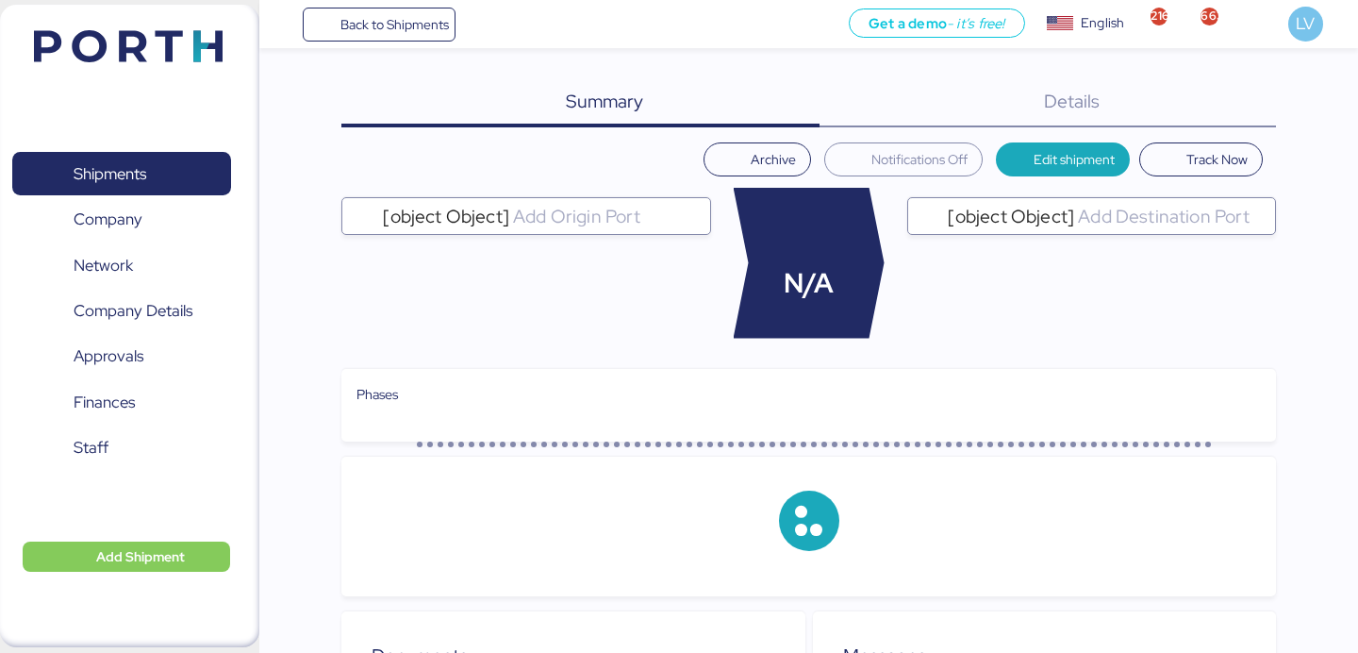
click at [1218, 56] on div "Summary 0 Details 0 Archive Notifications Off Edit shipment Track Now [object O…" at bounding box center [679, 549] width 1358 height 1099
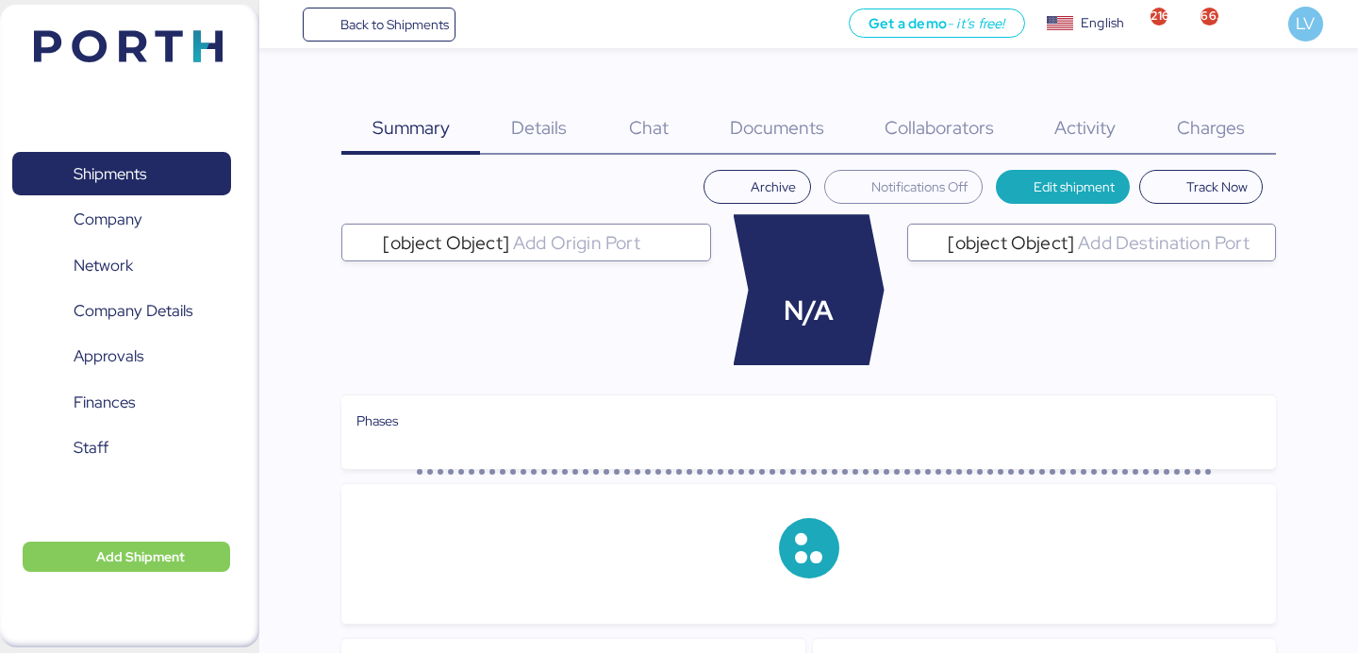
click at [1218, 98] on div "Charges 0" at bounding box center [1211, 116] width 129 height 76
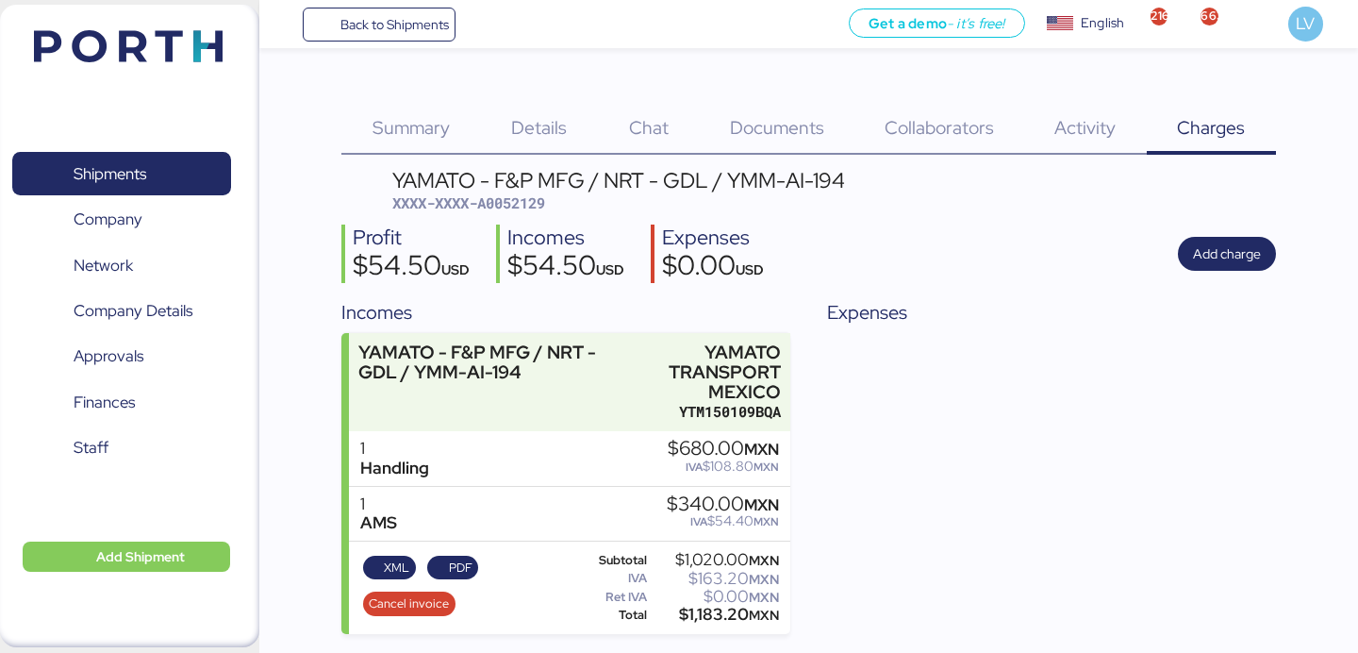
click at [1210, 274] on div "Profit $54.50 USD Incomes $54.50 USD Expenses $0.00 USD Add charge" at bounding box center [808, 253] width 934 height 59
click at [1210, 256] on span "Add charge" at bounding box center [1227, 253] width 68 height 23
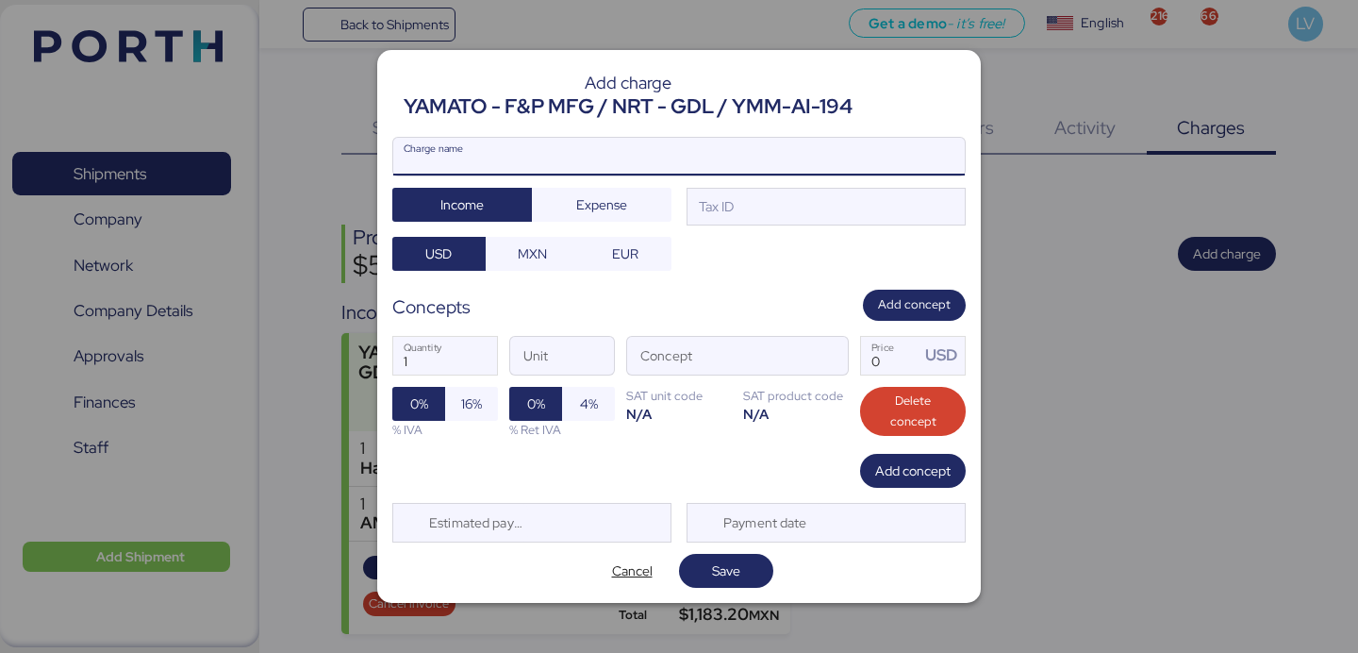
click at [863, 159] on input "Charge name" at bounding box center [678, 157] width 571 height 38
type input "S"
type input "AMS"
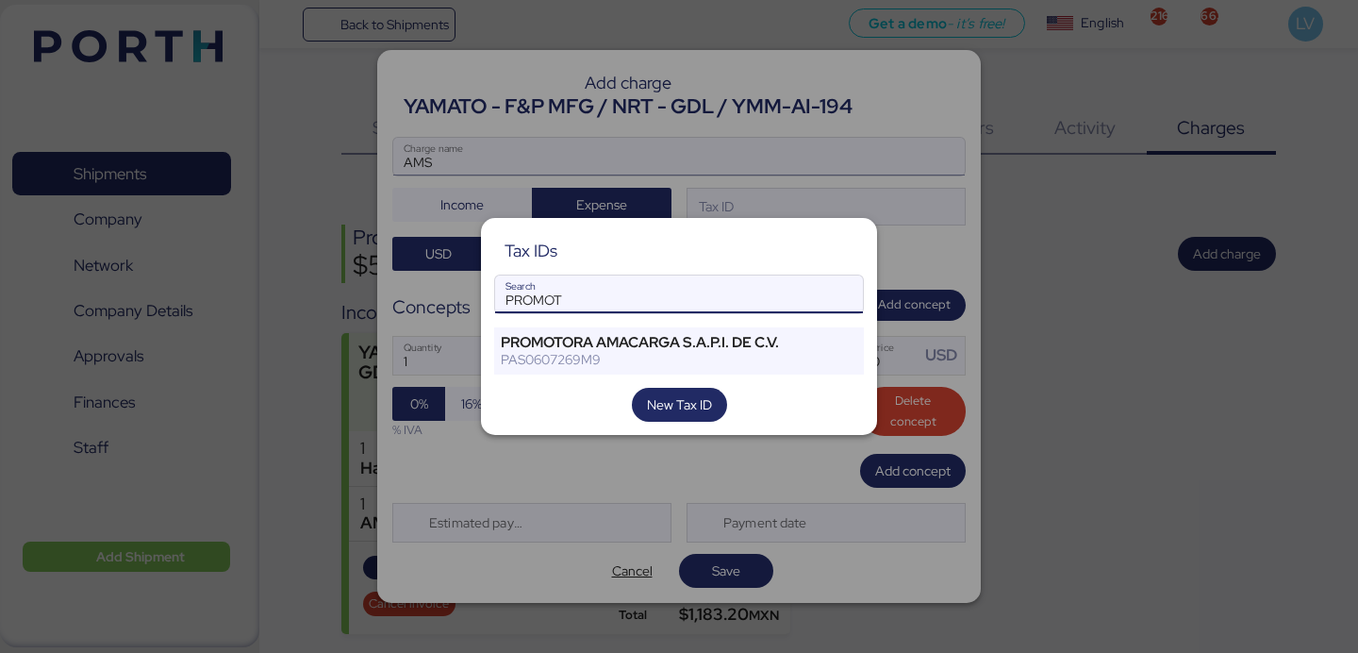
type input "PROMOT"
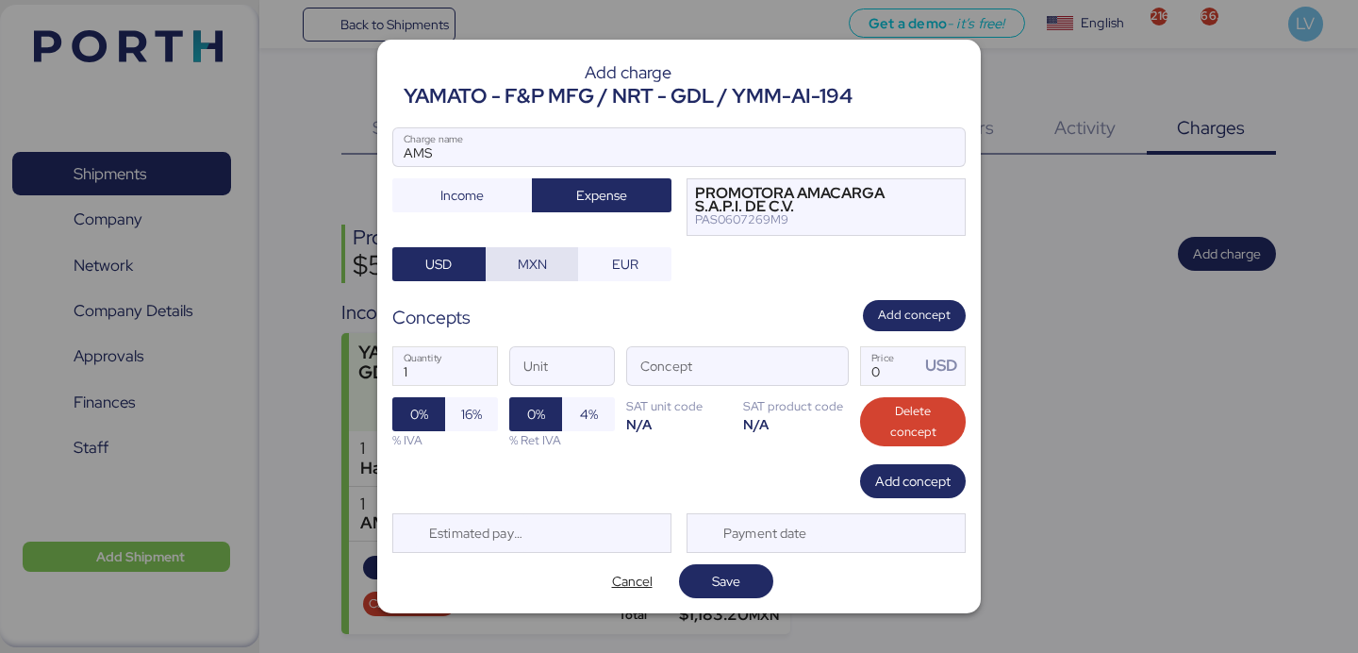
click at [538, 270] on span "MXN" at bounding box center [532, 264] width 29 height 23
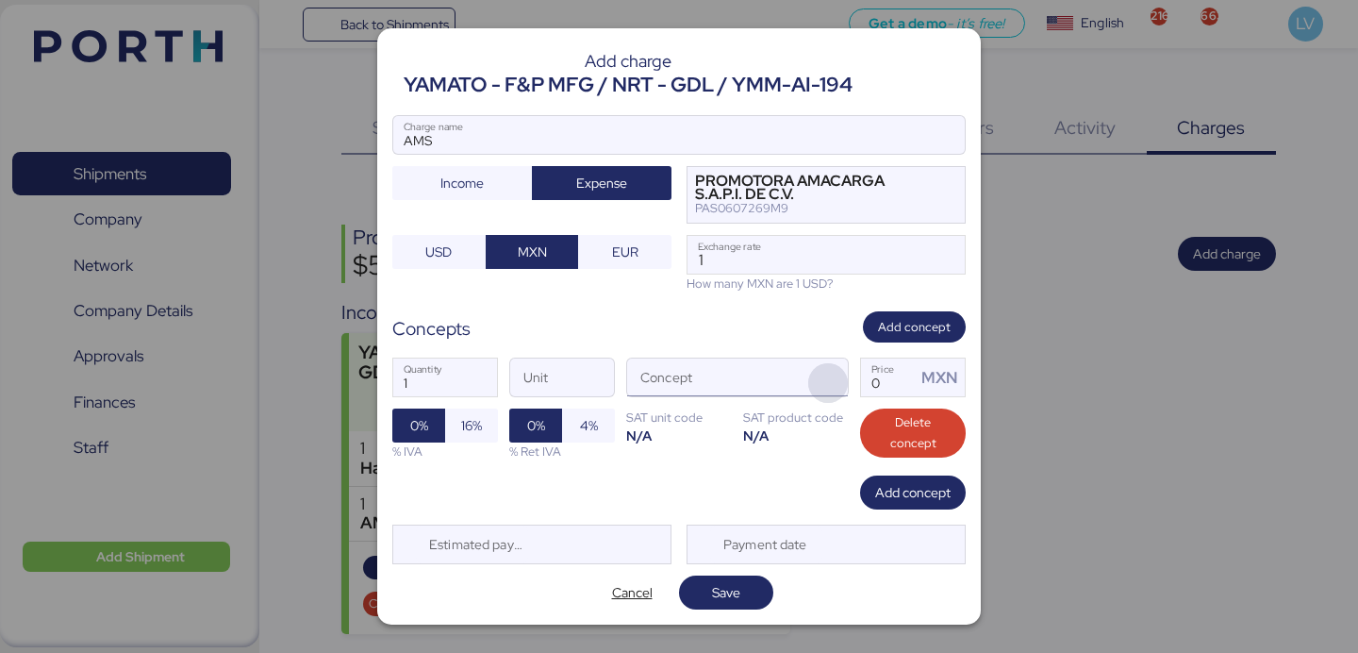
click at [831, 380] on span "button" at bounding box center [828, 383] width 40 height 40
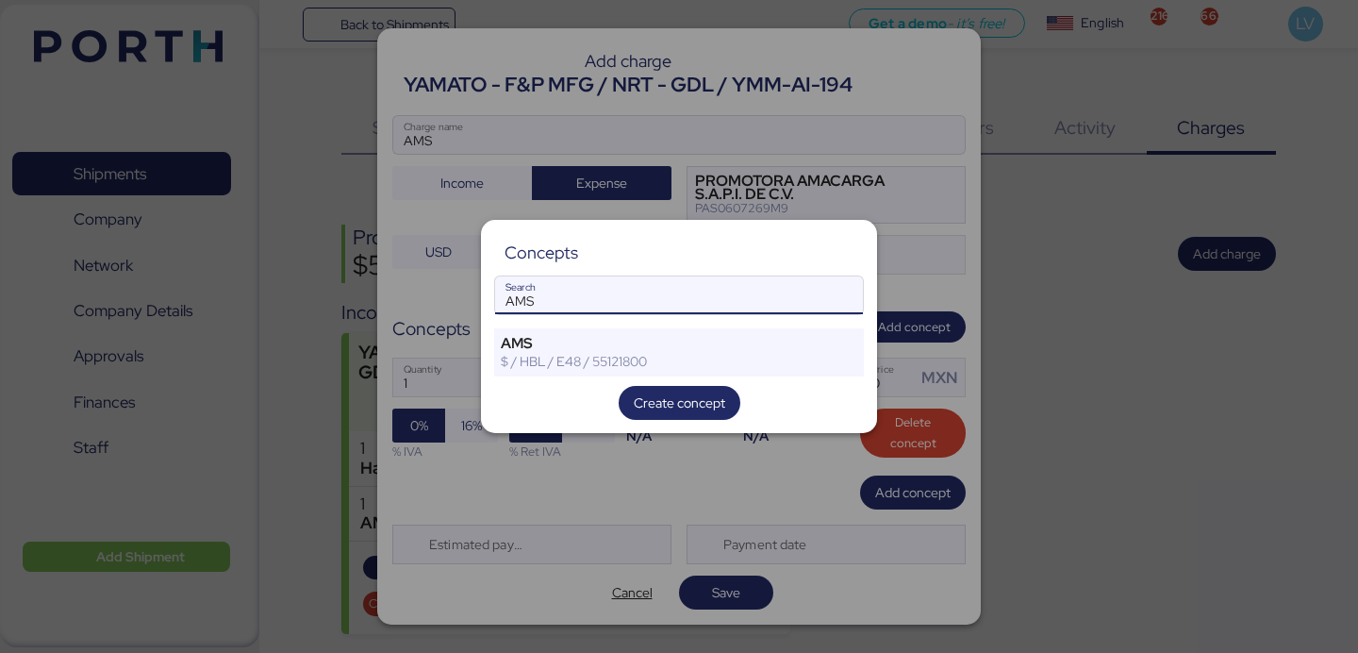
type input "AMS"
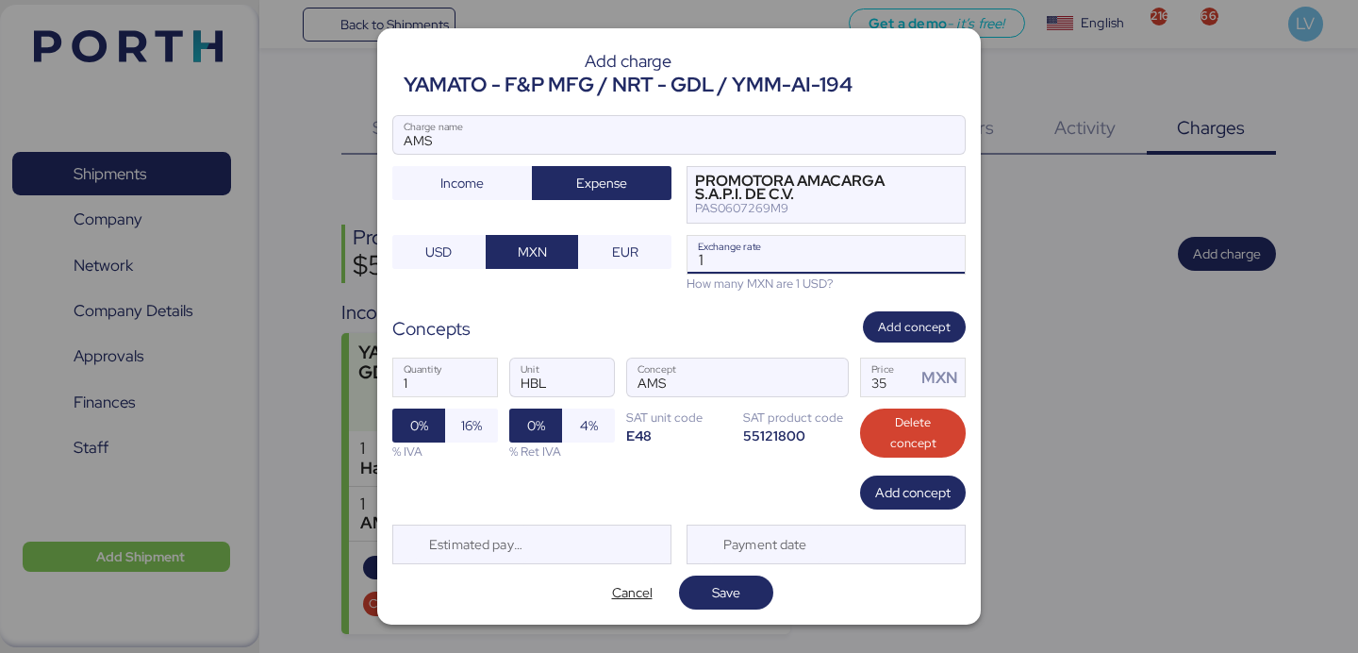
click at [762, 257] on input "1" at bounding box center [825, 255] width 277 height 38
paste input "18.3935"
type input "18.3935"
drag, startPoint x: 743, startPoint y: 588, endPoint x: 473, endPoint y: 458, distance: 299.4
click at [473, 458] on div "Add charge YAMATO - F&P MFG / NRT - GDL / YMM-AI-194 AMS Charge name Income Exp…" at bounding box center [678, 326] width 603 height 597
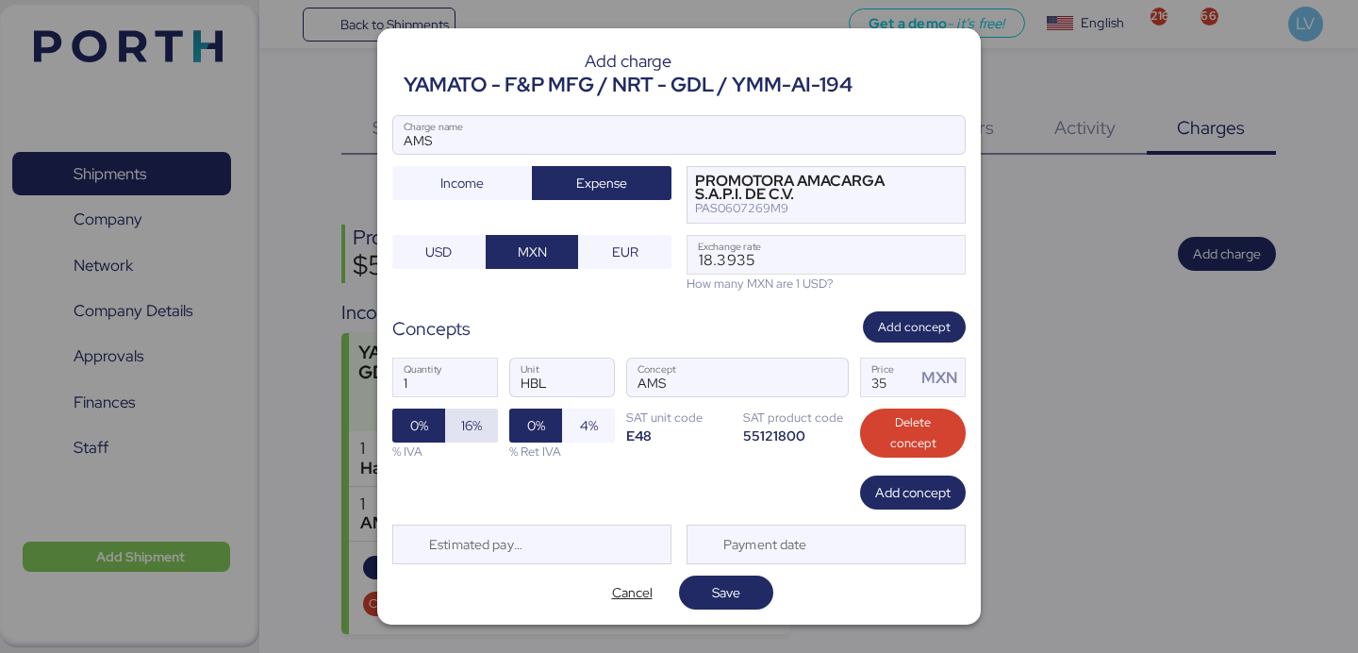
click at [463, 426] on span "16%" at bounding box center [471, 425] width 21 height 23
click at [729, 591] on span "Save" at bounding box center [726, 592] width 28 height 23
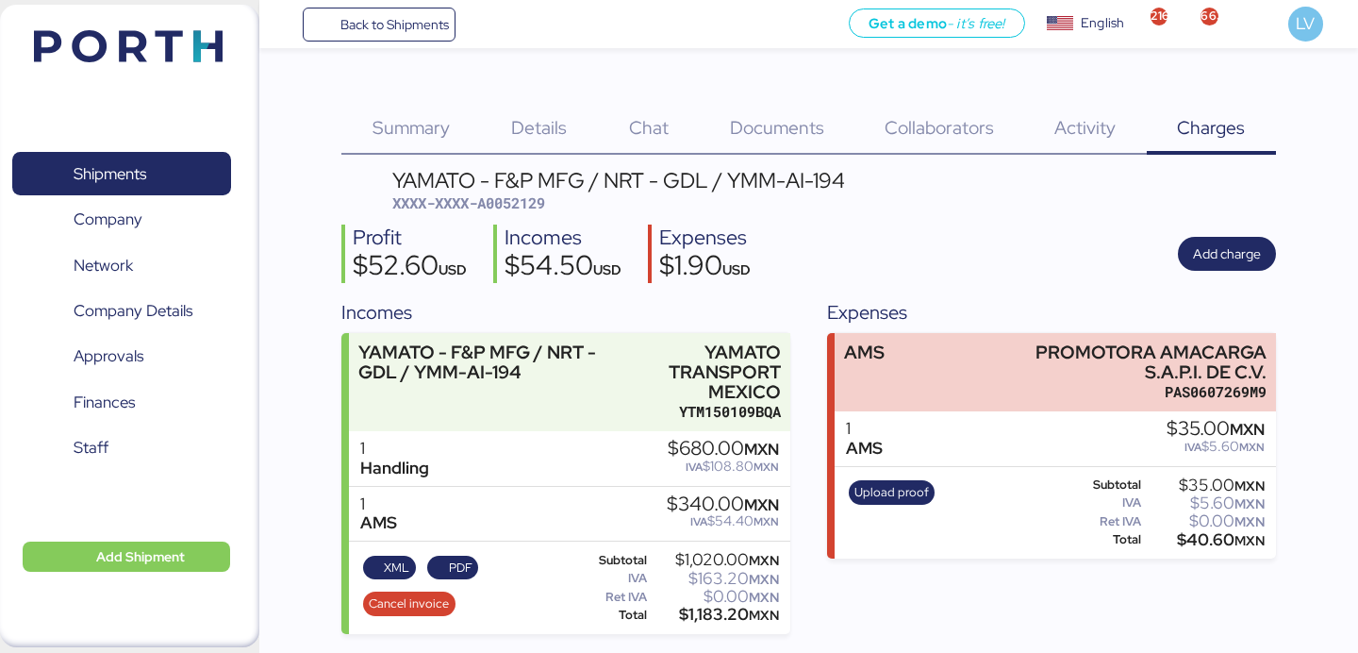
click at [522, 187] on div "YAMATO - F&P MFG / NRT - GDL / YMM-AI-194" at bounding box center [618, 180] width 453 height 21
click at [522, 199] on span "XXXX-XXXX-A0052129" at bounding box center [468, 202] width 153 height 19
copy span "A0052129"
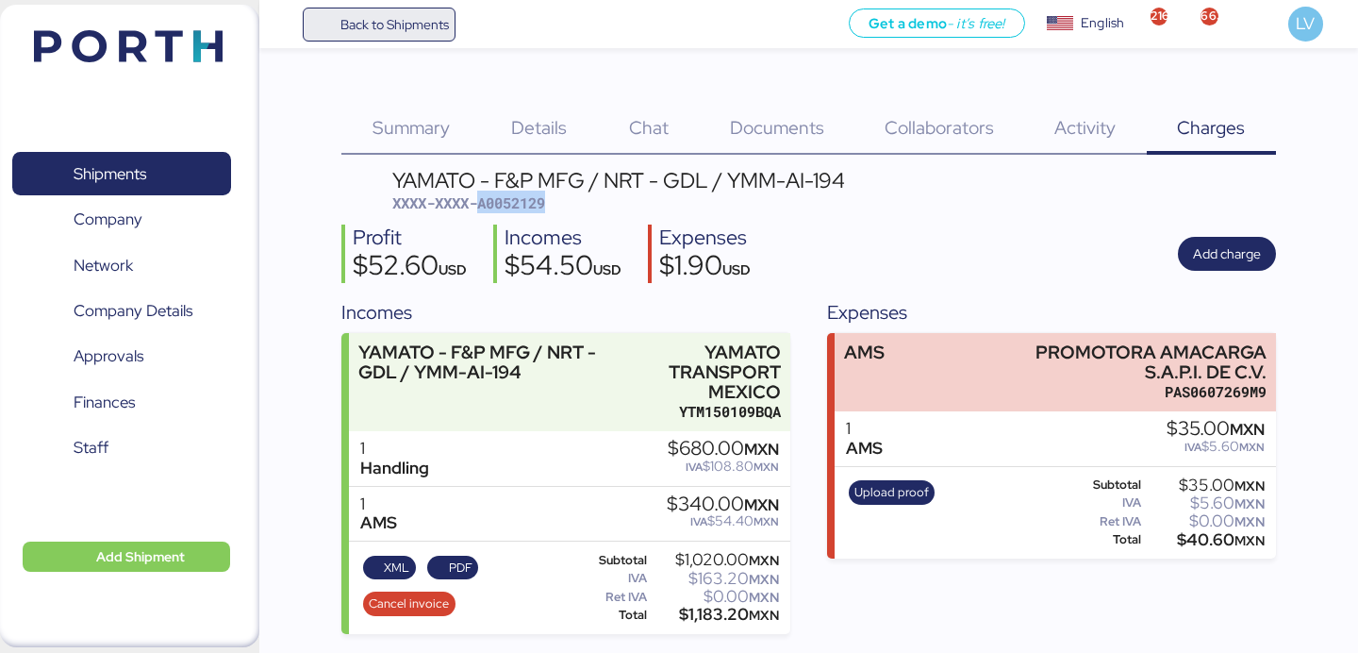
click at [426, 35] on span "Back to Shipments" at bounding box center [394, 24] width 108 height 23
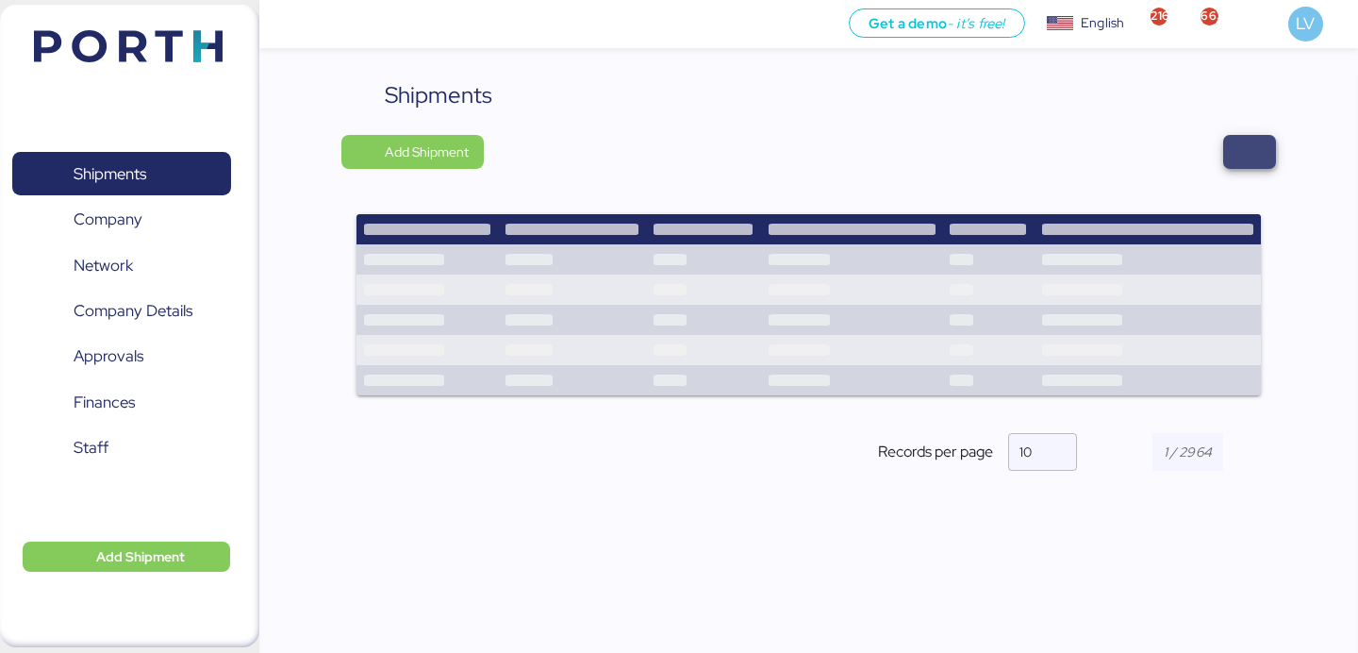
click at [1250, 146] on span "button" at bounding box center [1249, 152] width 23 height 26
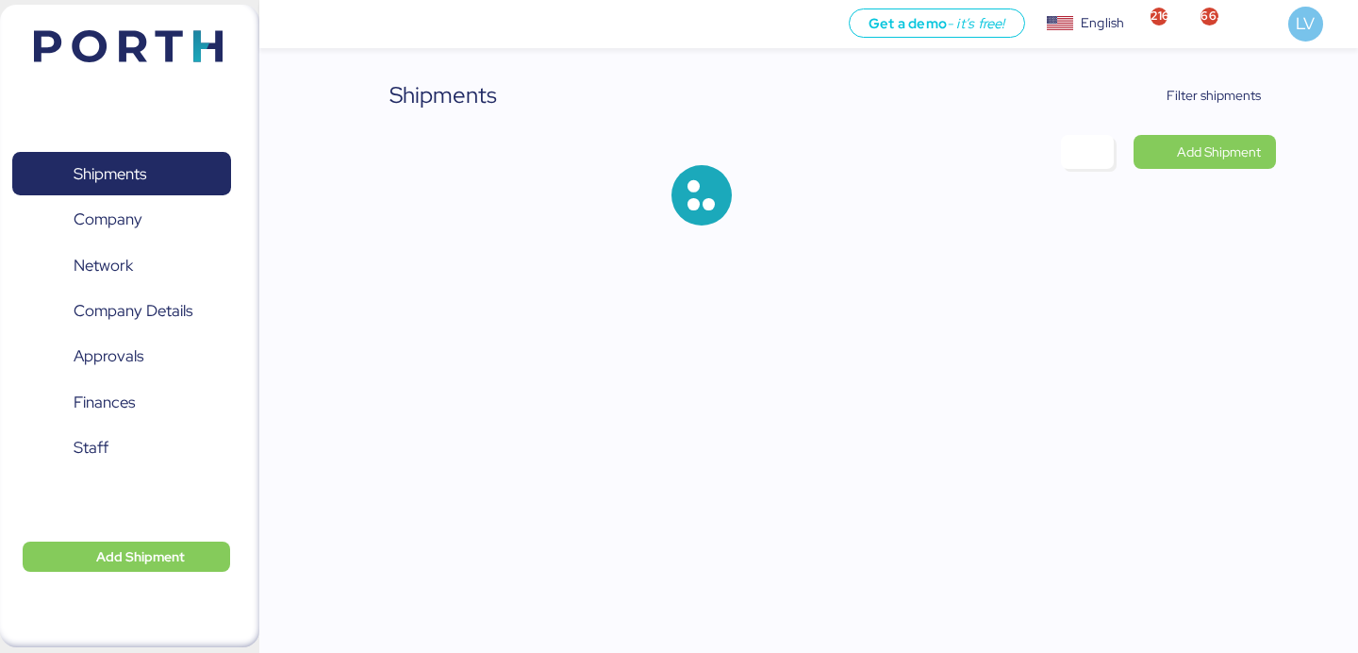
click at [1206, 55] on div "Shipments Filter shipments Add Shipment" at bounding box center [679, 128] width 1358 height 256
click at [1199, 75] on div "Shipments Filter shipments Add Shipment" at bounding box center [679, 128] width 1358 height 256
click at [1199, 91] on span "Filter shipments" at bounding box center [1213, 95] width 94 height 23
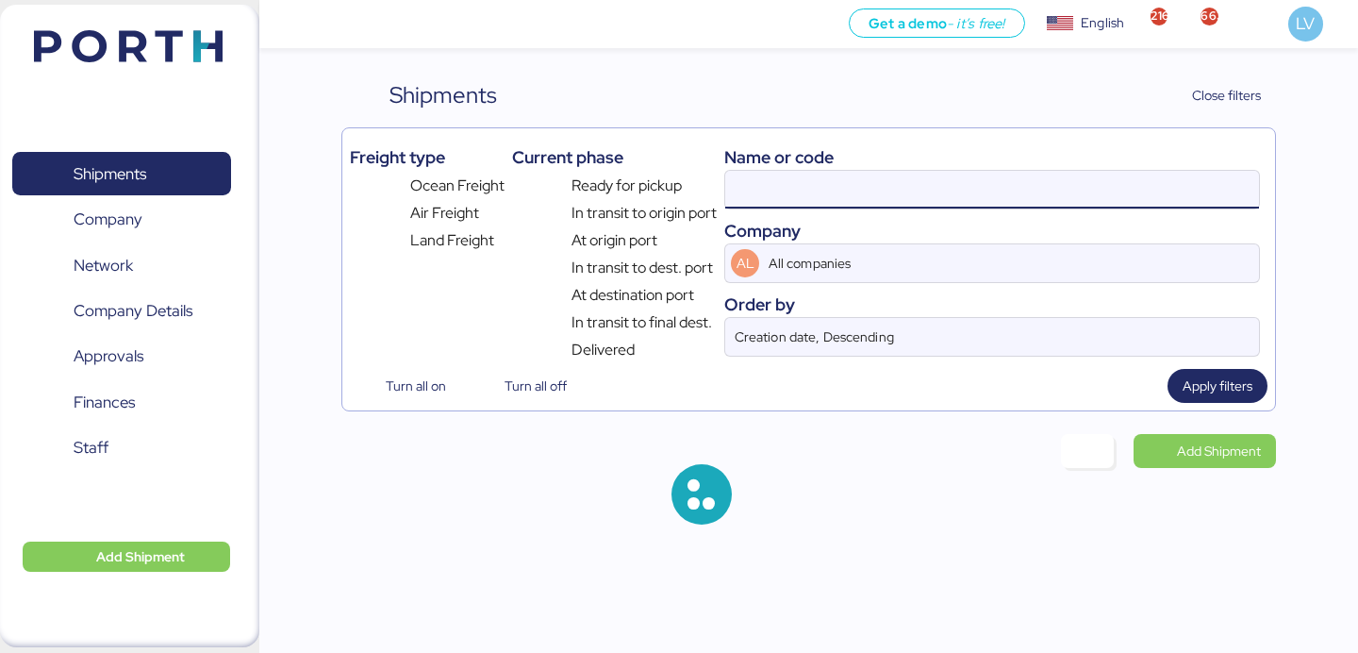
click at [998, 179] on input at bounding box center [992, 190] width 534 height 38
paste input "LXN25090164"
type input "LXN25090164"
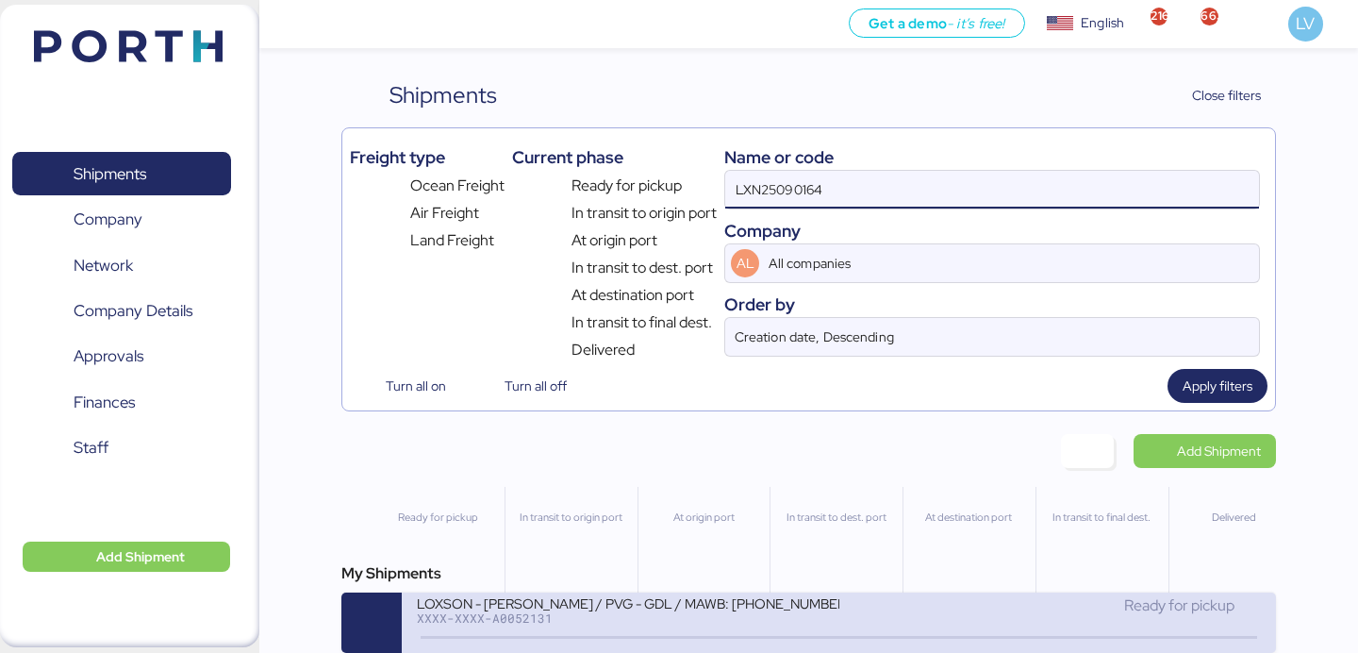
click at [697, 606] on div "LOXSON - [PERSON_NAME] / PVG - GDL / MAWB: [PHONE_NUMBER] - HAWB: LXN25090164" at bounding box center [627, 602] width 421 height 16
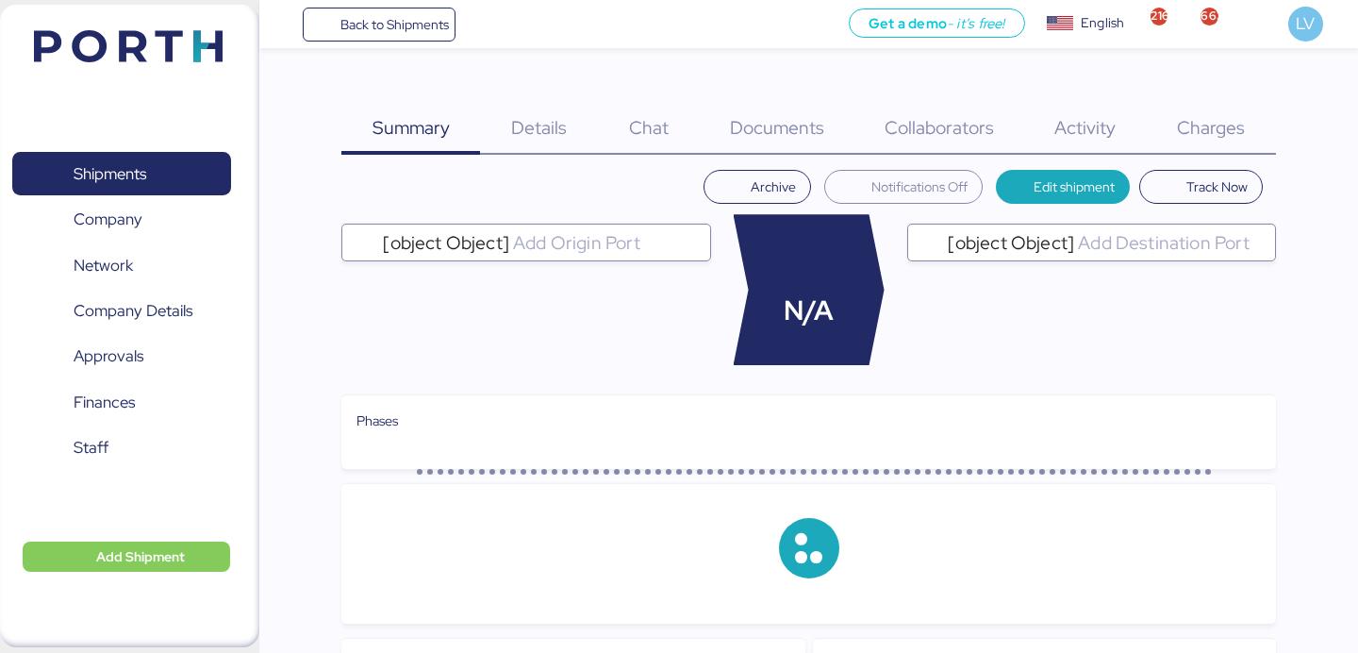
click at [1200, 116] on span "Charges" at bounding box center [1211, 127] width 68 height 25
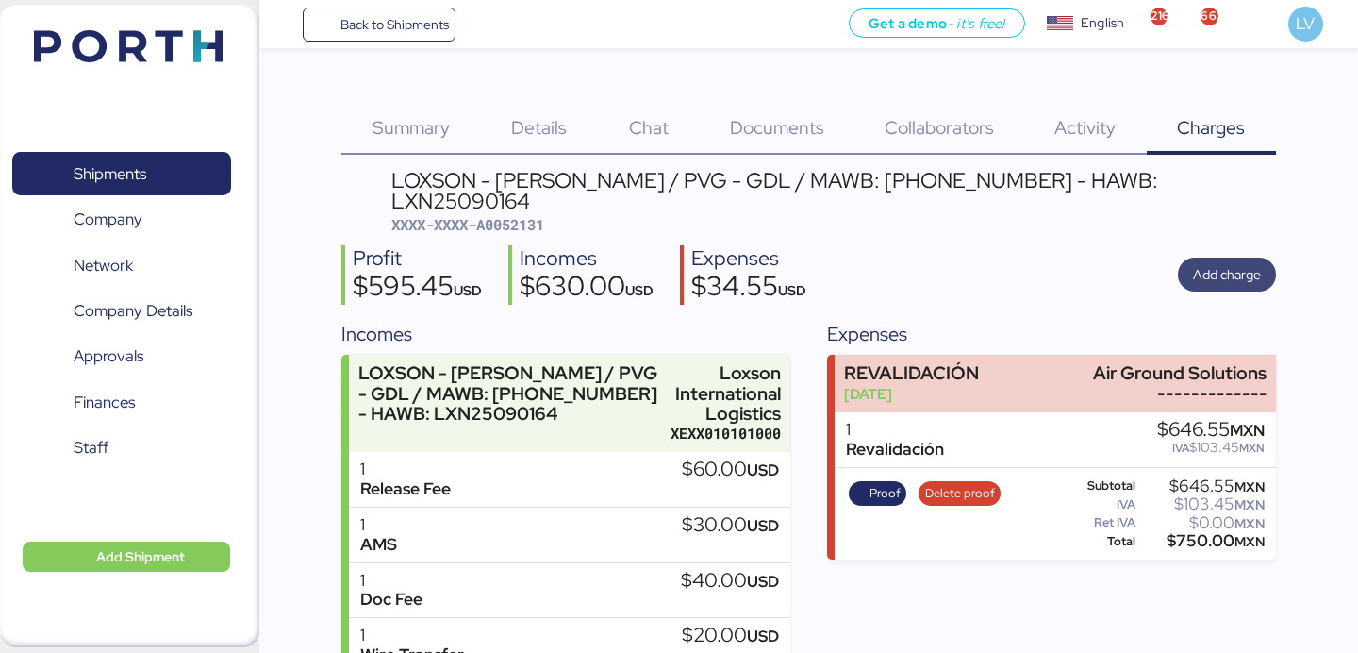
click at [1221, 266] on span "Add charge" at bounding box center [1227, 274] width 68 height 26
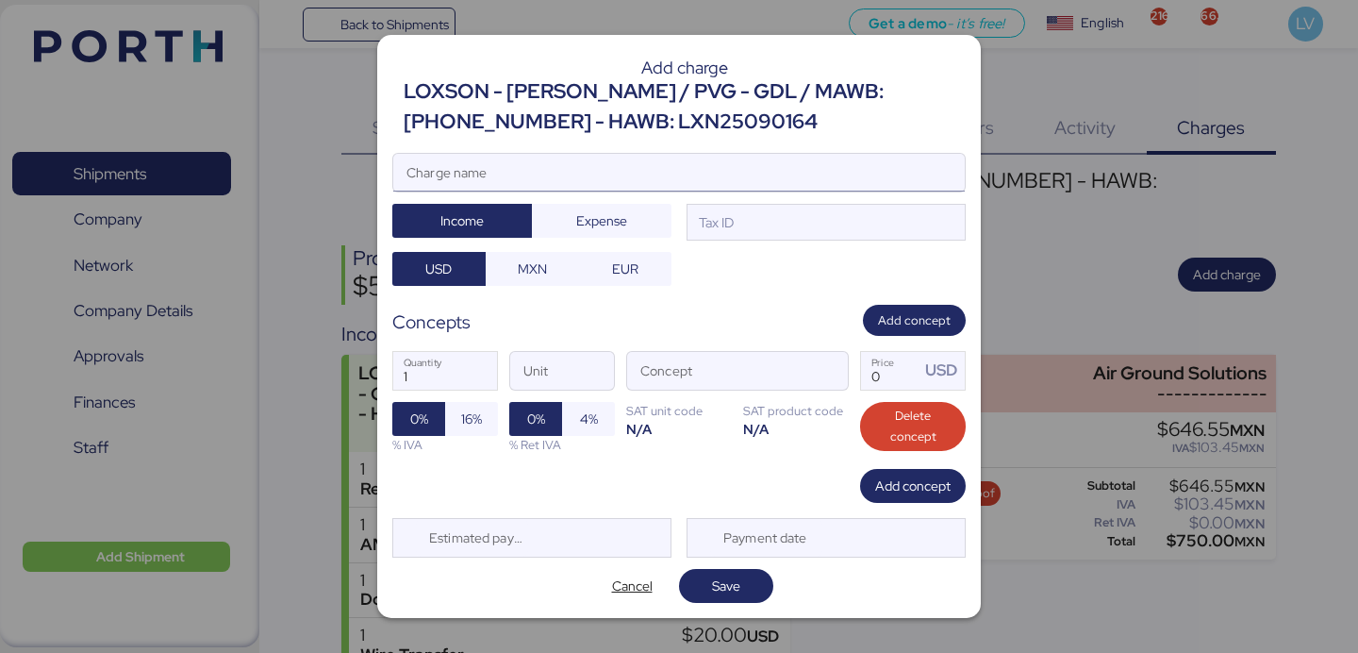
click at [838, 159] on input "Charge name" at bounding box center [678, 173] width 571 height 38
type input "AMS"
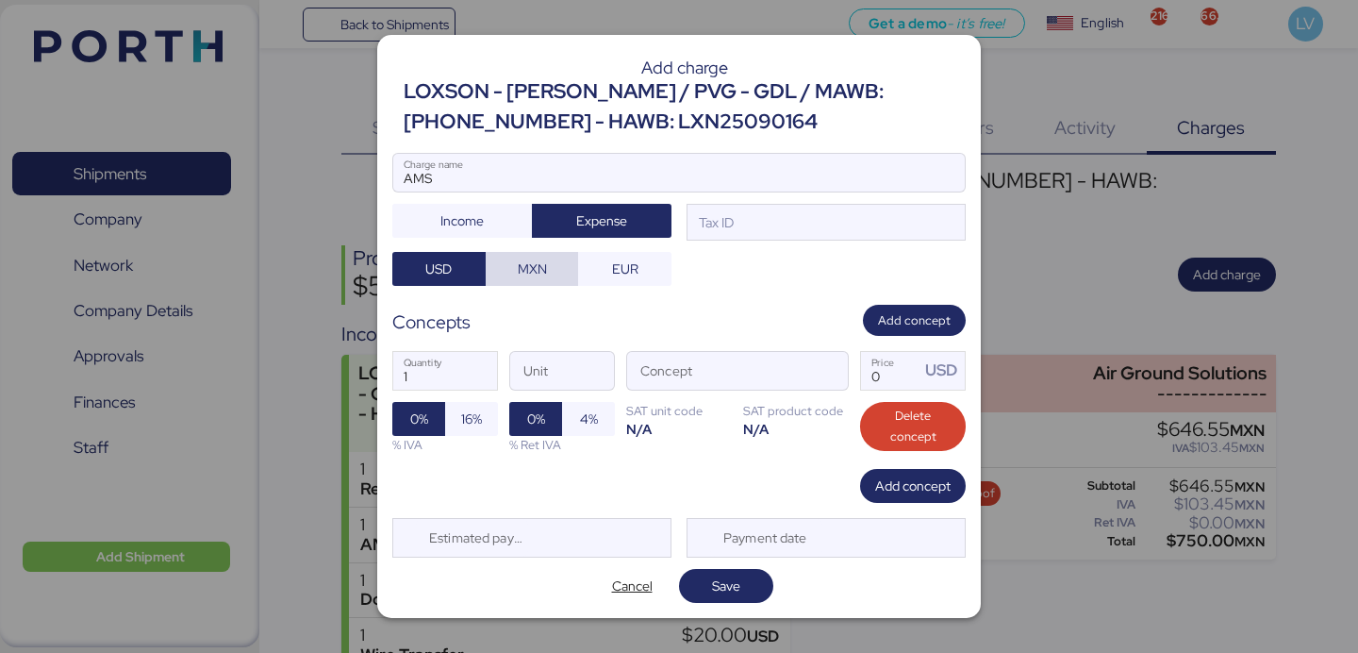
click at [572, 257] on span "MXN" at bounding box center [532, 269] width 93 height 34
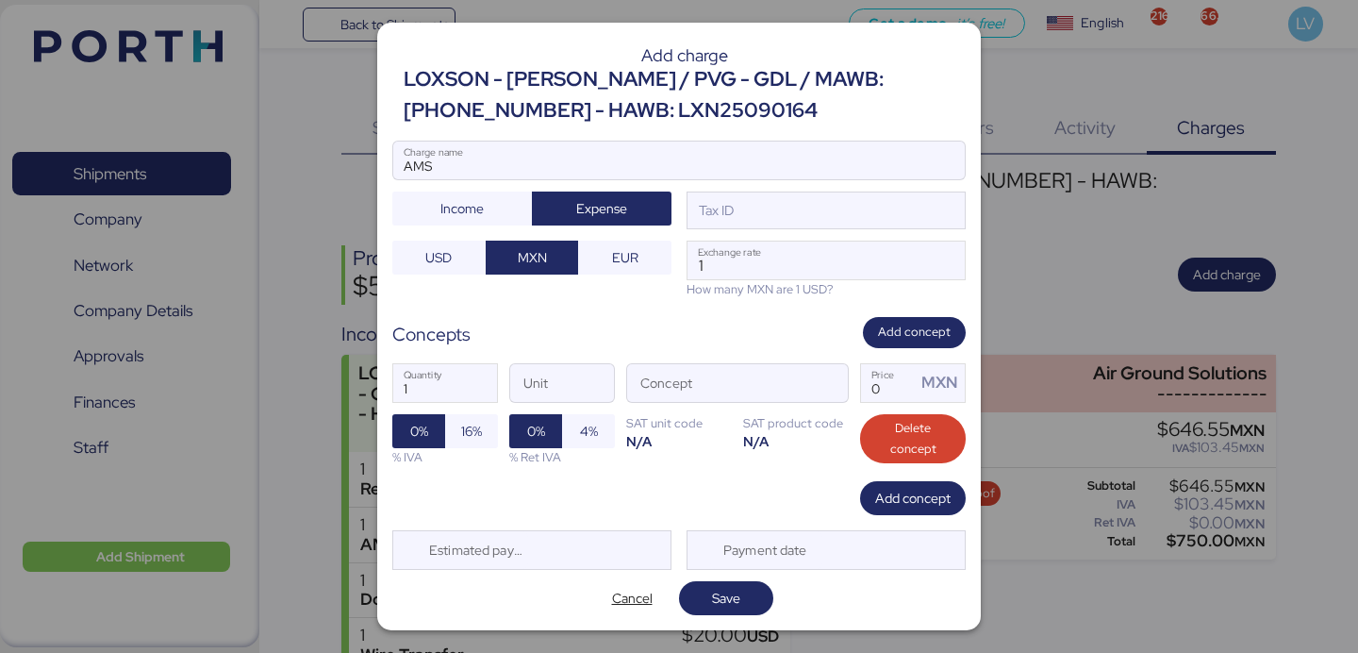
click at [811, 194] on div at bounding box center [678, 188] width 571 height 19
click at [811, 179] on input "AMS" at bounding box center [678, 160] width 571 height 38
click at [806, 205] on div "Tax ID" at bounding box center [825, 210] width 279 height 38
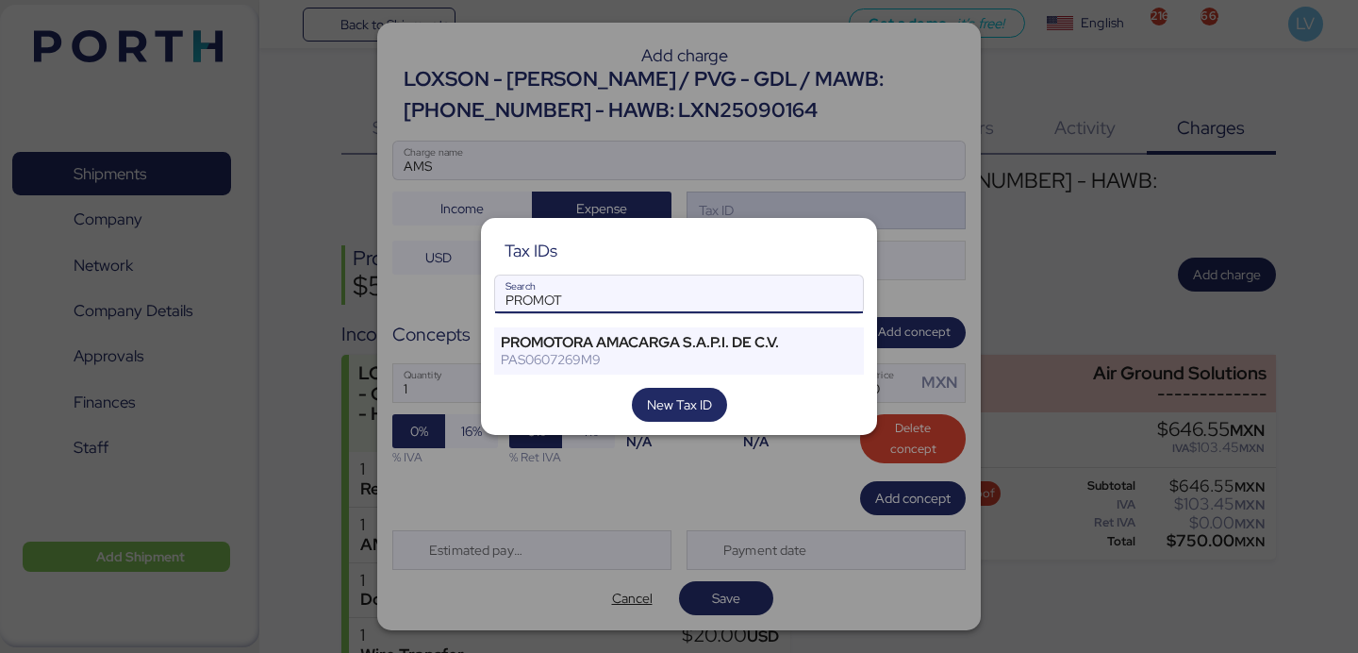
type input "PROMOT"
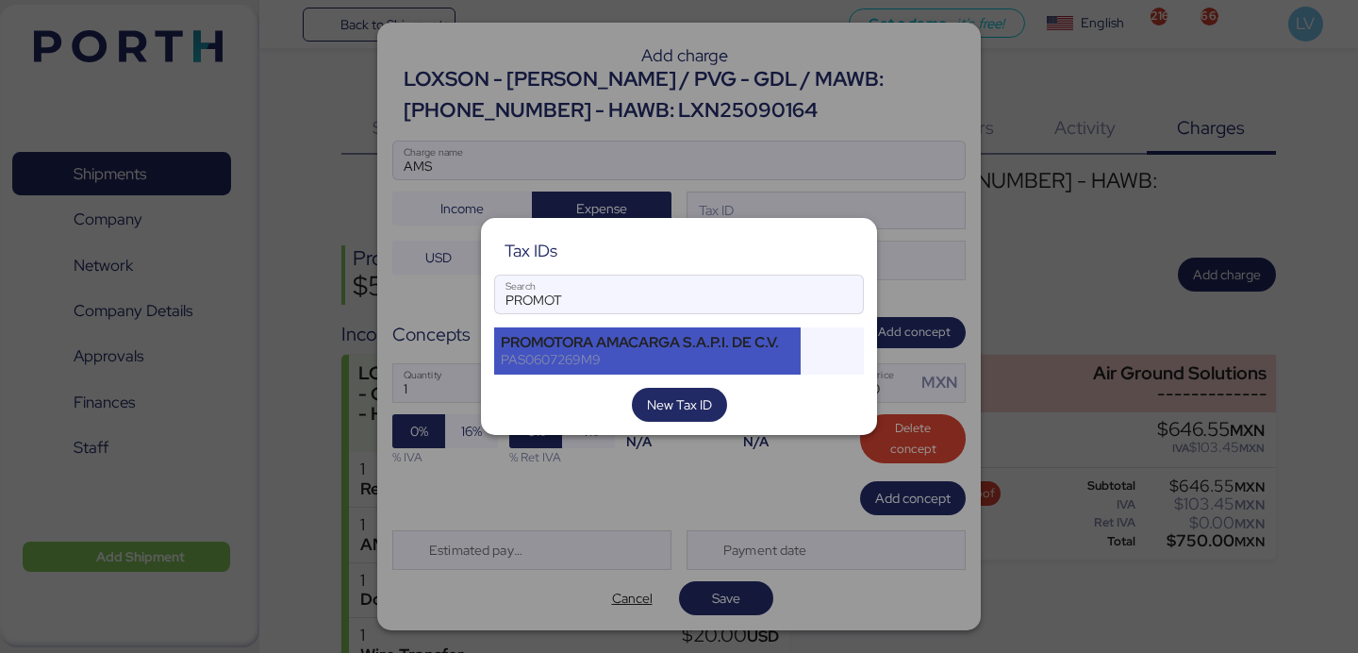
click at [704, 349] on div "PROMOTORA AMACARGA S.A.P.I. DE C.V." at bounding box center [647, 342] width 293 height 17
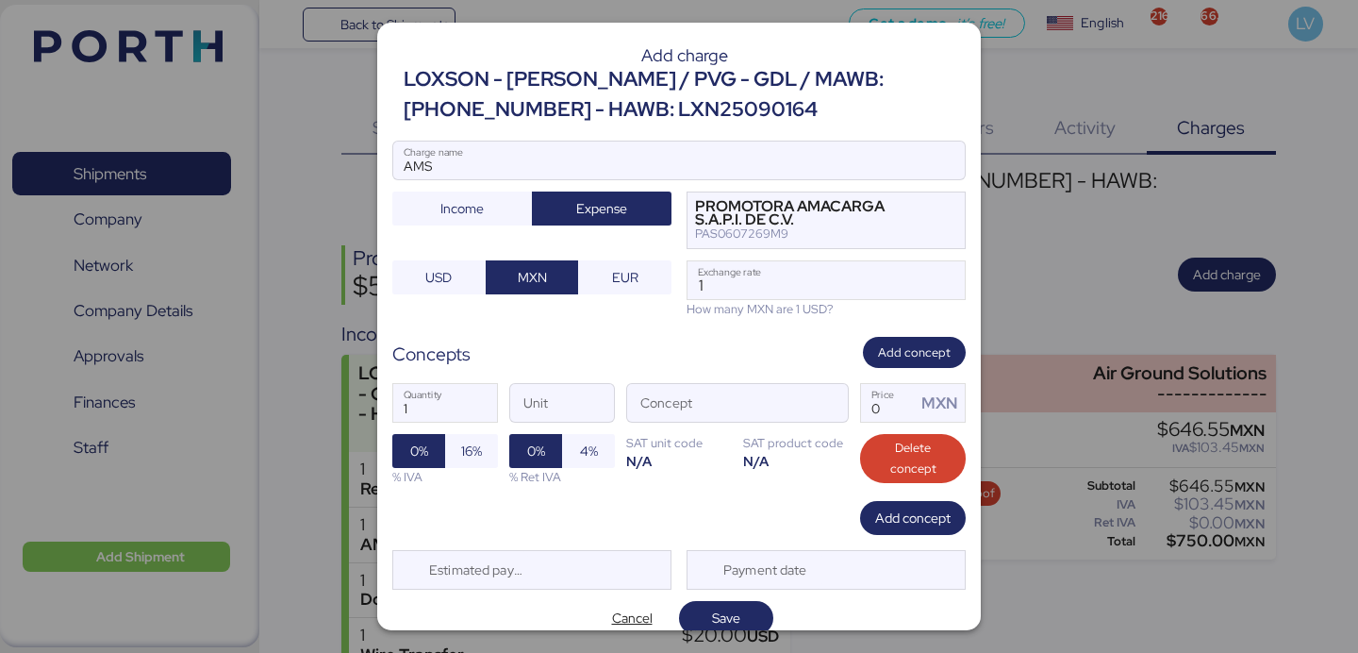
drag, startPoint x: 742, startPoint y: 311, endPoint x: 742, endPoint y: 301, distance: 10.4
click at [742, 311] on div "How many MXN are 1 USD?" at bounding box center [825, 309] width 279 height 18
click at [742, 301] on div "How many MXN are 1 USD?" at bounding box center [825, 309] width 279 height 18
click at [742, 286] on input "1" at bounding box center [825, 280] width 277 height 38
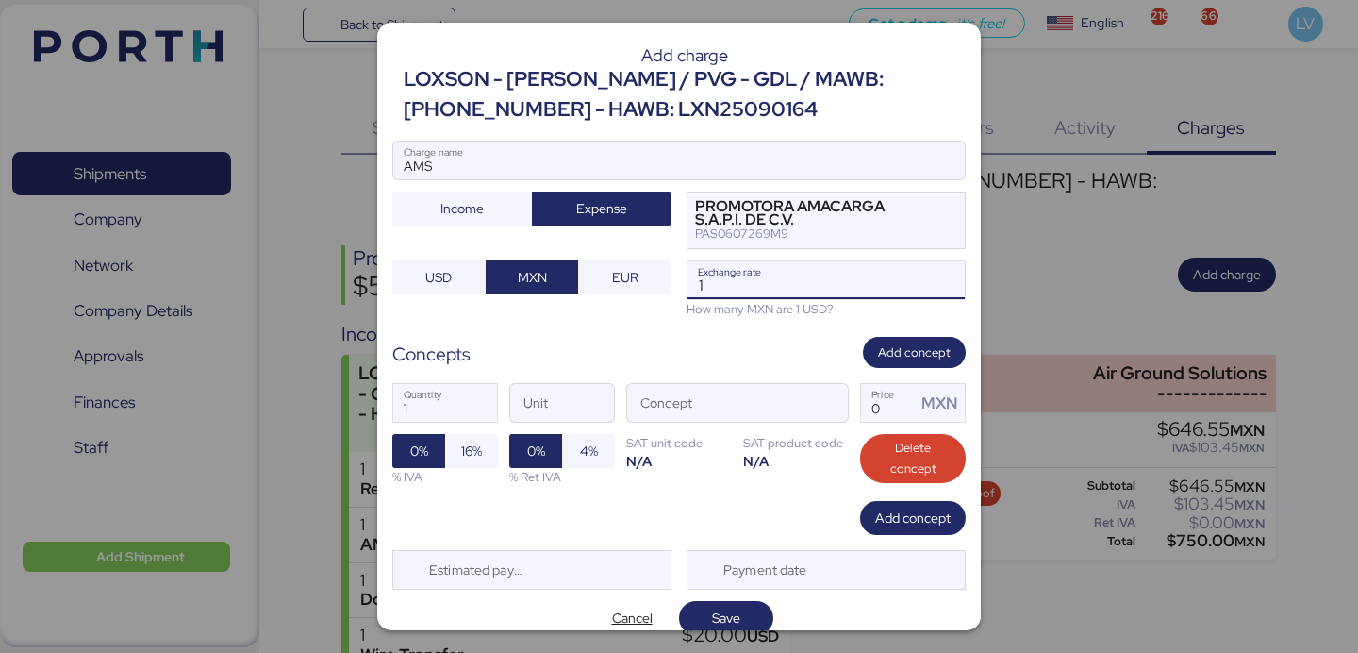
click at [742, 286] on input "1" at bounding box center [825, 280] width 277 height 38
paste input "8.3935"
type input "18.3935"
click at [820, 397] on span "button" at bounding box center [828, 408] width 40 height 40
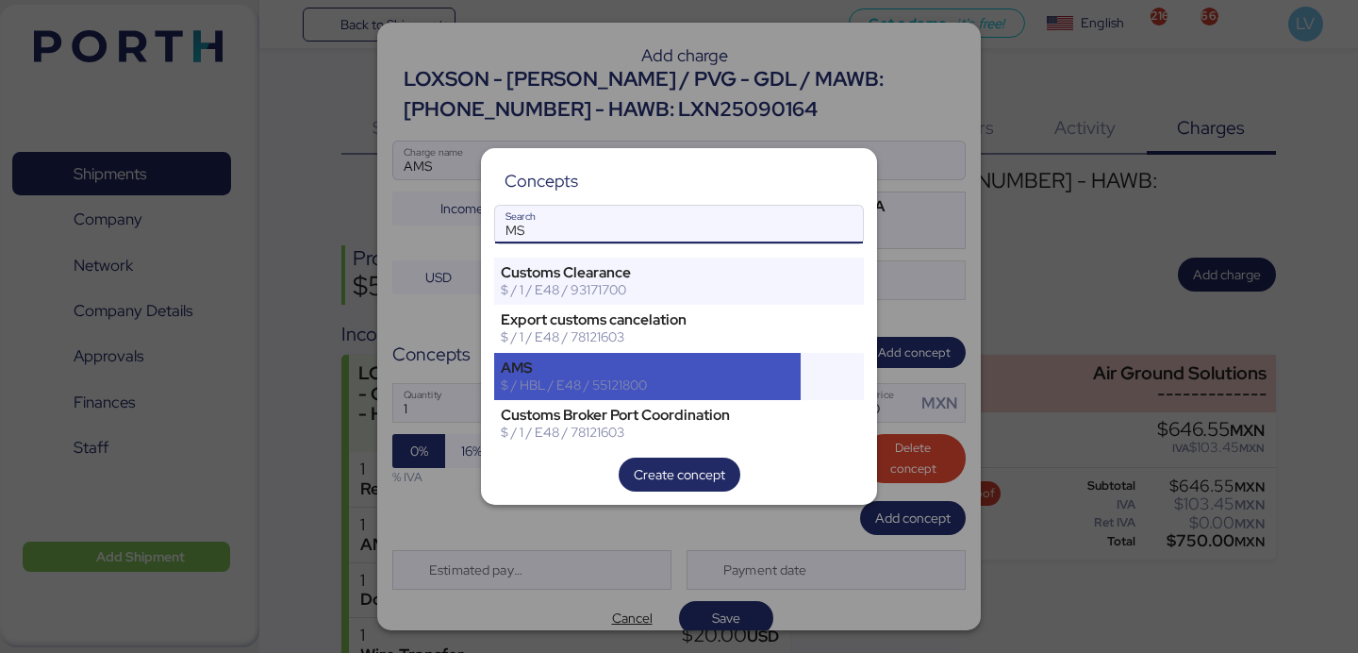
type input "MS"
click at [773, 376] on div "$ / HBL / E48 / 55121800" at bounding box center [647, 384] width 293 height 17
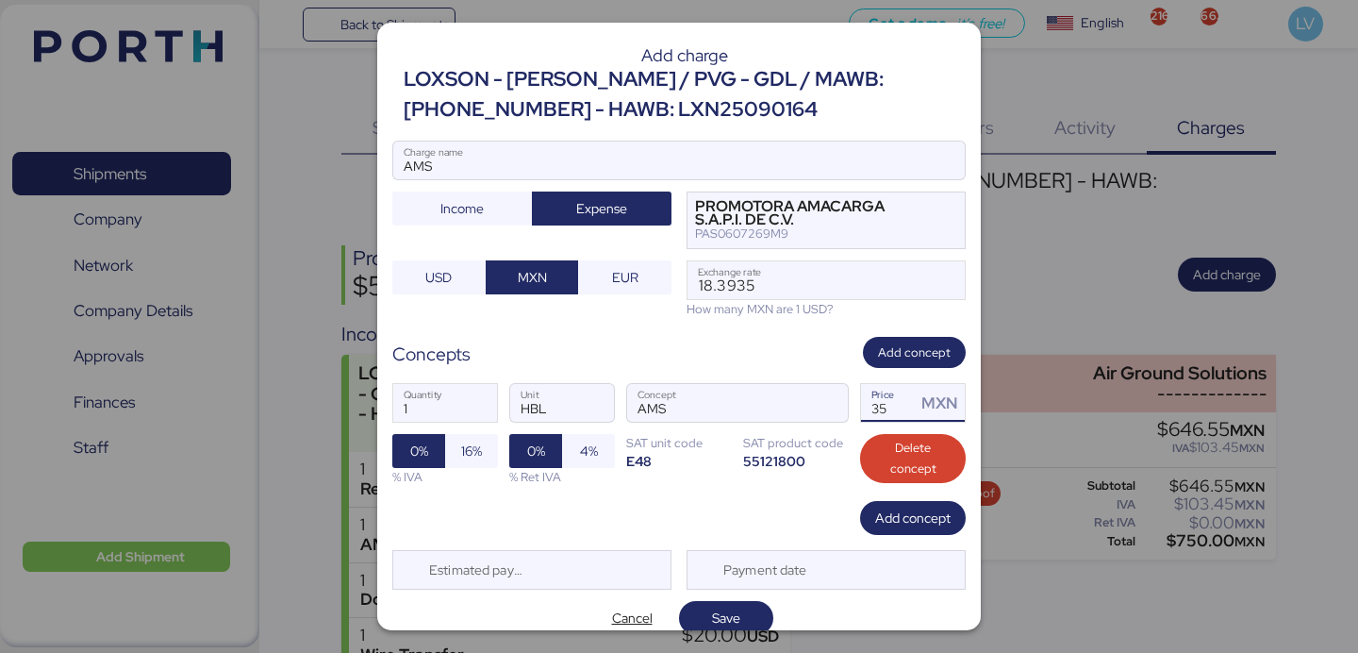
click at [900, 413] on input "35" at bounding box center [888, 403] width 55 height 38
type input "60"
click at [469, 452] on span "16%" at bounding box center [471, 450] width 21 height 23
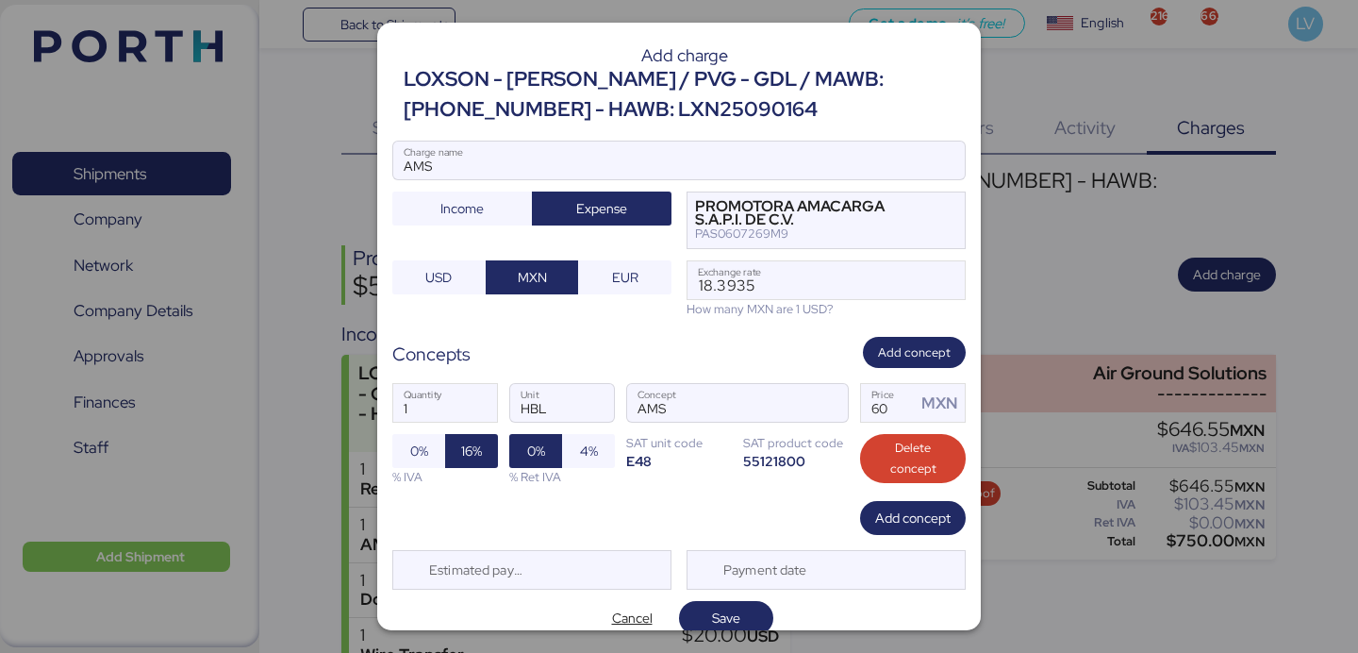
click at [748, 634] on div at bounding box center [679, 326] width 1358 height 653
click at [746, 620] on span "Save" at bounding box center [726, 617] width 64 height 26
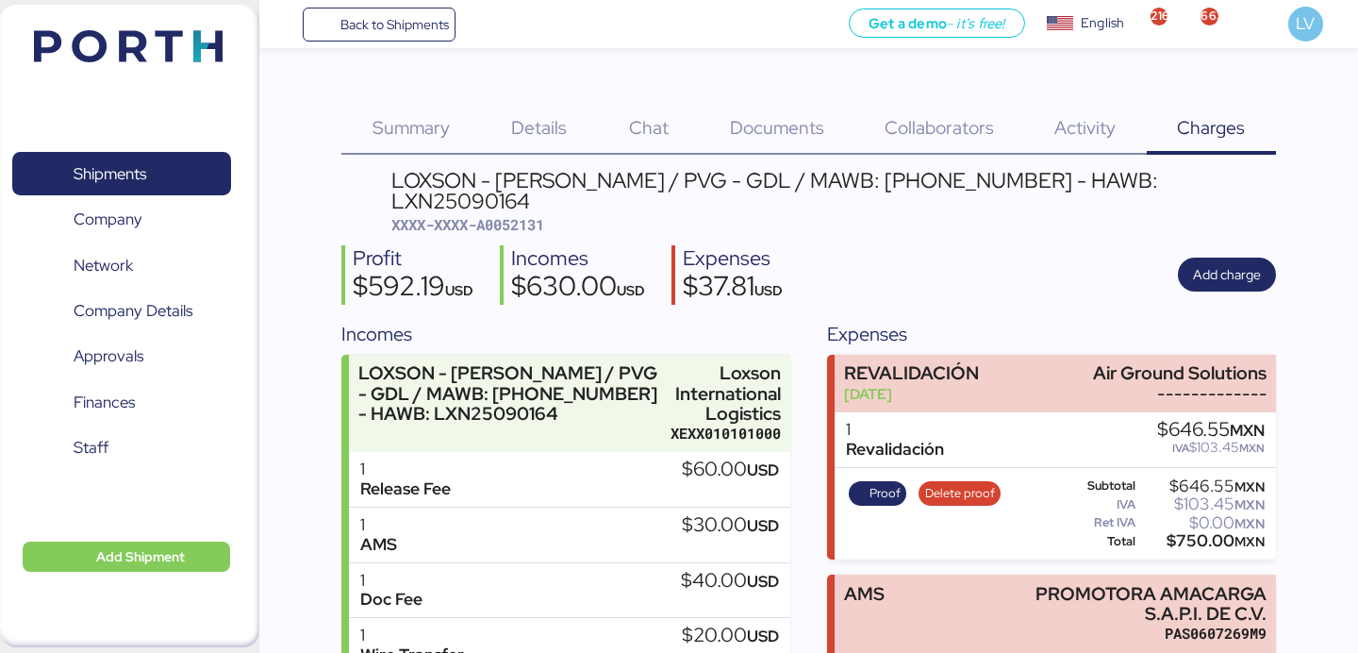
click at [537, 215] on span "XXXX-XXXX-A0052131" at bounding box center [467, 224] width 153 height 19
copy span "A0052131"
click at [414, 8] on span "Back to Shipments" at bounding box center [379, 25] width 140 height 34
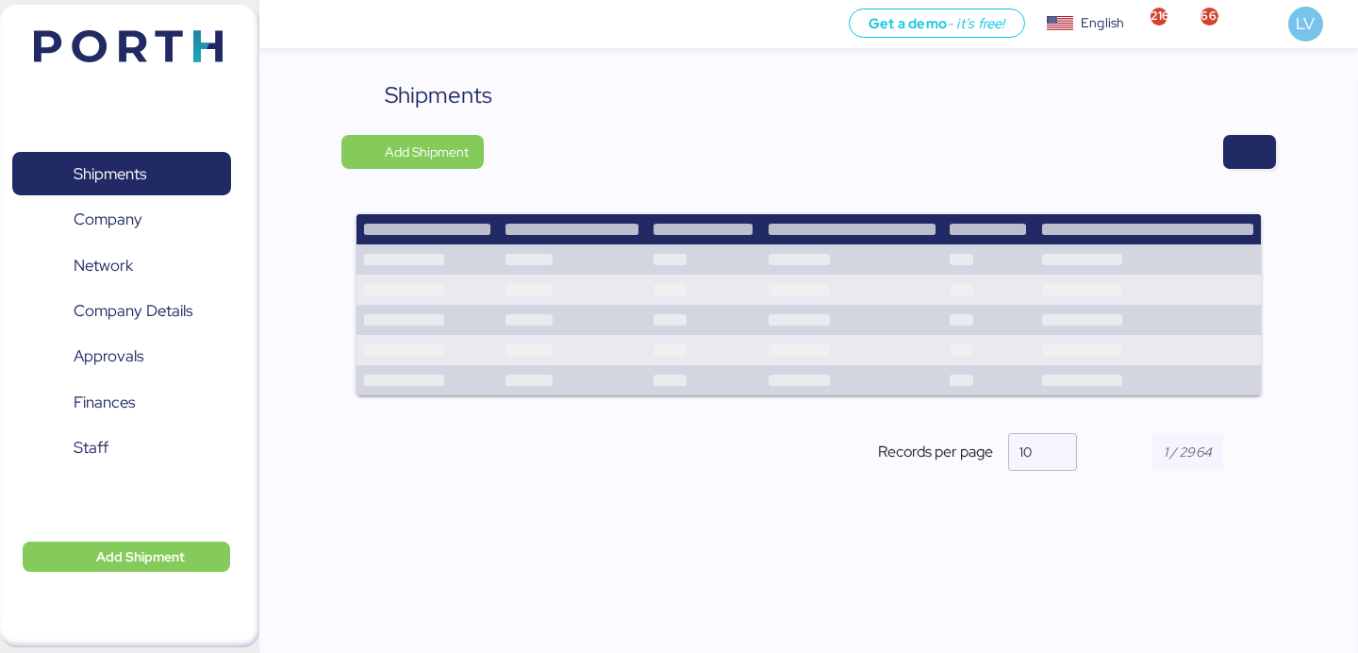
click at [1248, 183] on div "Shipments Add Shipment Records per page 10" at bounding box center [808, 290] width 934 height 424
click at [1248, 157] on span "button" at bounding box center [1249, 152] width 23 height 26
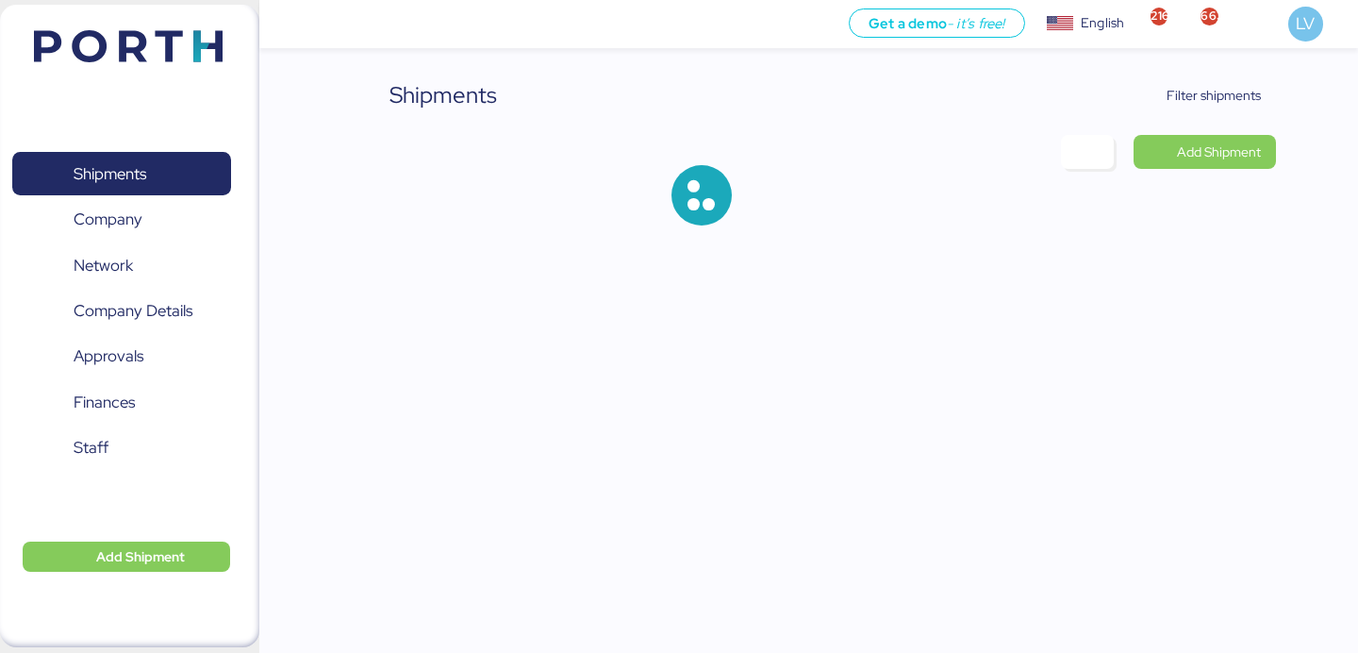
click at [1217, 73] on div "Shipments Filter shipments Add Shipment" at bounding box center [679, 128] width 1358 height 256
click at [1205, 95] on span "Filter shipments" at bounding box center [1213, 95] width 94 height 23
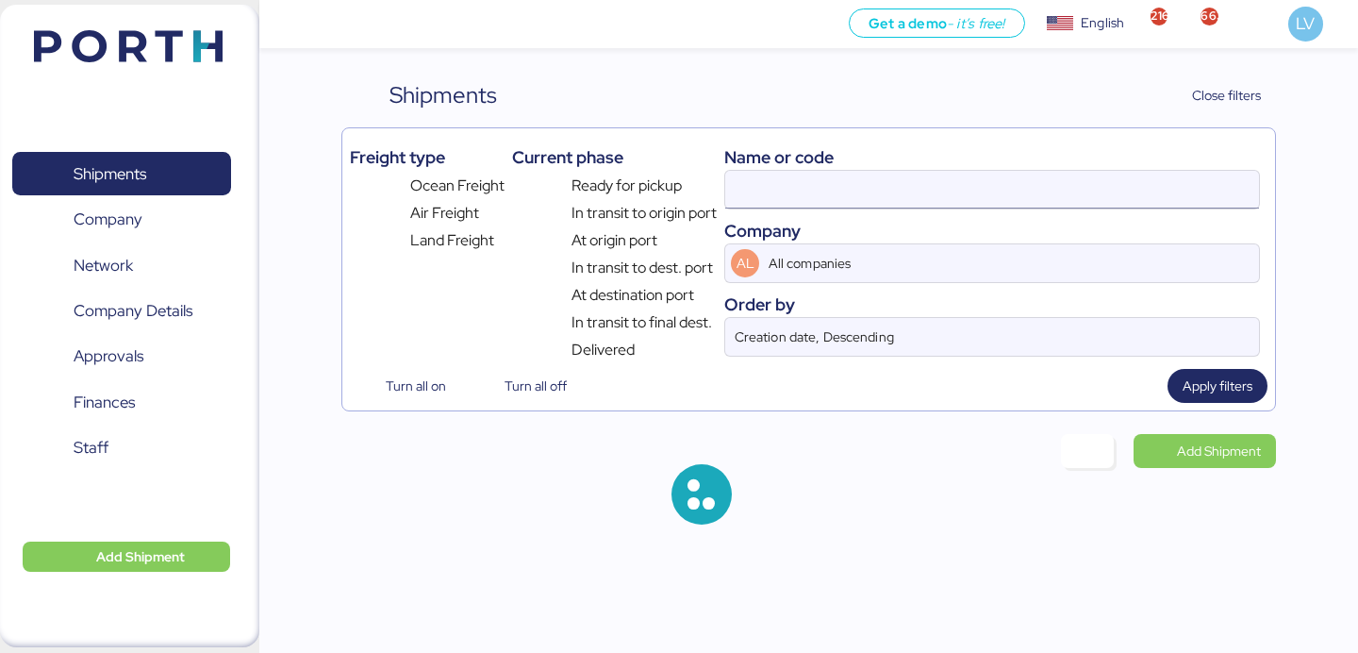
click at [1065, 178] on input at bounding box center [992, 190] width 534 height 38
paste input "205-83813520"
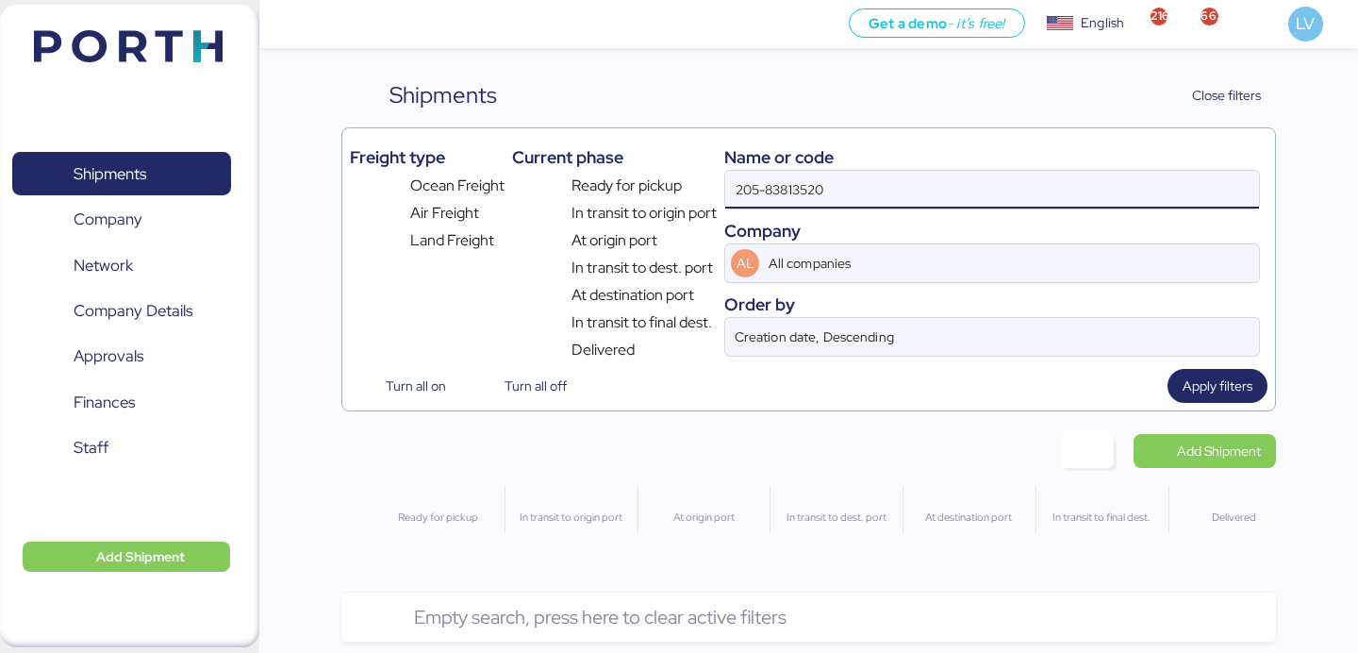
type input "205-83813520"
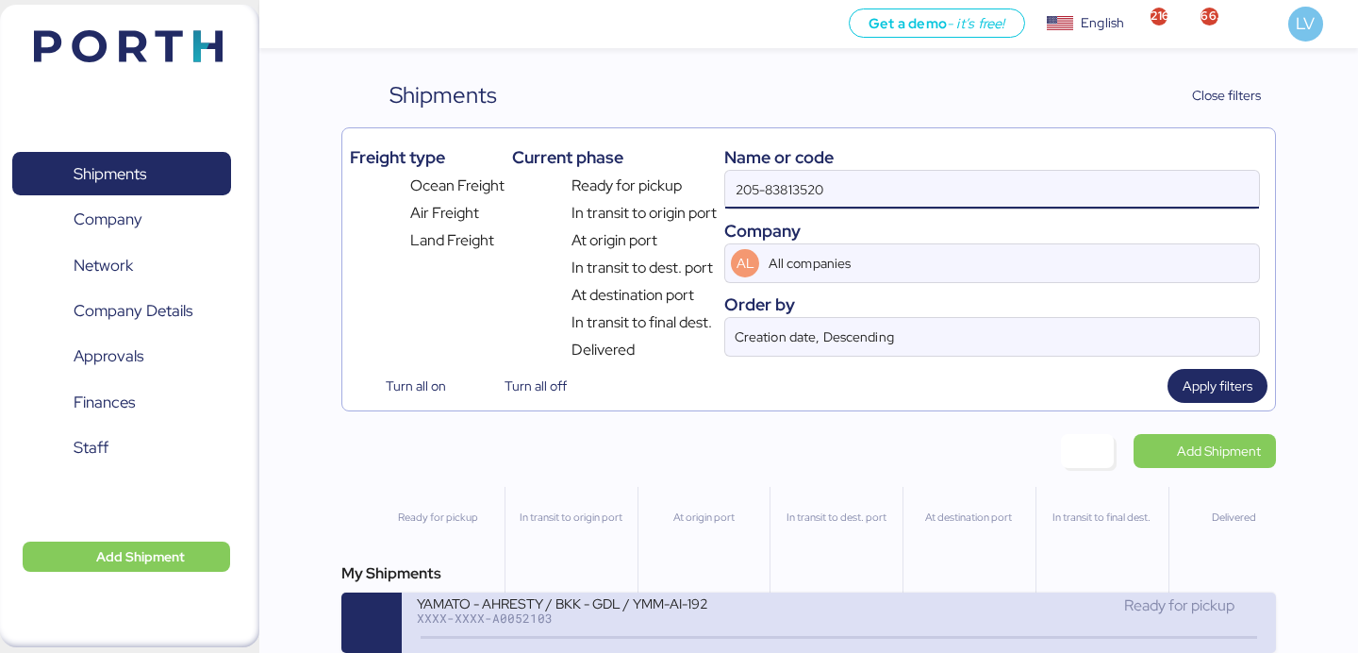
click at [630, 610] on div "YAMATO - AHRESTY / BKK - GDL / YMM-AI-192" at bounding box center [627, 602] width 421 height 16
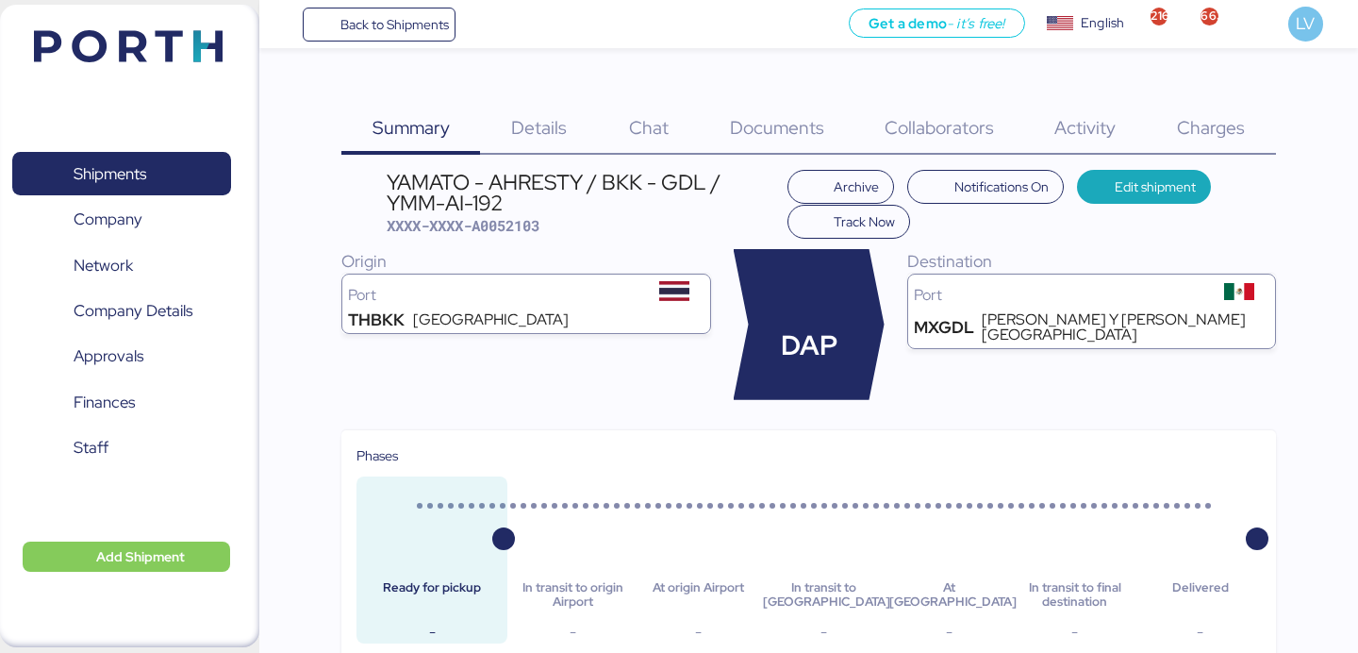
click at [532, 208] on div "YAMATO - AHRESTY / BKK - GDL / YMM-AI-192" at bounding box center [582, 193] width 390 height 42
click at [1213, 108] on div "Charges 0" at bounding box center [1211, 116] width 129 height 76
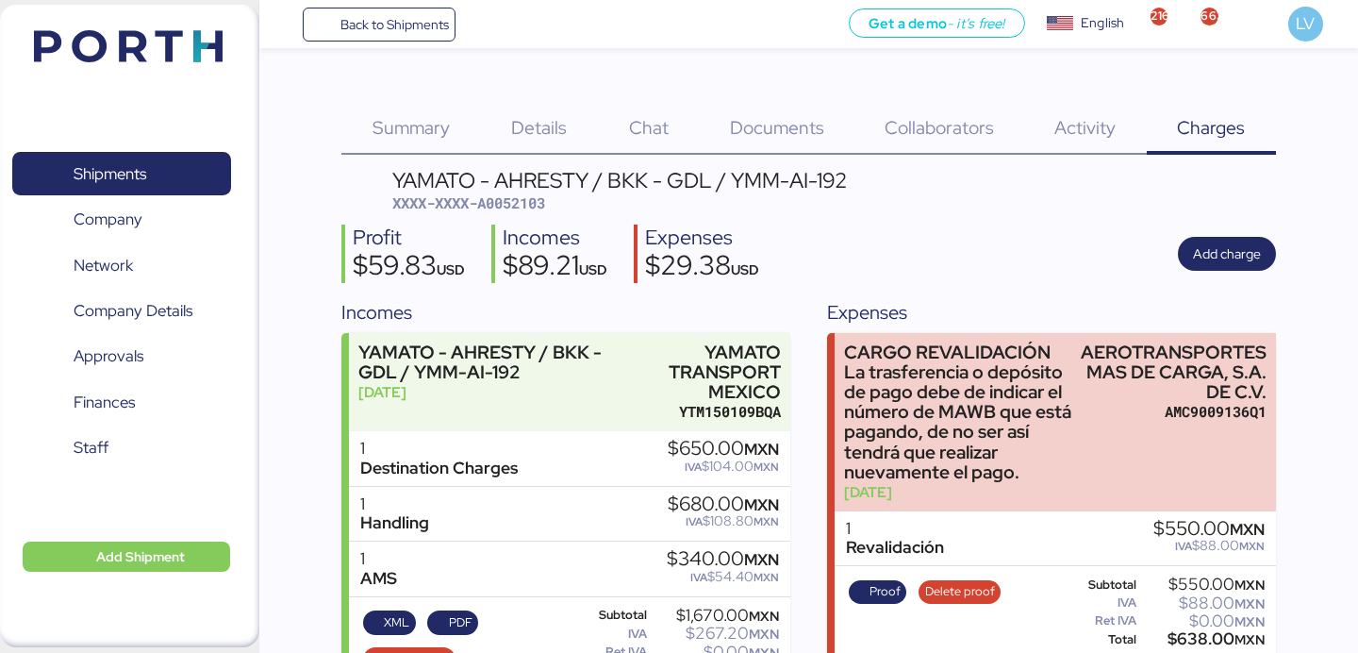
click at [534, 205] on span "XXXX-XXXX-A0052103" at bounding box center [468, 202] width 153 height 19
copy span "A0052103"
click at [745, 119] on span "Documents" at bounding box center [777, 127] width 94 height 25
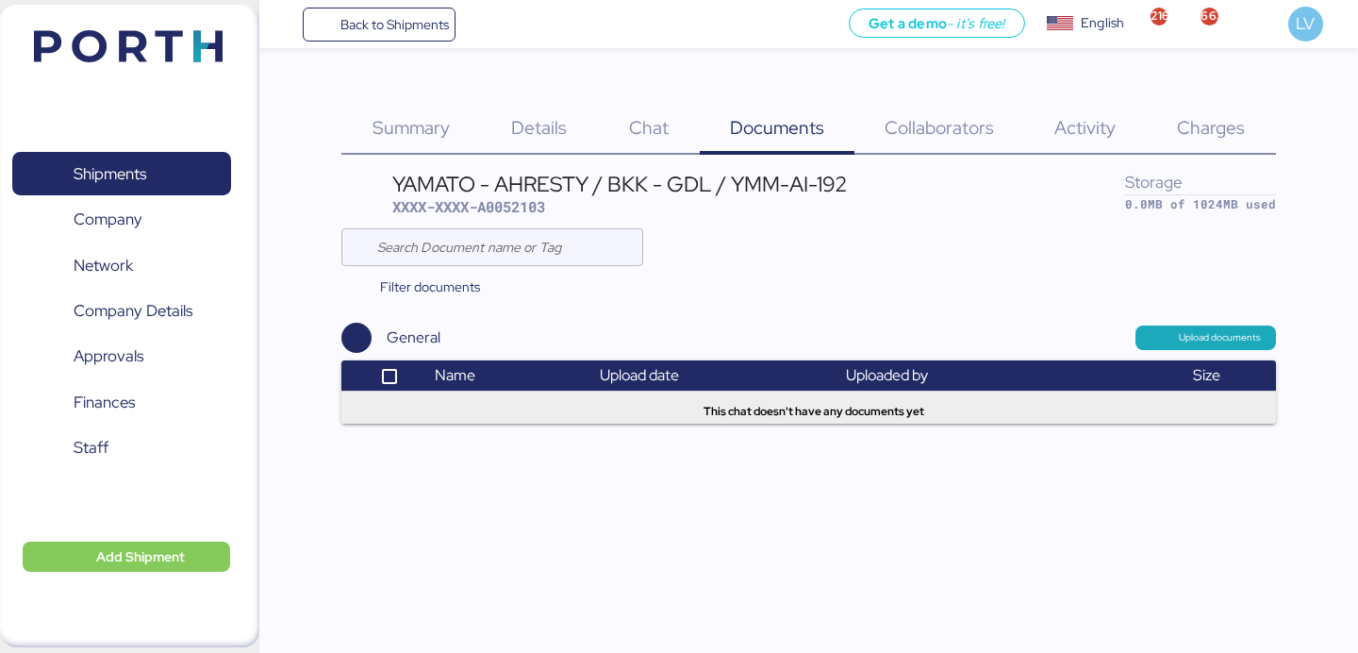
click at [1237, 128] on span "Charges" at bounding box center [1211, 127] width 68 height 25
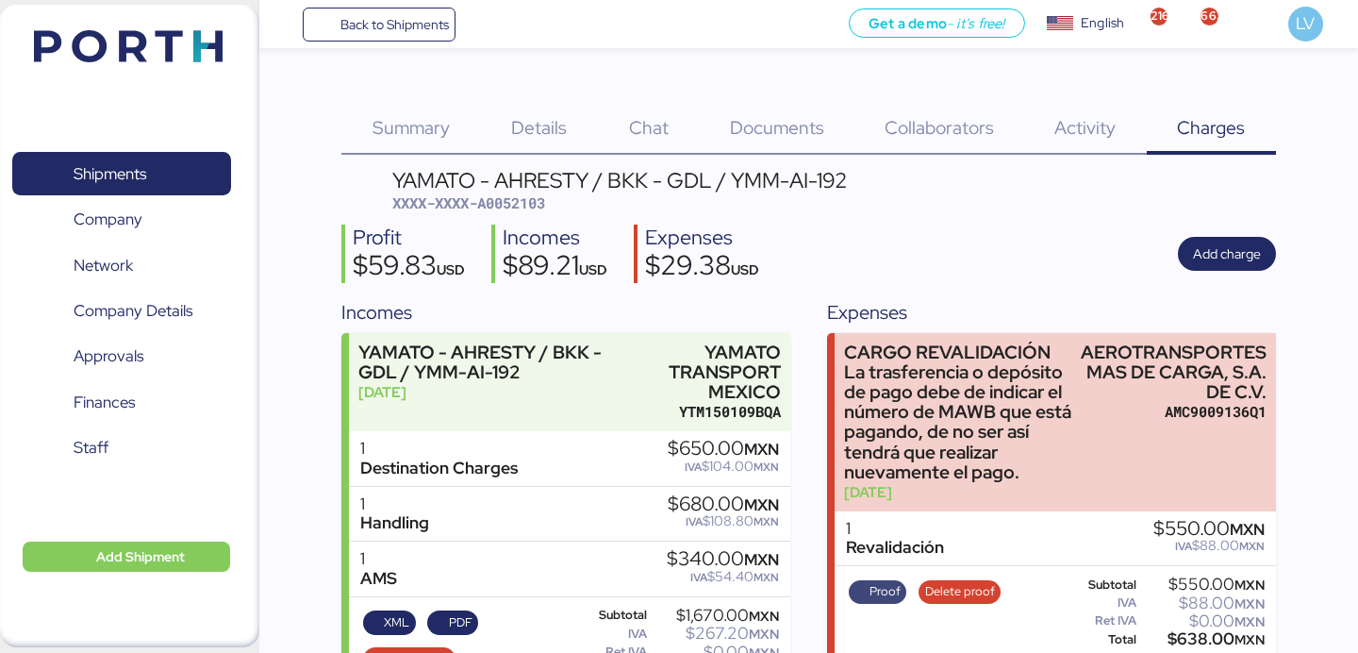
click at [870, 590] on span "Proof" at bounding box center [884, 591] width 31 height 21
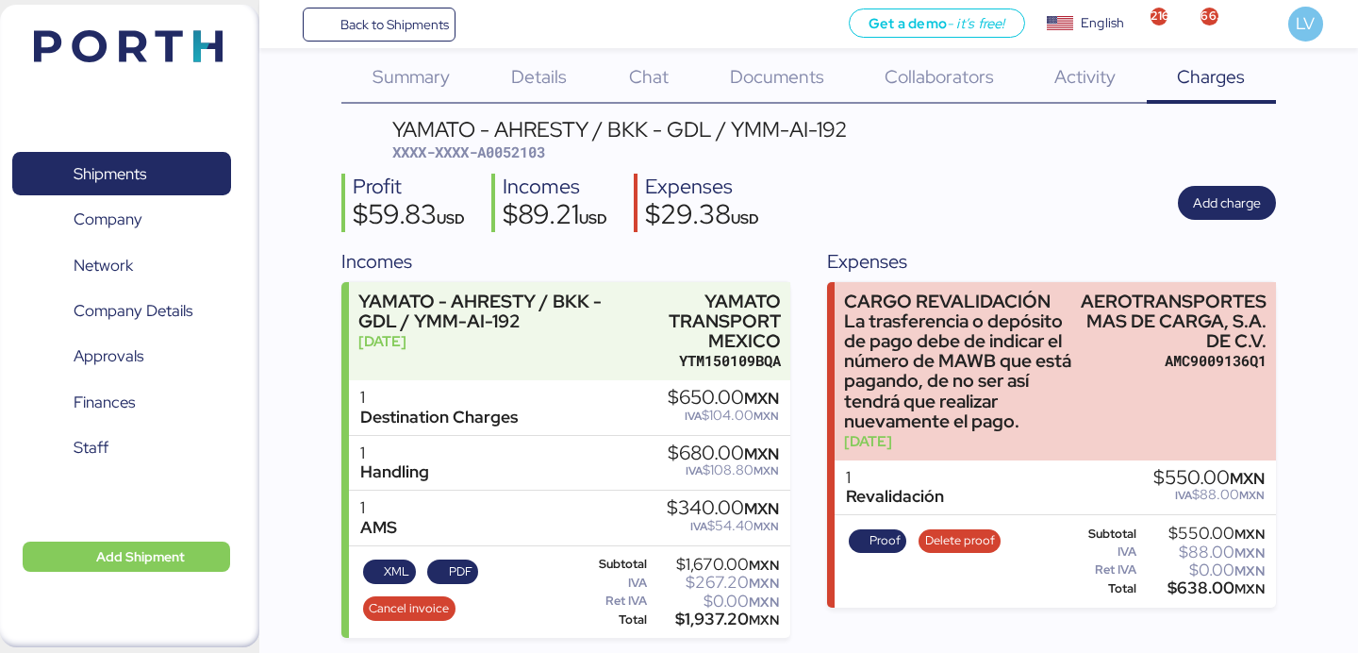
click at [1228, 177] on div "Profit $59.83 USD Incomes $89.21 USD Expenses $29.38 USD Add charge" at bounding box center [808, 203] width 934 height 59
click at [1224, 192] on span "Add charge" at bounding box center [1227, 202] width 68 height 23
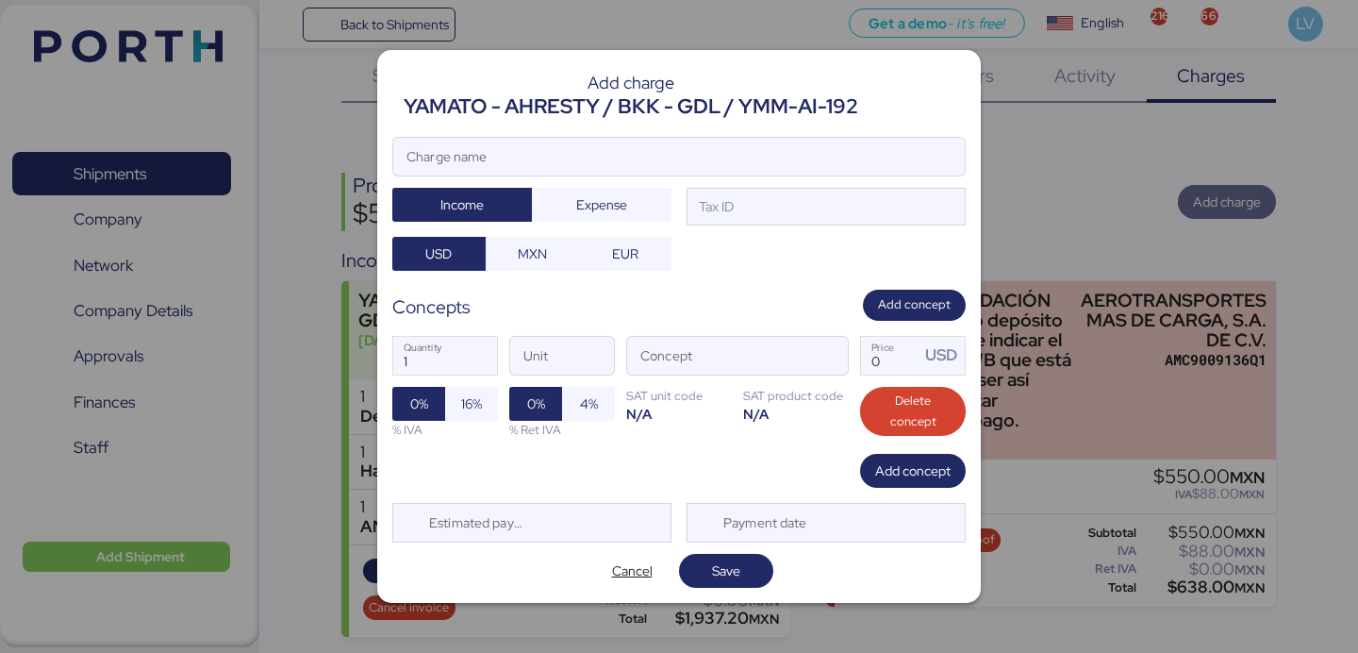
scroll to position [0, 0]
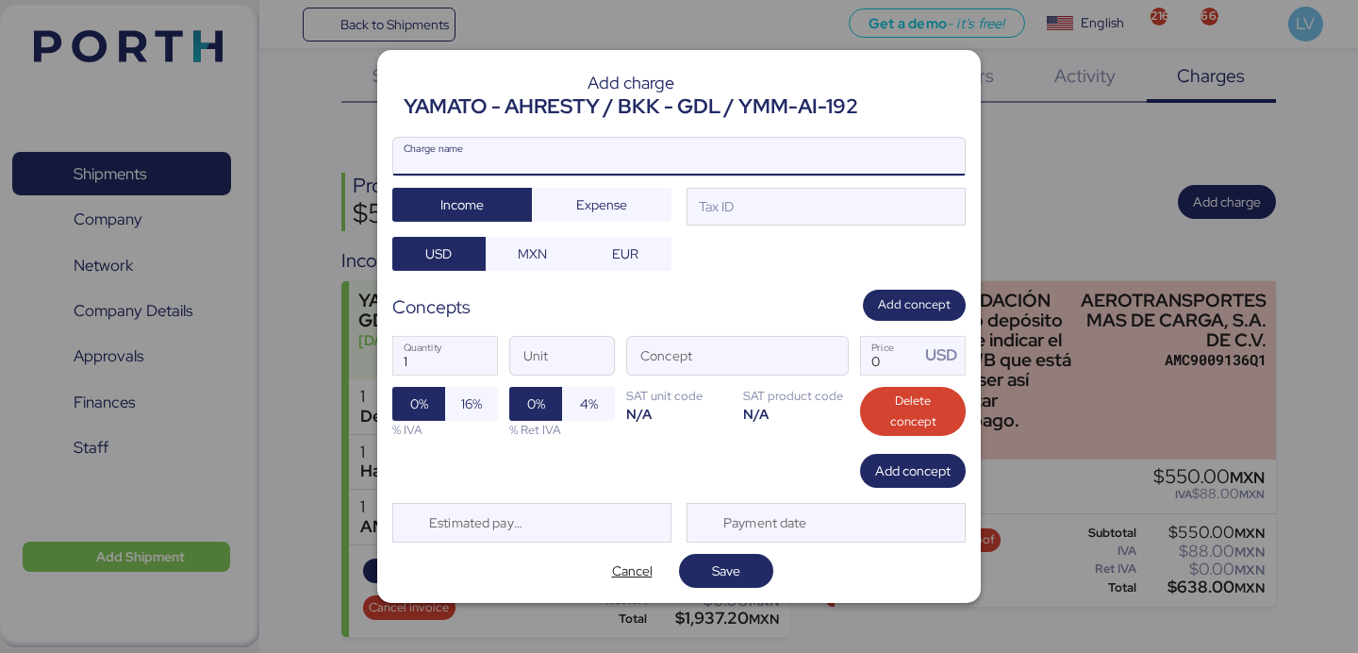
click at [893, 138] on input "Charge name" at bounding box center [678, 157] width 571 height 38
type input "AMS"
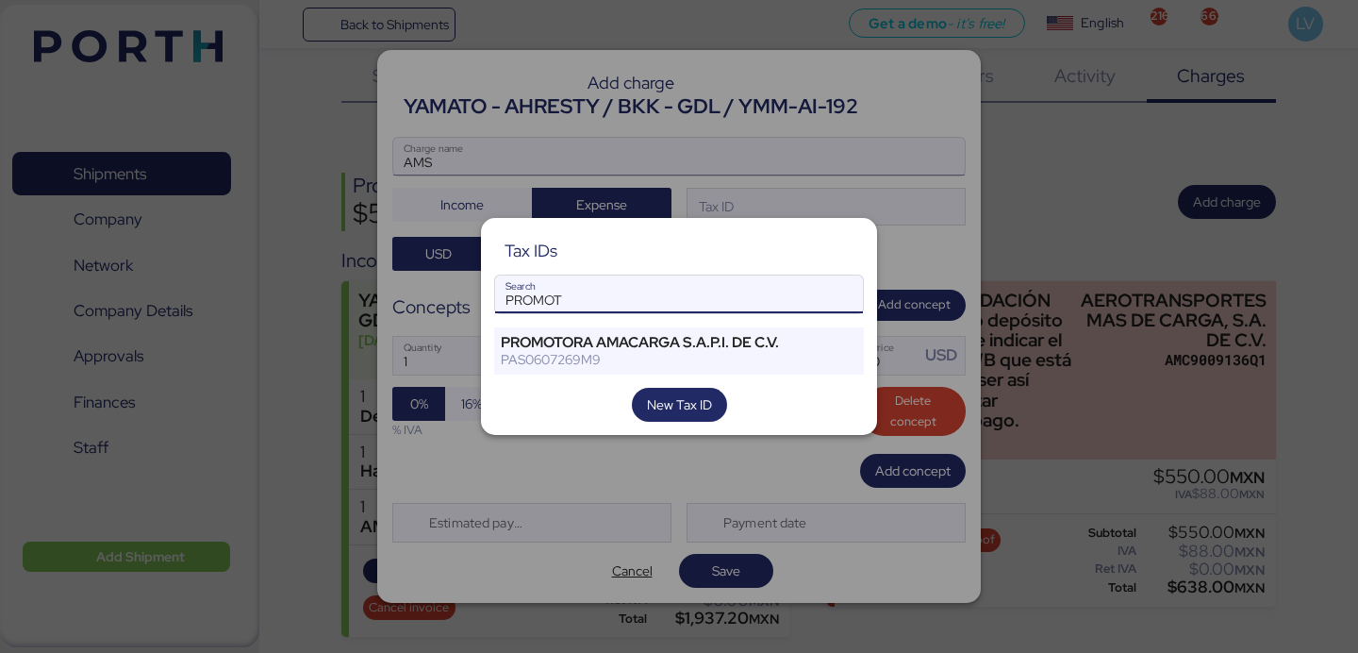
type input "PROMOT"
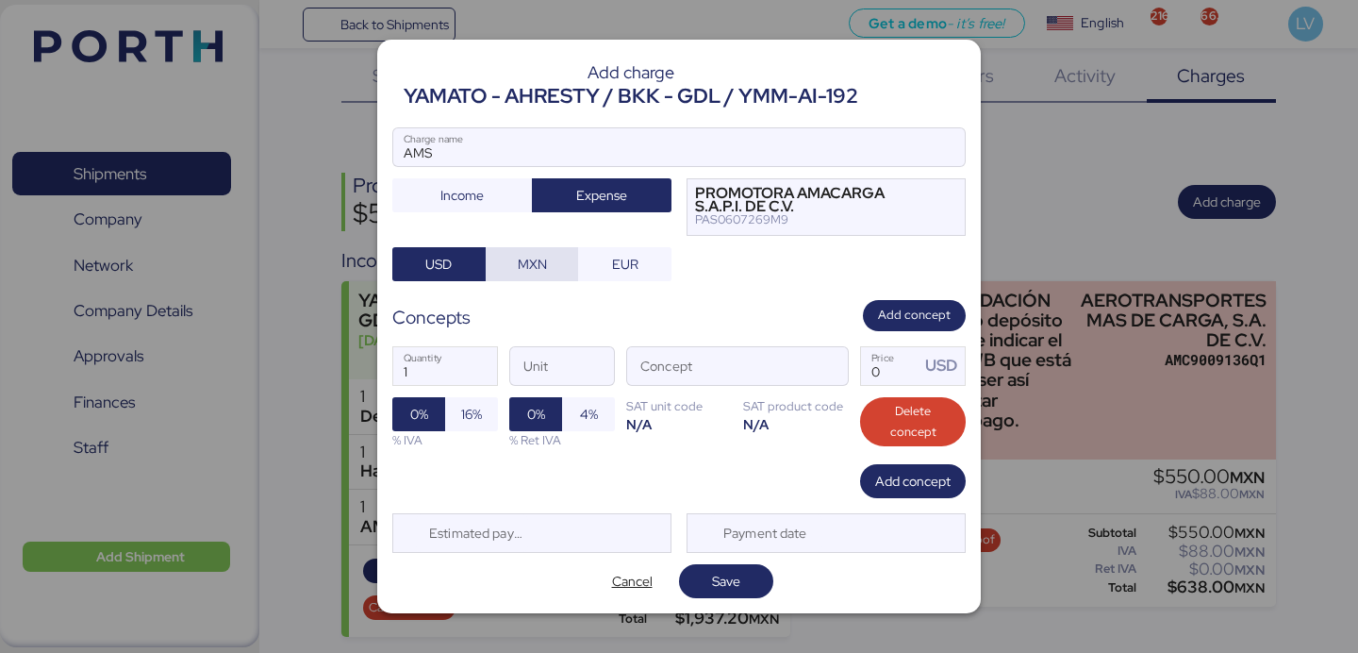
click at [539, 254] on span "MXN" at bounding box center [532, 264] width 29 height 23
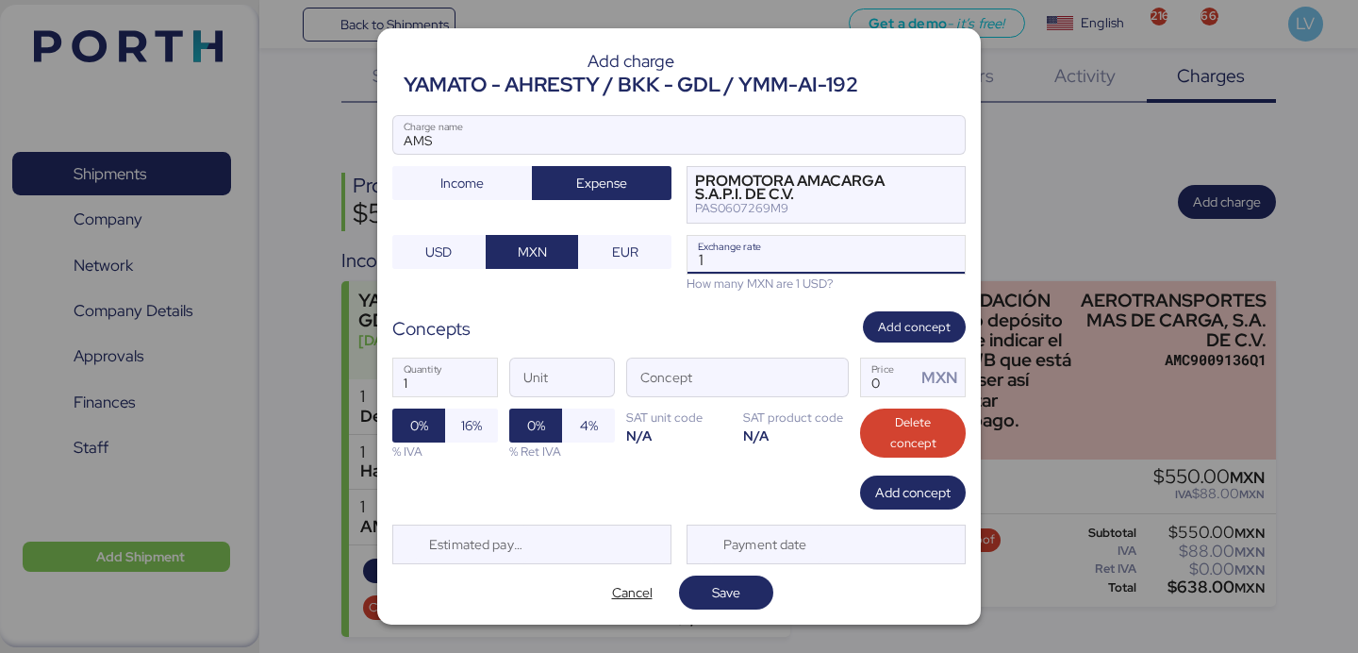
click at [750, 270] on input "1" at bounding box center [825, 255] width 277 height 38
paste input "18.3935"
type input "18.3935"
click at [822, 390] on span "button" at bounding box center [828, 383] width 40 height 40
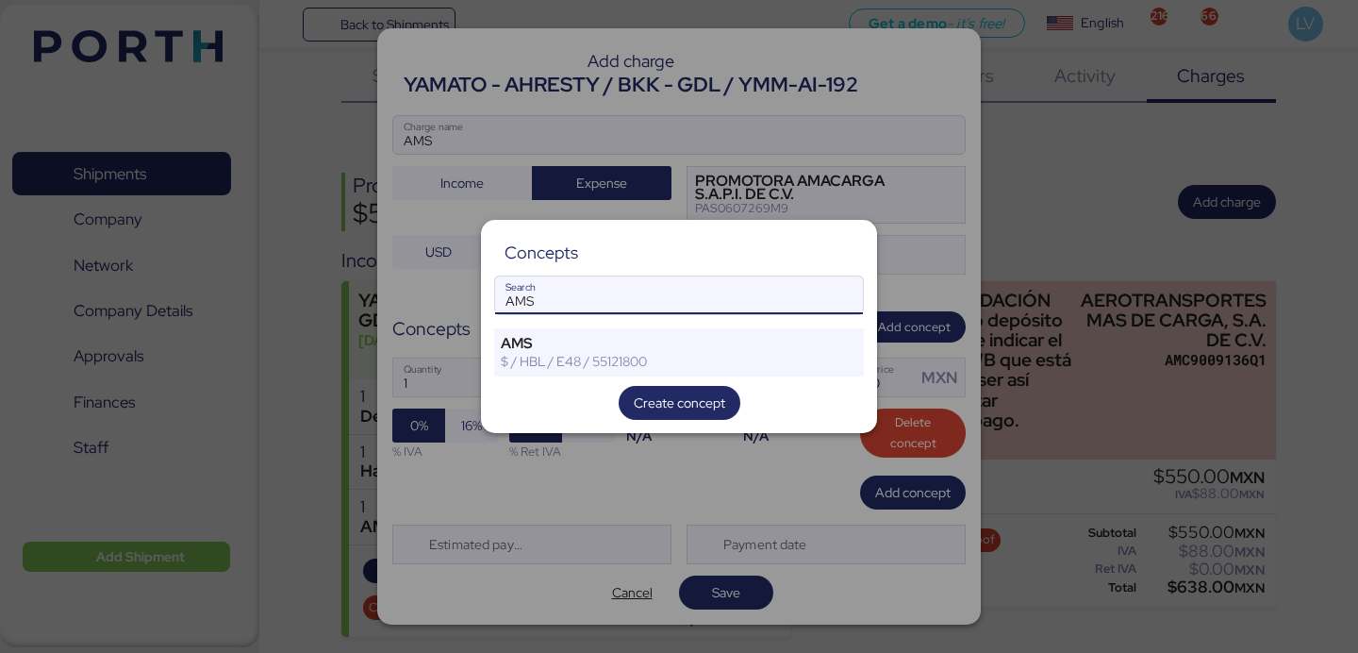
type input "AMS"
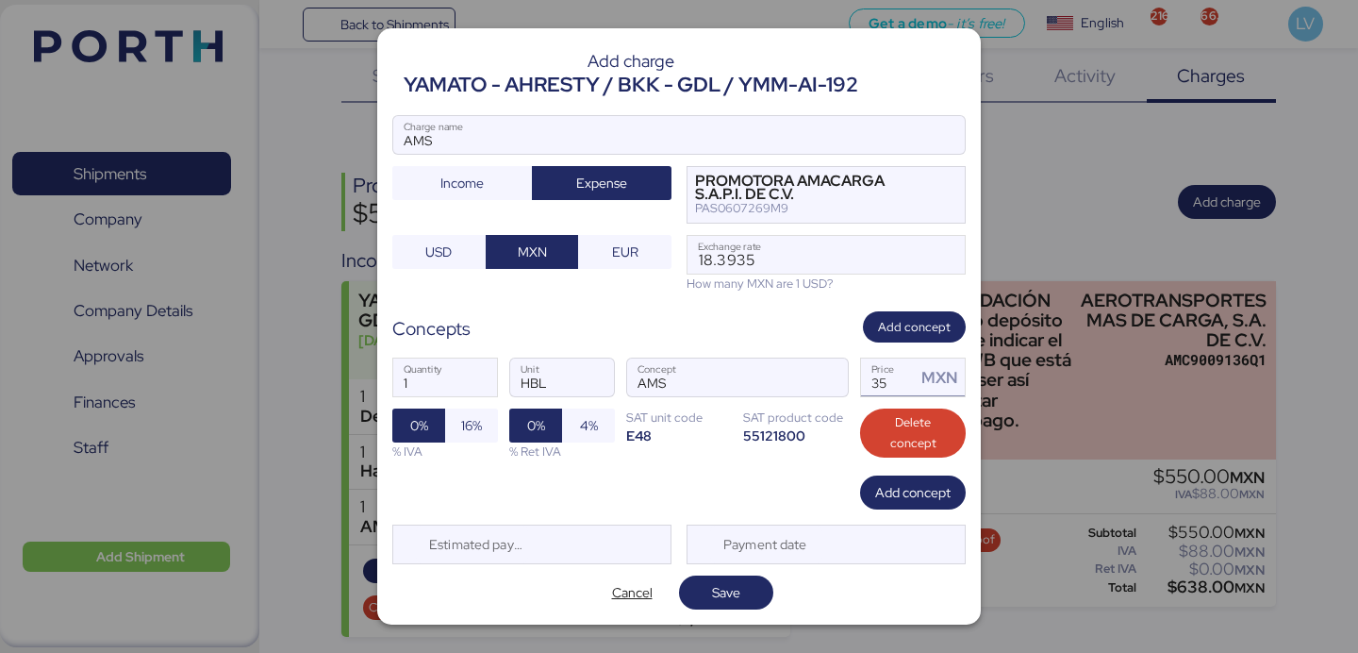
click at [883, 374] on input "35" at bounding box center [888, 377] width 55 height 38
type input "3"
type input "60"
click at [735, 584] on span "Save" at bounding box center [726, 592] width 28 height 23
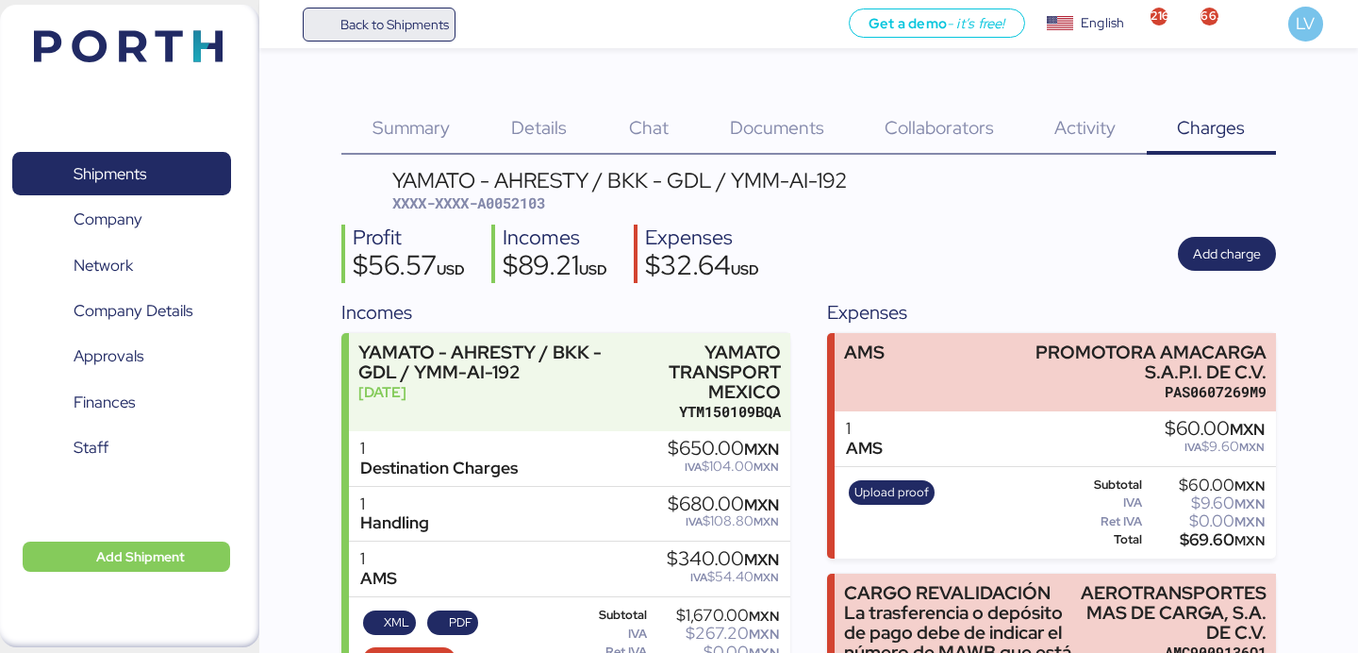
click at [438, 11] on span "Back to Shipments" at bounding box center [379, 25] width 140 height 34
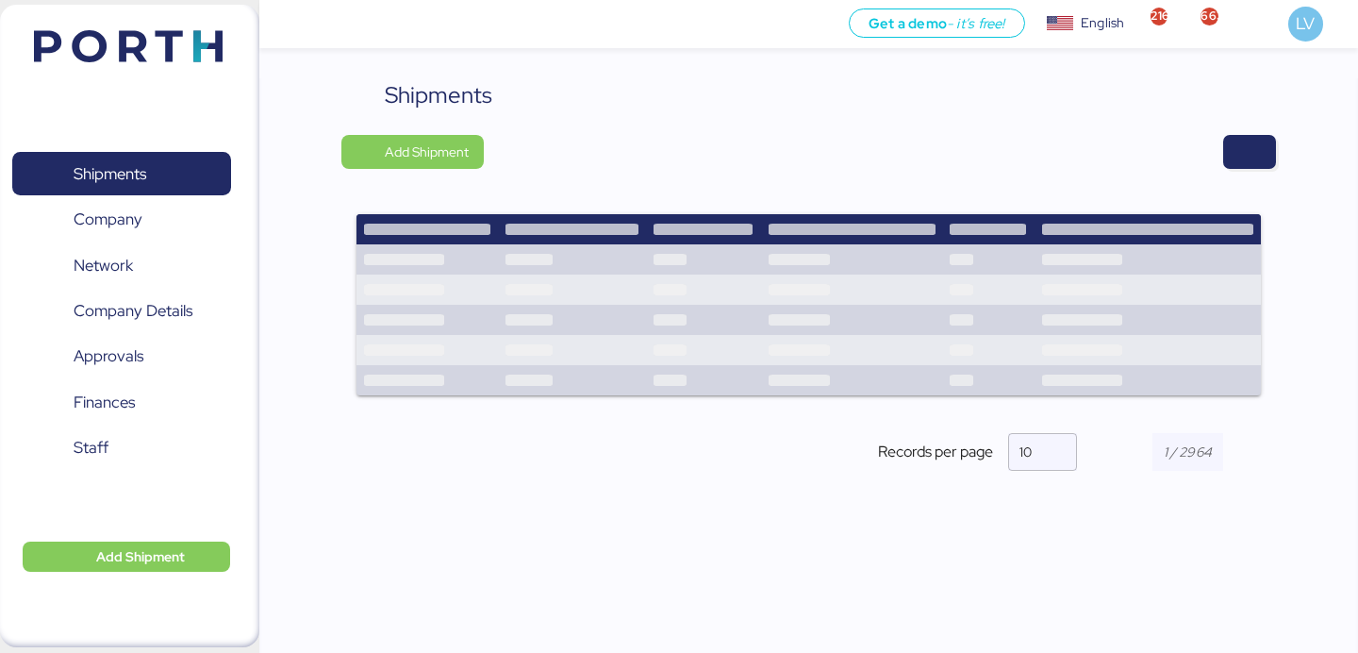
click at [1204, 121] on div "Shipments Add Shipment Records per page 10" at bounding box center [808, 290] width 934 height 424
click at [1255, 155] on span "button" at bounding box center [1249, 152] width 23 height 26
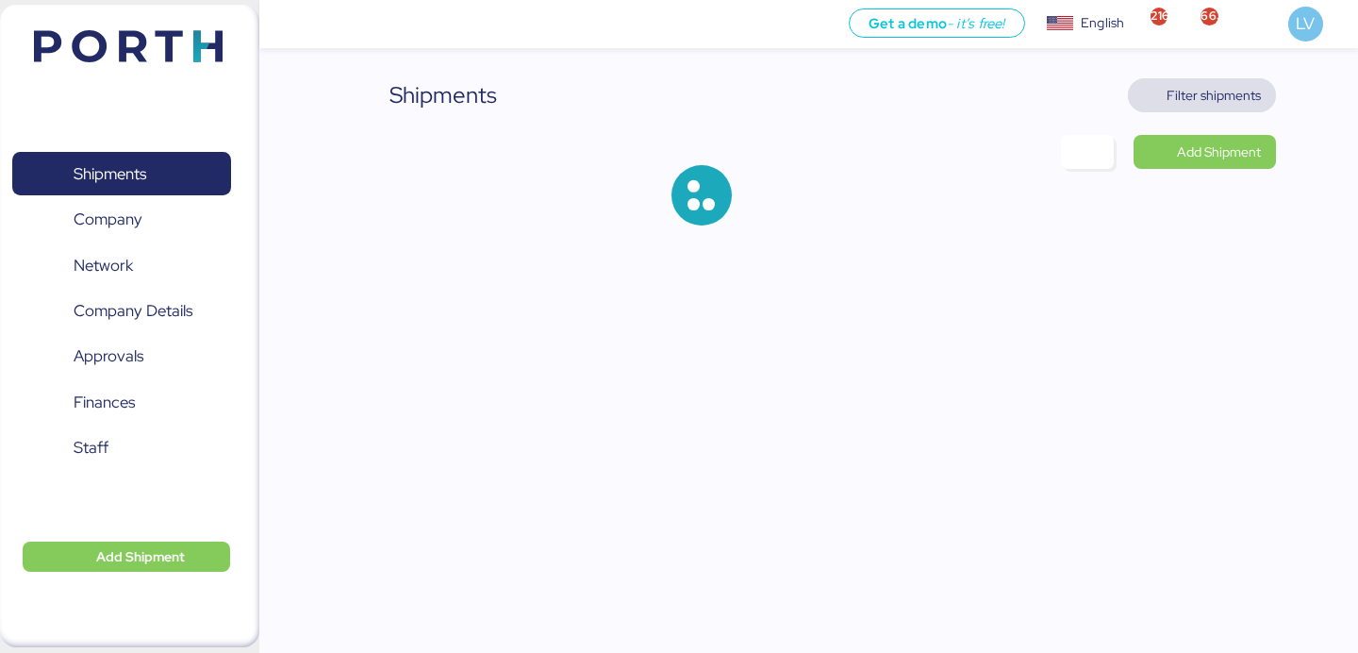
click at [1202, 103] on span "Filter shipments" at bounding box center [1213, 95] width 94 height 23
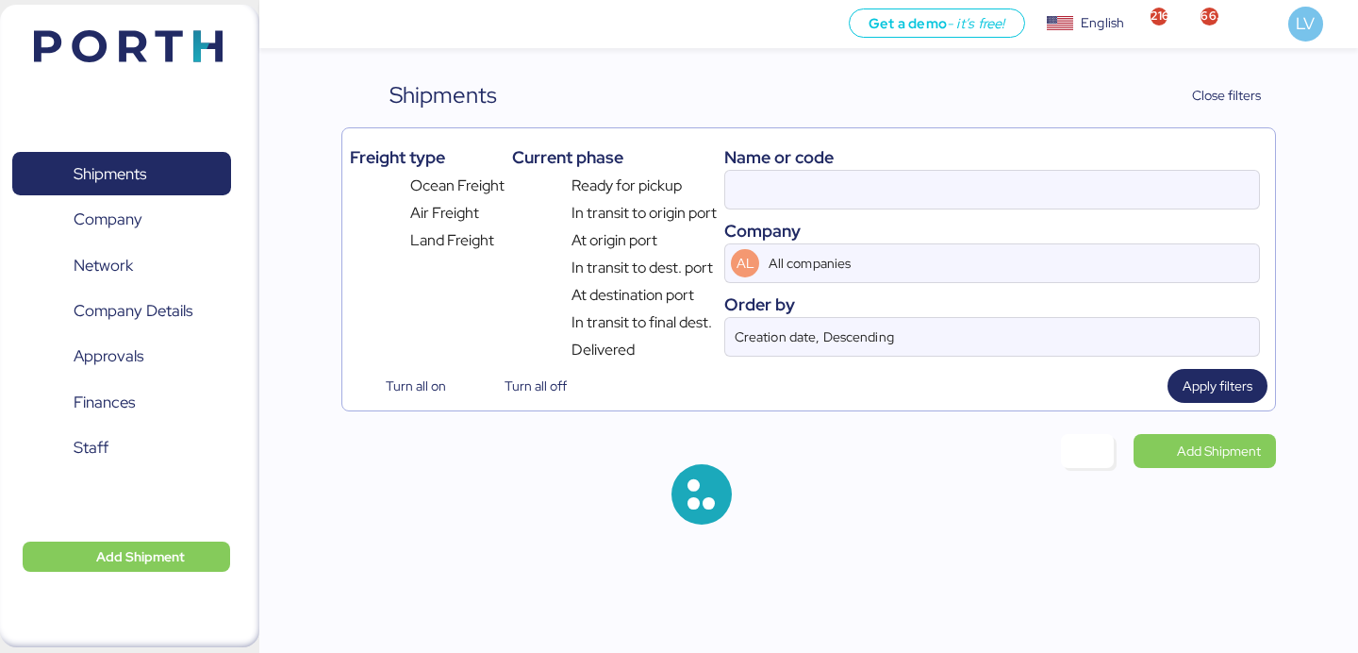
click at [1083, 166] on div "Name or code" at bounding box center [992, 156] width 536 height 25
click at [1077, 177] on input at bounding box center [992, 190] width 534 height 38
paste input "COSU6428307770"
type input "COSU6428307770"
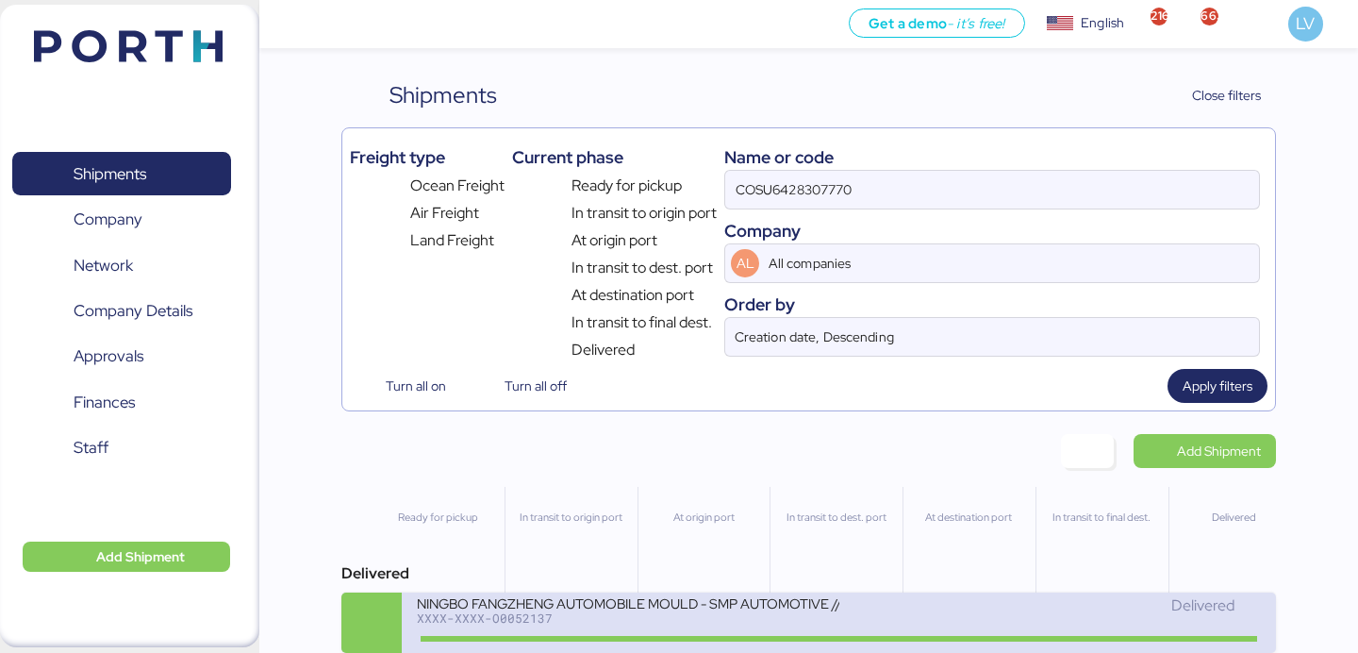
click at [816, 624] on div "XXXX-XXXX-O0052137" at bounding box center [627, 617] width 421 height 13
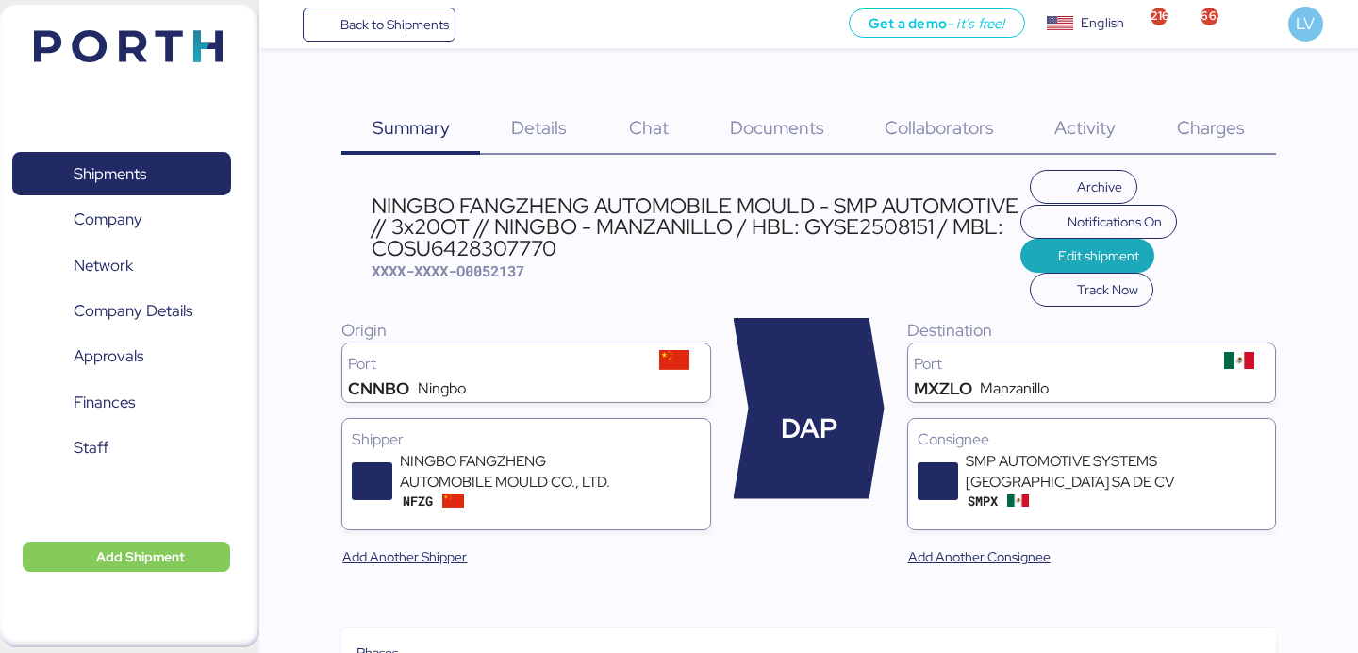
click at [1209, 120] on span "Charges" at bounding box center [1211, 127] width 68 height 25
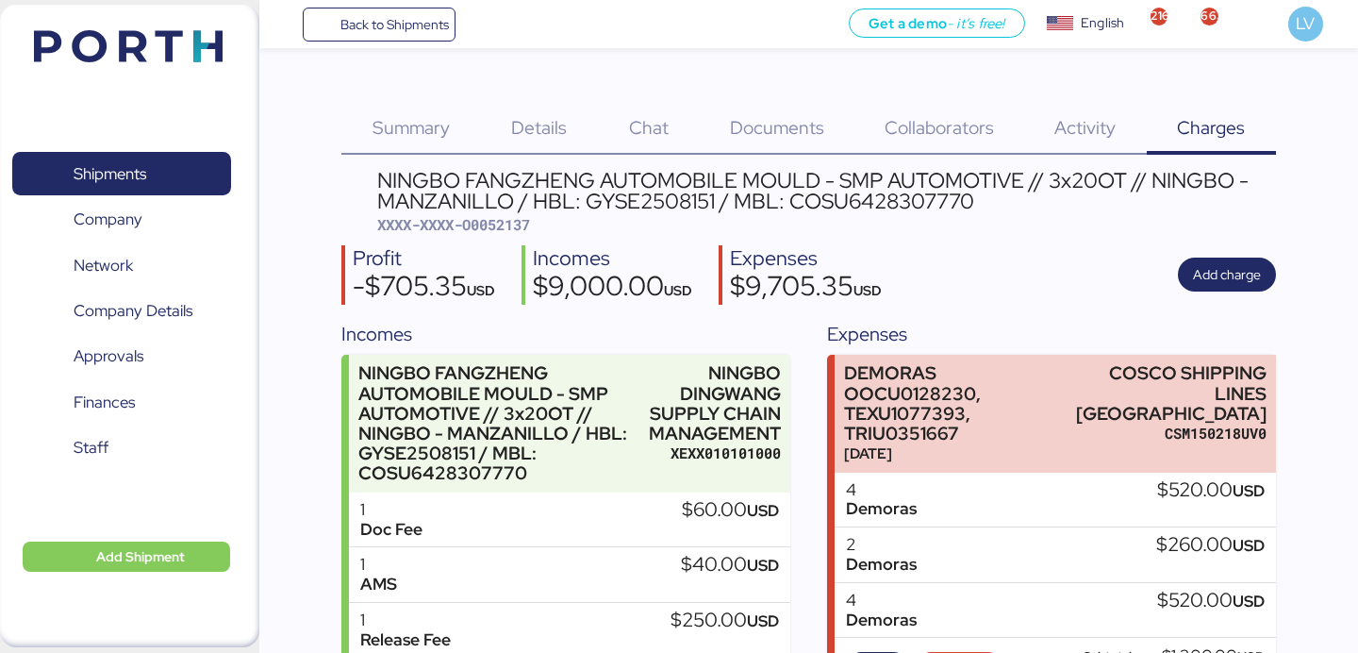
click at [1237, 251] on div "Profit -$705.35 USD Incomes $9,000.00 USD Expenses $9,705.35 USD Add charge" at bounding box center [808, 274] width 934 height 59
click at [1212, 275] on span "Add charge" at bounding box center [1227, 274] width 68 height 23
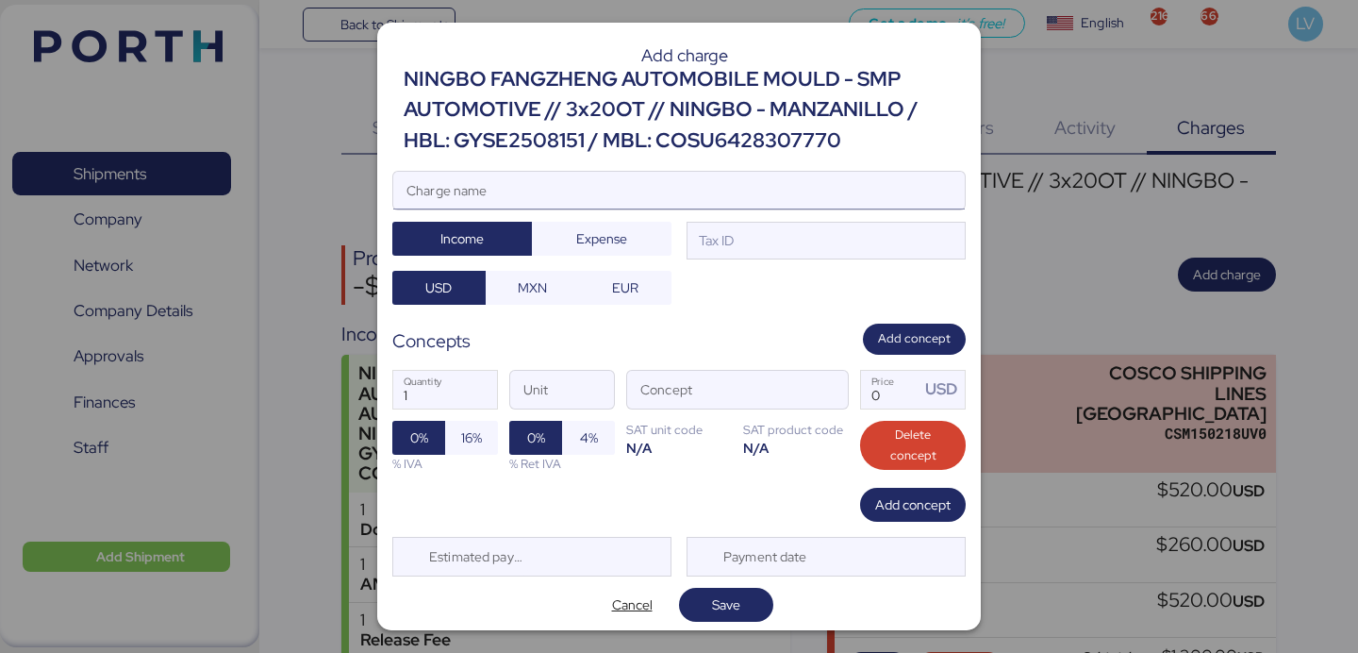
click at [881, 208] on input "Charge name" at bounding box center [678, 191] width 571 height 38
type input "AMS"
click at [824, 187] on input "AMS" at bounding box center [678, 191] width 571 height 38
paste input "7737R525000735"
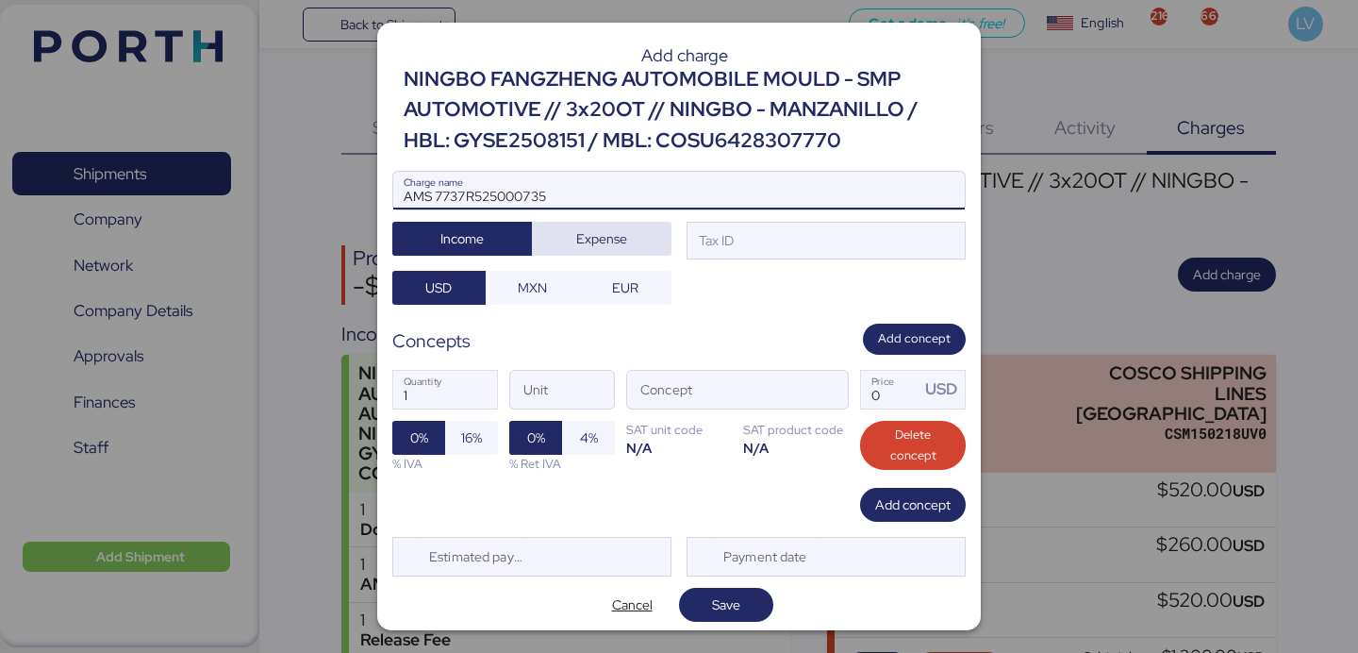
type input "AMS 7737R525000735"
click at [610, 229] on span "Expense" at bounding box center [601, 238] width 51 height 23
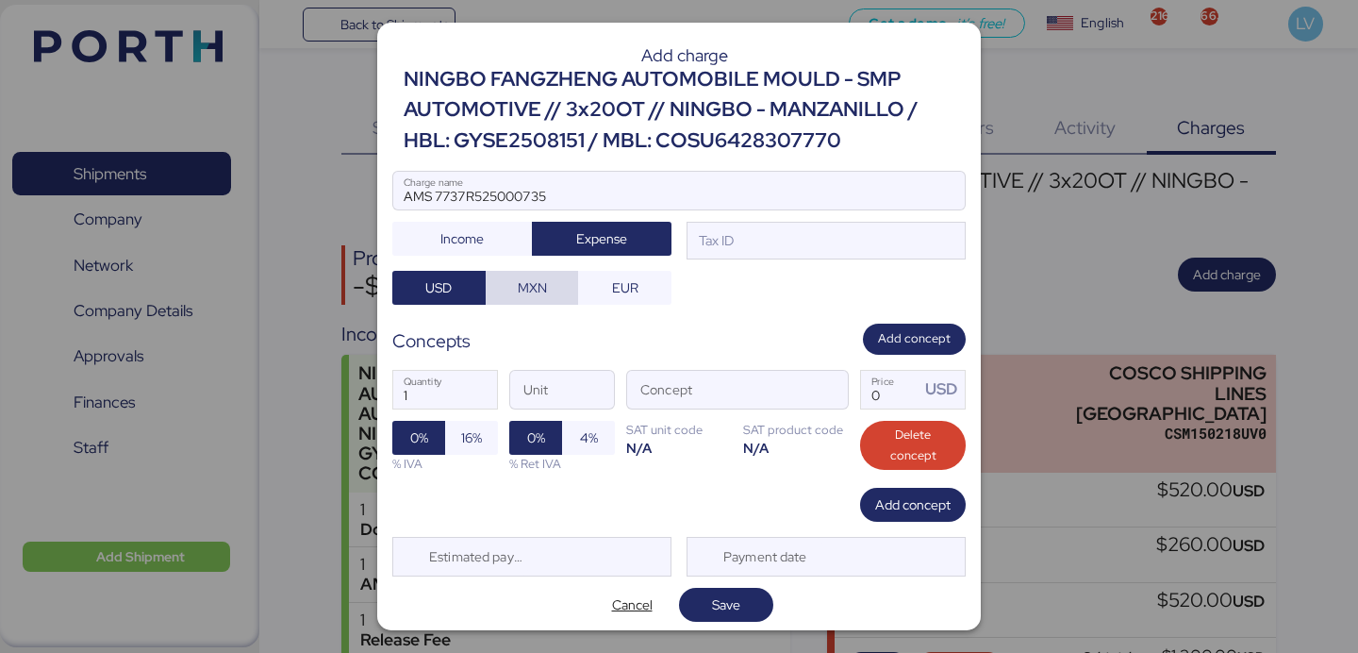
click at [544, 276] on span "MXN" at bounding box center [532, 287] width 29 height 23
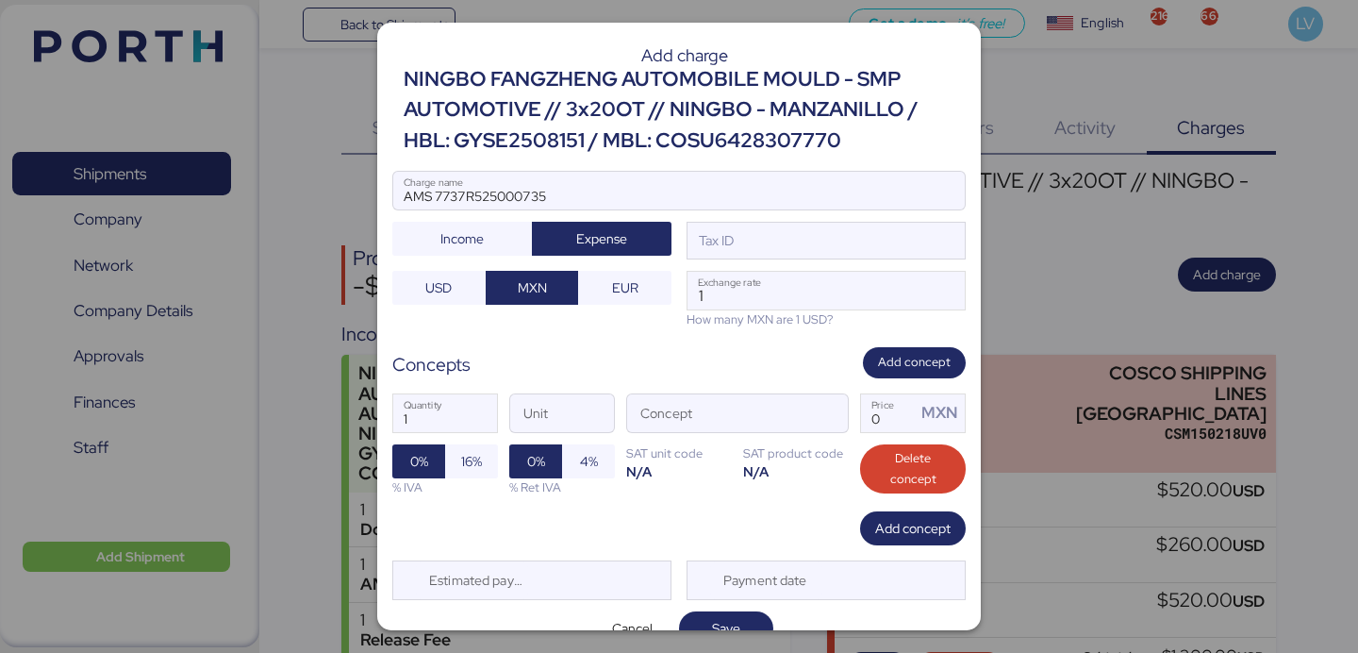
click at [819, 226] on div at bounding box center [678, 218] width 571 height 19
click at [819, 209] on input "AMS 7737R525000735" at bounding box center [678, 191] width 571 height 38
click at [801, 267] on div "AMS 7737R525000735 Charge name Income Expense Tax ID USD MXN EUR 1 Exchange rat…" at bounding box center [678, 249] width 573 height 157
click at [796, 248] on div "Tax ID" at bounding box center [825, 241] width 279 height 38
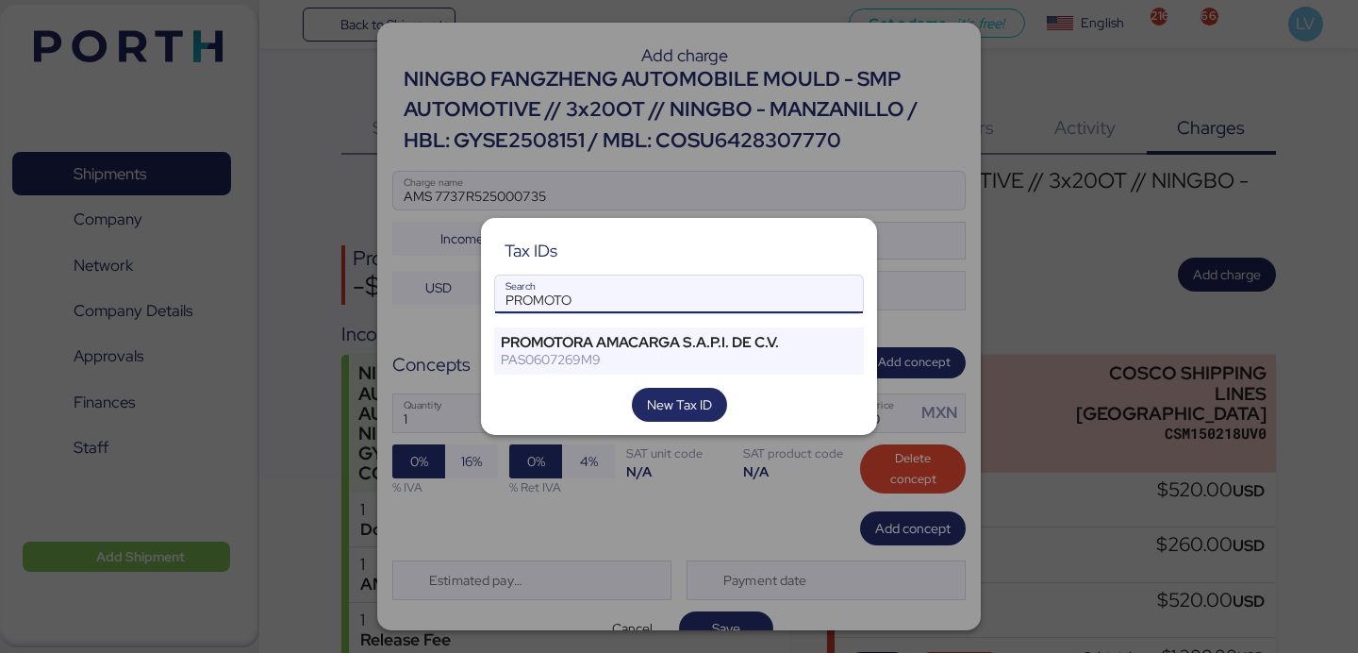
type input "PROMOTO"
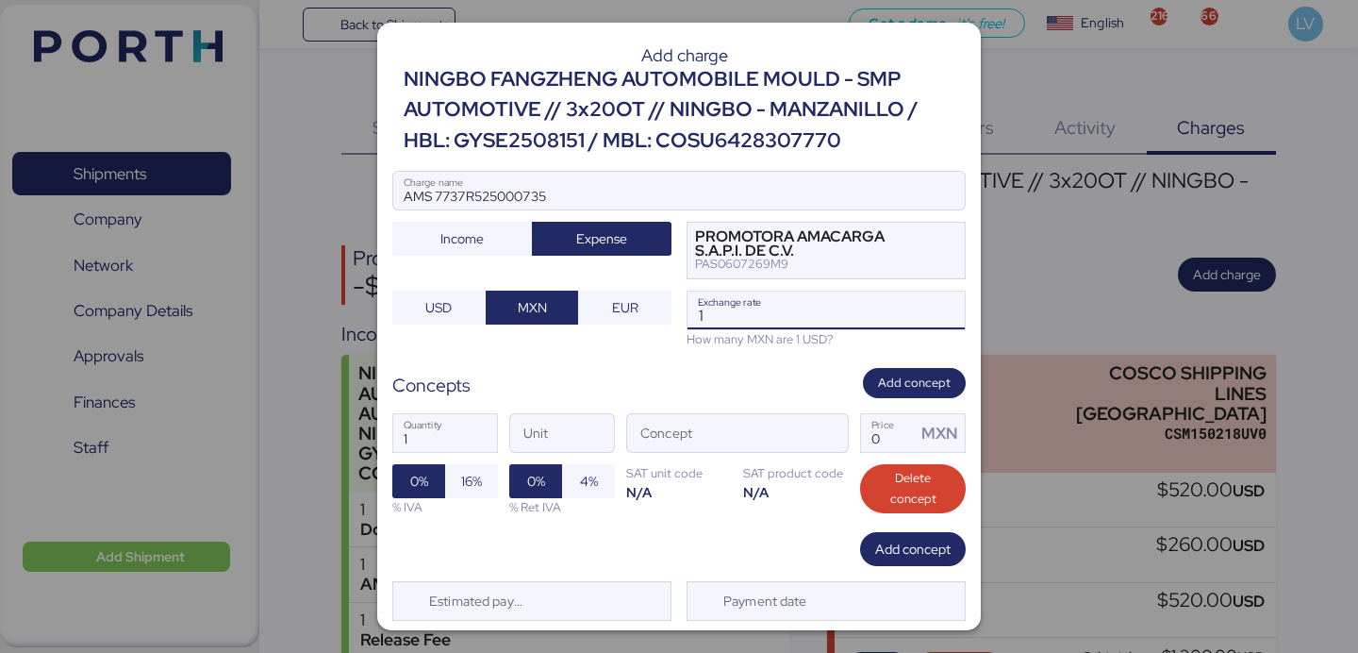
click at [754, 326] on input "1" at bounding box center [825, 310] width 277 height 38
paste input "18.3935"
type input "18.3935"
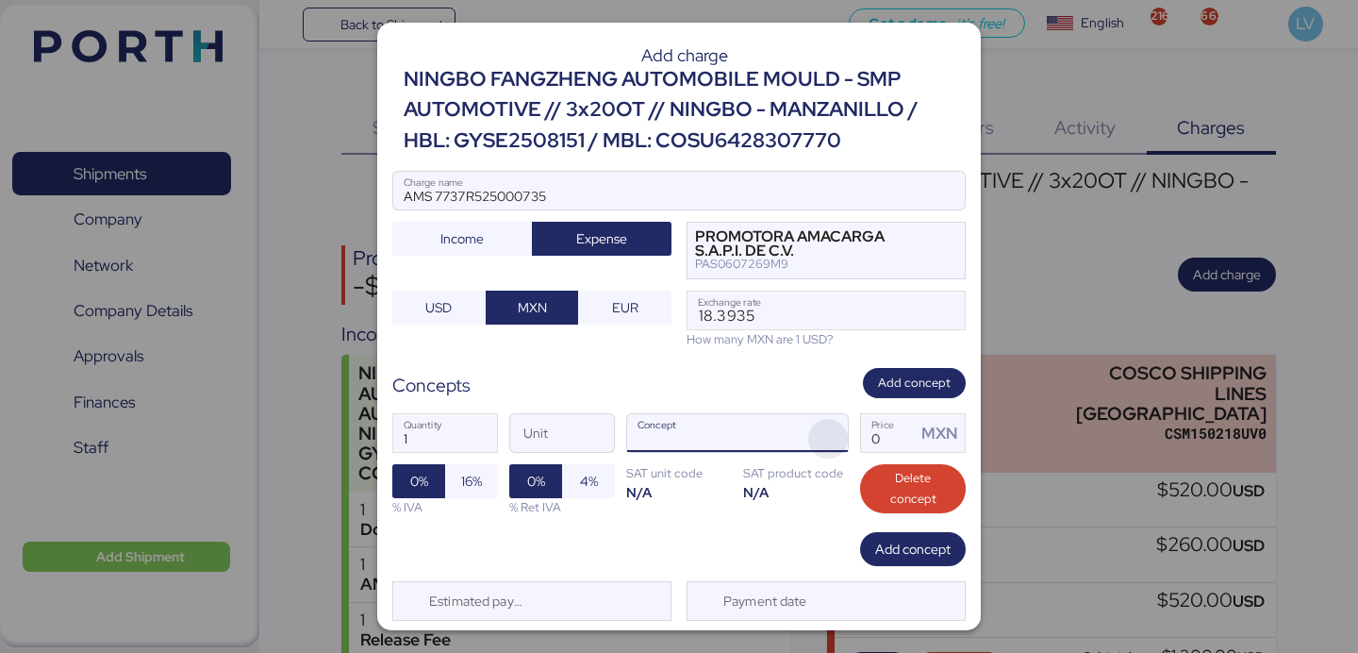
click at [827, 434] on span "button" at bounding box center [828, 439] width 40 height 40
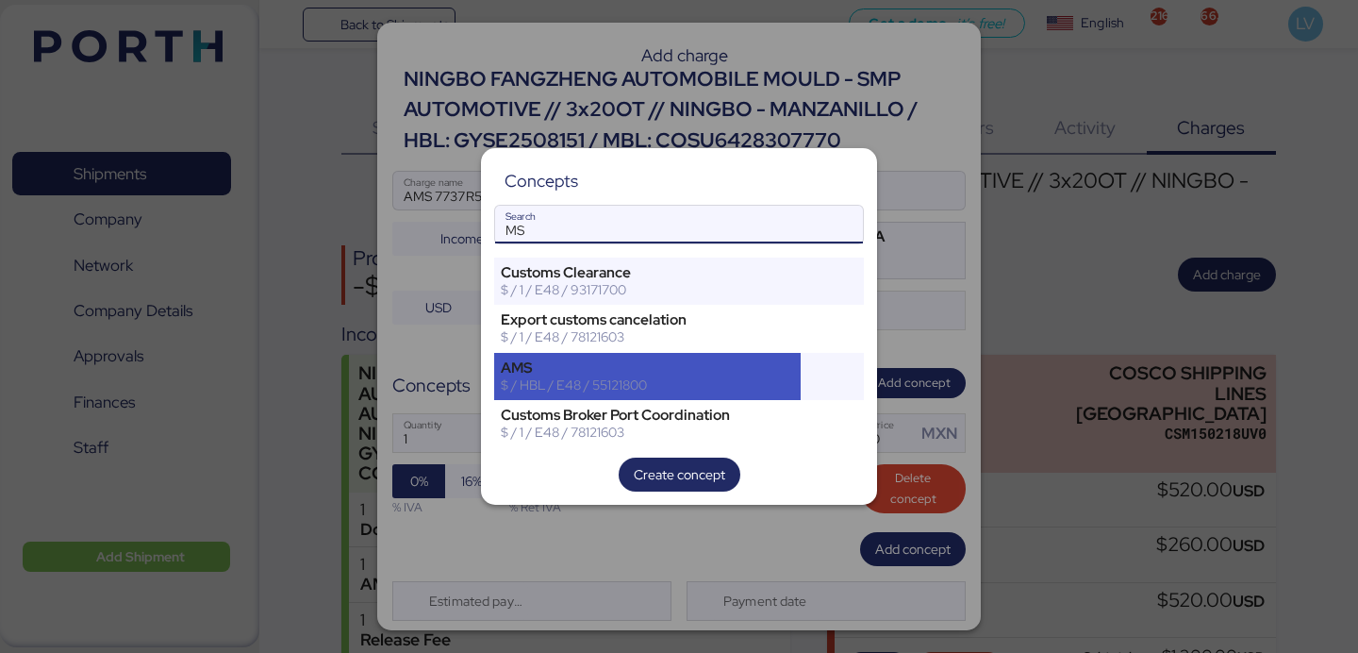
type input "MS"
click at [770, 354] on div "AMS $ / HBL / E48 / 55121800" at bounding box center [647, 376] width 306 height 47
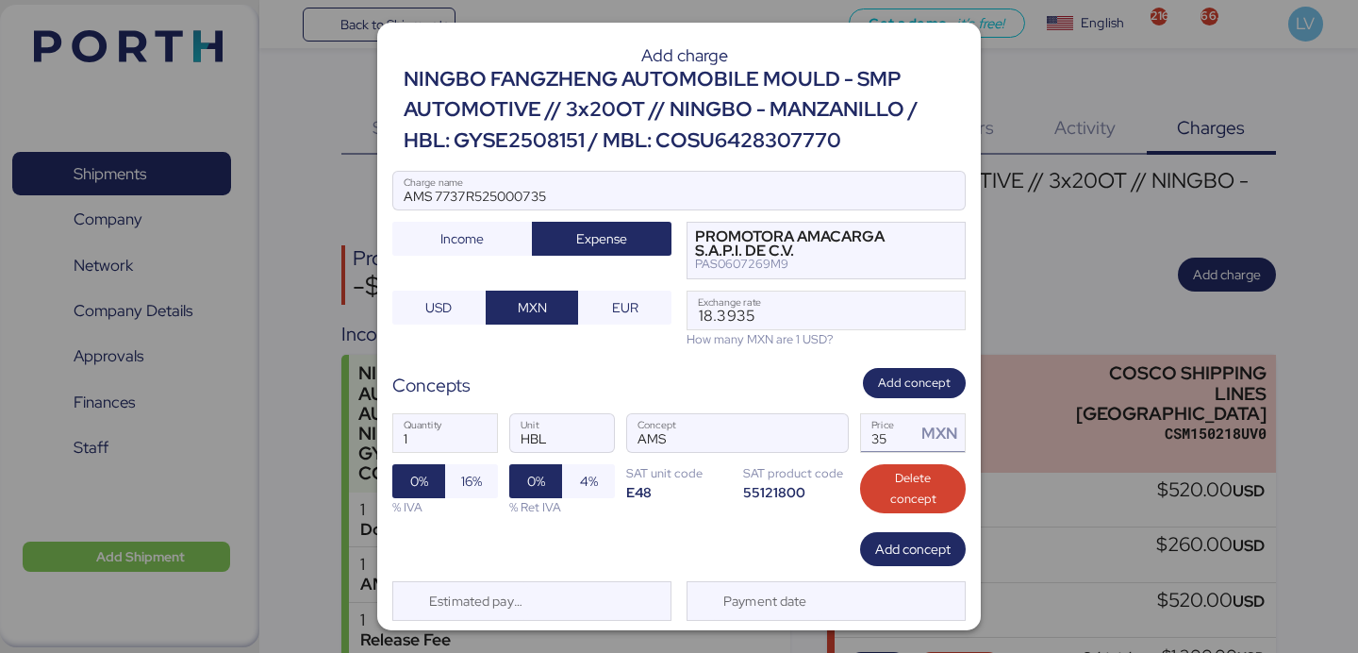
click at [892, 424] on input "35" at bounding box center [888, 433] width 55 height 38
type input "60"
click at [463, 479] on span "16%" at bounding box center [471, 481] width 21 height 23
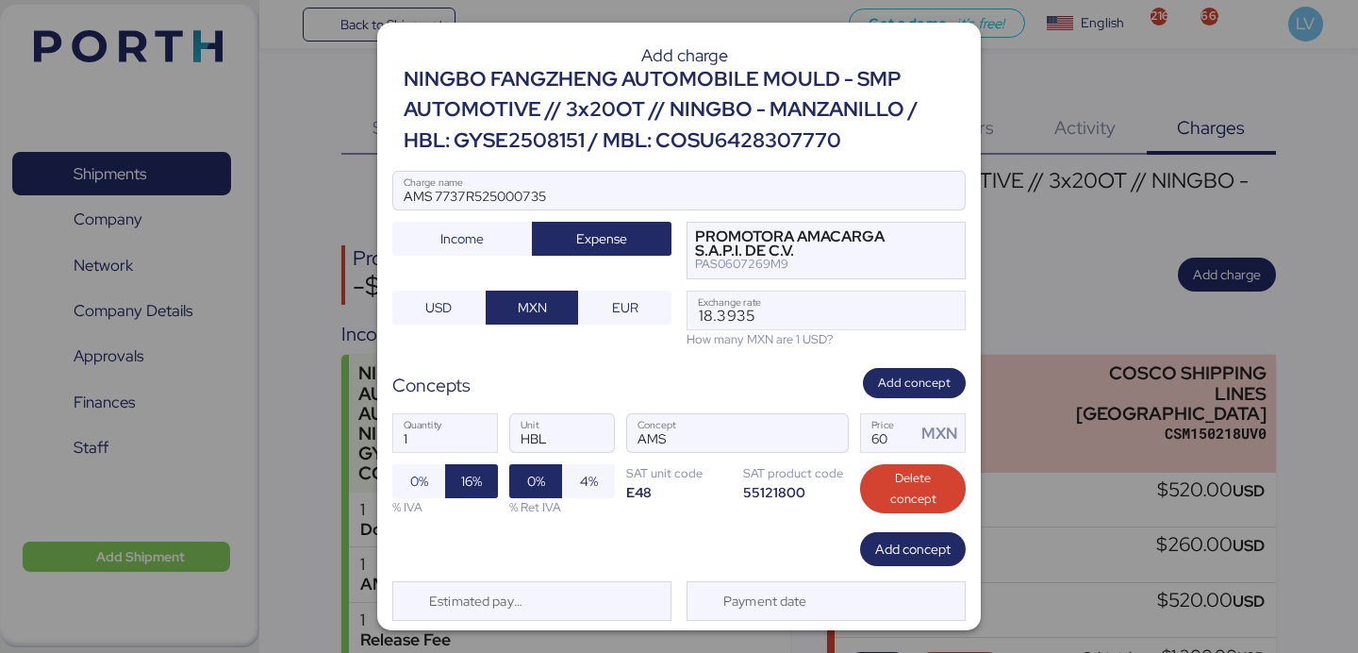
scroll to position [50, 0]
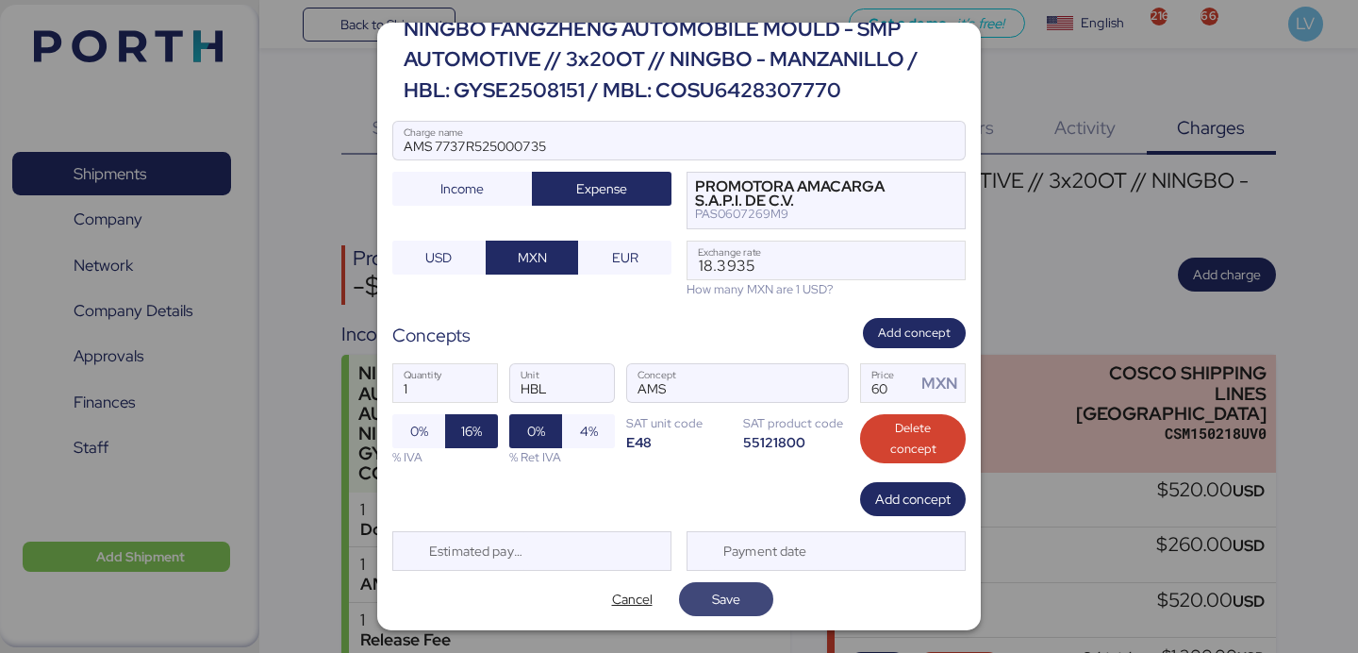
click at [706, 587] on span "Save" at bounding box center [726, 599] width 64 height 26
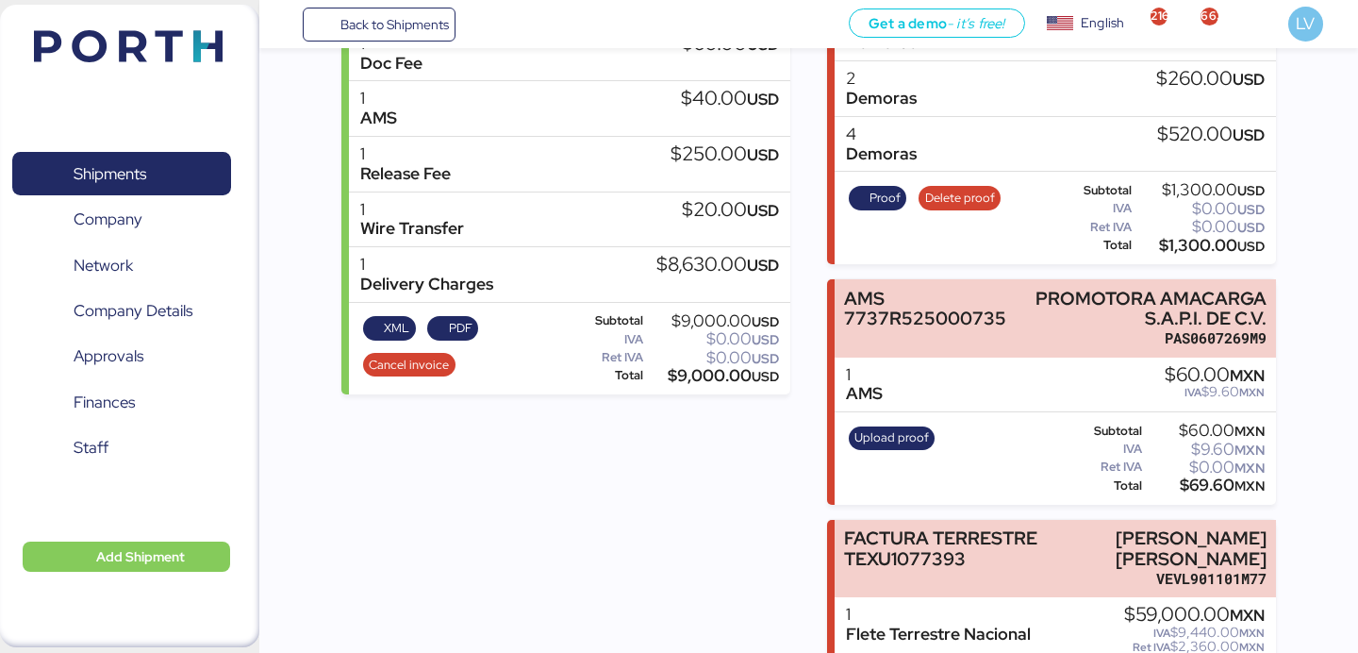
scroll to position [468, 0]
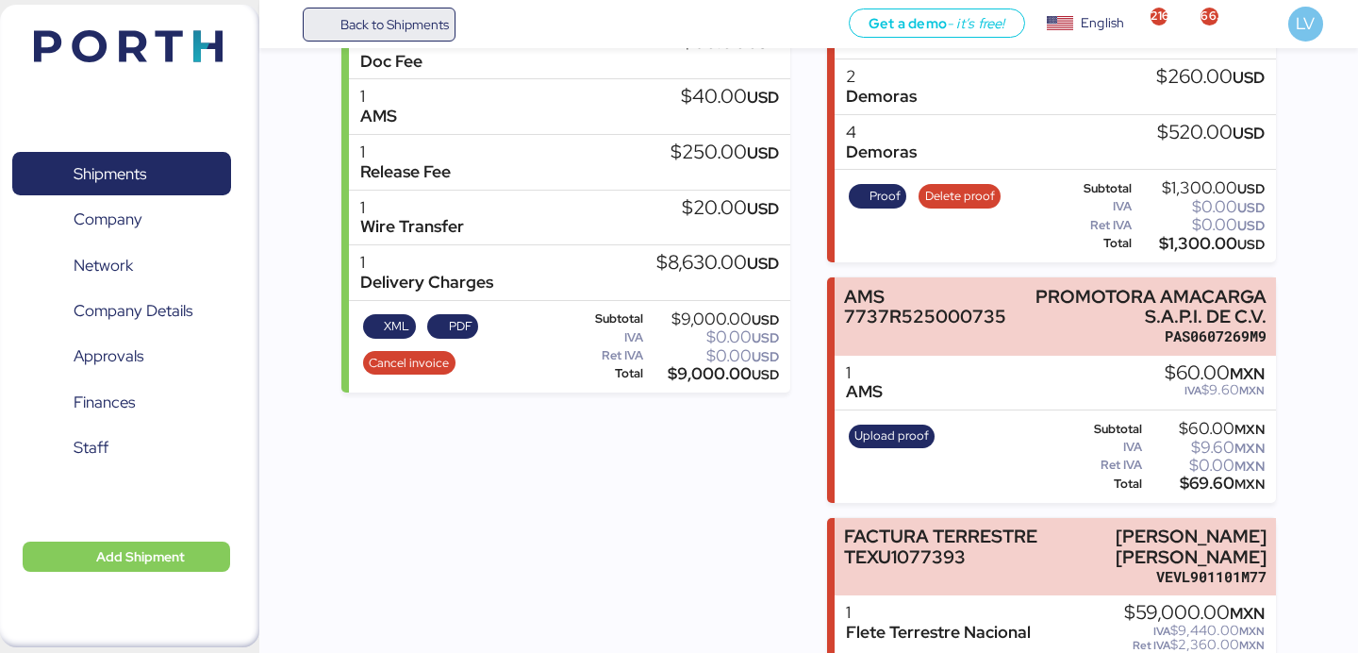
click at [434, 39] on span "Back to Shipments" at bounding box center [379, 25] width 140 height 34
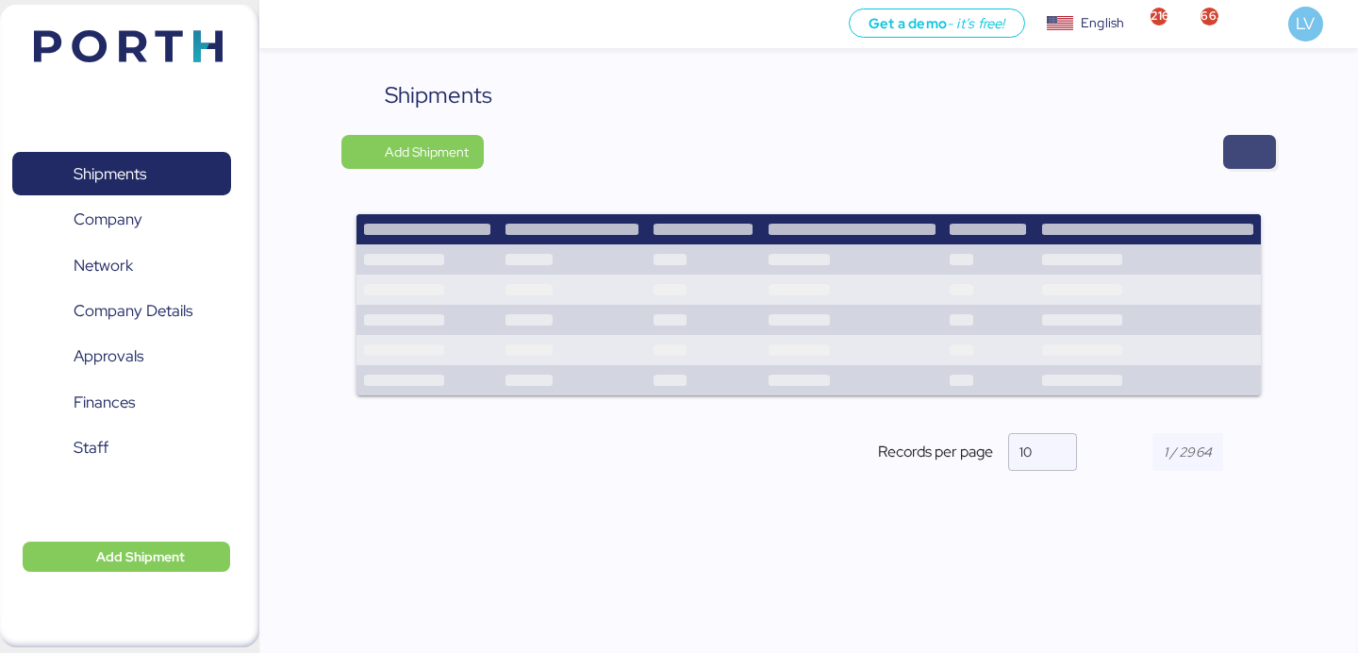
click at [1256, 157] on span "button" at bounding box center [1249, 152] width 23 height 26
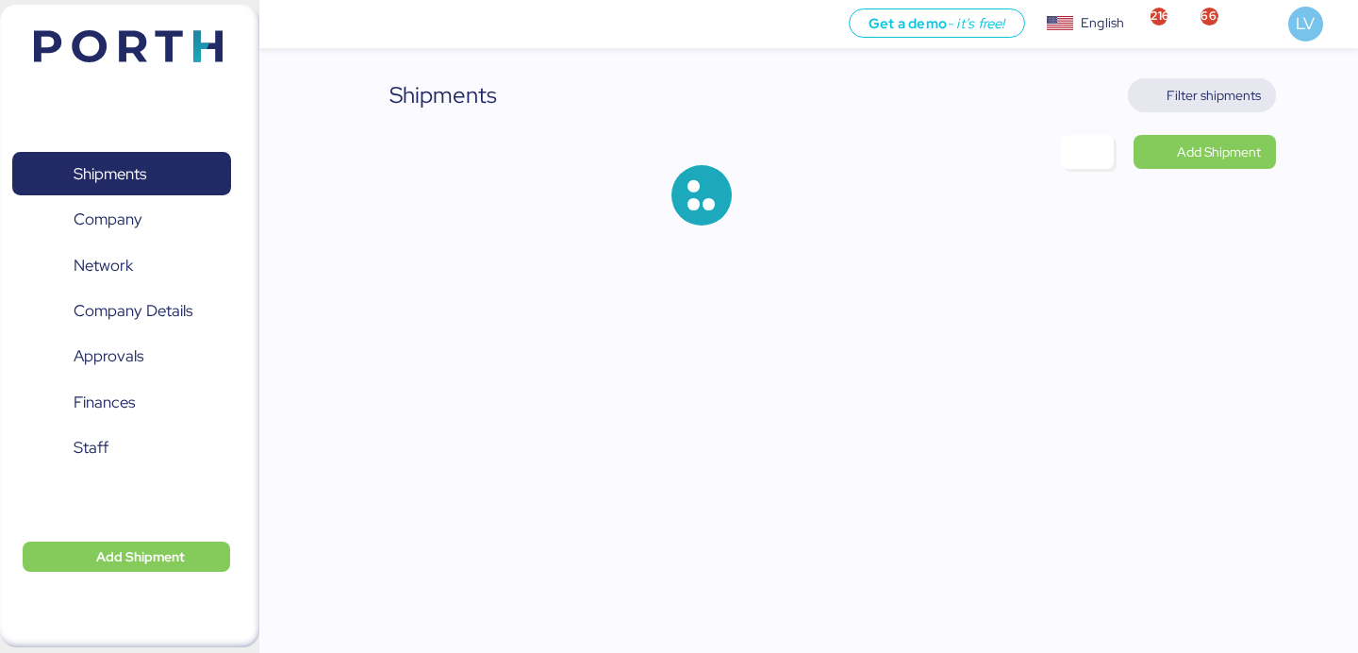
click at [1224, 109] on span "Filter shipments" at bounding box center [1202, 95] width 148 height 34
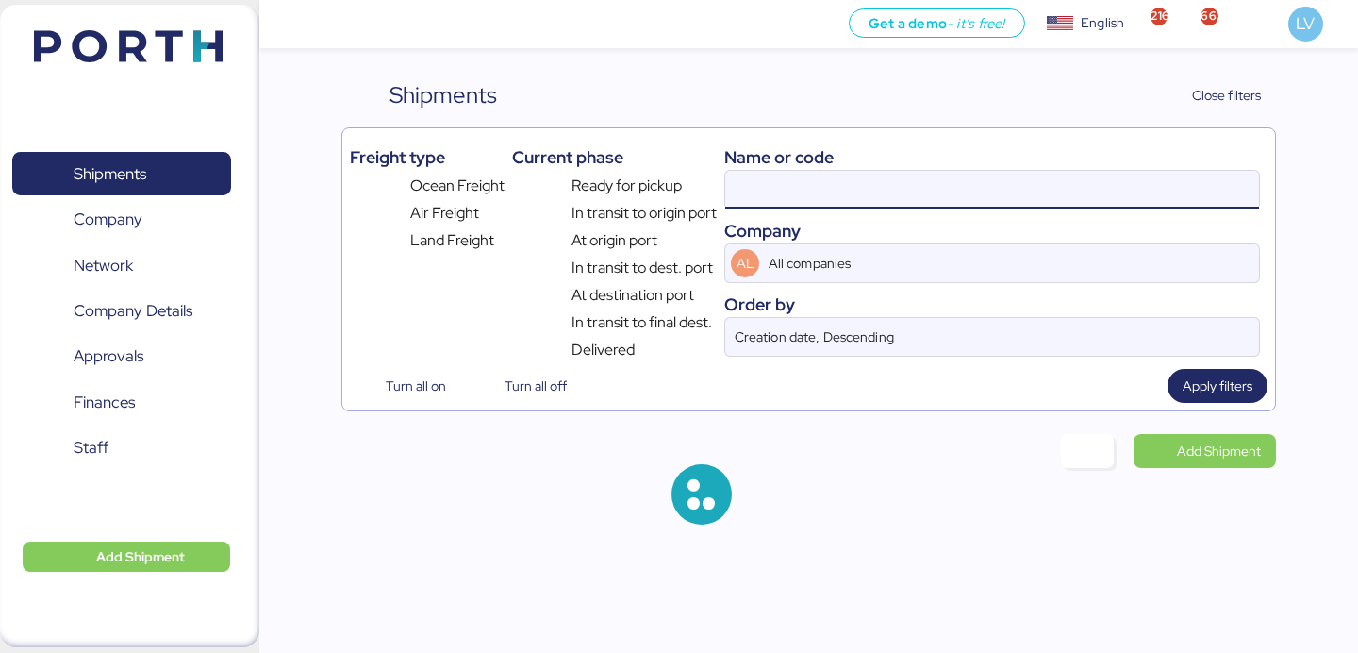
click at [1105, 200] on input at bounding box center [992, 190] width 534 height 38
paste input "BJSSE2508013"
type input "BJSSE2508013"
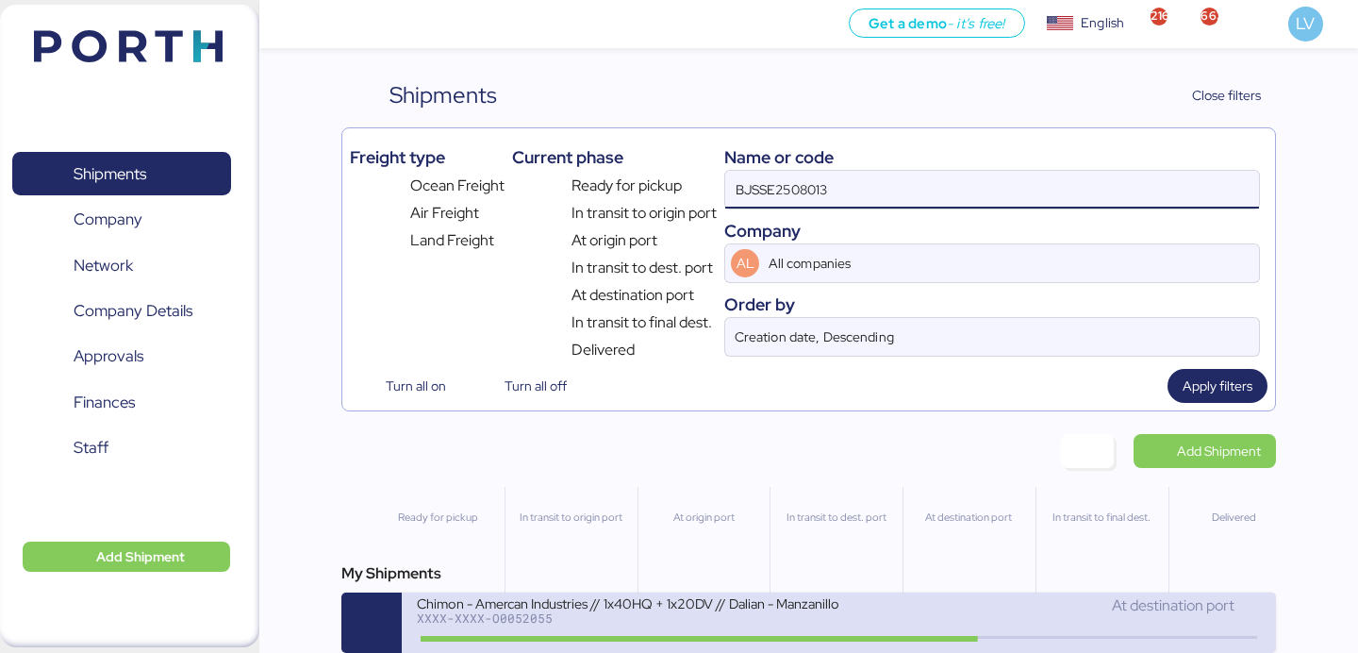
click at [595, 595] on div "Chimon - Amercan Industries // 1x40HQ + 1x20DV // Dalian - Manzanillo // MBL: M…" at bounding box center [838, 622] width 873 height 60
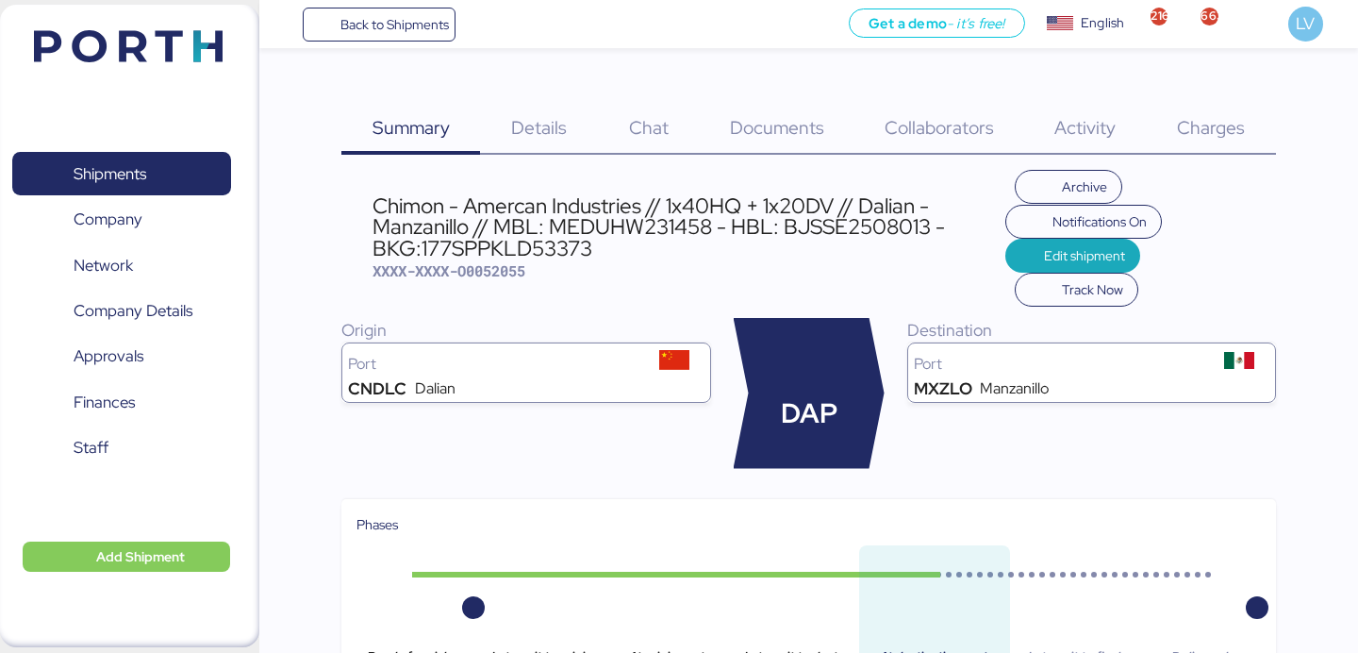
click at [754, 136] on span "Documents" at bounding box center [777, 127] width 94 height 25
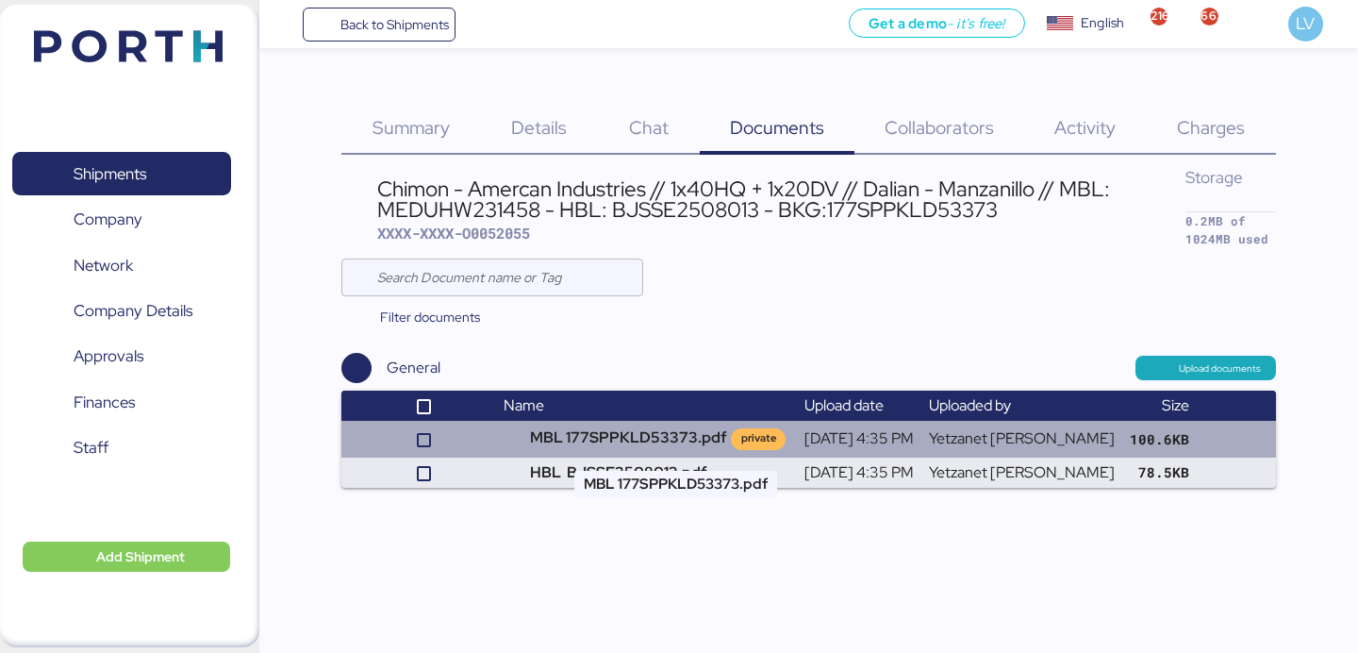
click at [613, 440] on td "MBL 177SPPKLD53373.pdf private" at bounding box center [646, 439] width 300 height 36
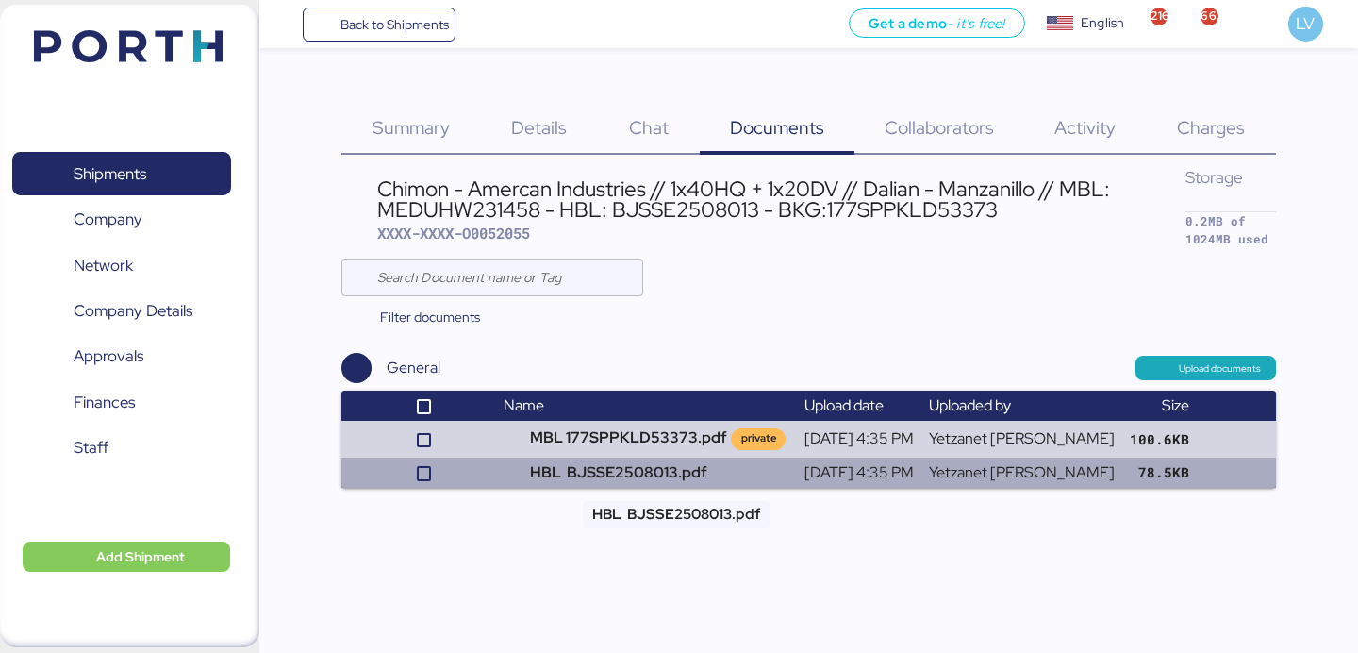
click at [633, 482] on td "HBL BJSSE2508013.pdf" at bounding box center [646, 472] width 300 height 30
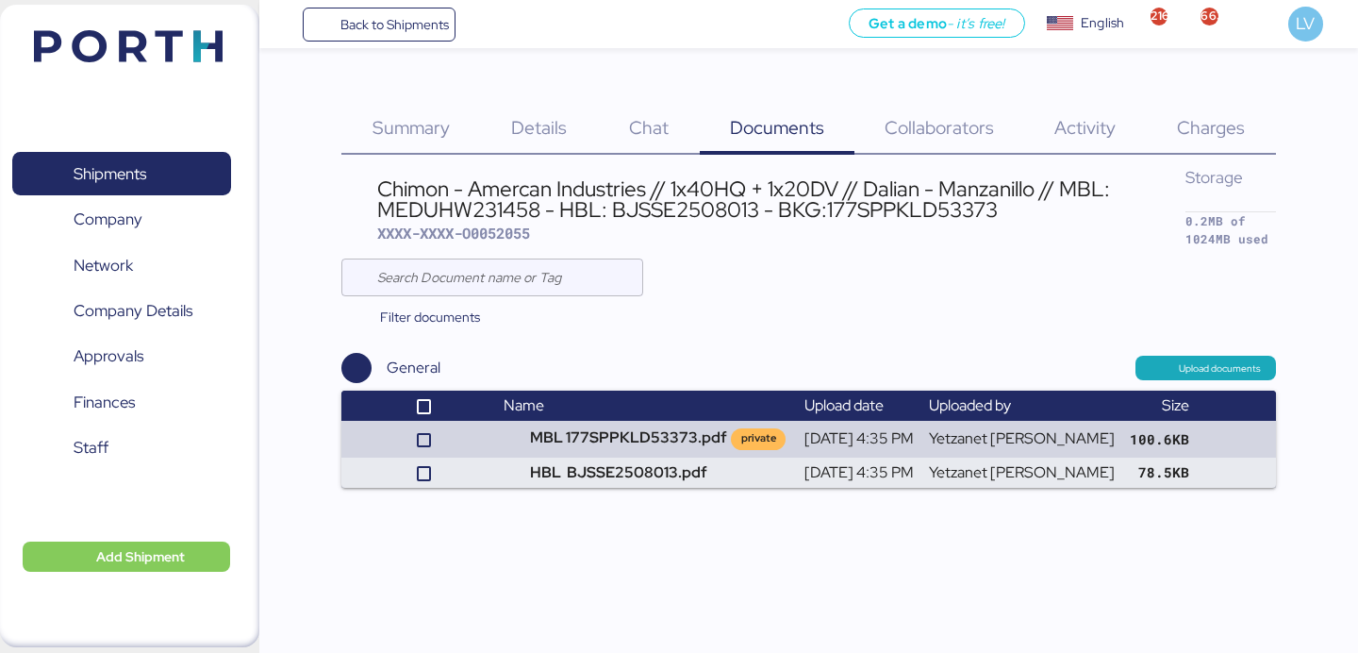
click at [455, 220] on div "Chimon - Amercan Industries // 1x40HQ + 1x20DV // Dalian - Manzanillo // MBL: M…" at bounding box center [781, 210] width 809 height 65
click at [453, 195] on div "Chimon - Amercan Industries // 1x40HQ + 1x20DV // Dalian - Manzanillo // MBL: M…" at bounding box center [781, 199] width 809 height 42
click at [450, 204] on div "Chimon - Amercan Industries // 1x40HQ + 1x20DV // Dalian - Manzanillo // MBL: M…" at bounding box center [781, 199] width 809 height 42
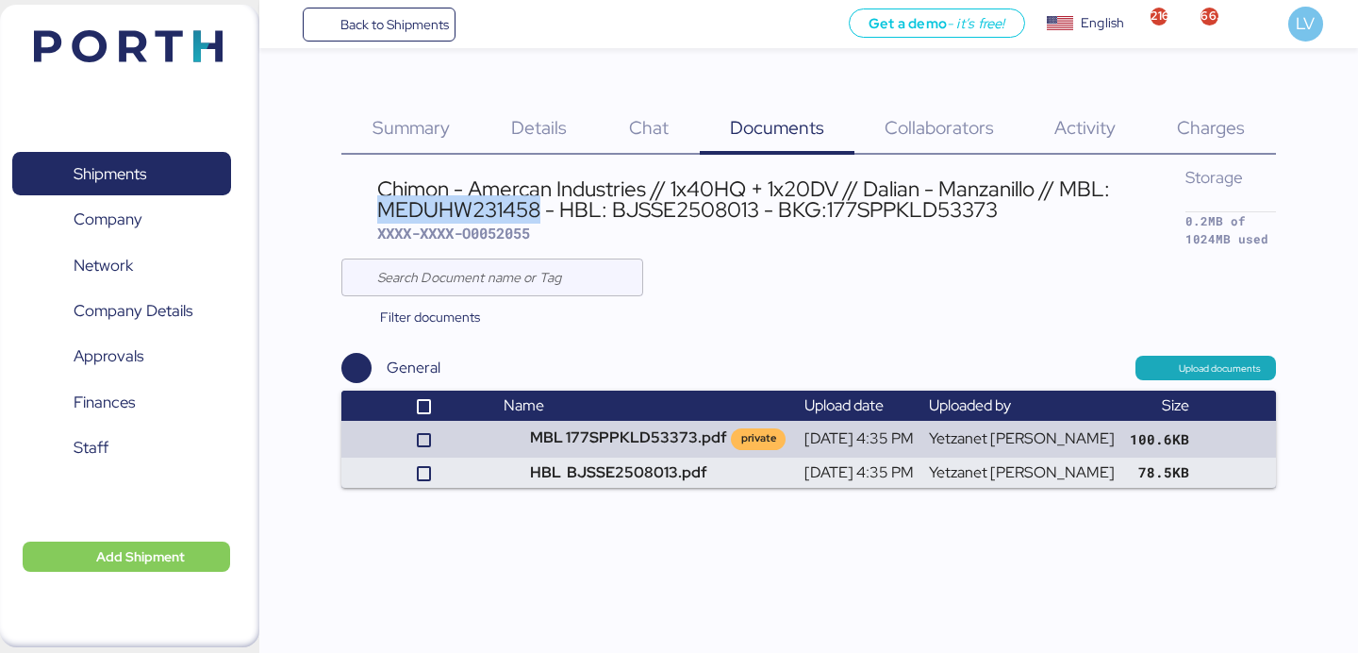
click at [450, 204] on div "Chimon - Amercan Industries // 1x40HQ + 1x20DV // Dalian - Manzanillo // MBL: M…" at bounding box center [781, 199] width 809 height 42
copy div "MEDUHW231458"
click at [1215, 101] on div "Charges 0" at bounding box center [1211, 116] width 129 height 76
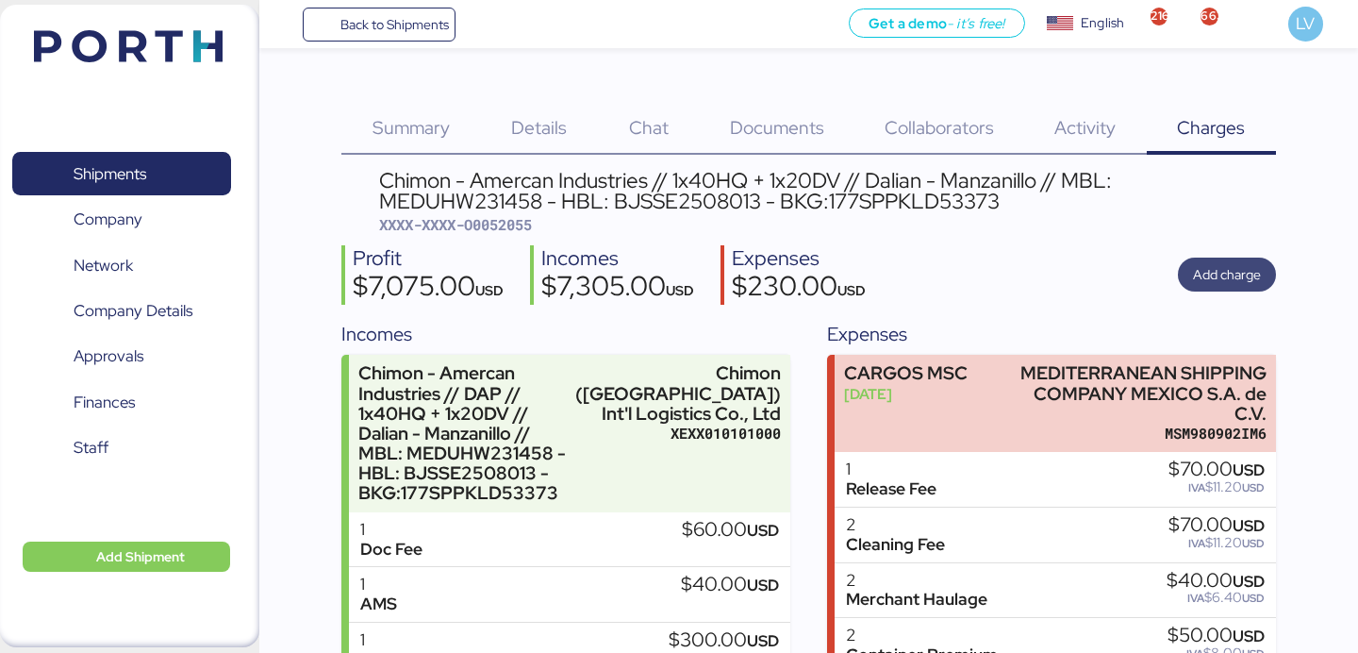
click at [1232, 291] on div "Add charge" at bounding box center [1227, 274] width 98 height 34
click at [1231, 273] on span "Add charge" at bounding box center [1227, 274] width 68 height 23
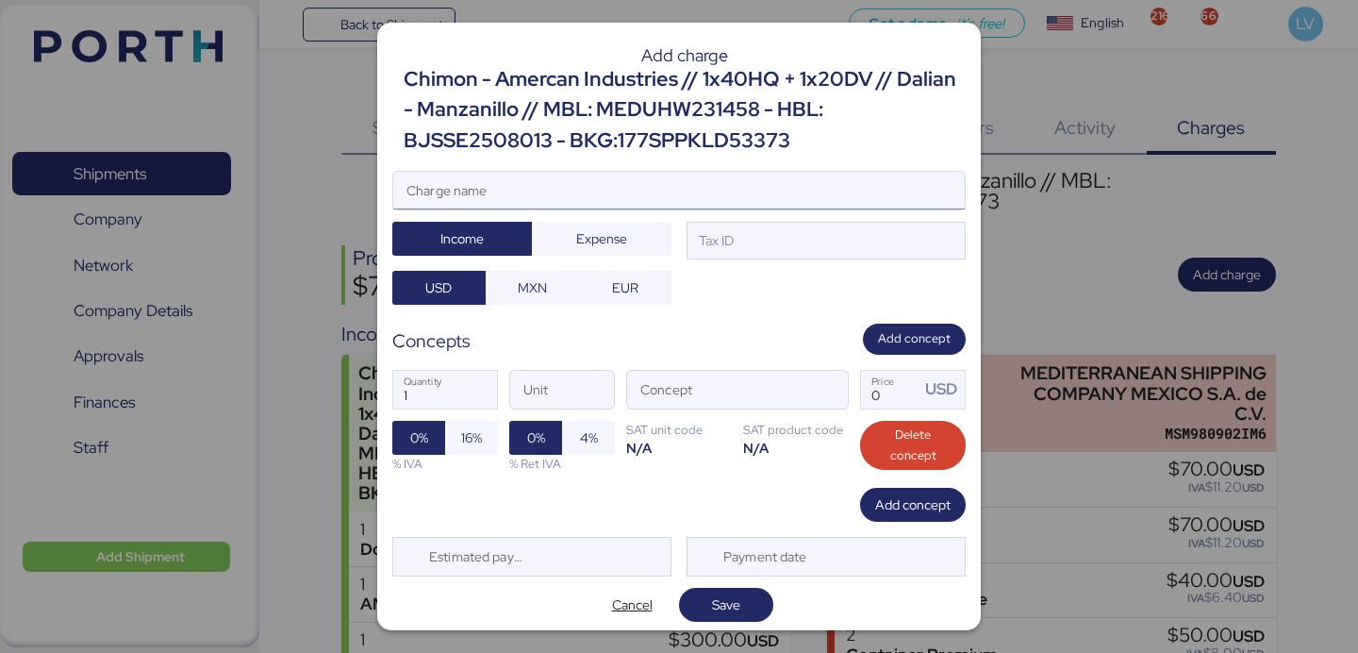
click at [824, 201] on input "Charge name" at bounding box center [678, 191] width 571 height 38
type input "AMS"
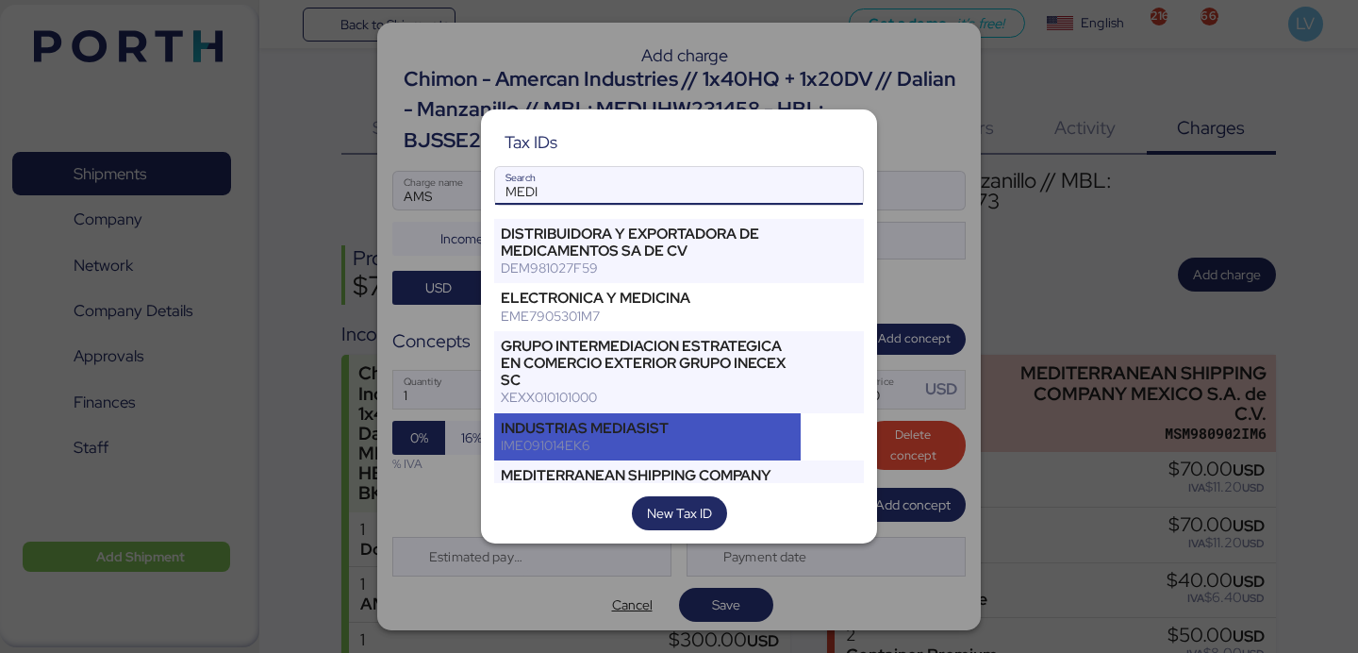
type input "MEDI"
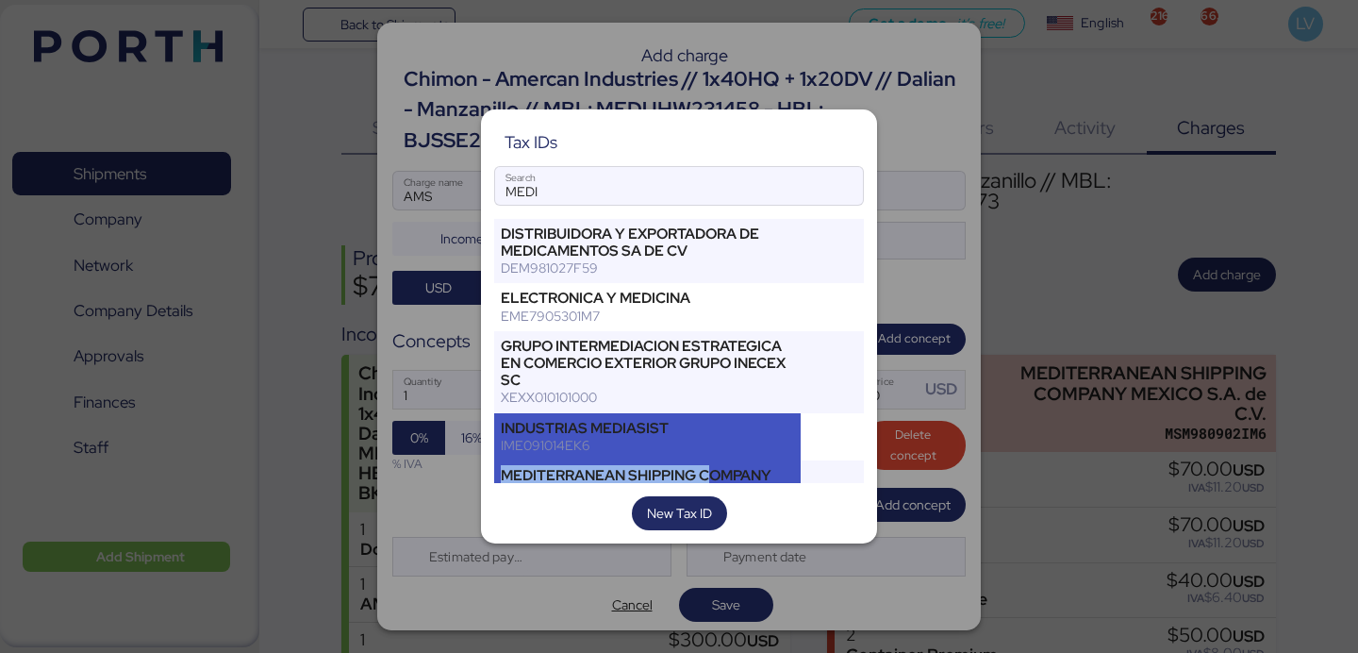
drag, startPoint x: 684, startPoint y: 457, endPoint x: 707, endPoint y: 470, distance: 26.6
click at [707, 470] on div "DISTRIBUIDORA Y EXPORTADORA DE MEDICAMENTOS SA DE CV DEM981027F59 ELECTRONICA Y…" at bounding box center [679, 351] width 370 height 264
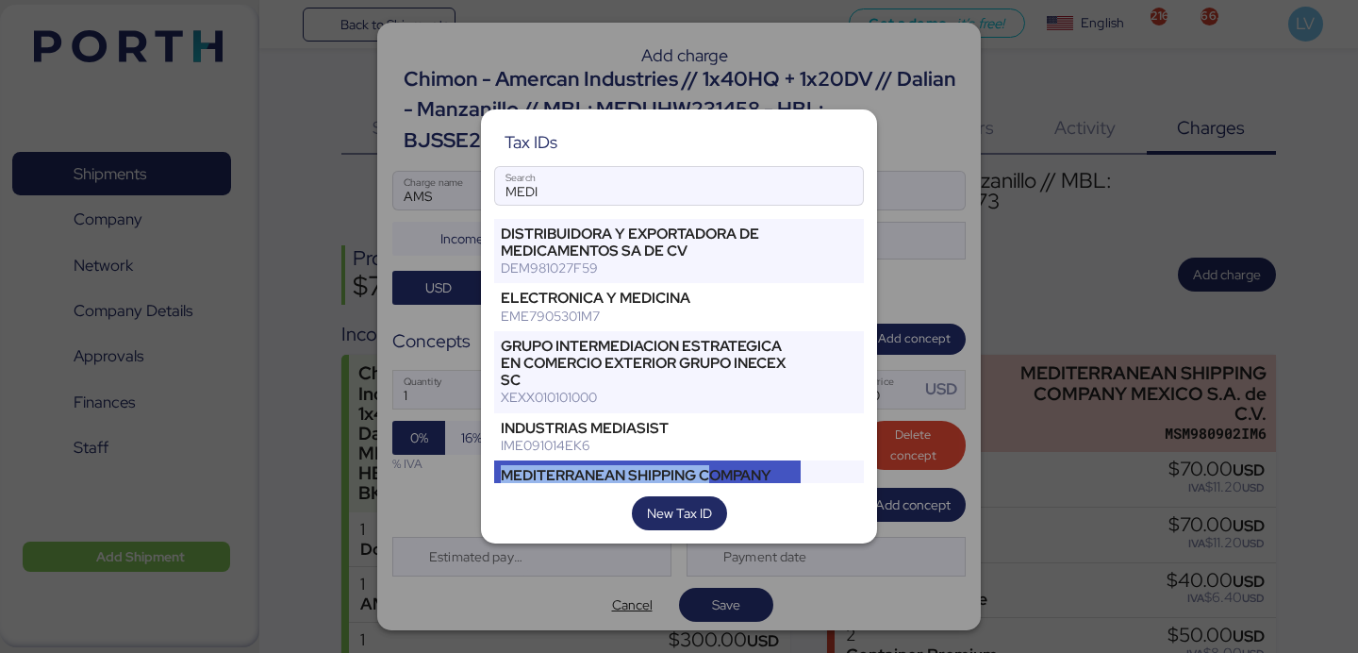
click at [707, 470] on div "MEDITERRANEAN SHIPPING COMPANY MEXICO S.A. de C.V." at bounding box center [647, 484] width 293 height 34
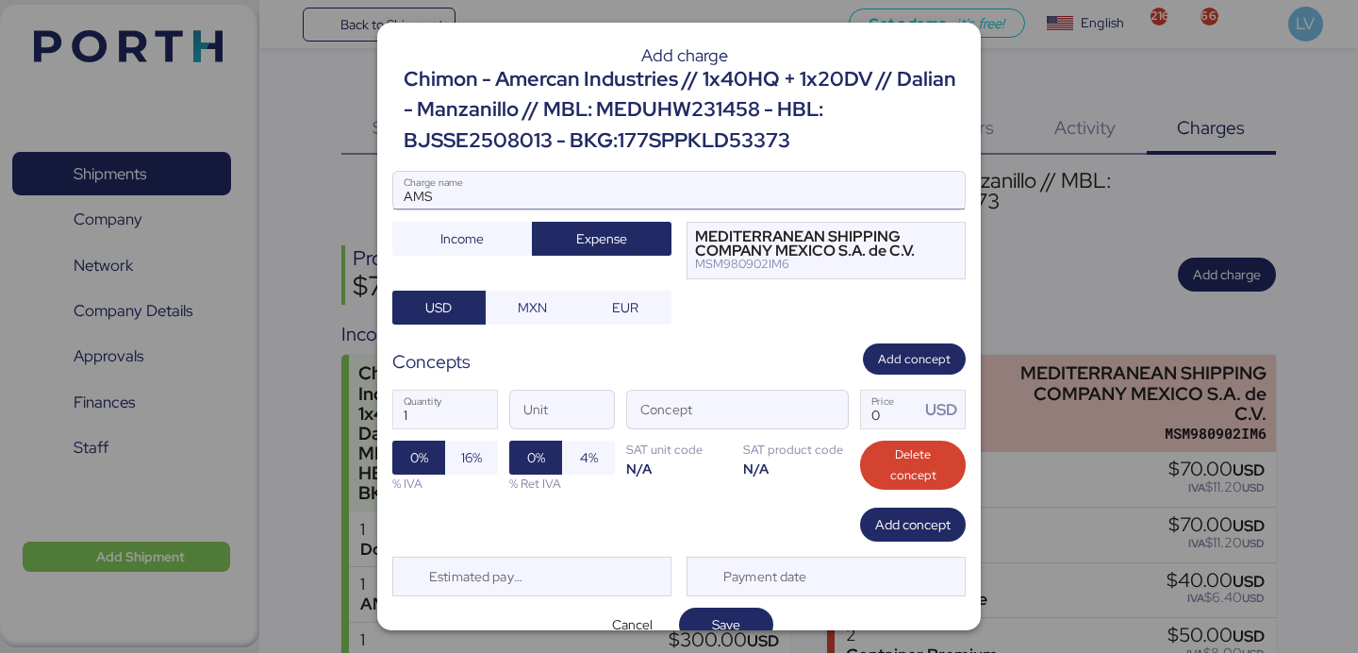
click at [621, 207] on input "AMS" at bounding box center [678, 191] width 571 height 38
paste input "MEDUHW231458"
click at [520, 206] on input "AMS MEDUHW231458" at bounding box center [678, 191] width 571 height 38
paste input "7737R525000736"
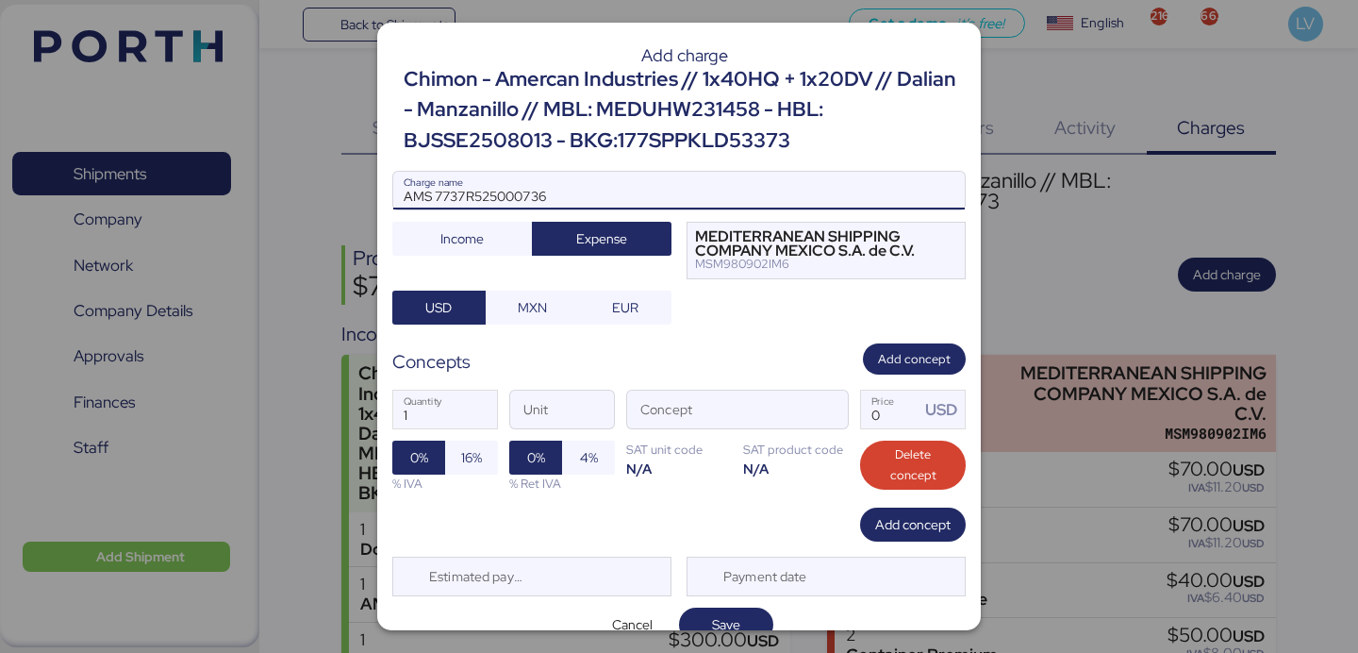
type input "AMS 7737R525000736"
click at [554, 326] on div "Add charge Chimon - Amercan Industries // 1x40HQ + 1x20DV // Dalian - Manzanill…" at bounding box center [678, 326] width 603 height 607
click at [554, 311] on span "MXN" at bounding box center [532, 307] width 63 height 26
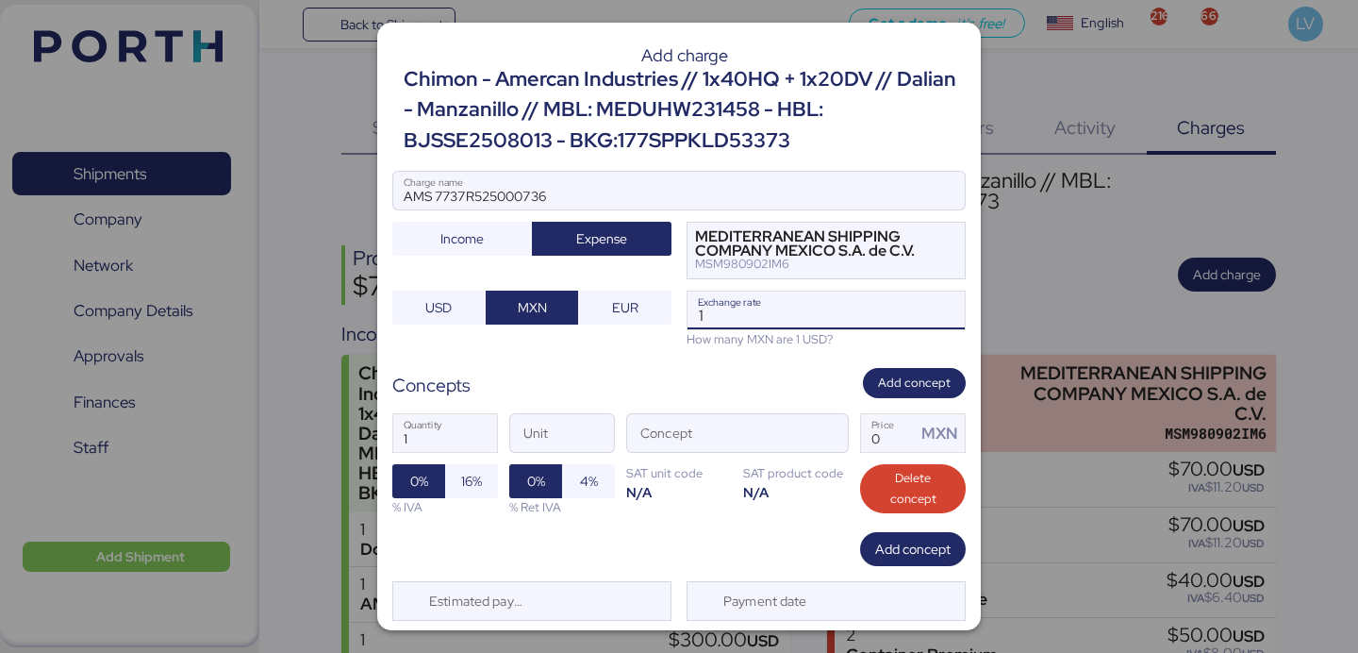
click at [846, 322] on input "1" at bounding box center [825, 310] width 277 height 38
paste input "8.3935"
type input "18.3935"
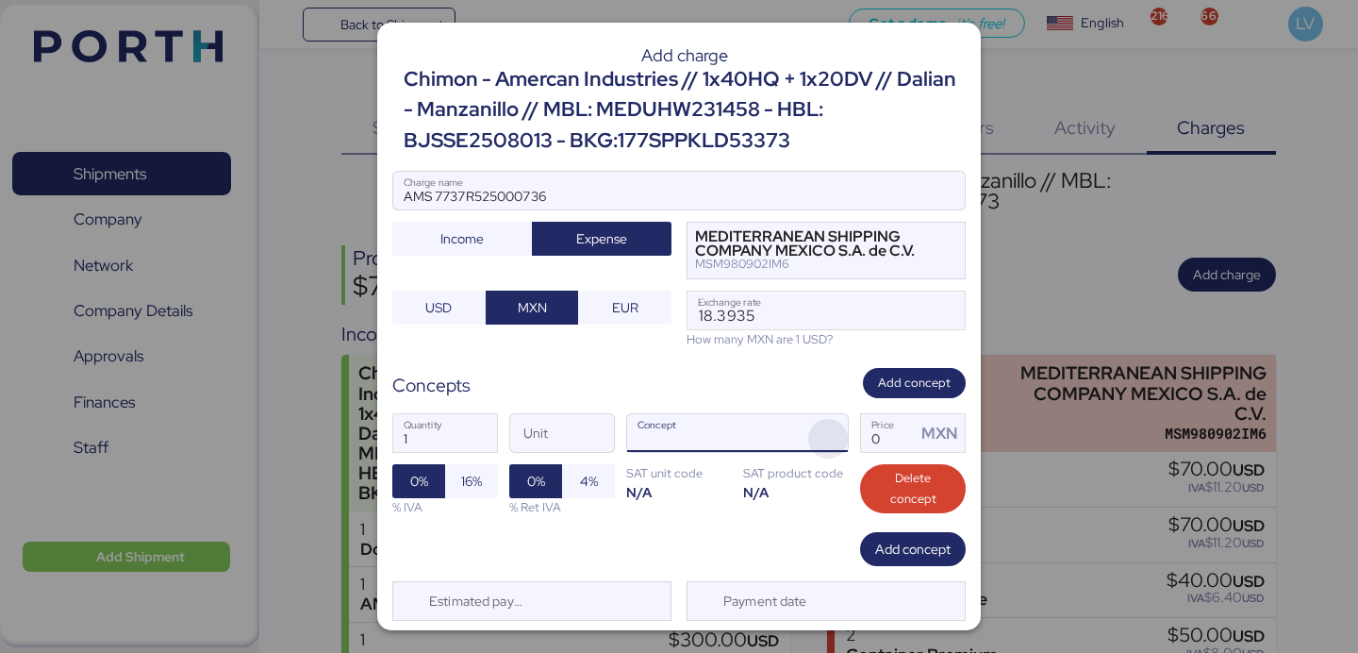
click at [818, 433] on span "button" at bounding box center [828, 439] width 40 height 40
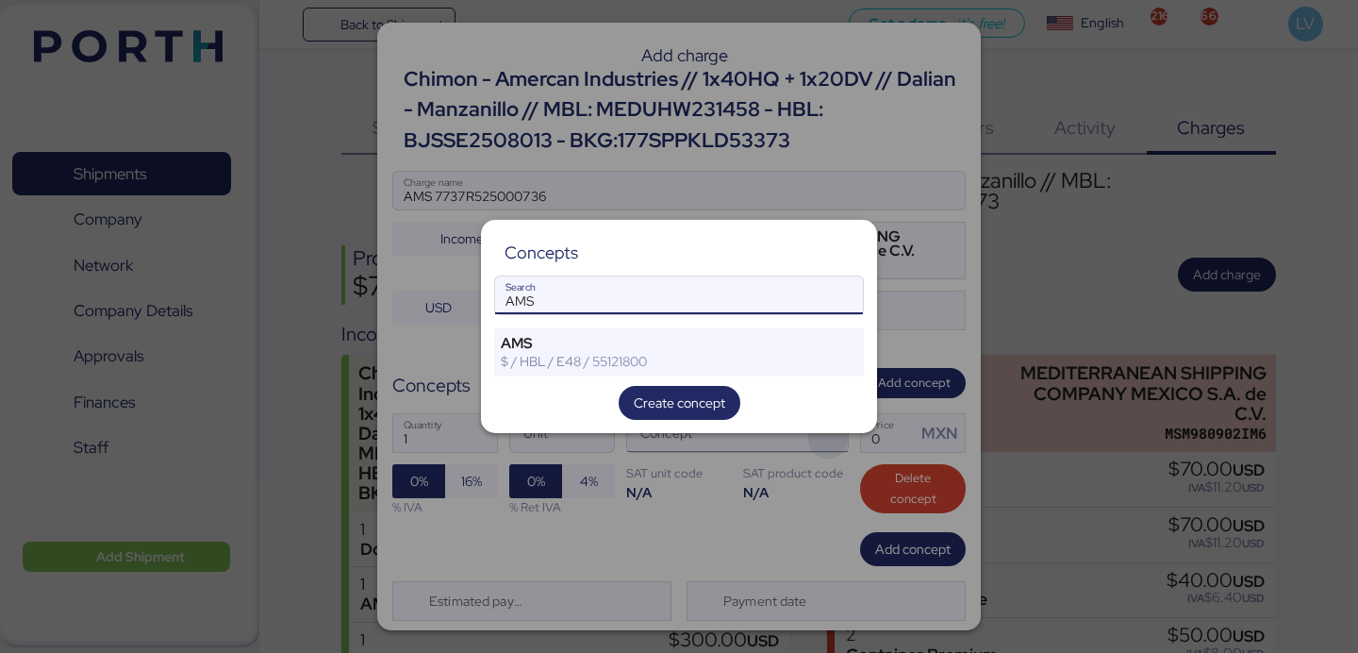
type input "AMS"
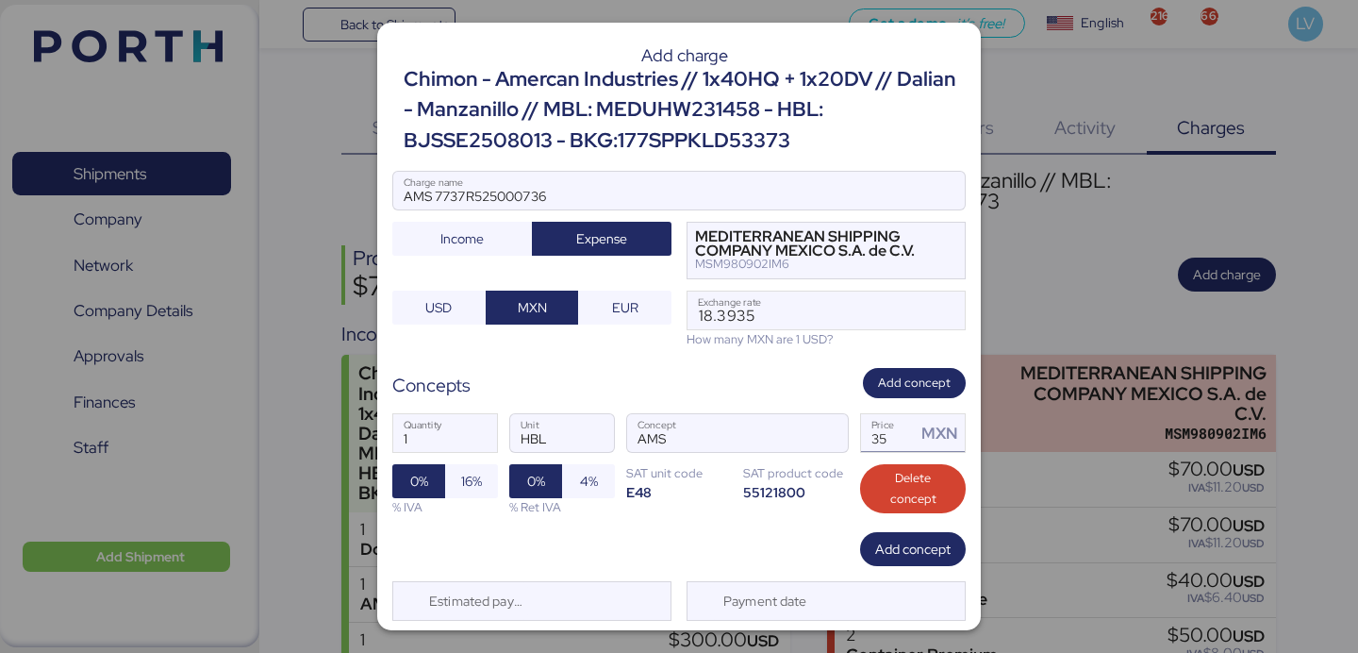
click at [884, 443] on input "35" at bounding box center [888, 433] width 55 height 38
type input "60"
click at [737, 524] on div "1 Quantity HBL Unit AMS Concept 60 Price MXN 0% 16% % IVA 0% 4% % Ret IVA SAT u…" at bounding box center [678, 464] width 573 height 133
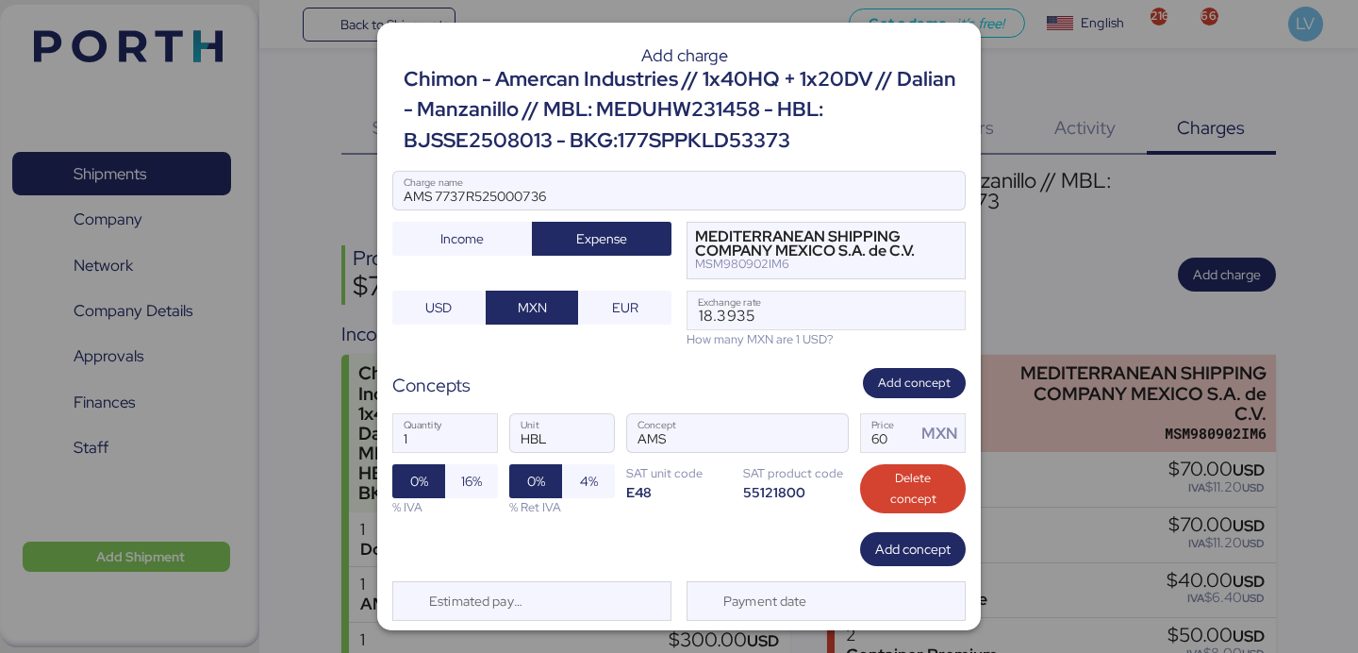
scroll to position [50, 0]
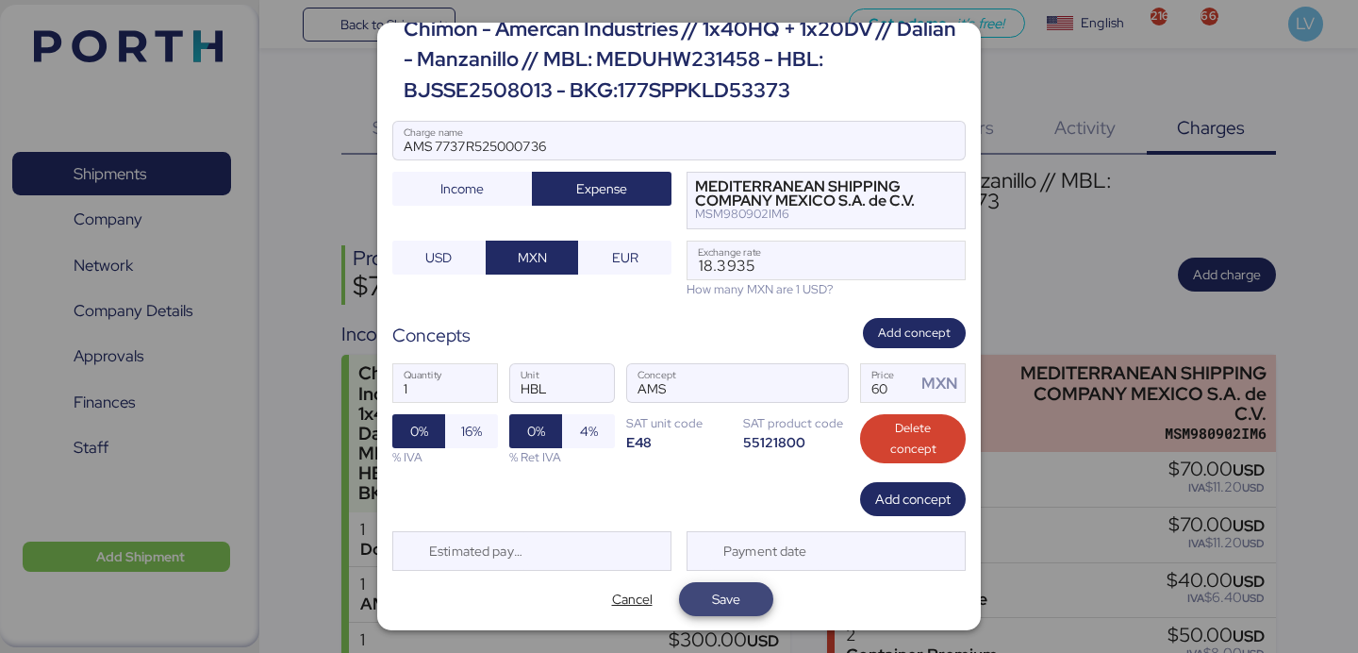
click at [708, 602] on span "Save" at bounding box center [726, 599] width 64 height 26
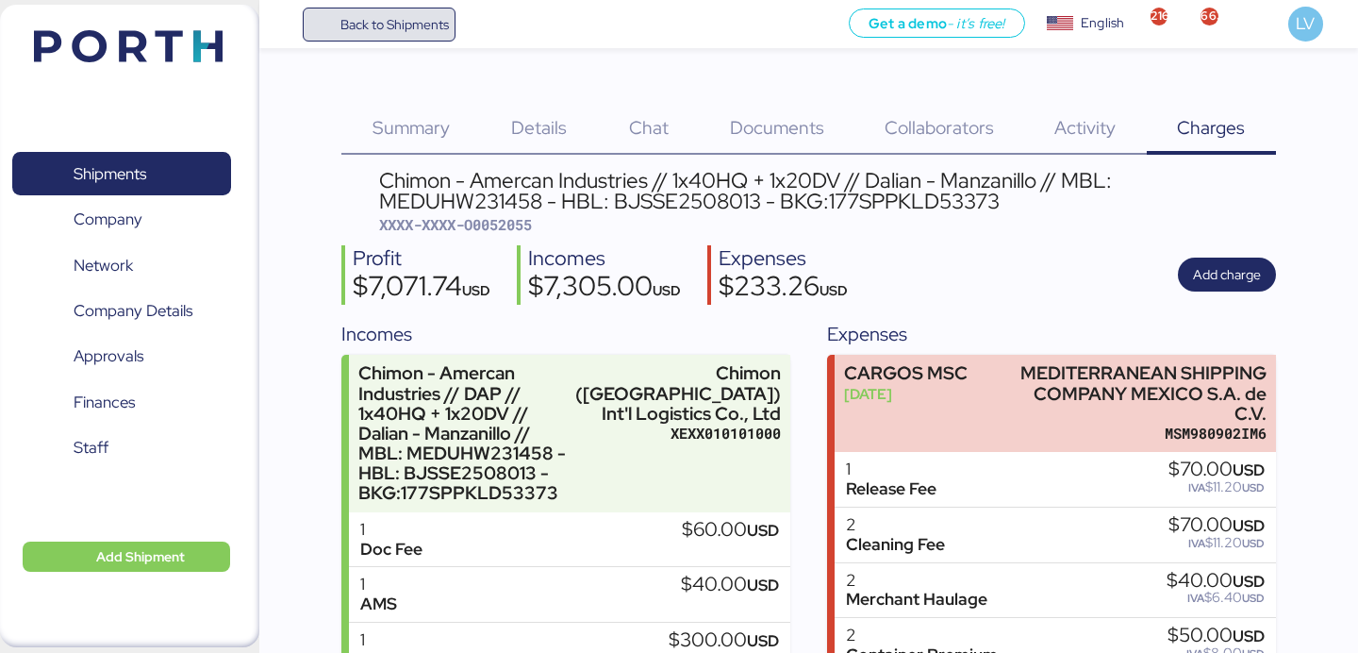
click at [403, 13] on span "Back to Shipments" at bounding box center [394, 24] width 108 height 23
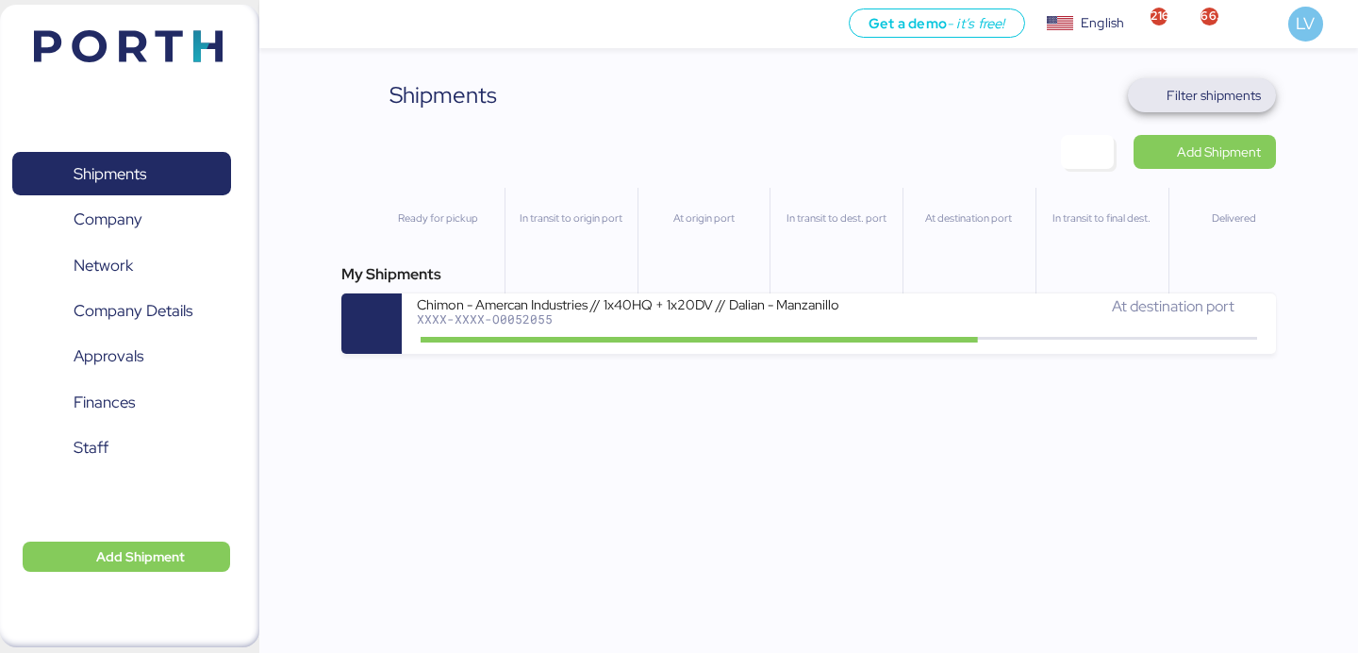
click at [1186, 101] on span "Filter shipments" at bounding box center [1213, 95] width 94 height 23
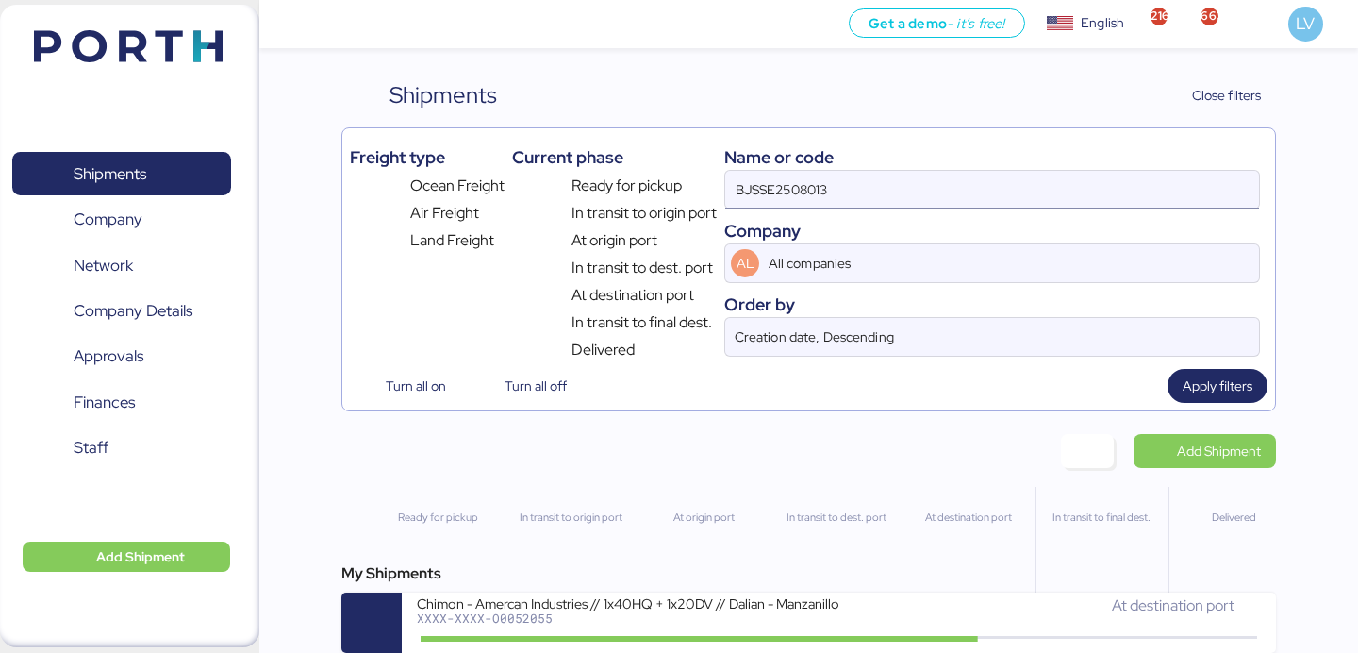
click at [1016, 186] on input "BJSSE2508013" at bounding box center [992, 190] width 534 height 38
paste input "ZIMUSNH21169331"
type input "ZIMUSNH21169331"
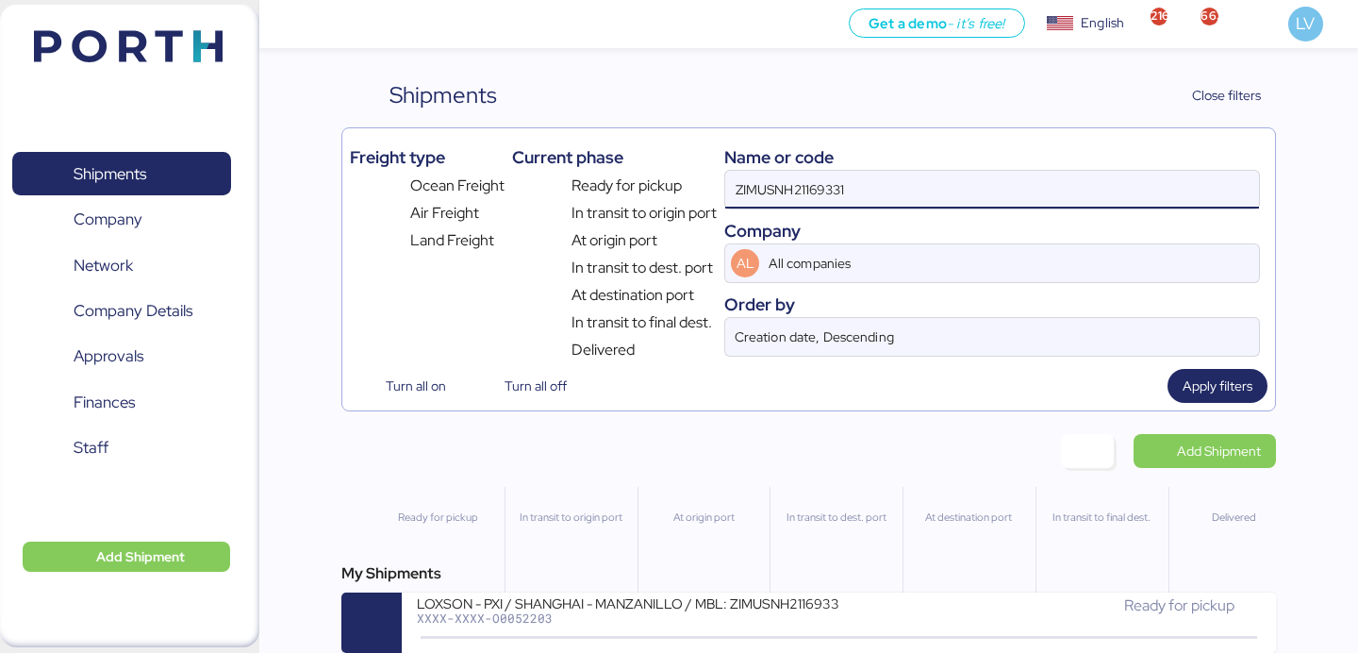
click at [606, 594] on div "My Shipments LOXSON - PXI / [GEOGRAPHIC_DATA] - MANZANILLO / MBL: ZIMUSNH211693…" at bounding box center [808, 607] width 934 height 91
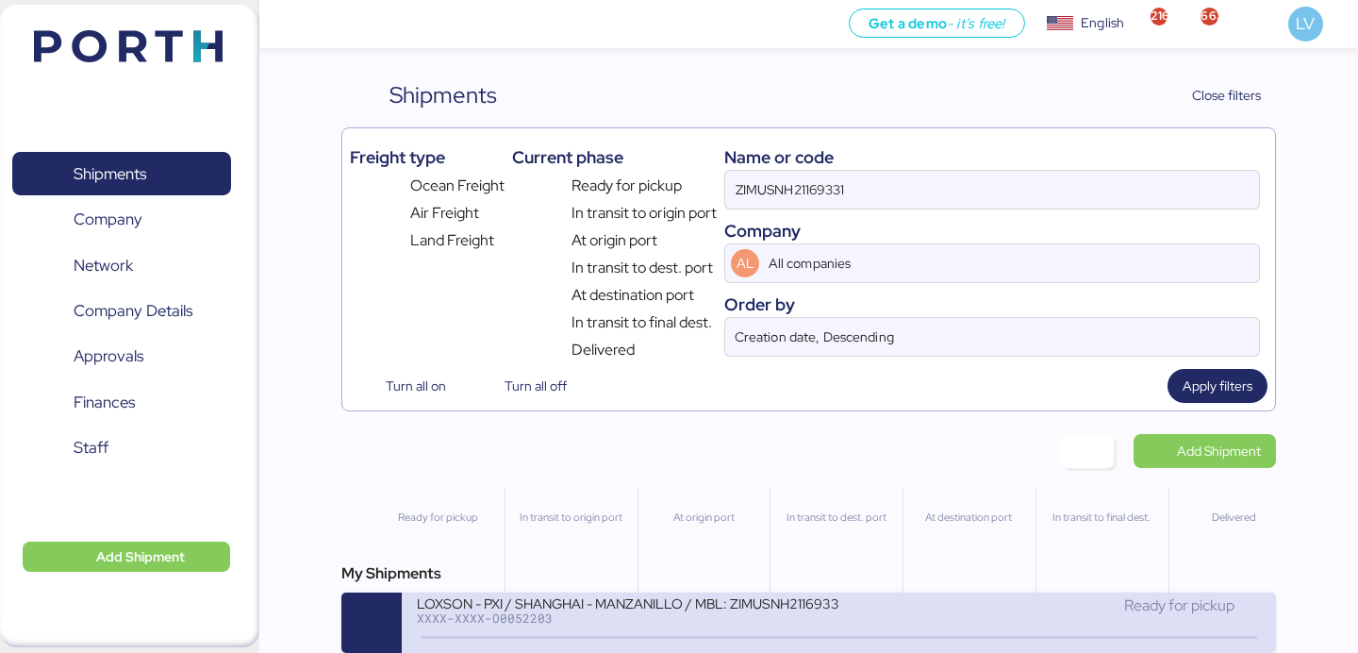
click at [611, 617] on div "XXXX-XXXX-O0052203" at bounding box center [627, 617] width 421 height 13
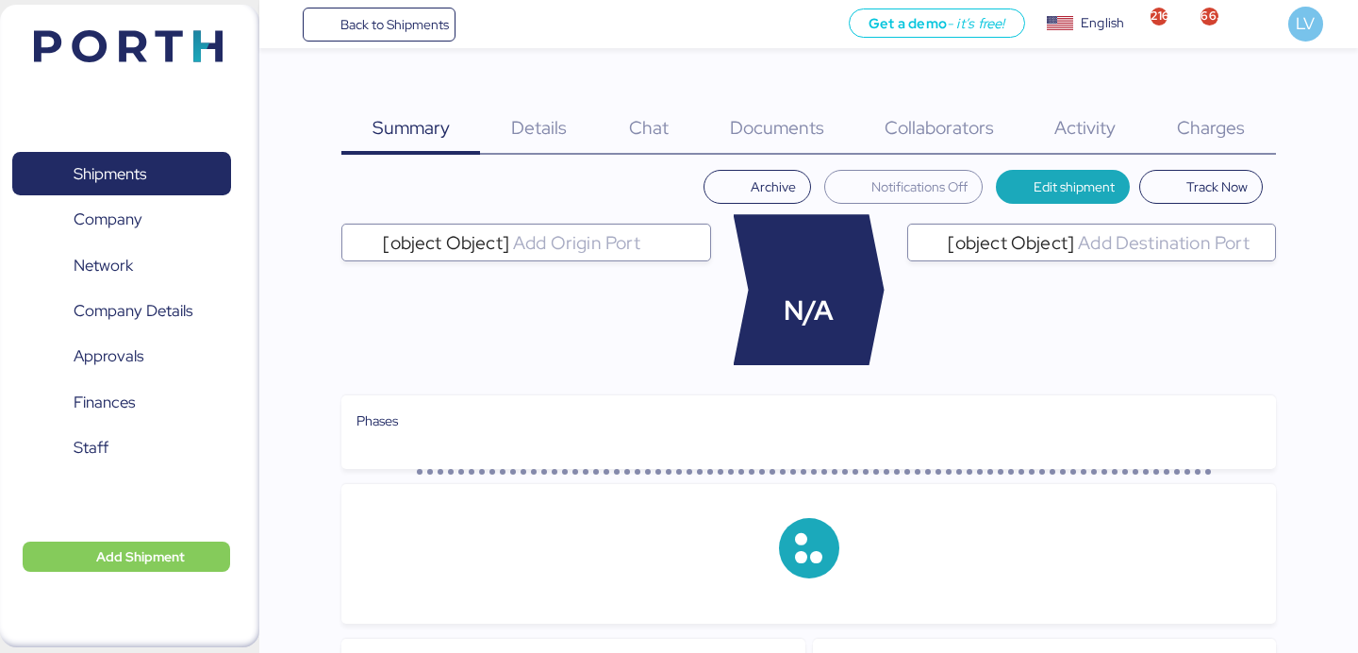
click at [1233, 88] on div "Charges 0" at bounding box center [1211, 116] width 129 height 76
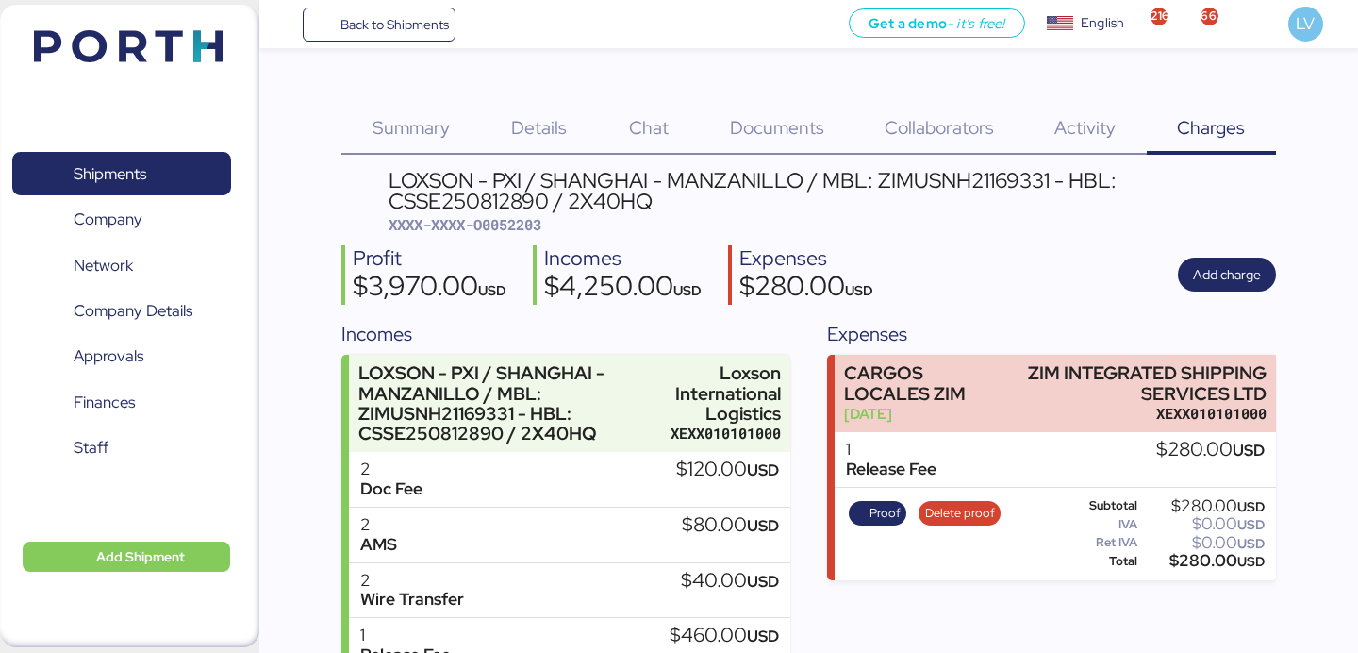
click at [1198, 293] on div "Profit $3,970.00 USD Incomes $4,250.00 USD Expenses $280.00 USD Add charge" at bounding box center [808, 274] width 934 height 59
click at [1185, 279] on span "Add charge" at bounding box center [1227, 274] width 98 height 34
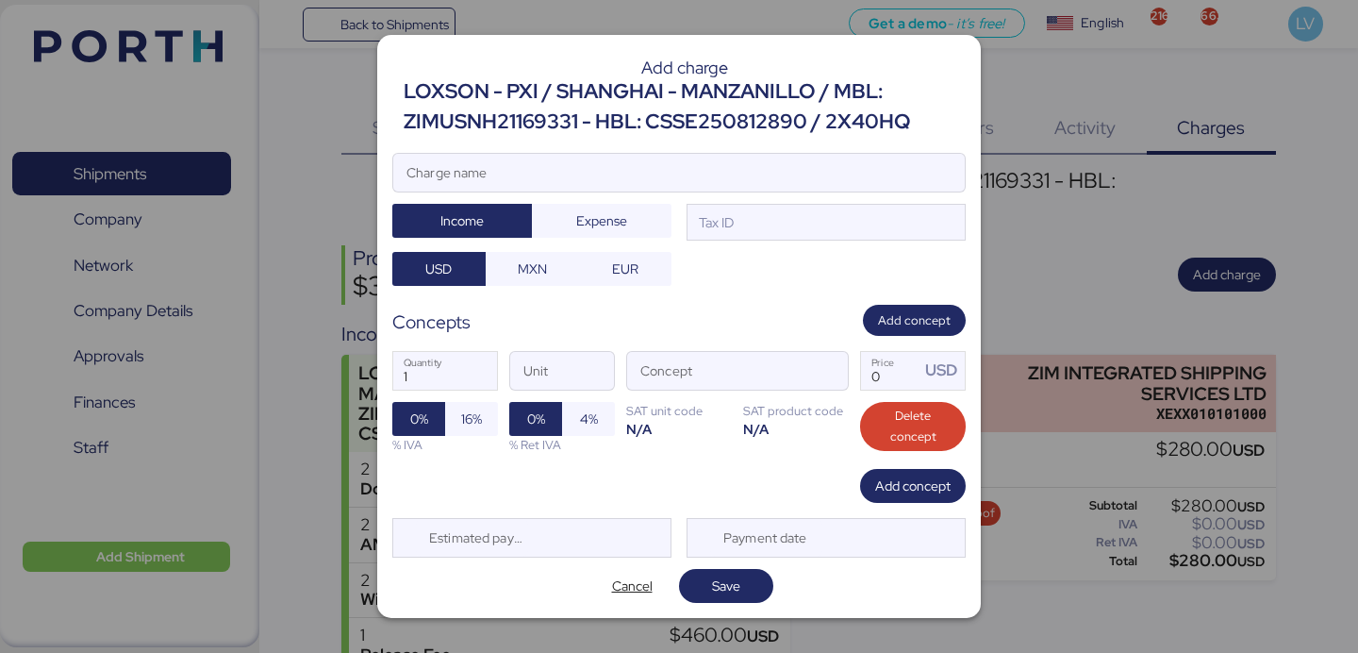
click at [836, 150] on div "Add charge LOXSON - PXI / [GEOGRAPHIC_DATA] - MANZANILLO / MBL: ZIMUSNH21169331…" at bounding box center [678, 326] width 603 height 583
click at [825, 181] on input "Charge name" at bounding box center [678, 173] width 571 height 38
type input "AMS"
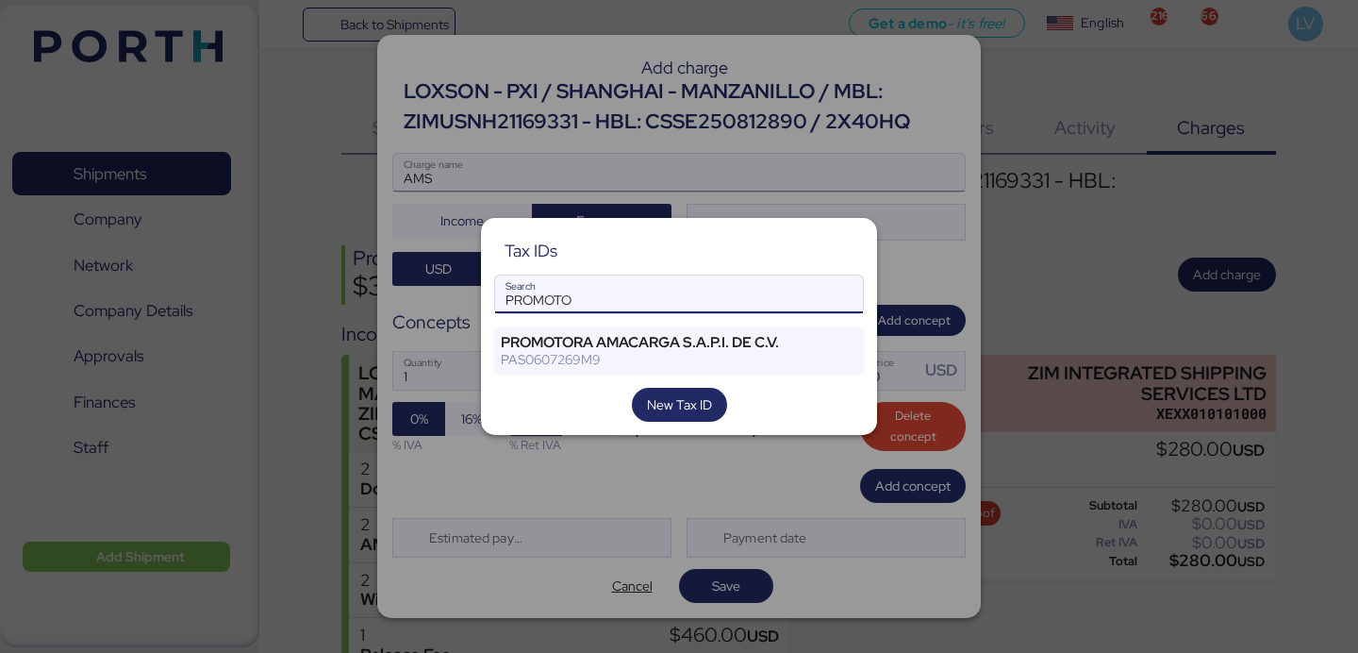
type input "PROMOTO"
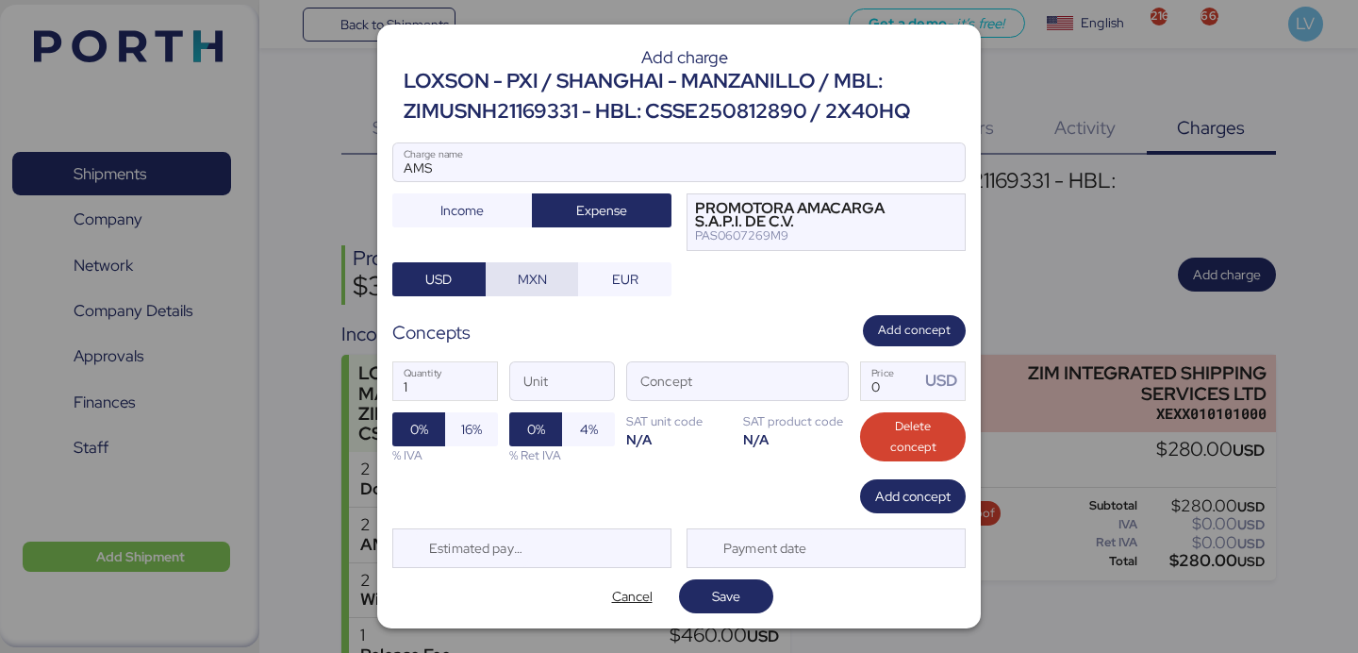
click at [557, 275] on span "MXN" at bounding box center [532, 279] width 63 height 26
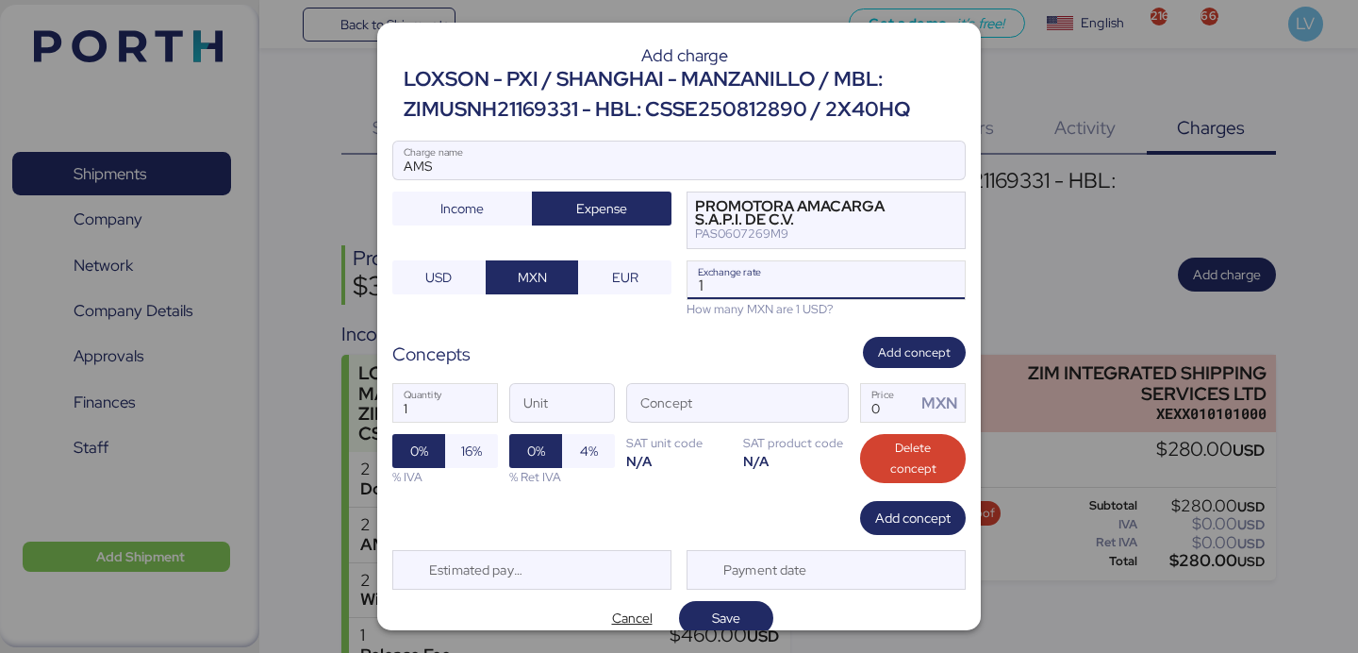
click at [781, 287] on input "1" at bounding box center [825, 280] width 277 height 38
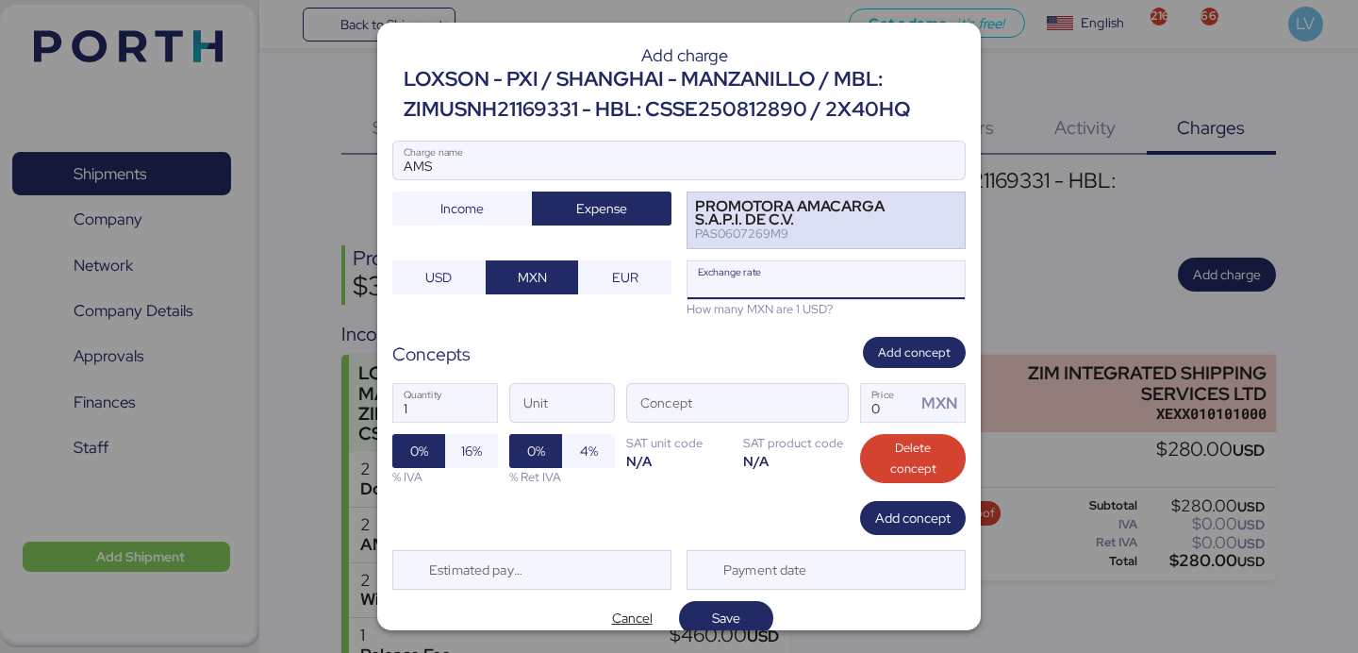
paste input "18.3935"
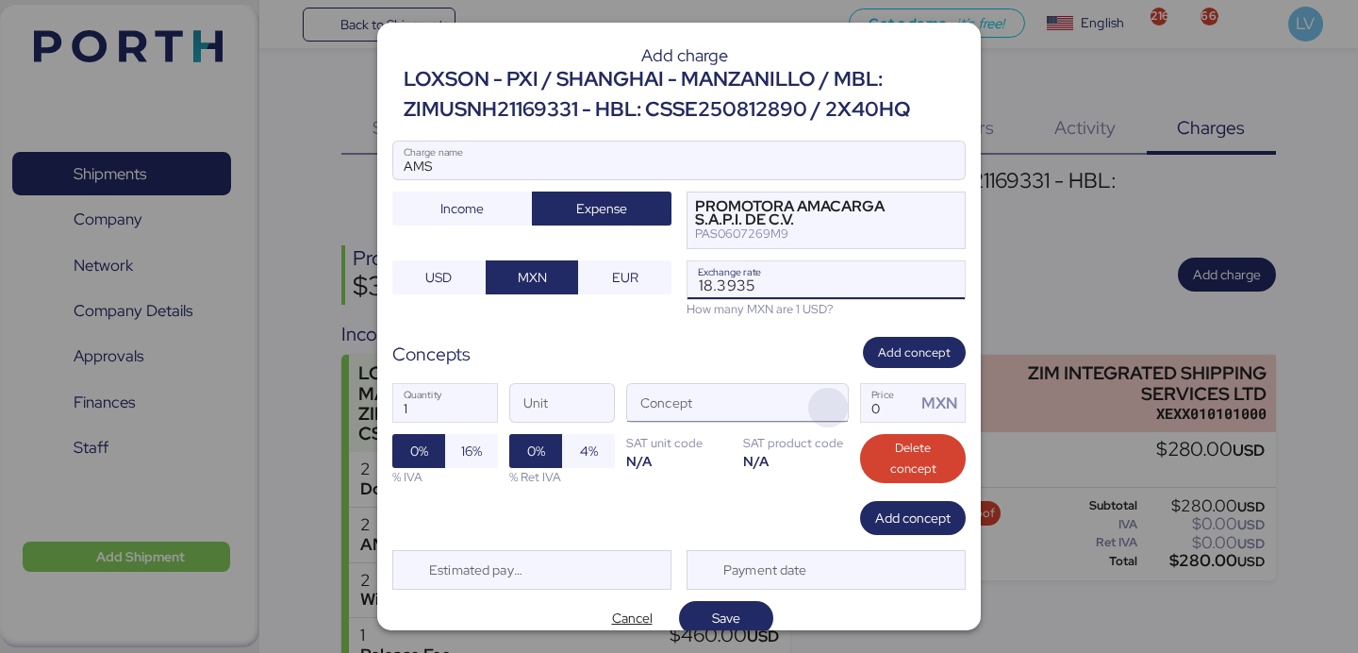
type input "18.3935"
click at [826, 423] on span "button" at bounding box center [828, 408] width 40 height 40
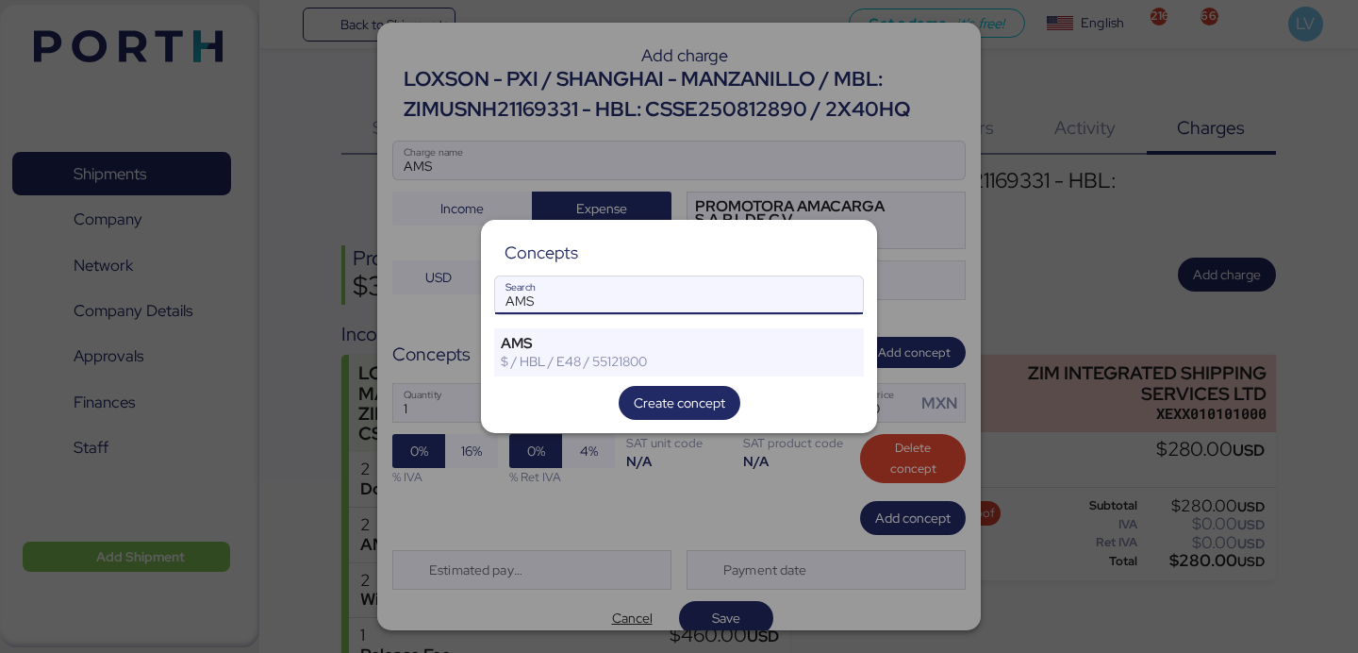
type input "AMS"
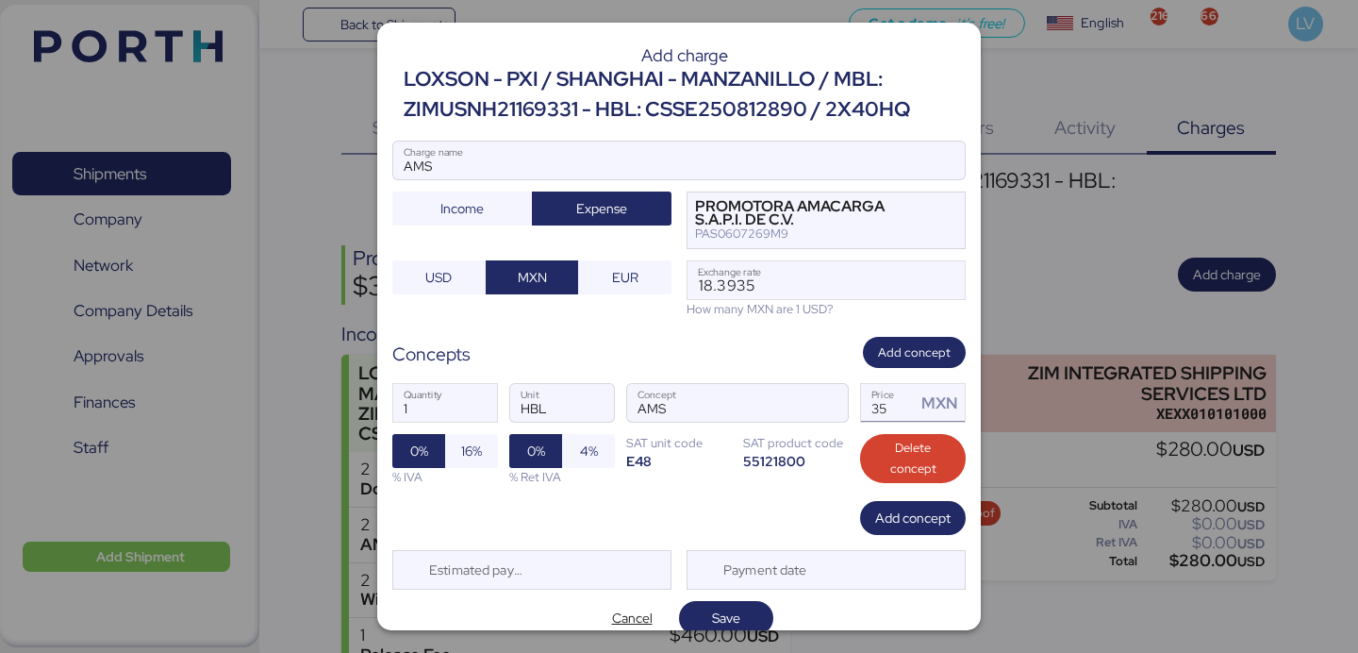
click at [908, 404] on input "35" at bounding box center [888, 403] width 55 height 38
type input "60"
click at [485, 455] on span "16%" at bounding box center [471, 451] width 53 height 34
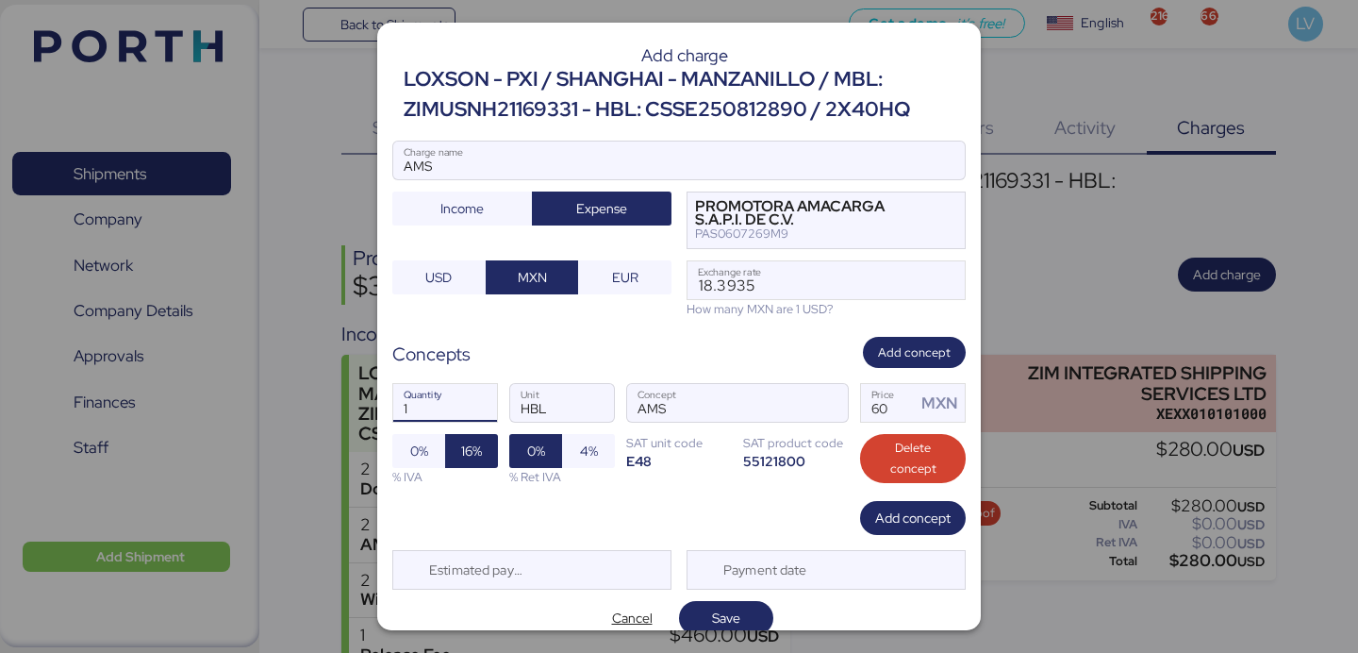
click at [451, 405] on input "1" at bounding box center [445, 403] width 104 height 38
type input "1"
click at [458, 172] on input "AMS" at bounding box center [678, 160] width 571 height 38
type input "AMS"
type input "2"
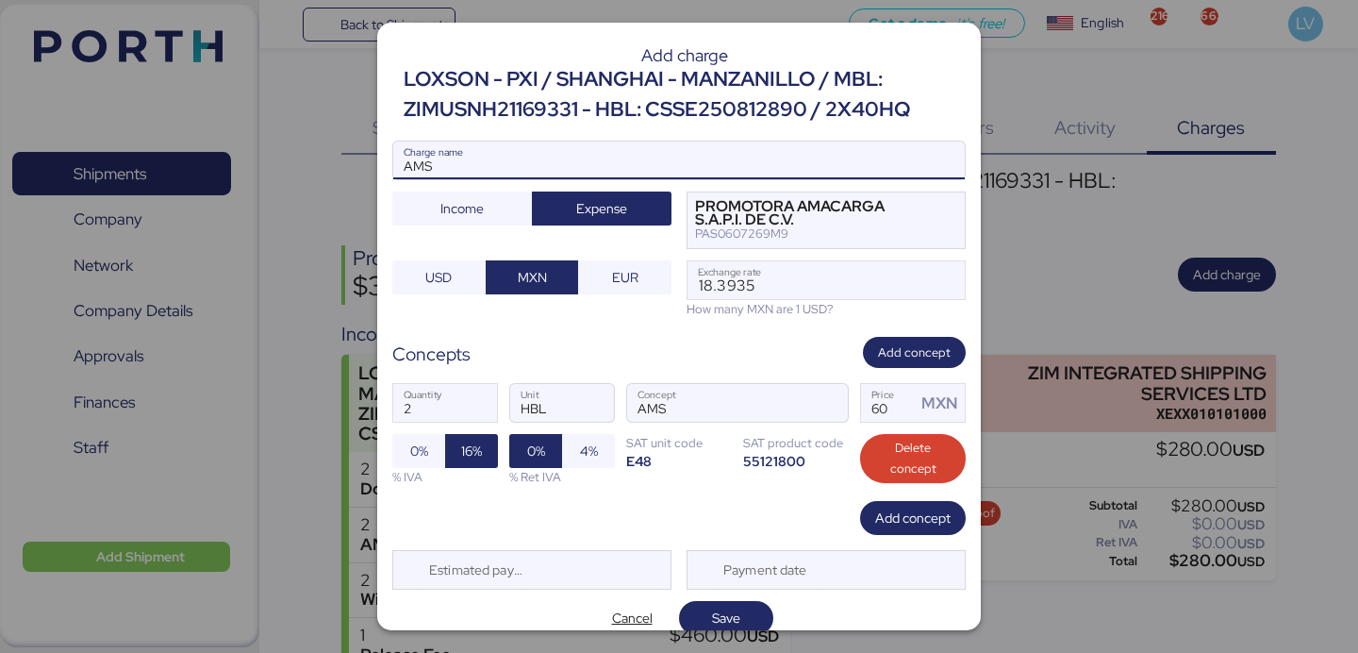
type input "AMS"
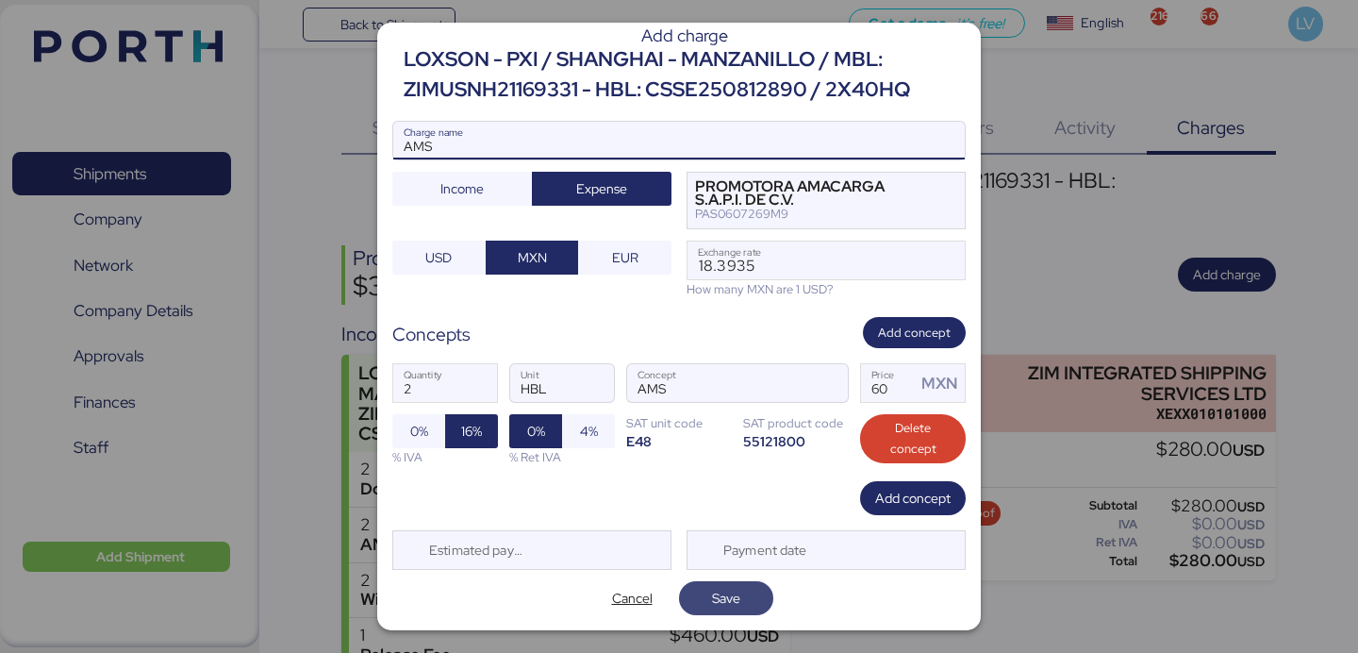
click at [726, 598] on span "Save" at bounding box center [726, 598] width 28 height 23
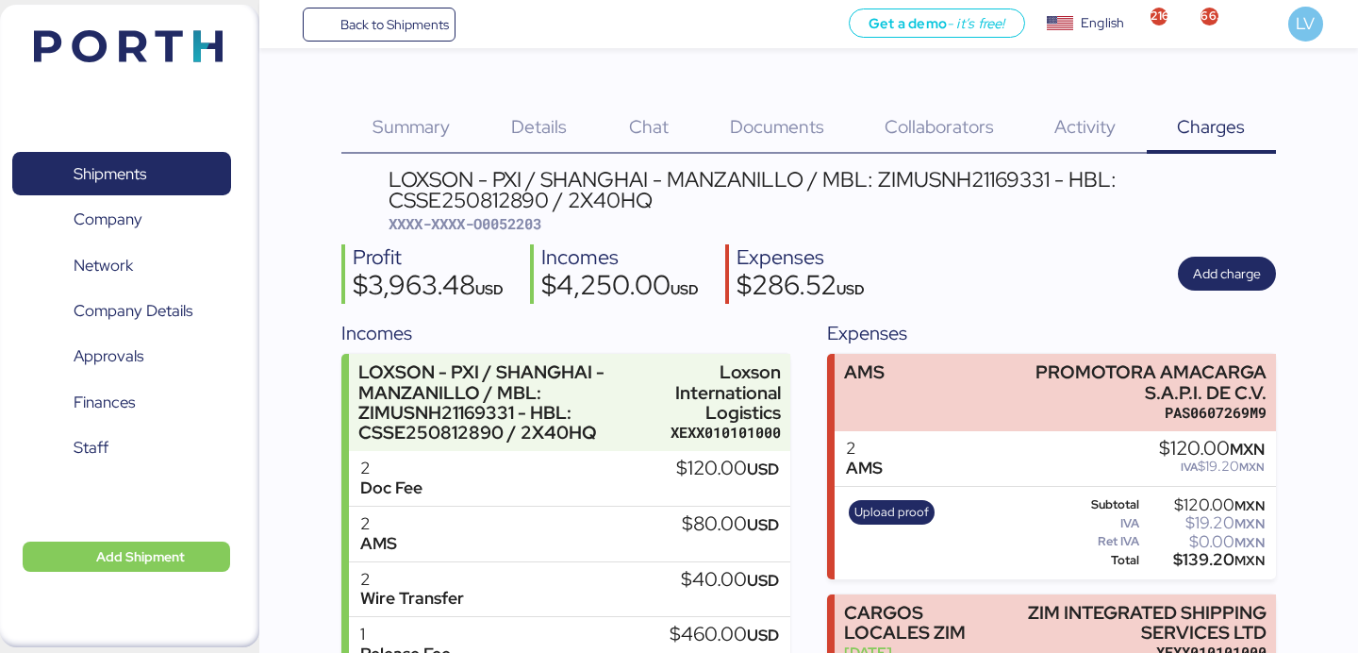
scroll to position [11, 0]
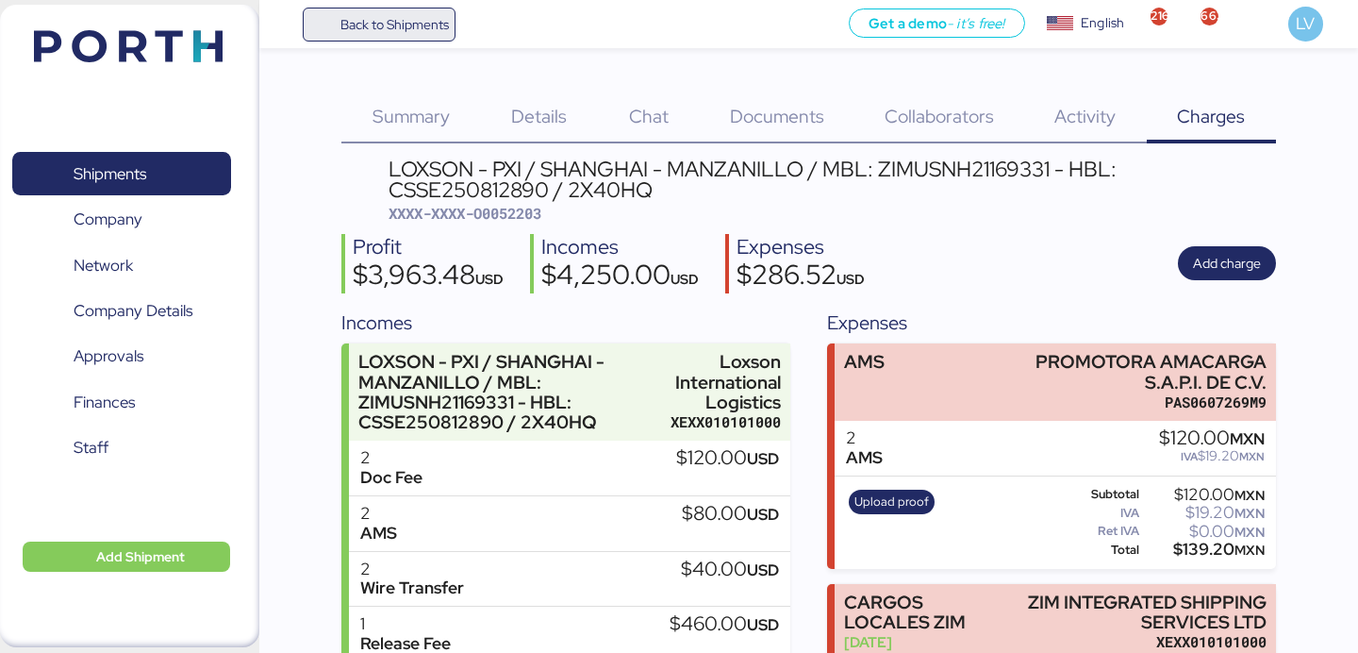
click at [397, 36] on span "Back to Shipments" at bounding box center [379, 25] width 140 height 34
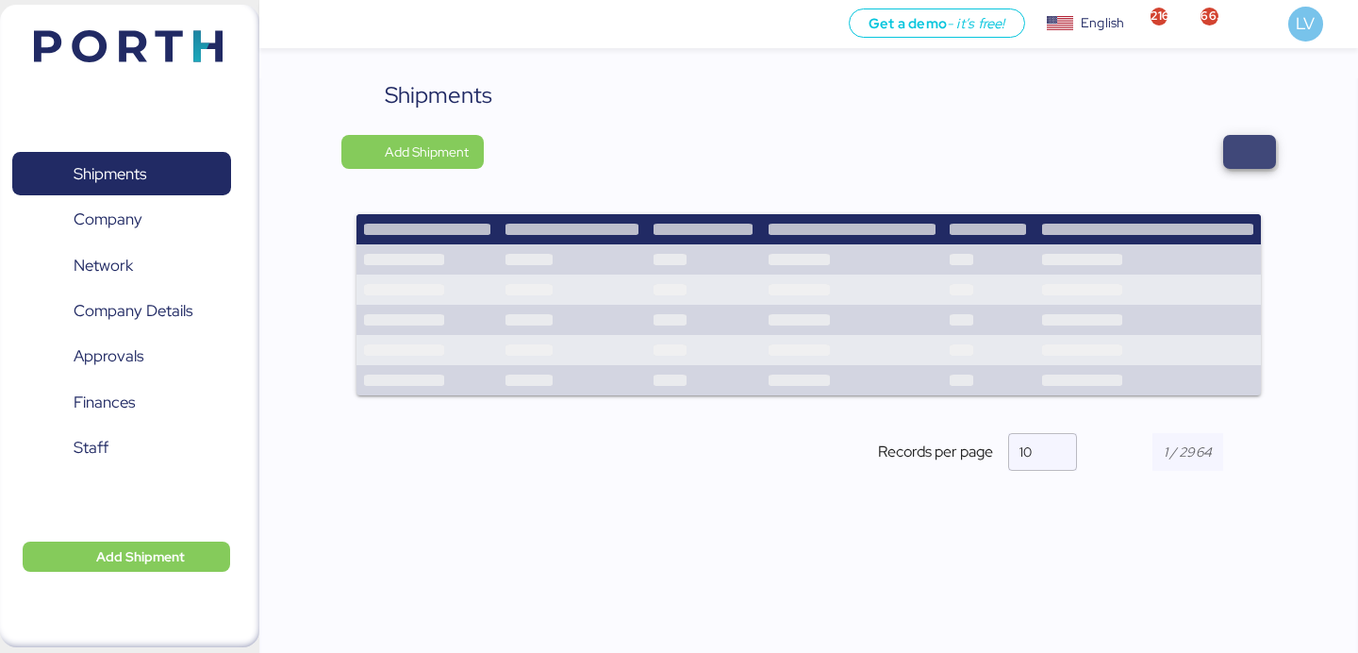
click at [1243, 155] on span "button" at bounding box center [1249, 152] width 23 height 26
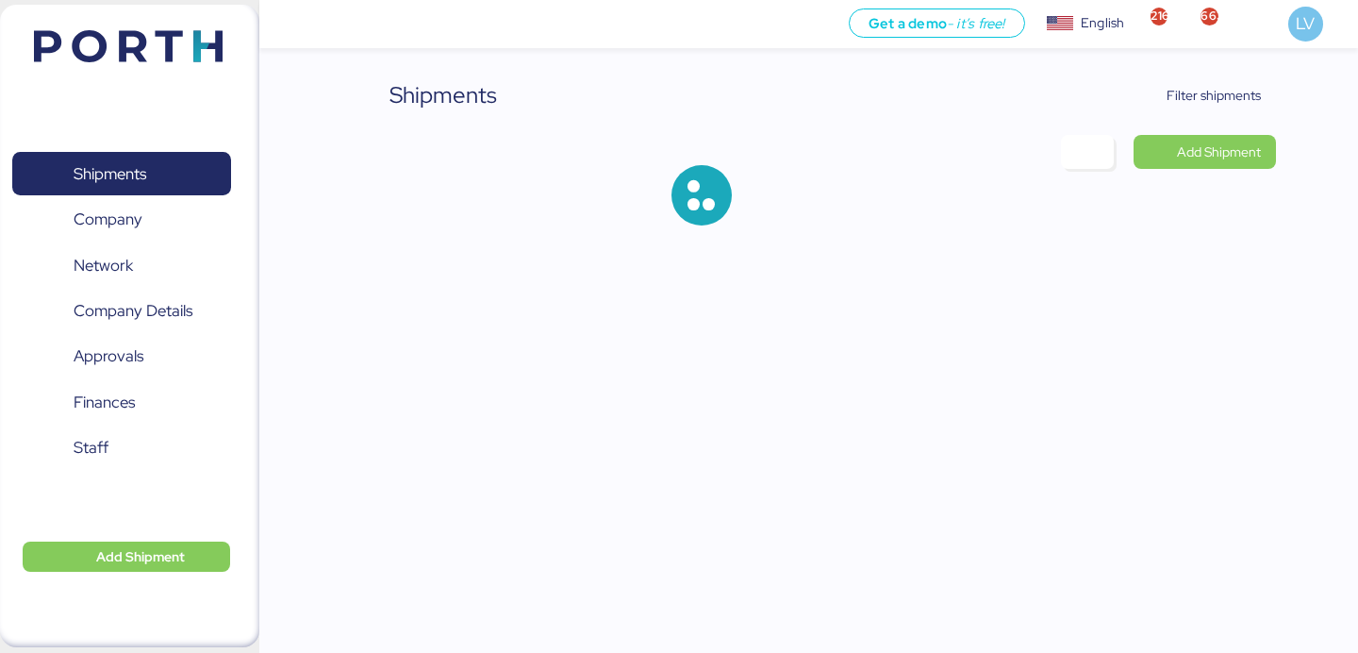
click at [1211, 76] on div "Shipments Filter shipments Add Shipment" at bounding box center [679, 128] width 1358 height 256
click at [1197, 101] on span "Filter shipments" at bounding box center [1213, 95] width 94 height 23
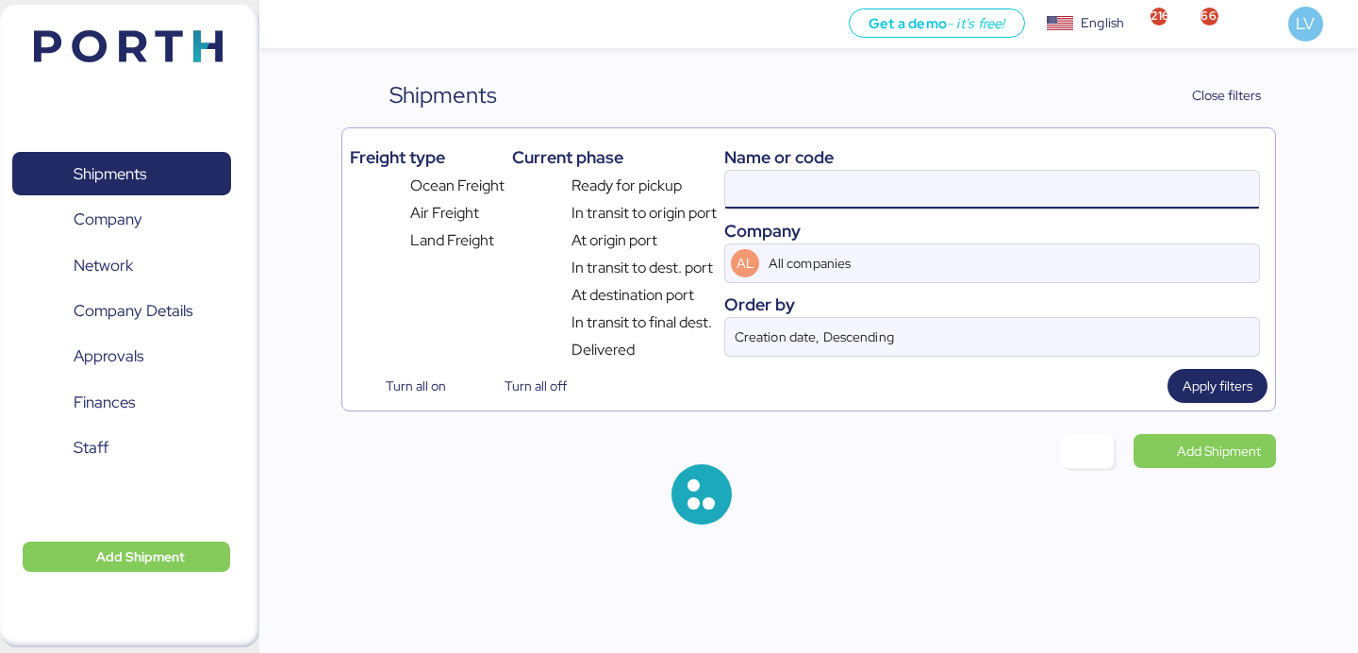
click at [1032, 186] on input at bounding box center [992, 190] width 534 height 38
paste input "CSSE250813486"
type input "CSSE250813486"
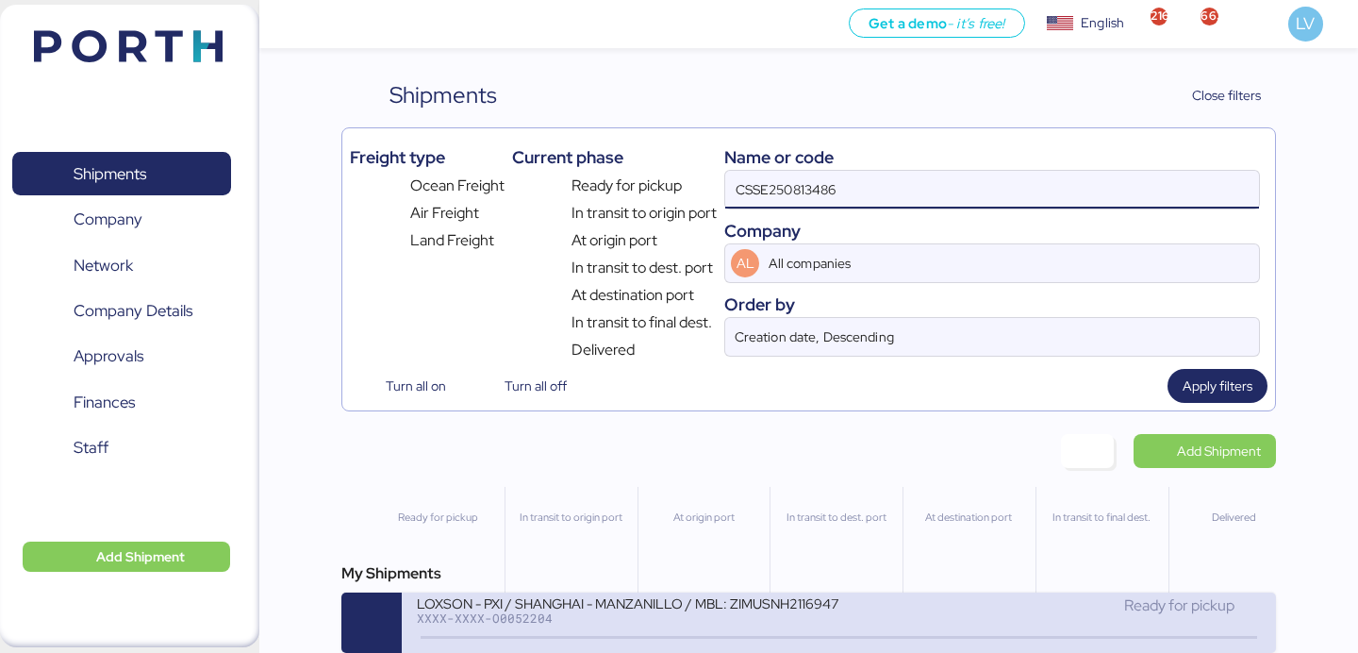
click at [743, 599] on div "LOXSON - PXI / SHANGHAI - MANZANILLO / MBL: ZIMUSNH21169475 - HBL: CSSE25081348…" at bounding box center [627, 602] width 421 height 16
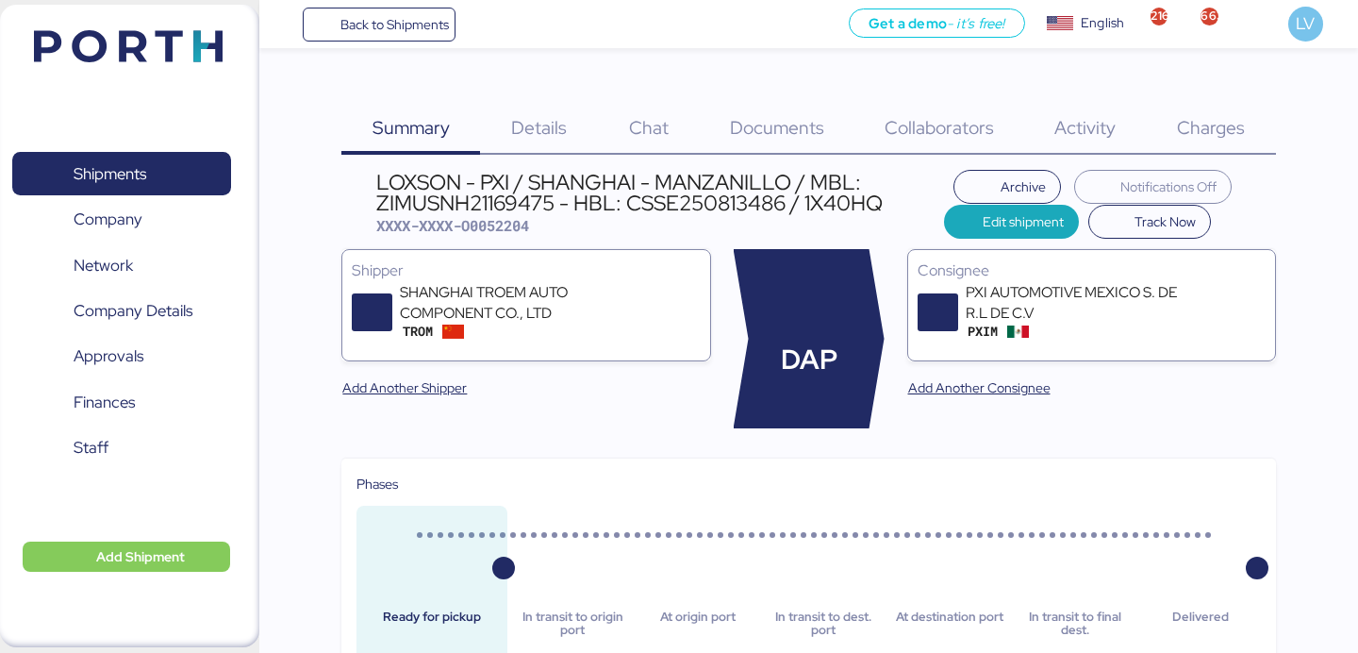
click at [1220, 130] on span "Charges" at bounding box center [1211, 127] width 68 height 25
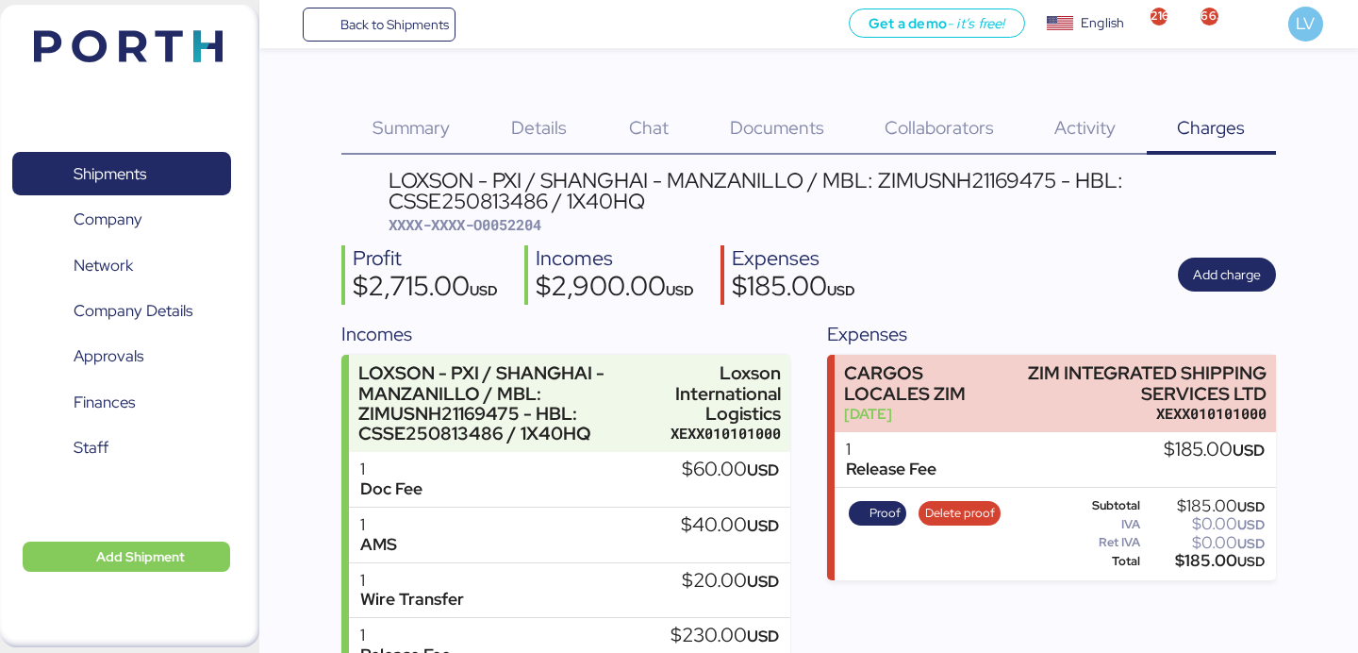
click at [392, 29] on span "Back to Shipments" at bounding box center [394, 24] width 108 height 23
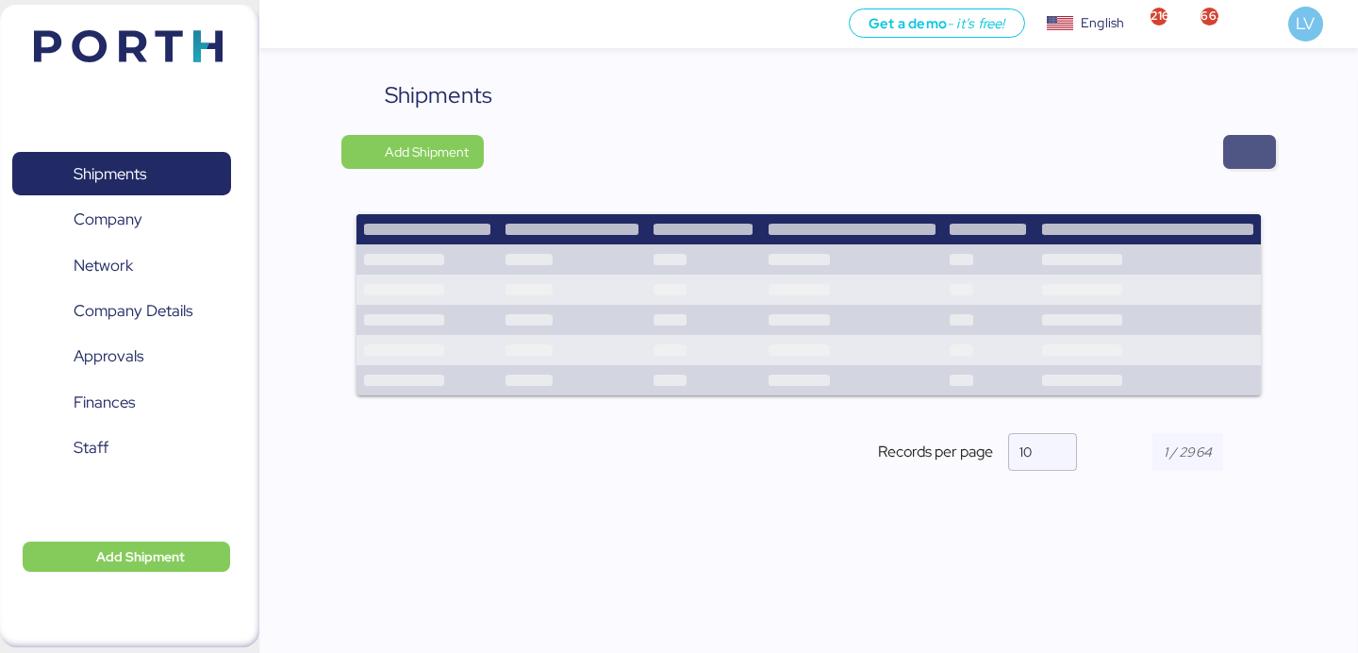
click at [1272, 157] on span "button" at bounding box center [1249, 152] width 53 height 34
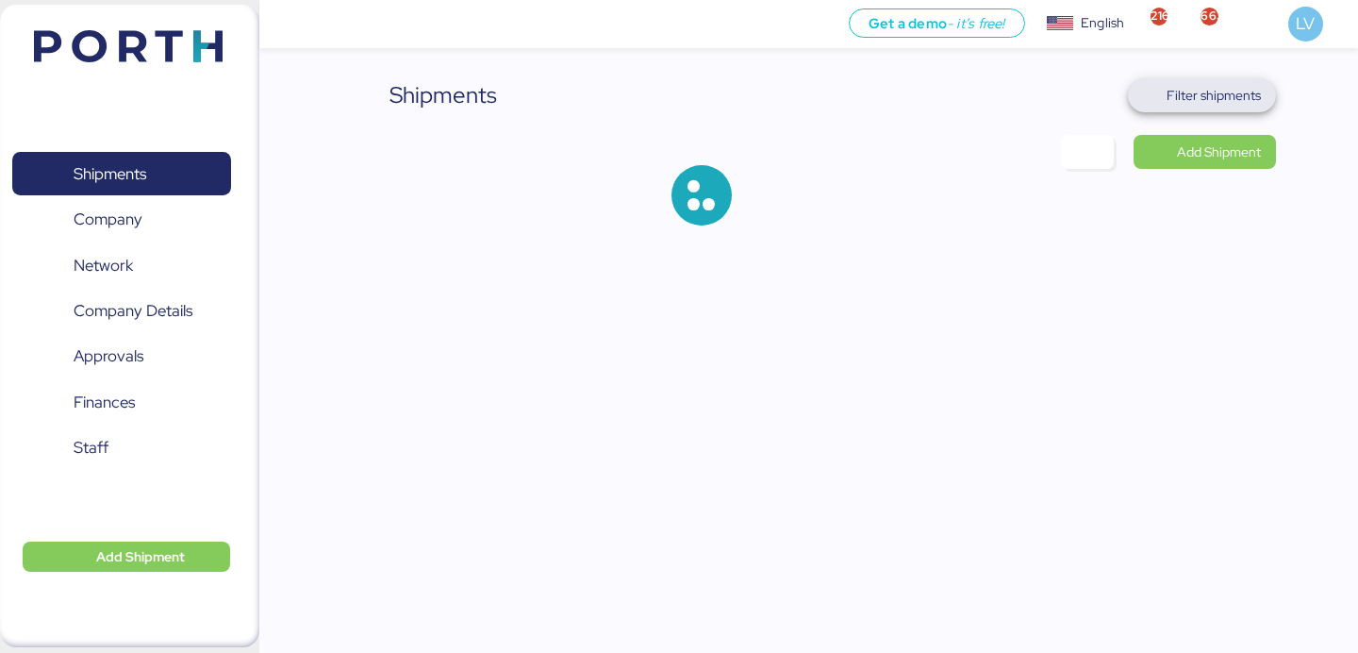
click at [1216, 103] on span "Filter shipments" at bounding box center [1213, 95] width 94 height 23
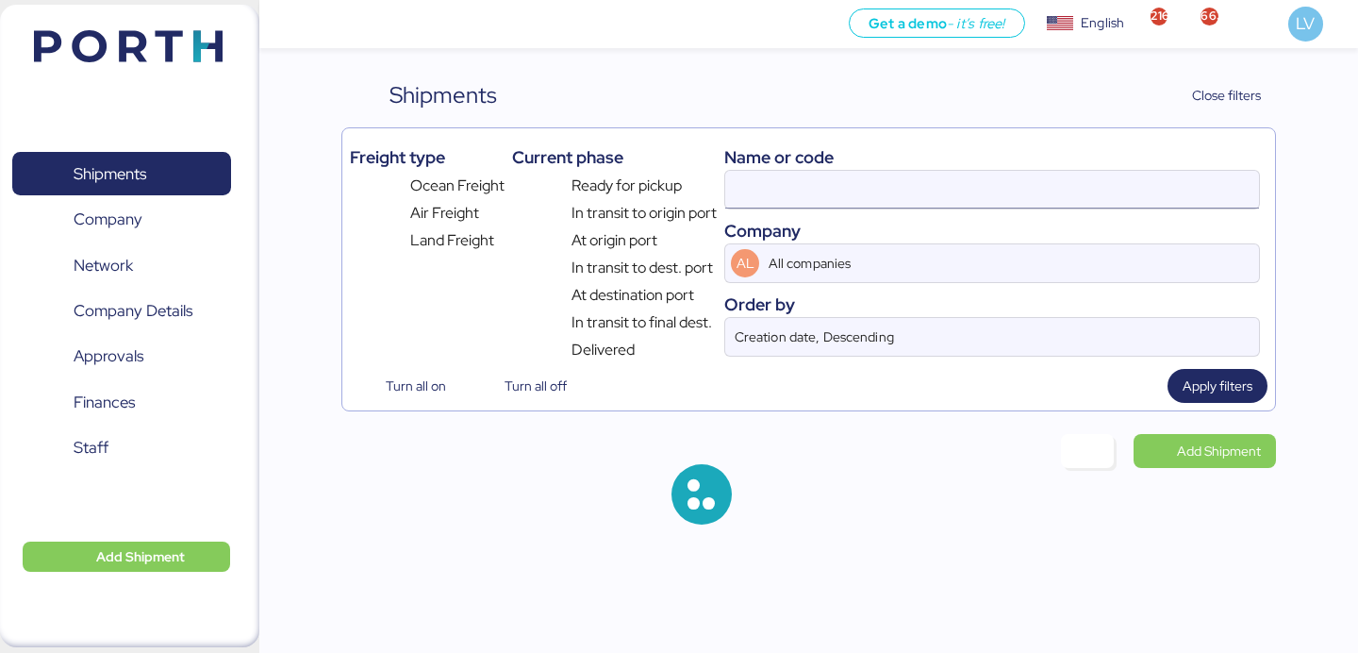
click at [1111, 184] on input at bounding box center [992, 190] width 534 height 38
paste input "CSSE250813486"
type input "CSSE250813486"
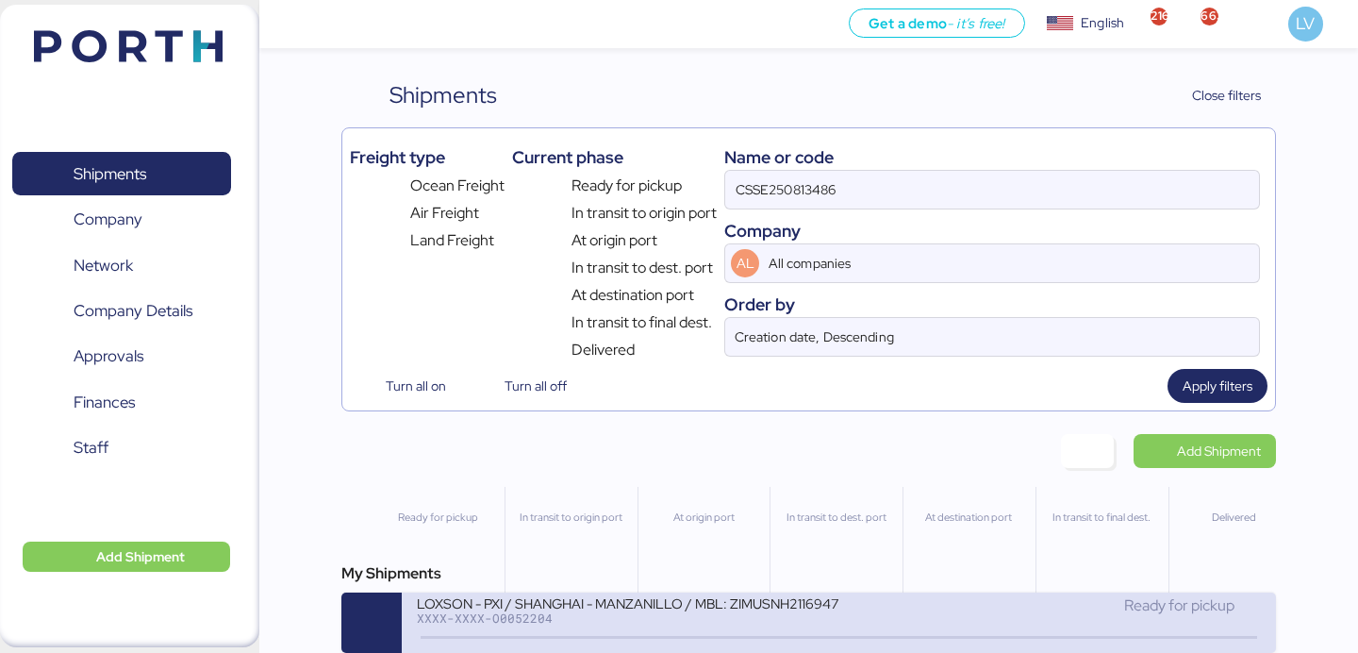
click at [854, 617] on div "Ready for pickup" at bounding box center [1049, 605] width 421 height 23
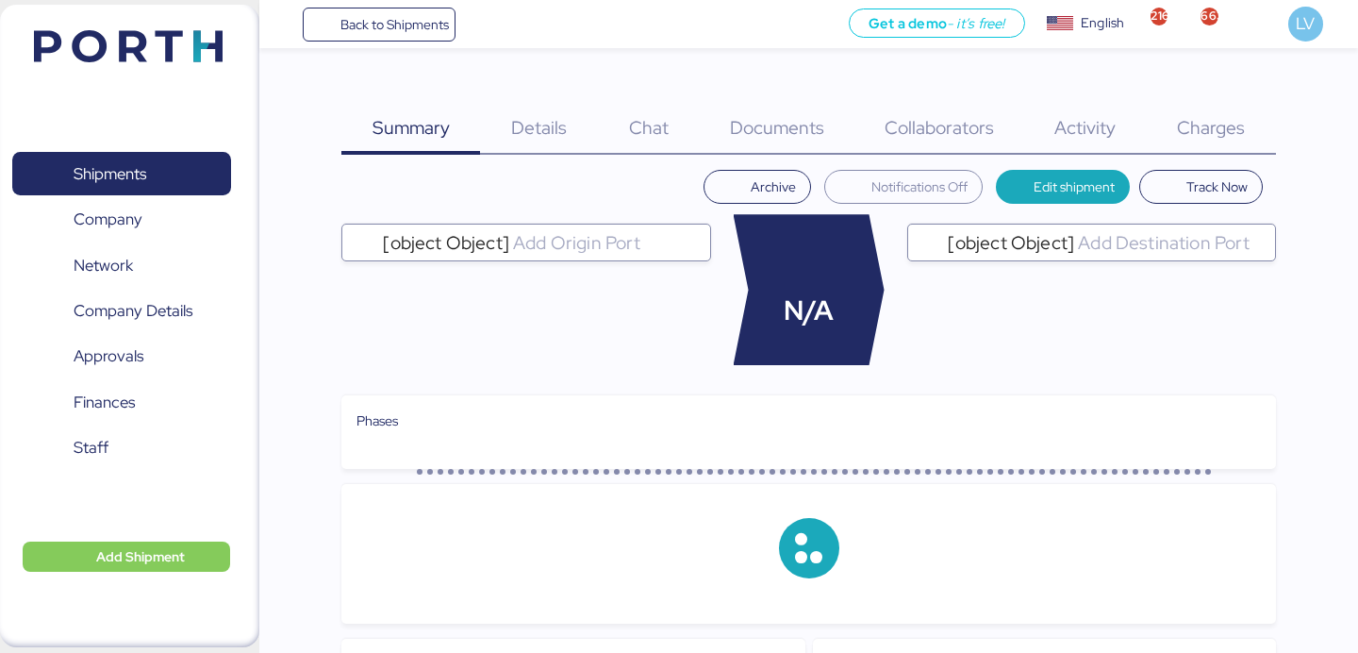
click at [1243, 110] on div "Charges 0" at bounding box center [1211, 116] width 129 height 76
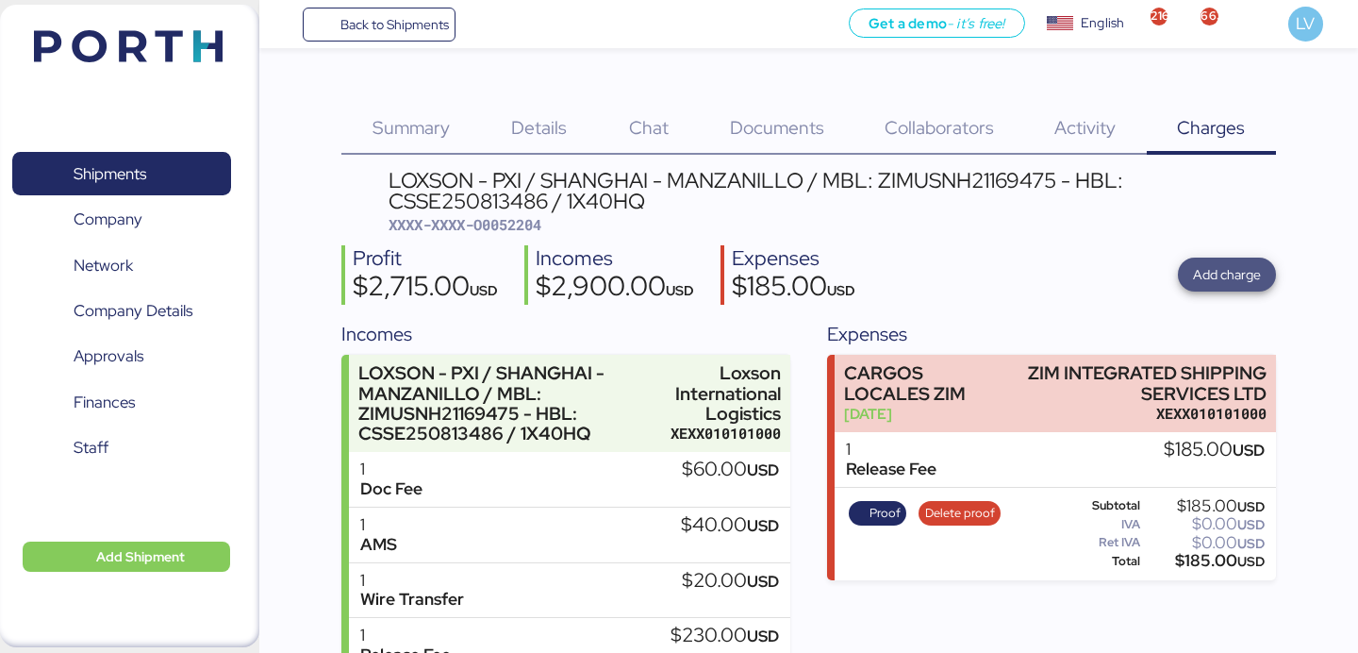
click at [1211, 263] on span "Add charge" at bounding box center [1227, 274] width 68 height 23
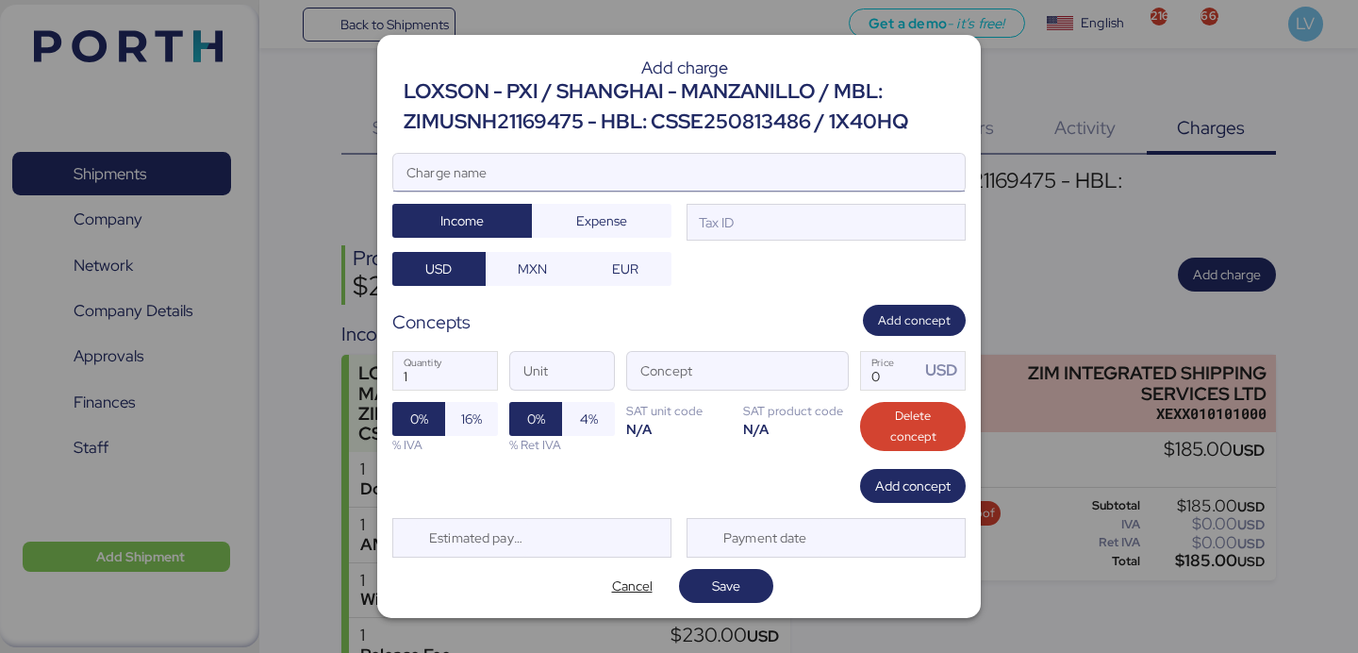
click at [914, 154] on input "Charge name" at bounding box center [678, 173] width 571 height 38
type input "AMS"
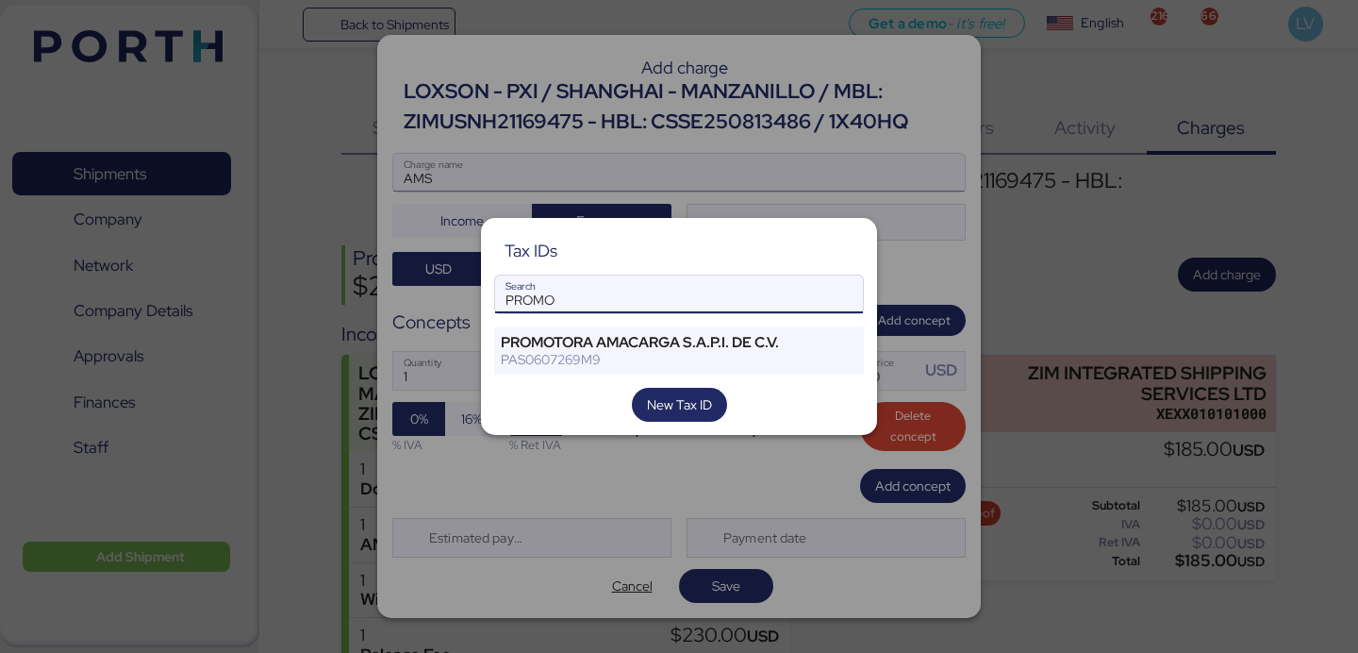
type input "PROMO"
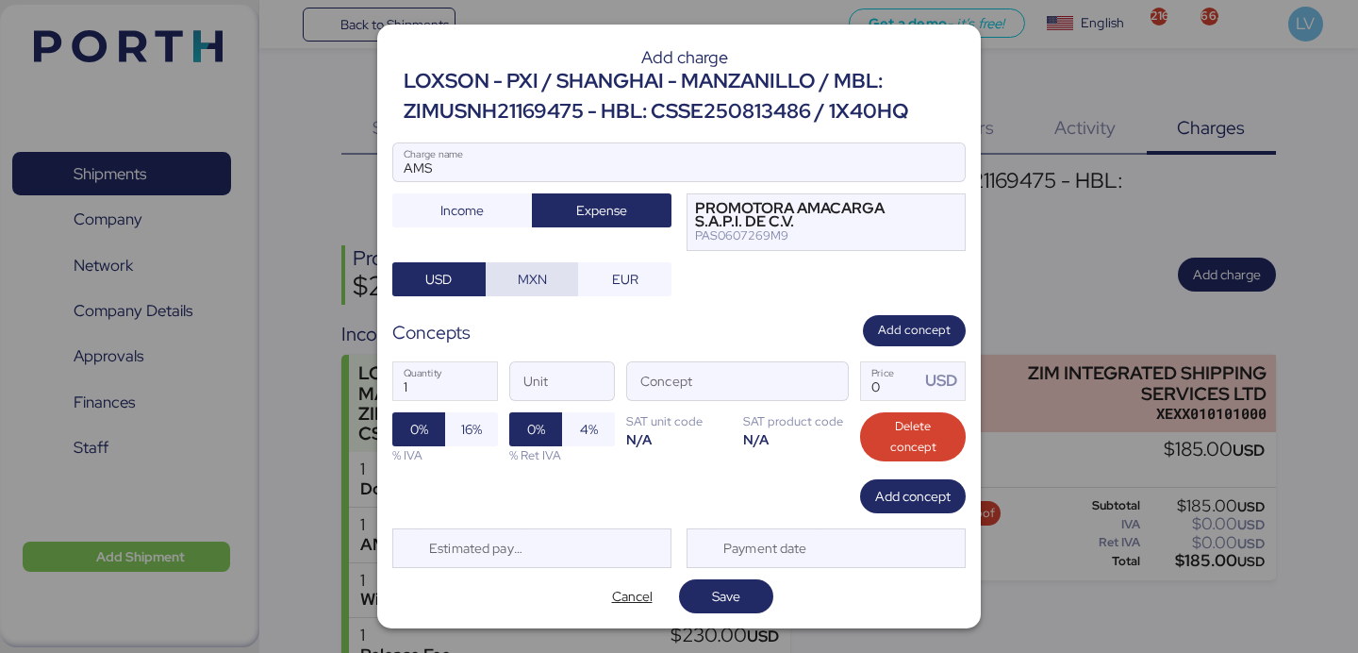
click at [538, 275] on span "MXN" at bounding box center [532, 279] width 29 height 23
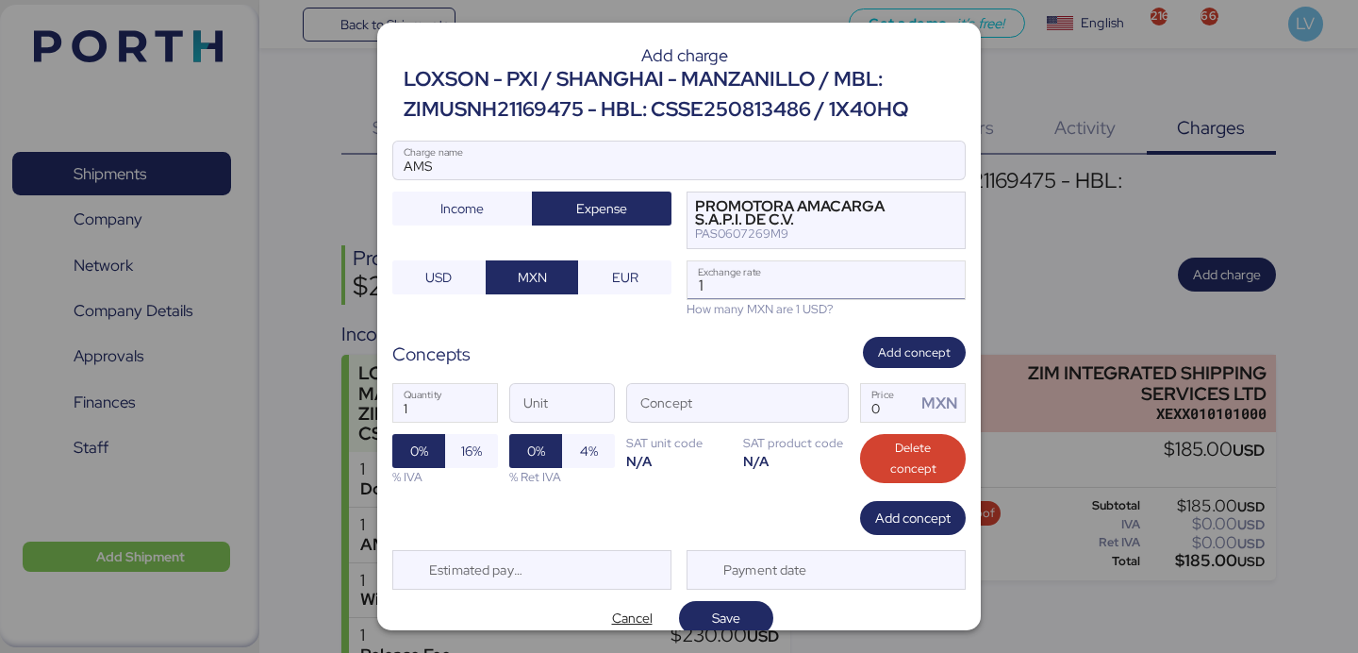
click at [786, 266] on input "1" at bounding box center [825, 280] width 277 height 38
paste input "18.3935"
type input "18.3935"
click at [826, 397] on span "button" at bounding box center [828, 408] width 40 height 40
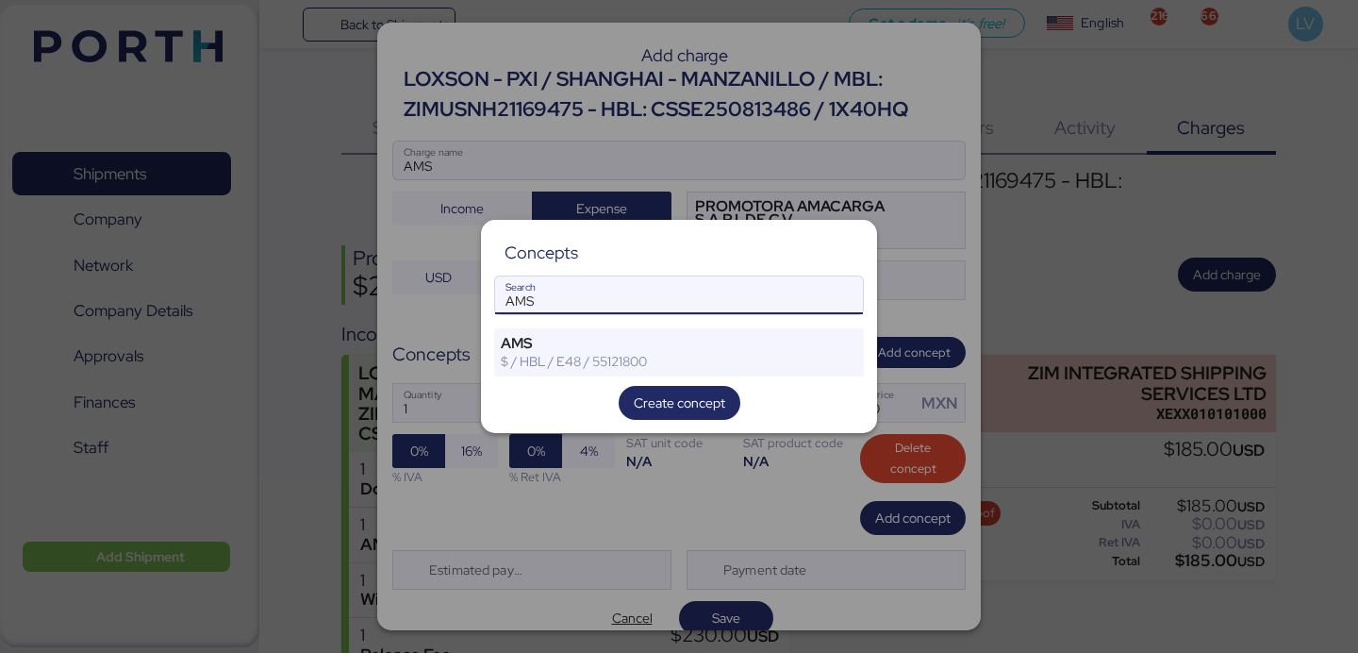
type input "AMS"
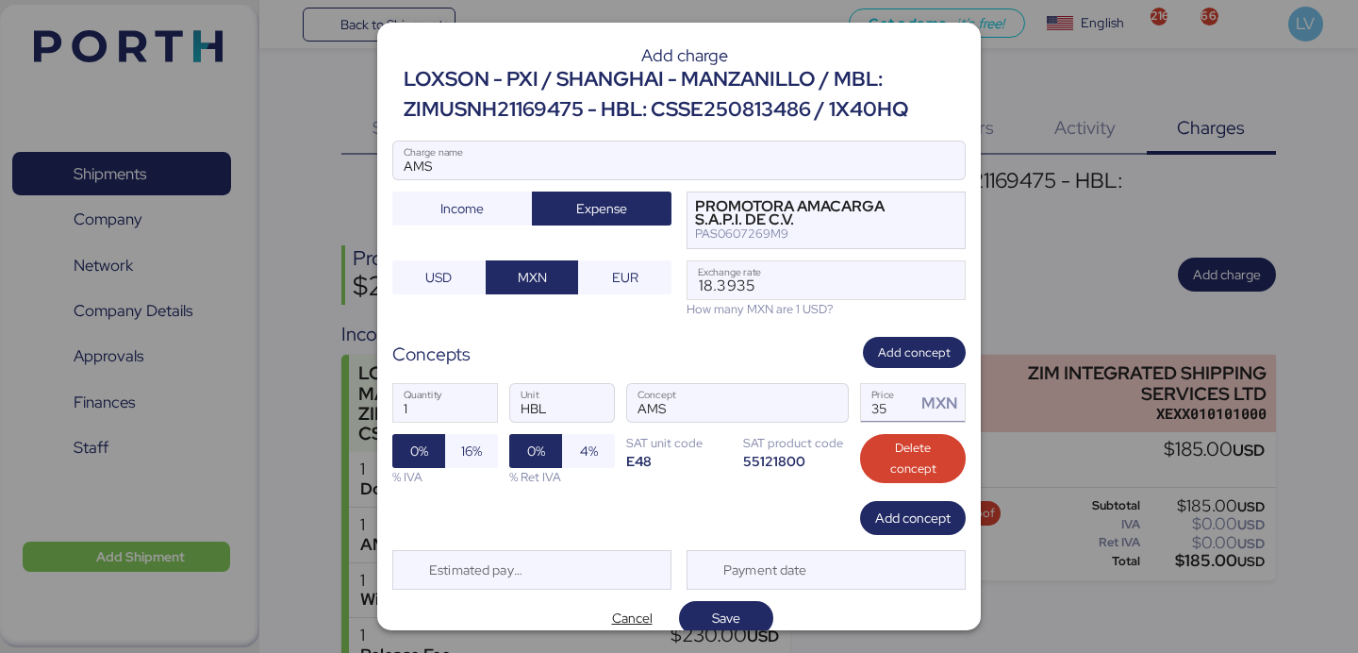
click at [891, 399] on input "35" at bounding box center [888, 403] width 55 height 38
type input "3"
type input "60"
click at [477, 456] on span "16%" at bounding box center [471, 450] width 21 height 23
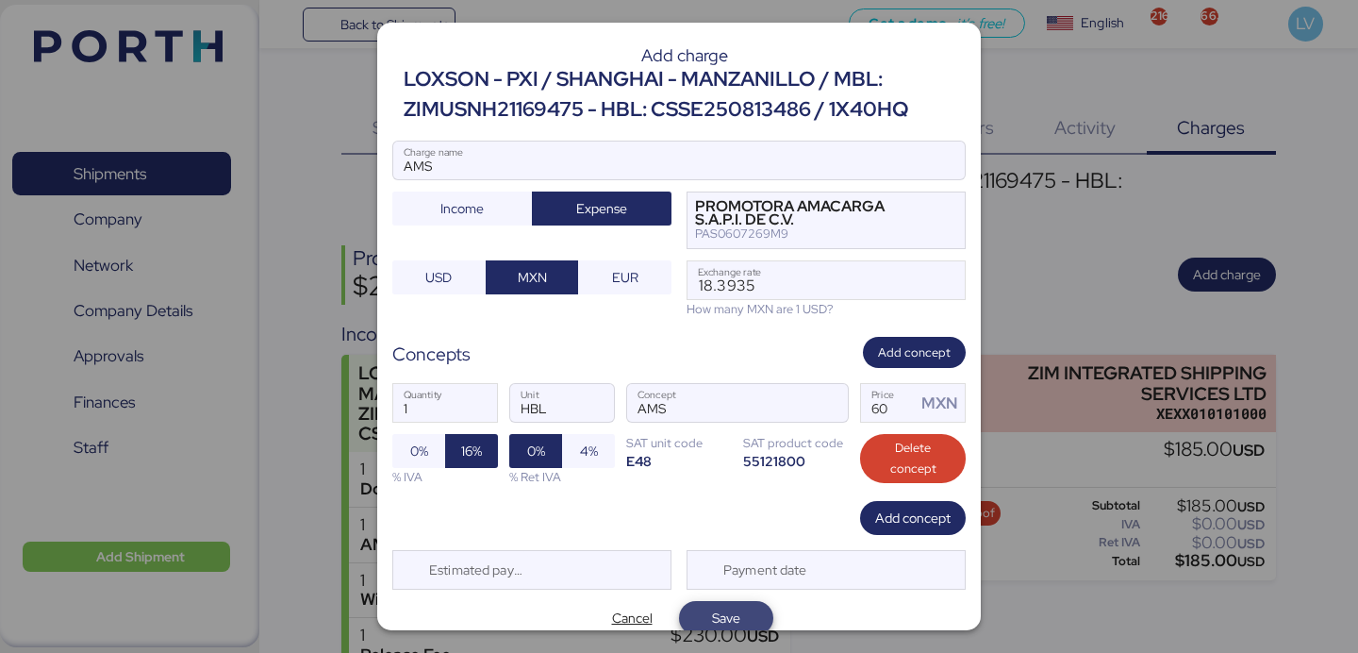
click at [763, 610] on span "Save" at bounding box center [726, 618] width 94 height 34
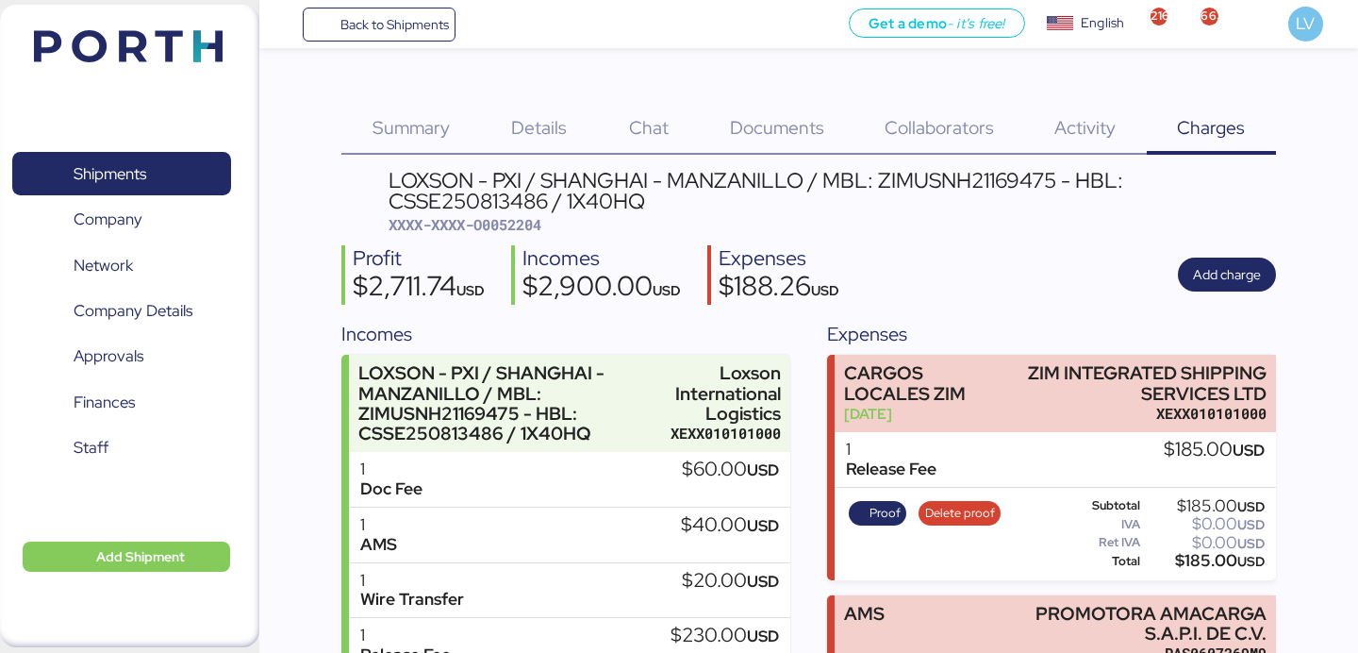
click at [955, 157] on div "Summary 0 Details 0 Chat 0 Documents 0 Collaborators 0 Activity 0 Charges 0 LOX…" at bounding box center [808, 449] width 934 height 742
click at [960, 176] on div "LOXSON - PXI / SHANGHAI - MANZANILLO / MBL: ZIMUSNH21169475 - HBL: CSSE25081348…" at bounding box center [831, 191] width 887 height 42
copy div "ZIMUSNH21169475"
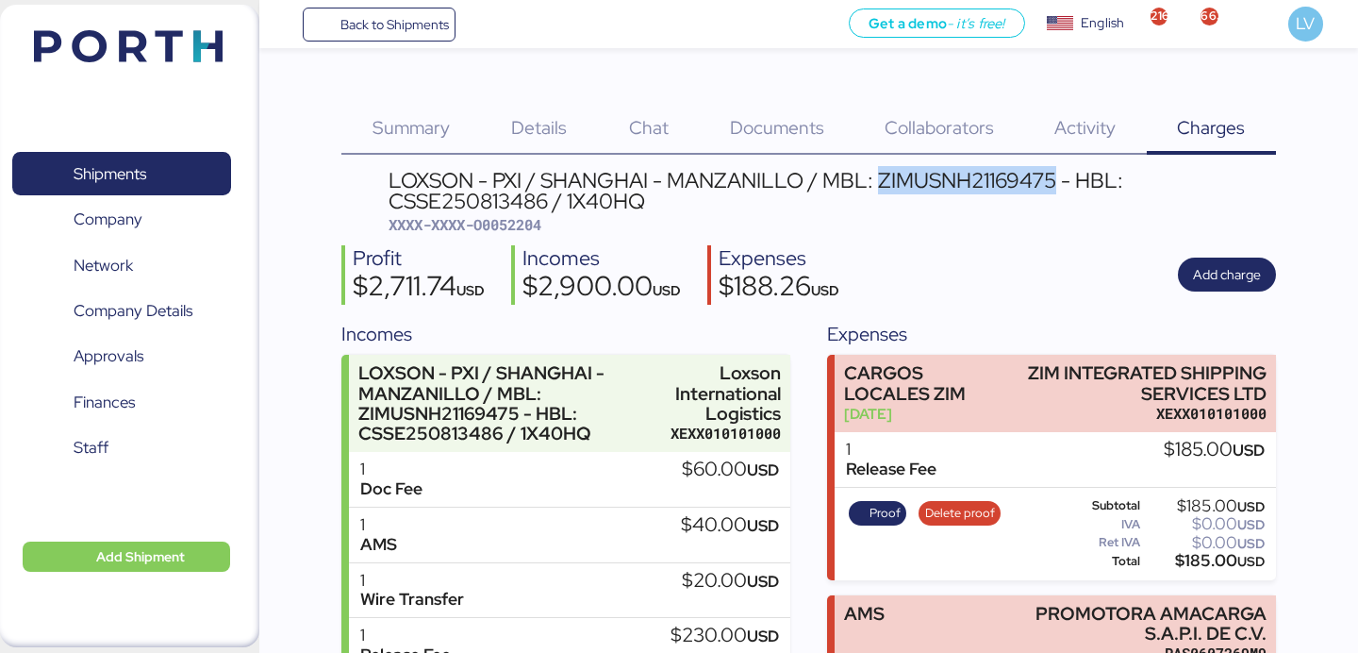
scroll to position [183, 0]
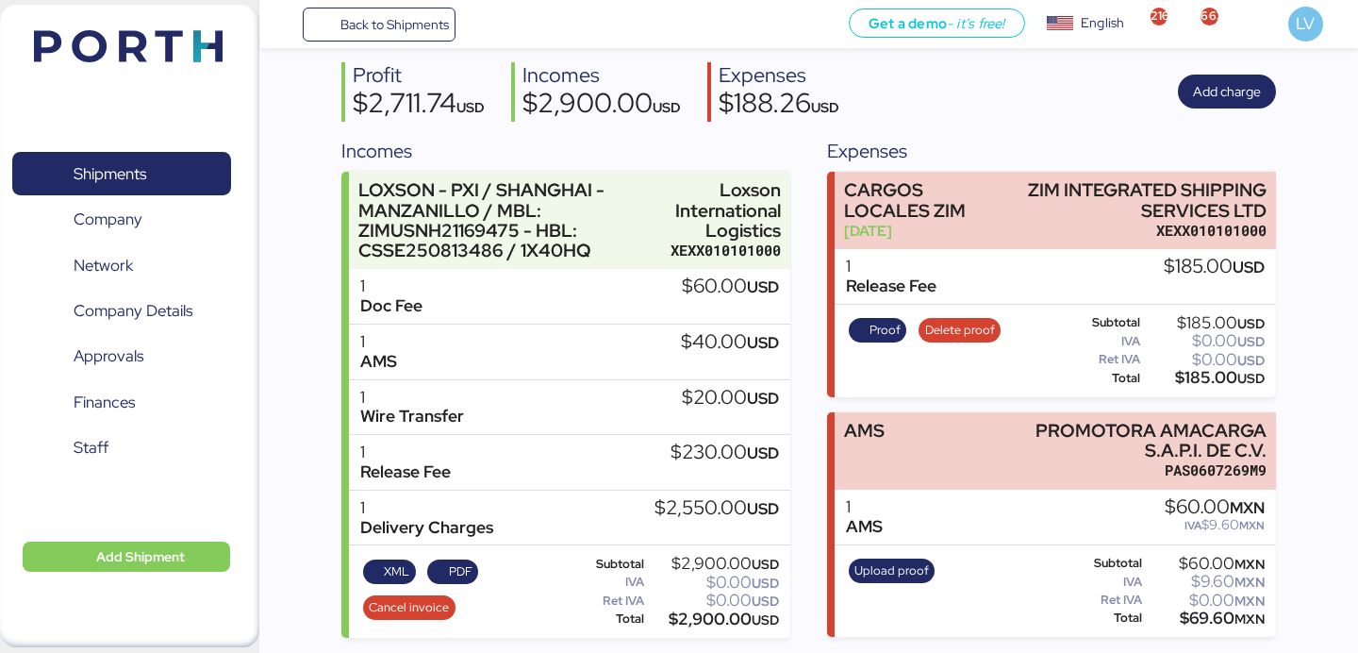
click at [402, 33] on span "Back to Shipments" at bounding box center [394, 24] width 108 height 23
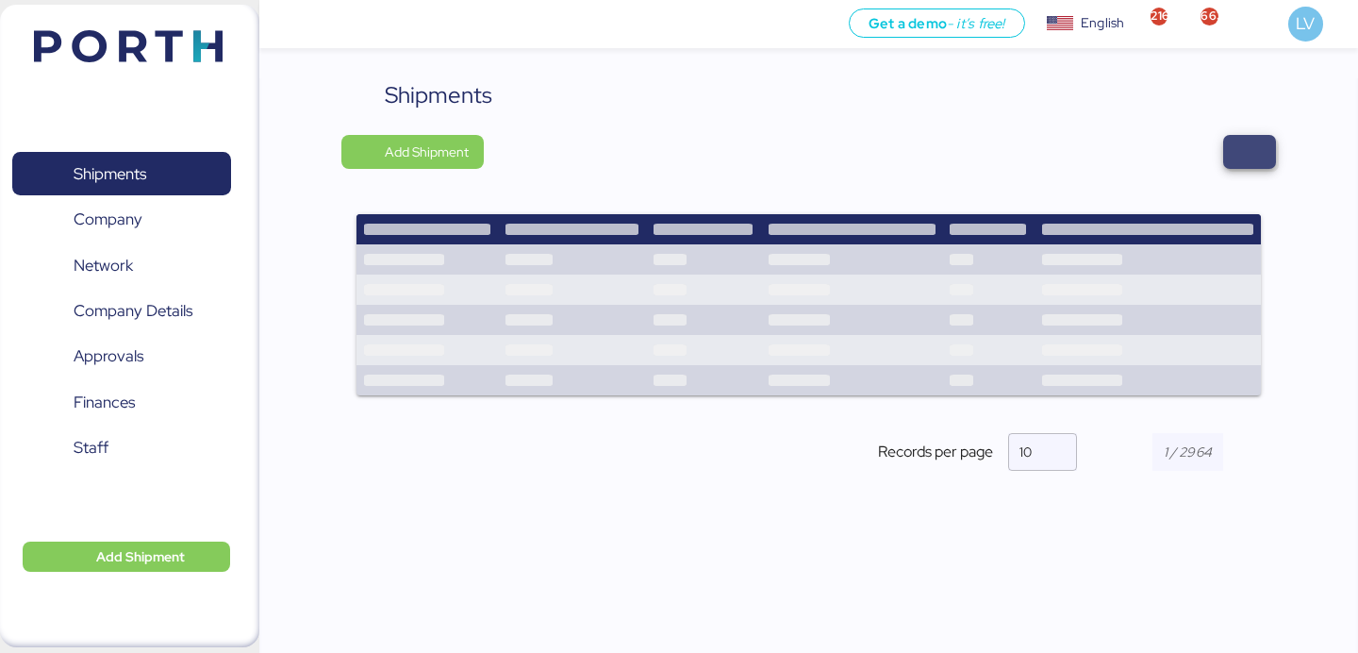
click at [1266, 159] on span "button" at bounding box center [1249, 152] width 53 height 34
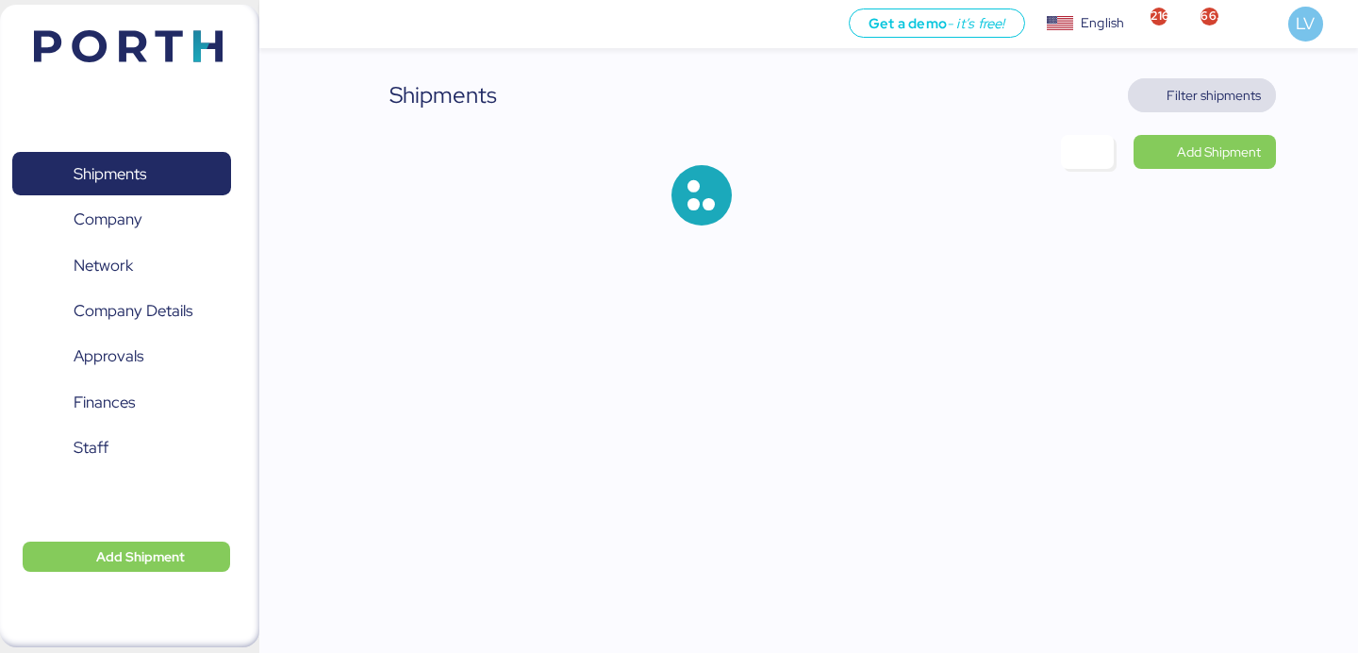
click at [1197, 91] on span "Filter shipments" at bounding box center [1213, 95] width 94 height 23
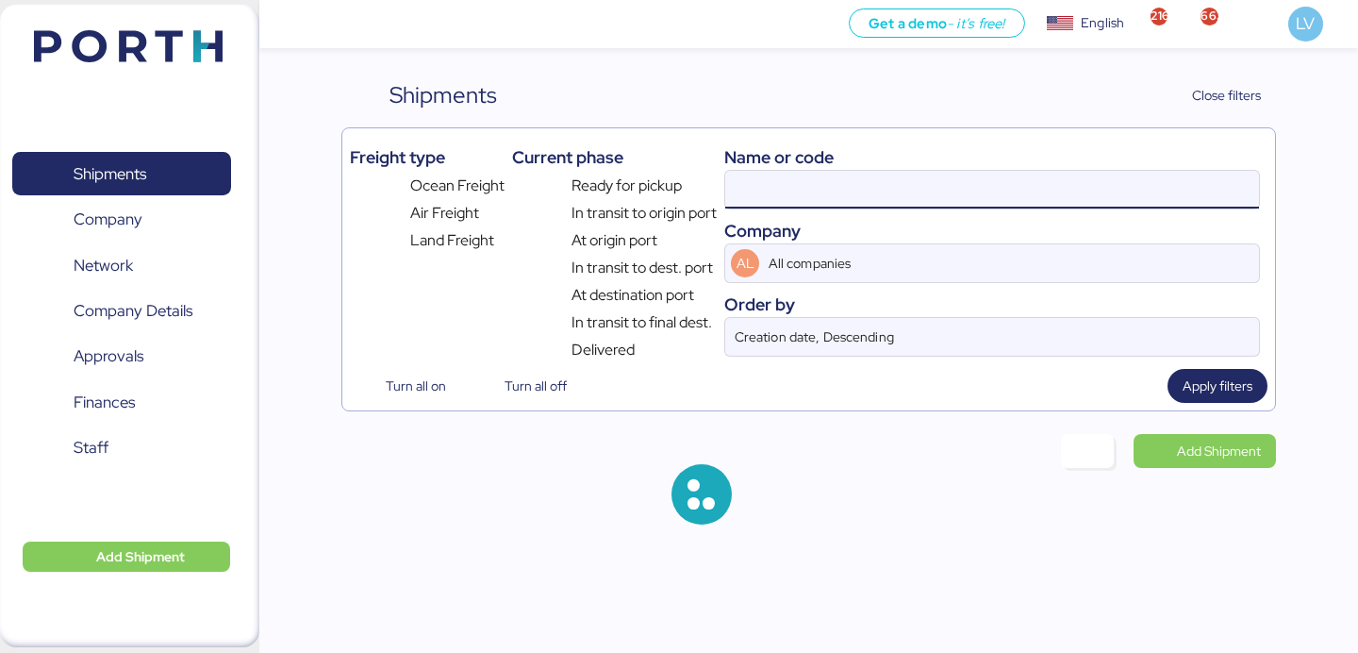
click at [1040, 189] on input at bounding box center [992, 190] width 534 height 38
paste input "454510027178"
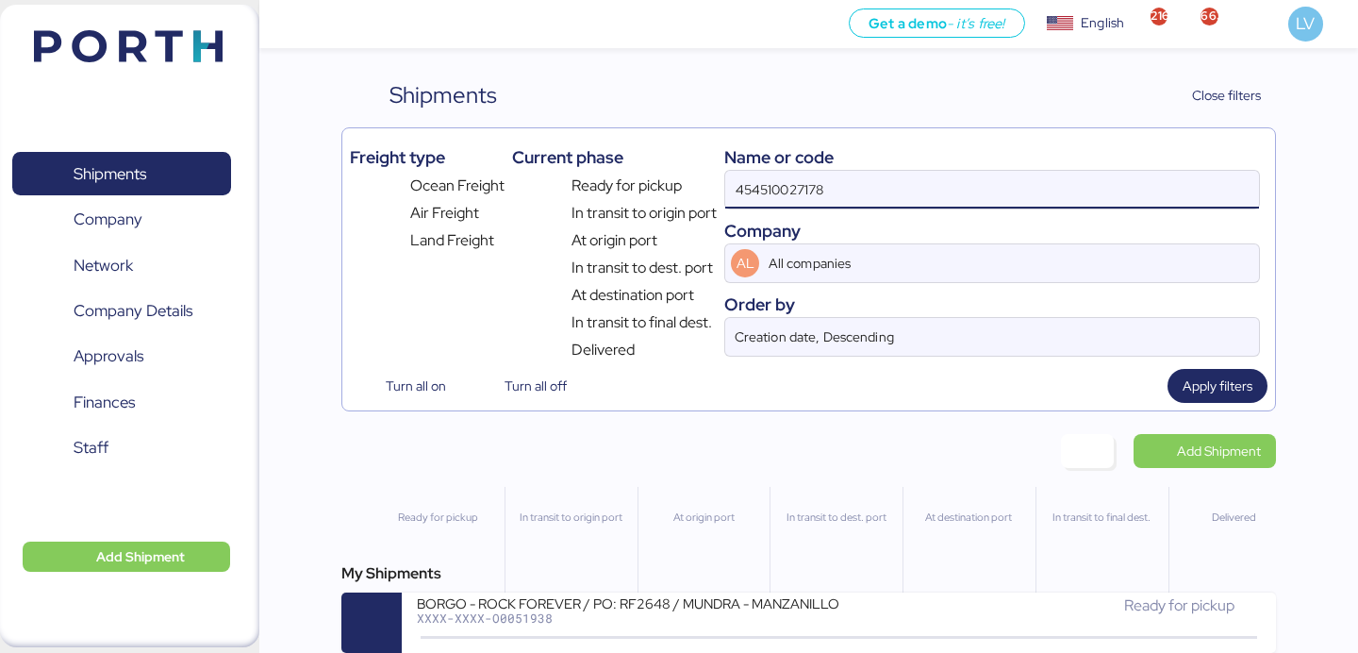
type input "454510027178"
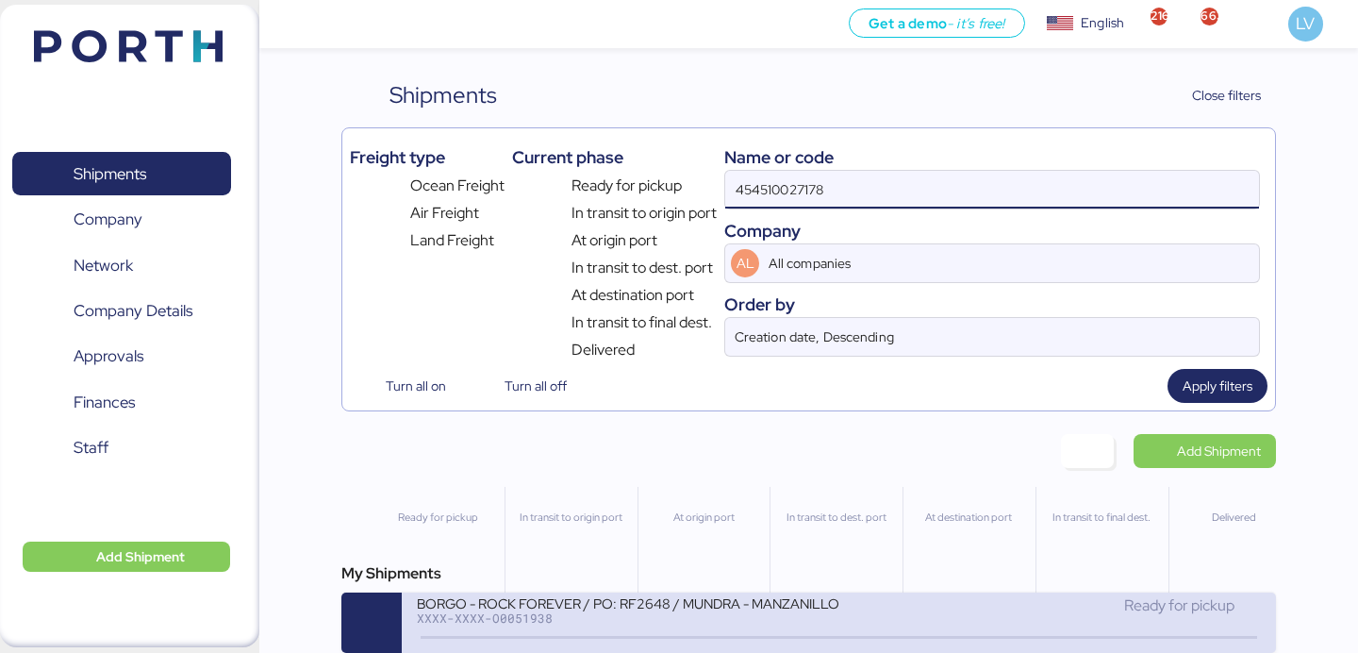
click at [686, 603] on div "BORGO - ROCK FOREVER / PO: RF2648 / MUNDRA - MANZANILLO / 1x20 / TARJUL" at bounding box center [627, 602] width 421 height 16
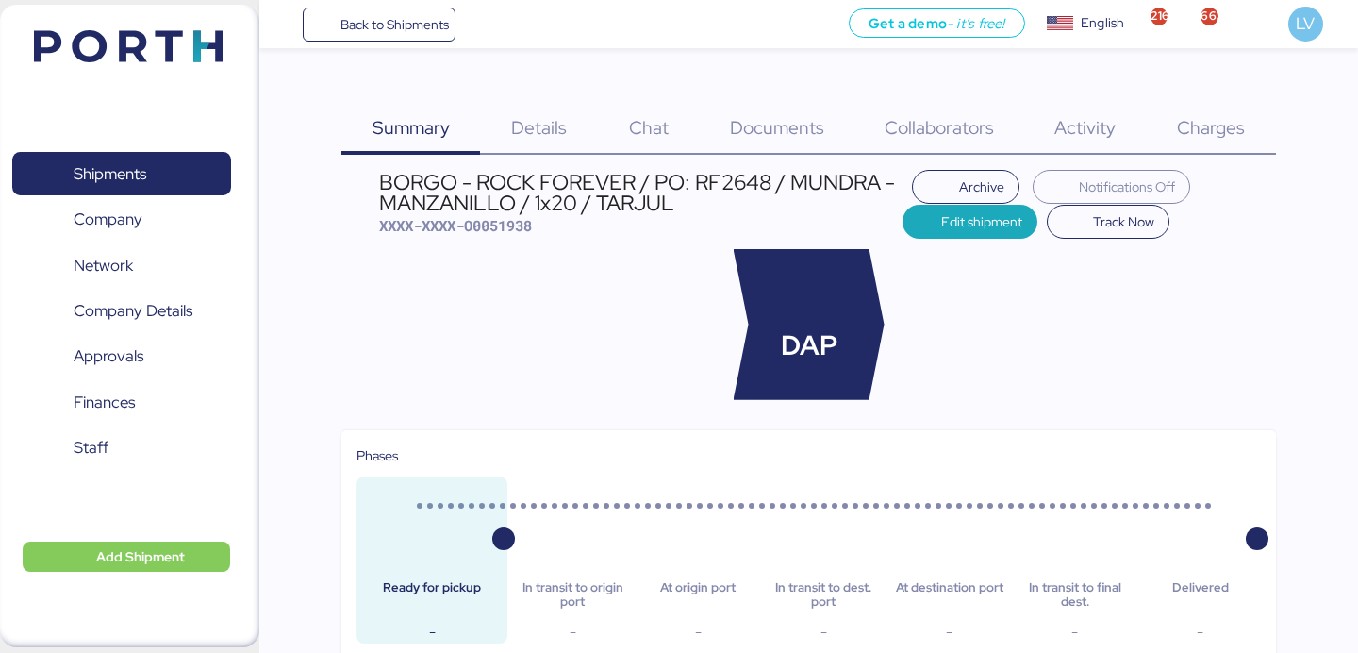
click at [788, 135] on span "Documents" at bounding box center [777, 127] width 94 height 25
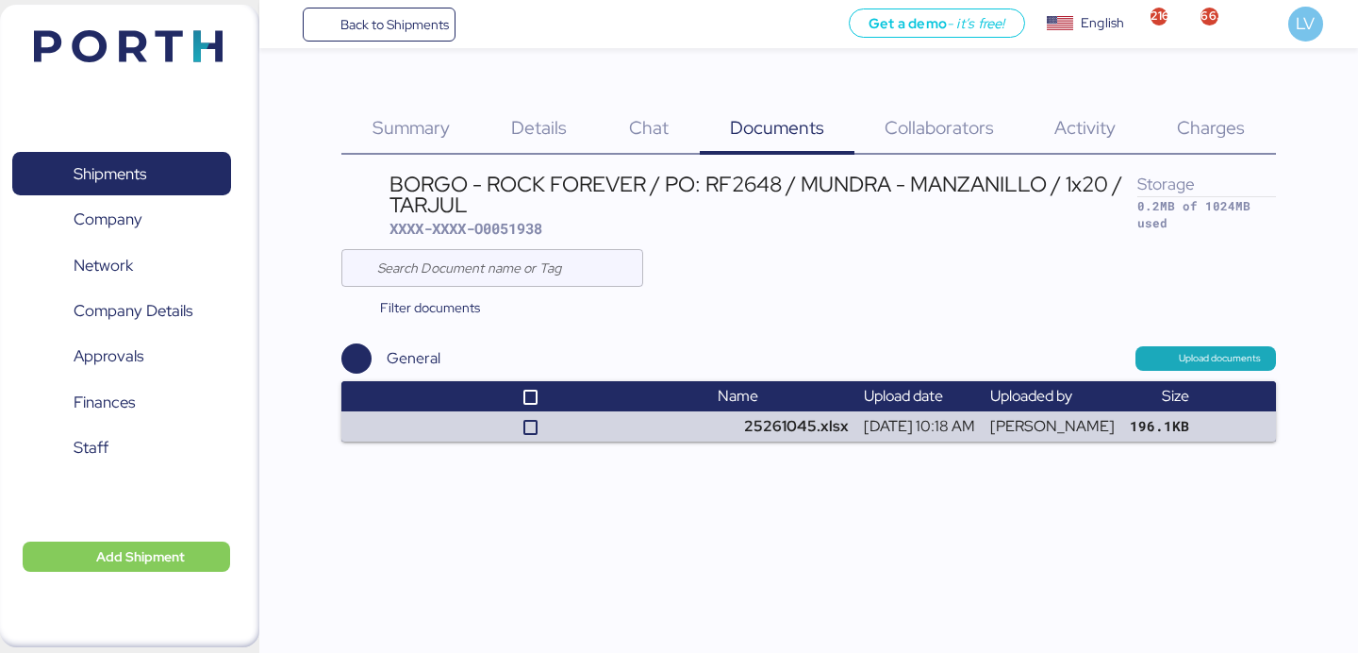
click at [1203, 122] on span "Charges" at bounding box center [1211, 127] width 68 height 25
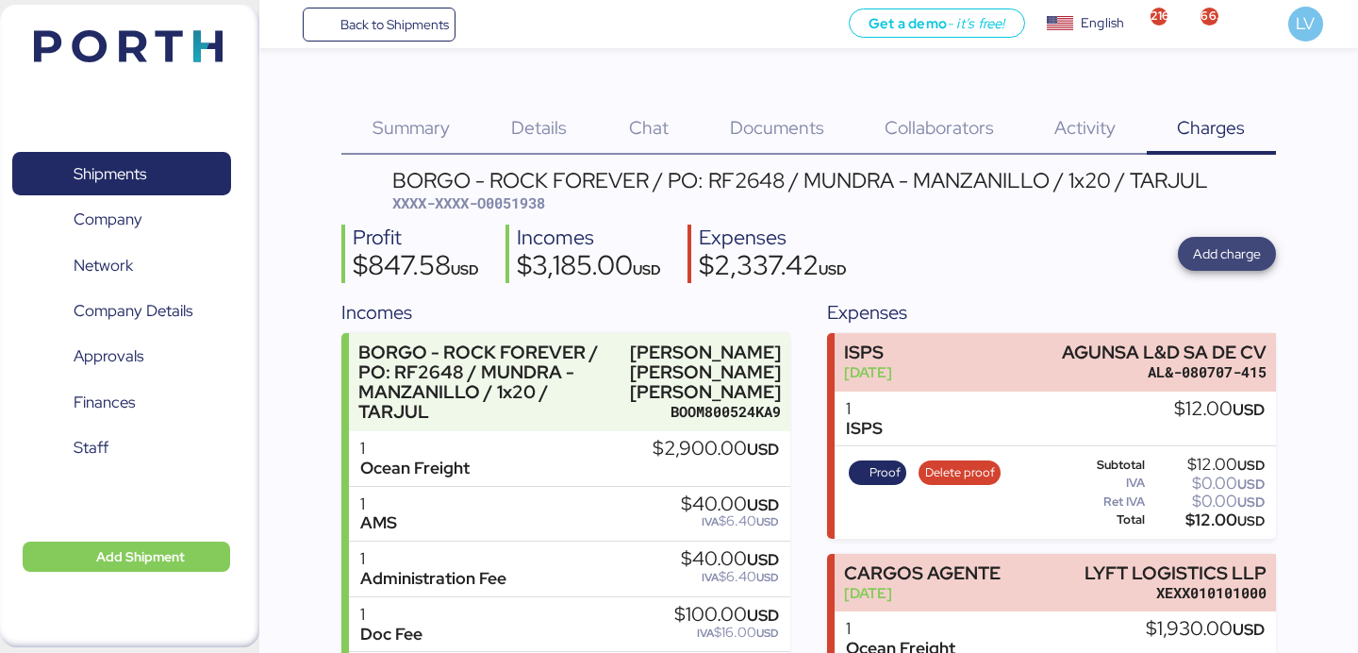
click at [1239, 255] on span "Add charge" at bounding box center [1227, 253] width 68 height 23
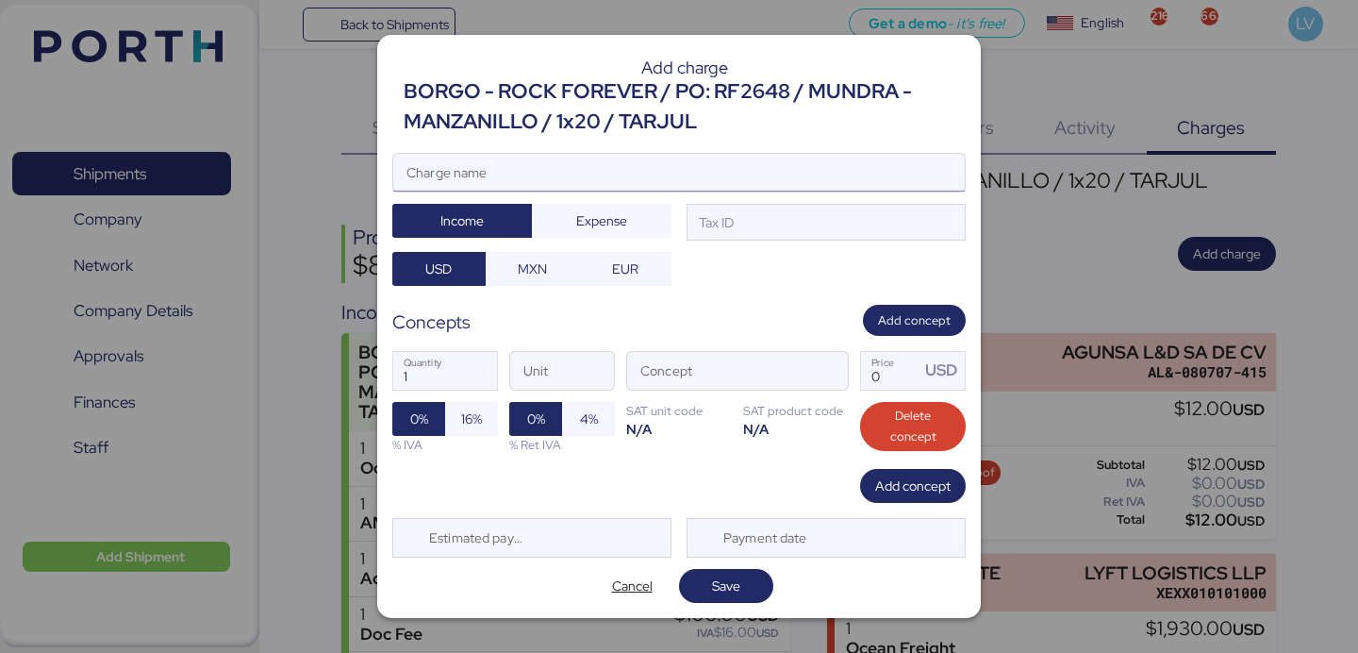
click at [891, 182] on input "Charge name" at bounding box center [678, 173] width 571 height 38
type input "ams"
click at [800, 171] on input "ams" at bounding box center [678, 173] width 571 height 38
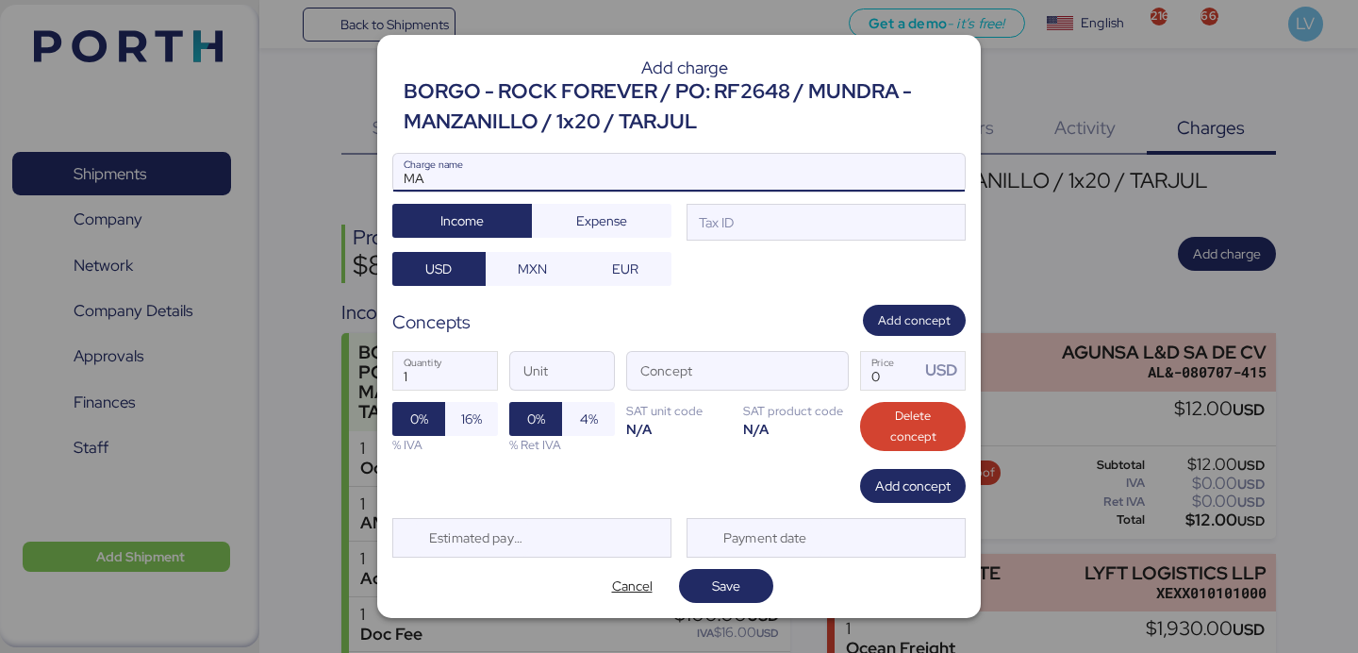
type input "M"
paste input "454510027178"
type input "AMS 454510027178"
click at [484, 174] on input "AMS 454510027178" at bounding box center [678, 173] width 571 height 38
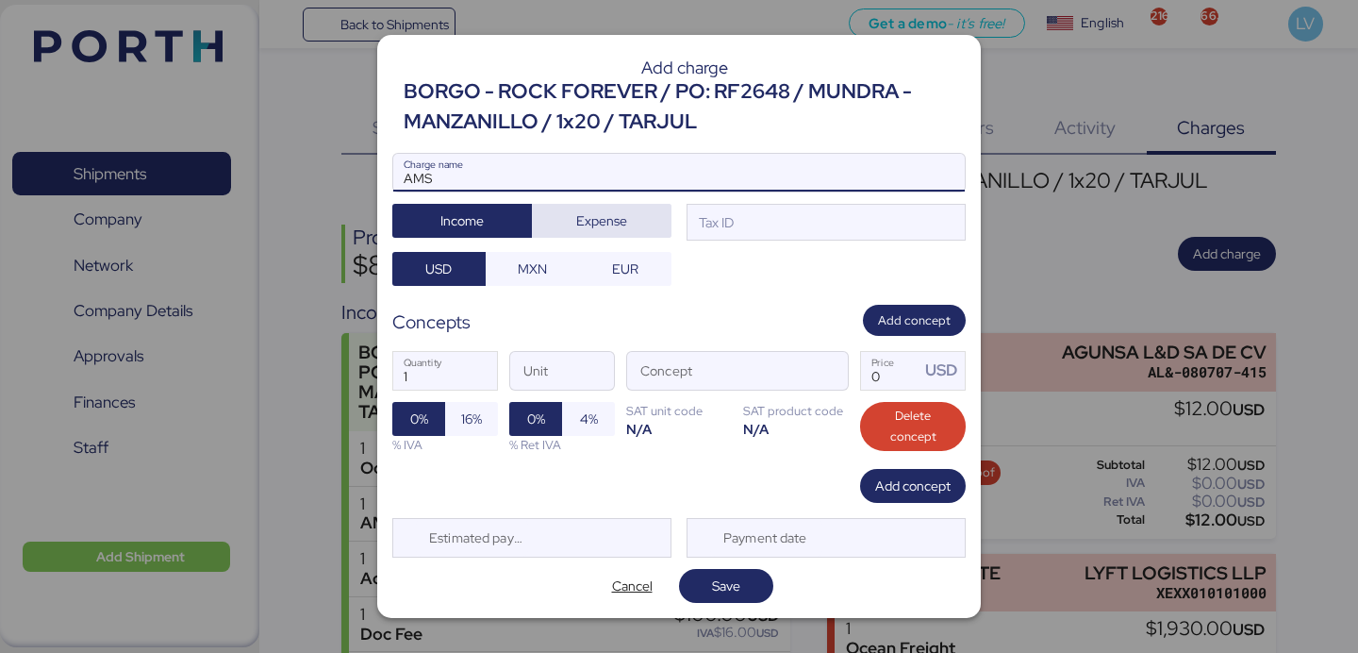
type input "AMS"
click at [582, 219] on span "Expense" at bounding box center [601, 220] width 51 height 23
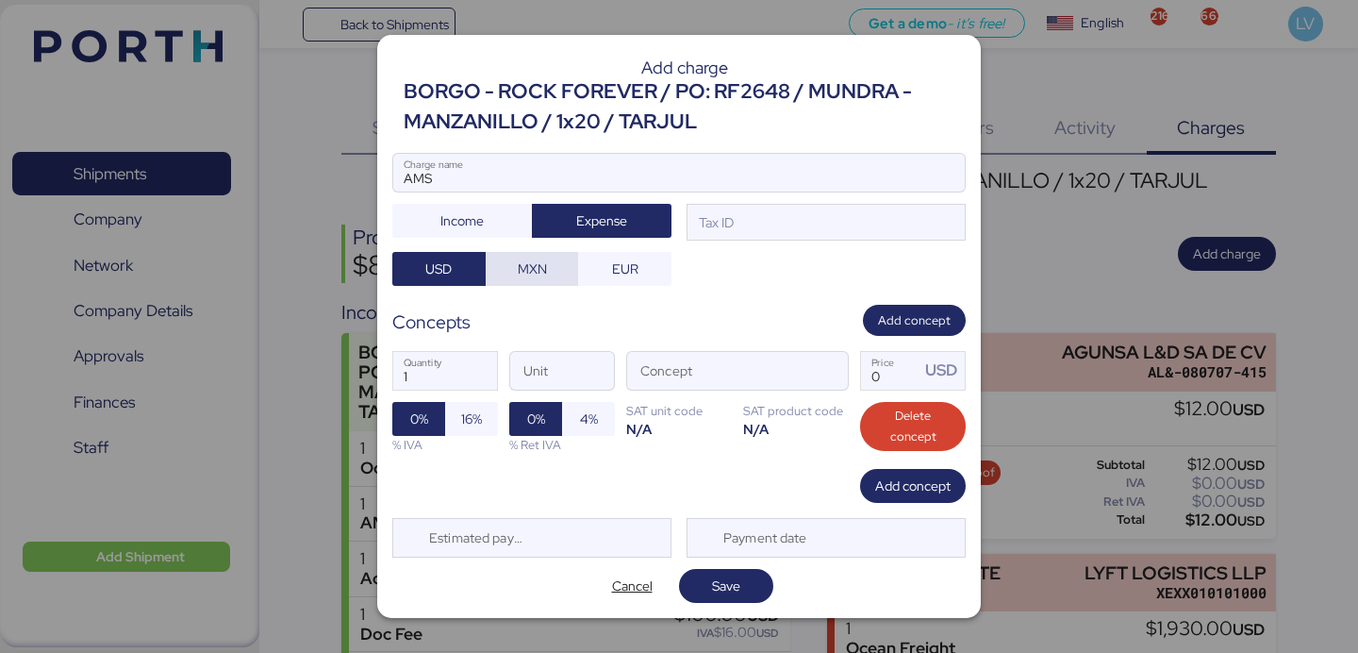
click at [527, 266] on span "MXN" at bounding box center [532, 268] width 29 height 23
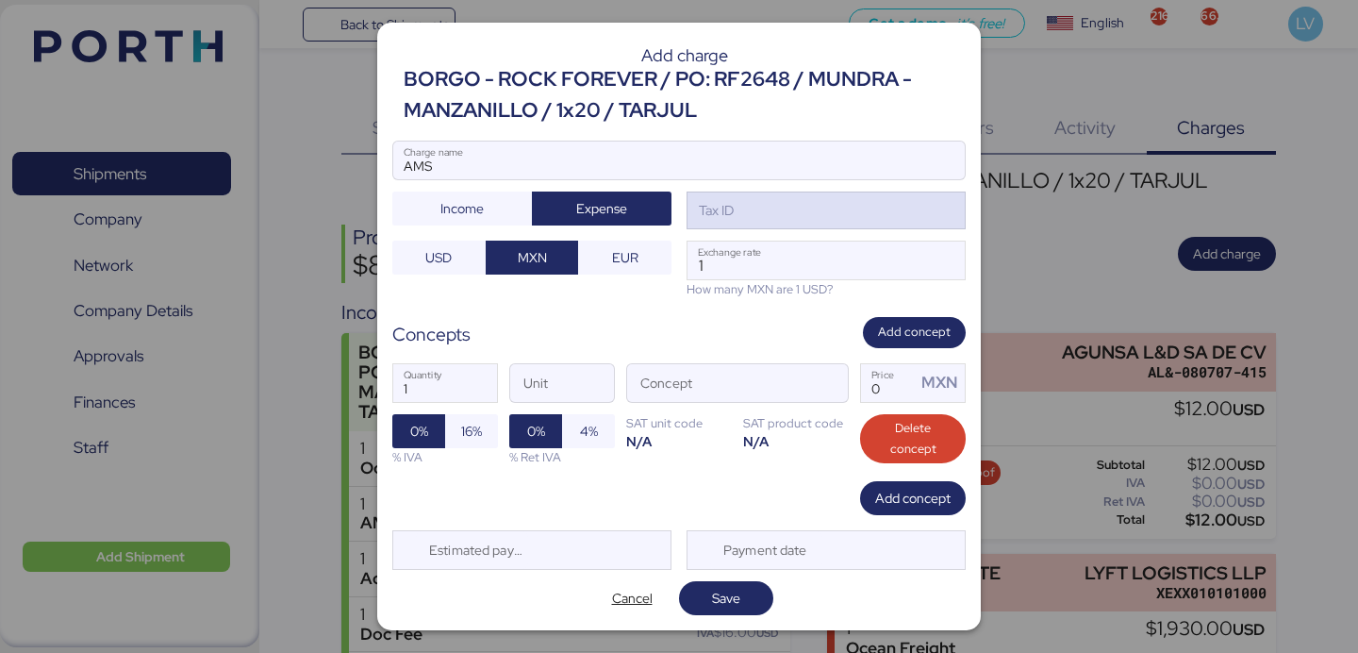
click at [842, 224] on div "Tax ID" at bounding box center [825, 210] width 279 height 38
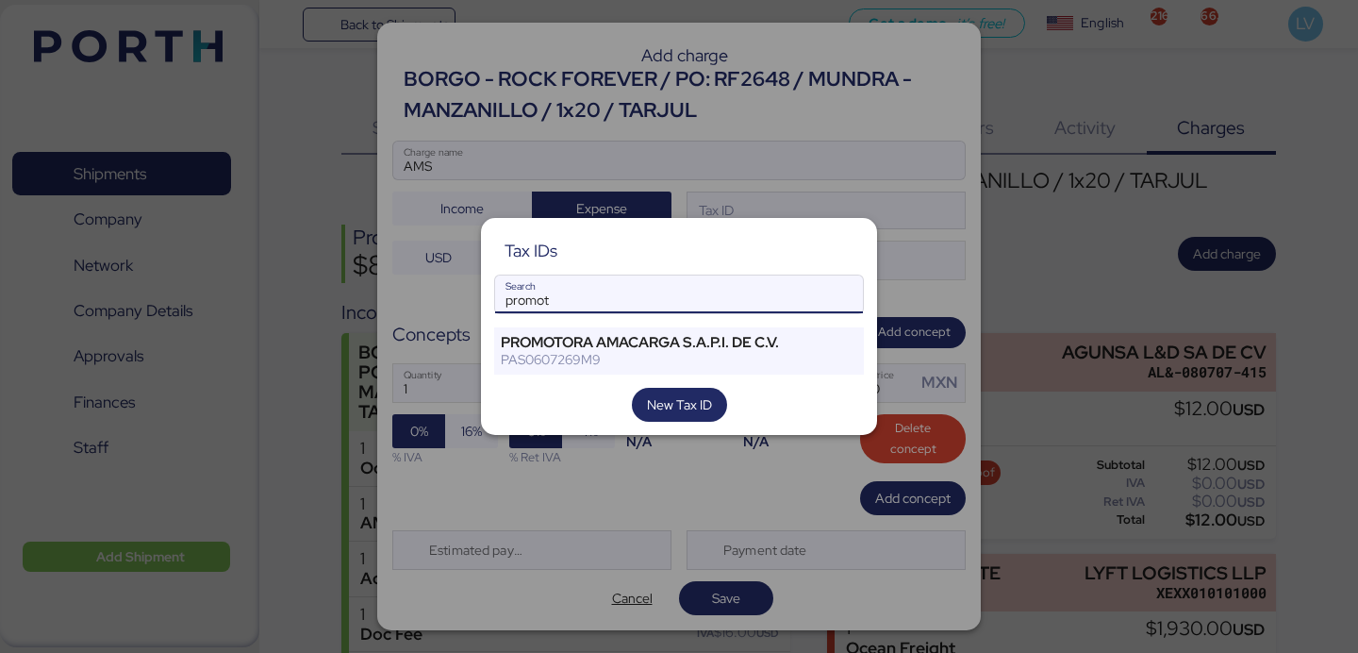
type input "promot"
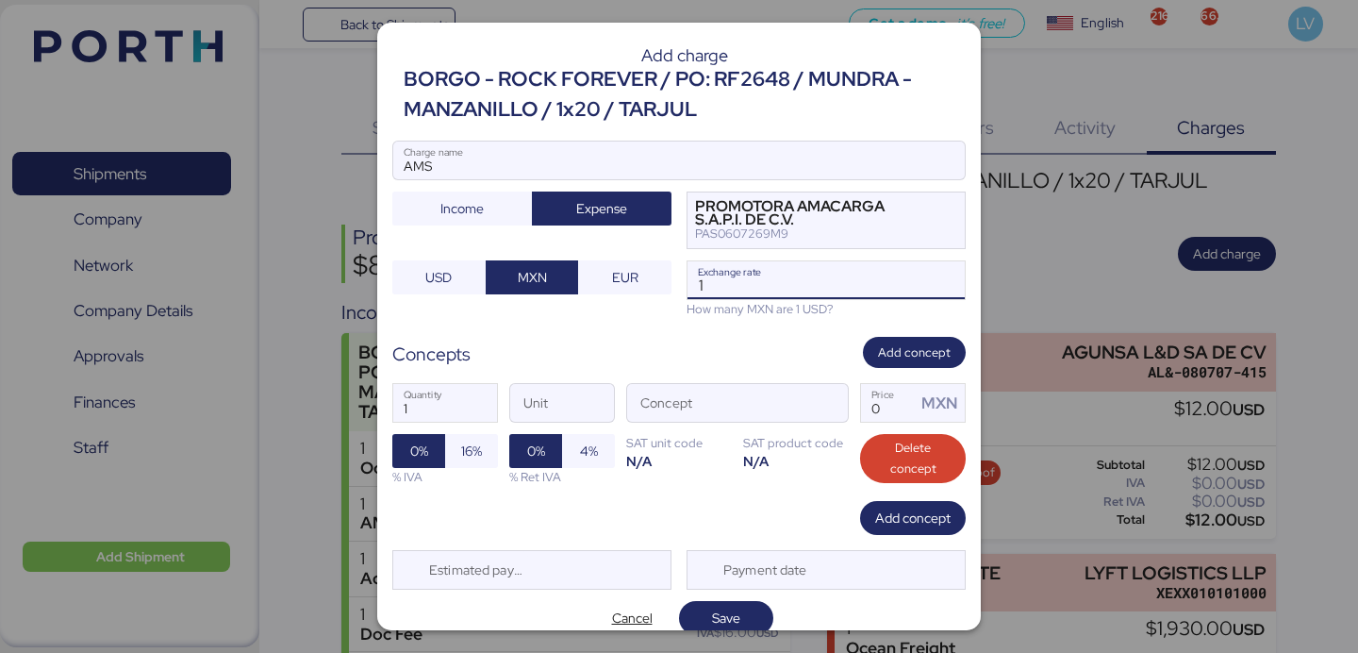
click at [713, 286] on input "1" at bounding box center [825, 280] width 277 height 38
paste input "8.3935"
type input "18.3935"
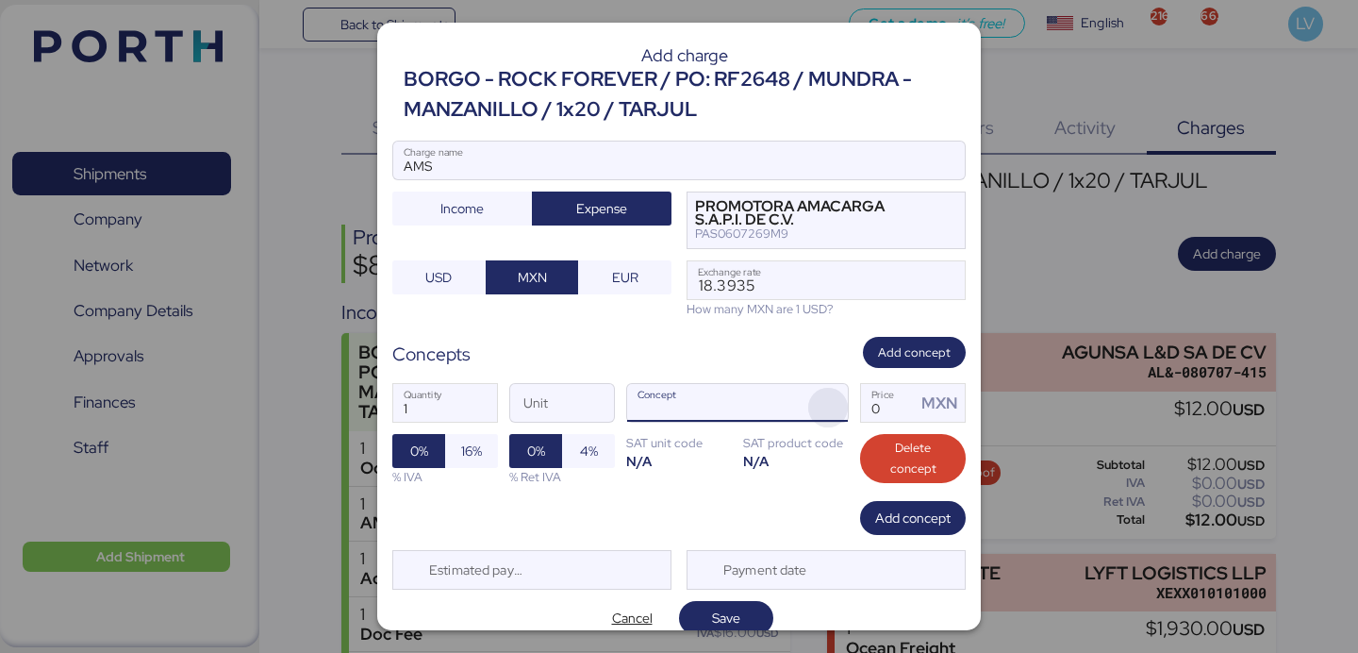
click at [828, 407] on span "button" at bounding box center [828, 408] width 40 height 40
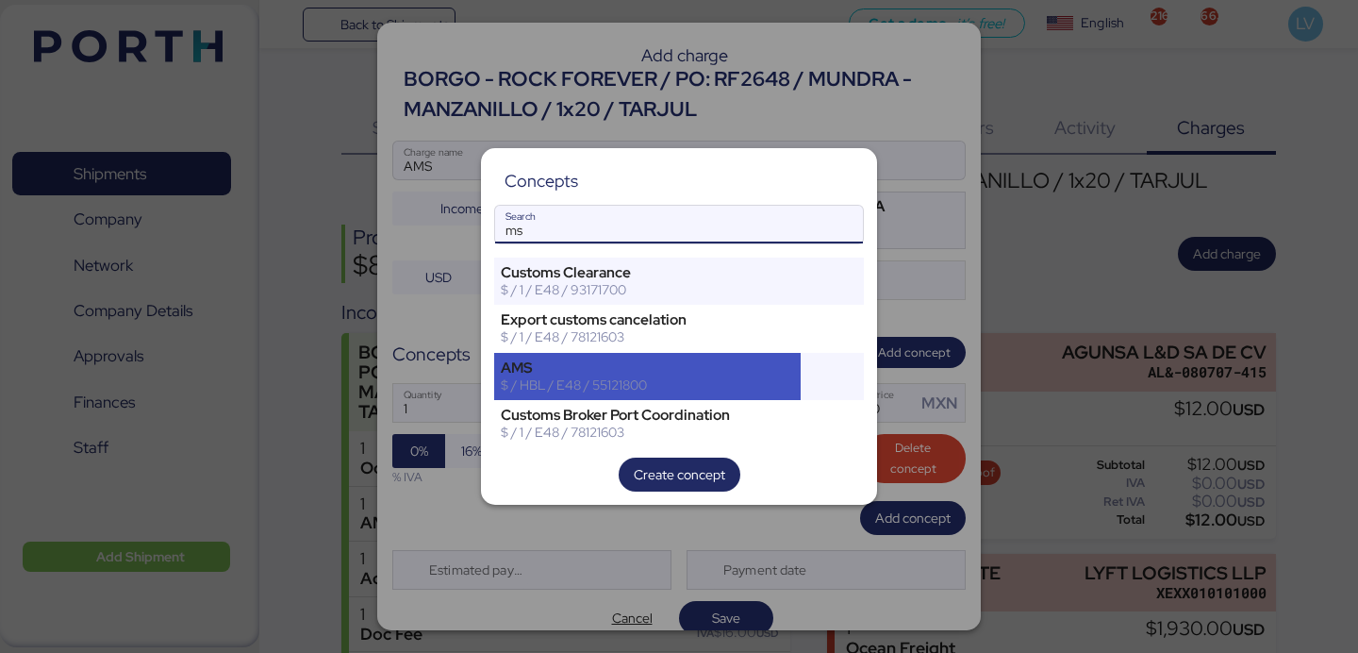
type input "ms"
click at [744, 371] on div "AMS" at bounding box center [647, 367] width 293 height 17
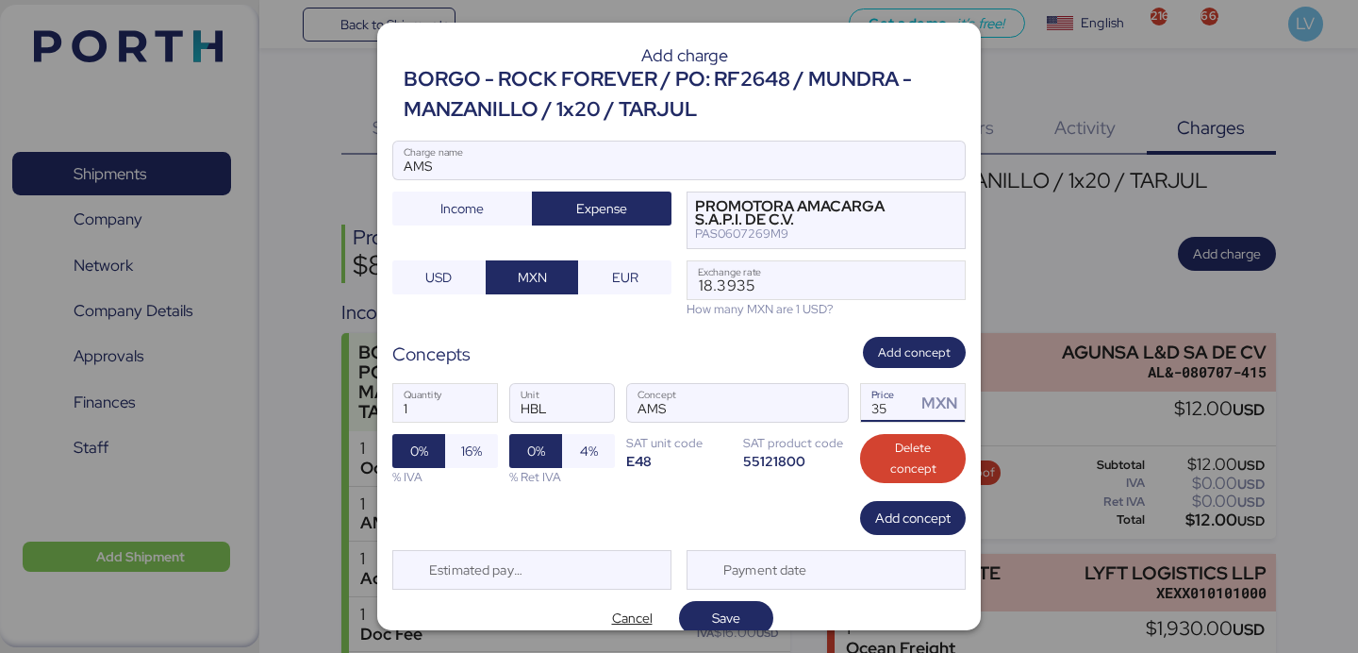
click at [871, 403] on input "35" at bounding box center [888, 403] width 55 height 38
type input "60"
click at [446, 458] on span "16%" at bounding box center [471, 451] width 53 height 34
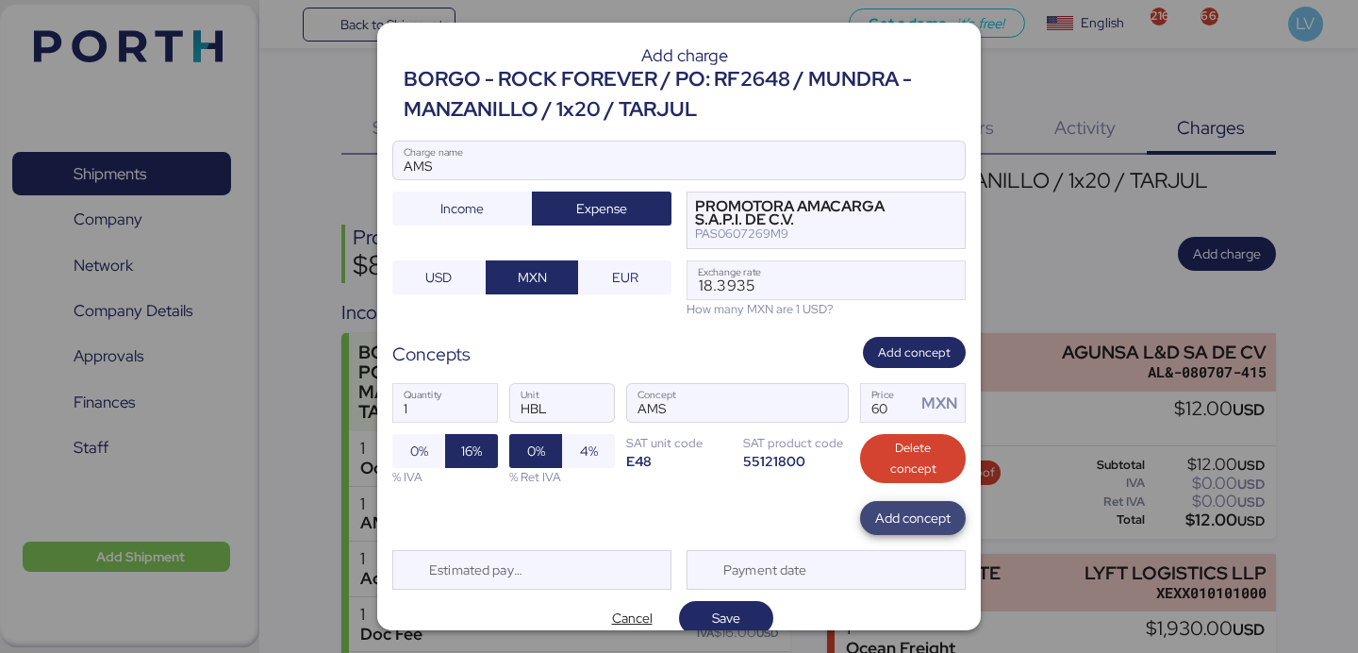
click at [916, 521] on span "Add concept" at bounding box center [912, 517] width 75 height 23
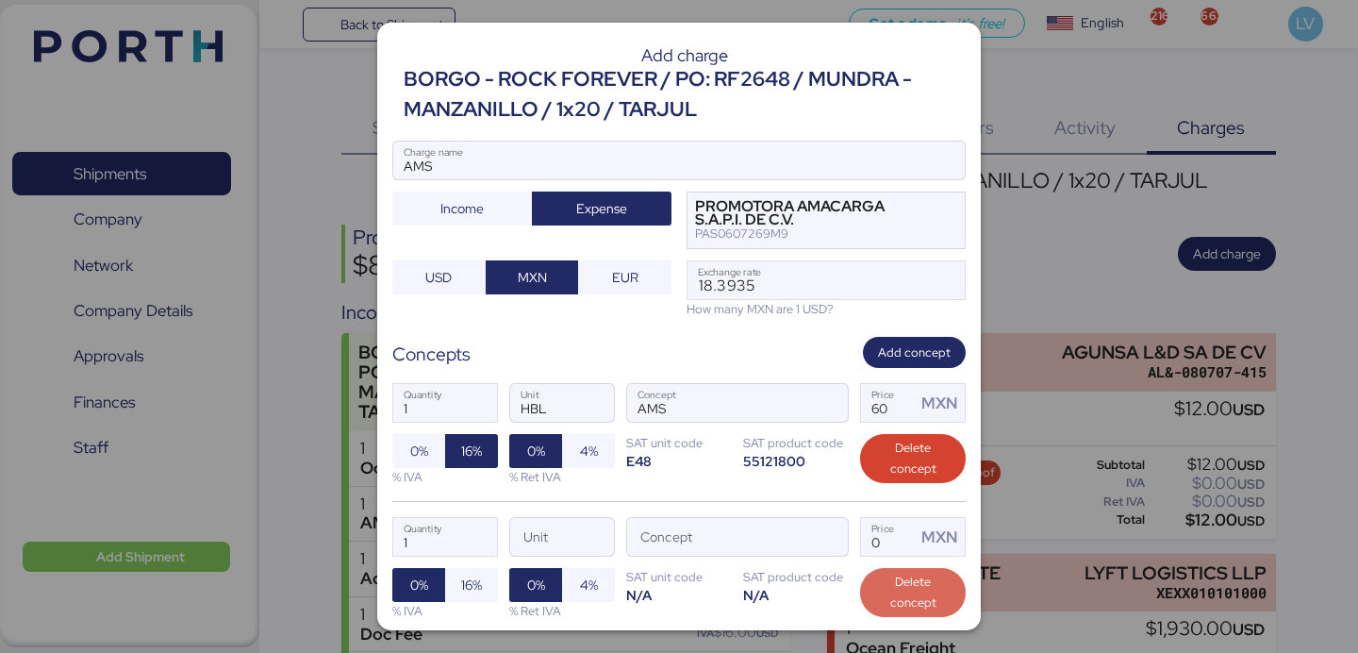
click at [886, 588] on span "Delete concept" at bounding box center [912, 591] width 75 height 41
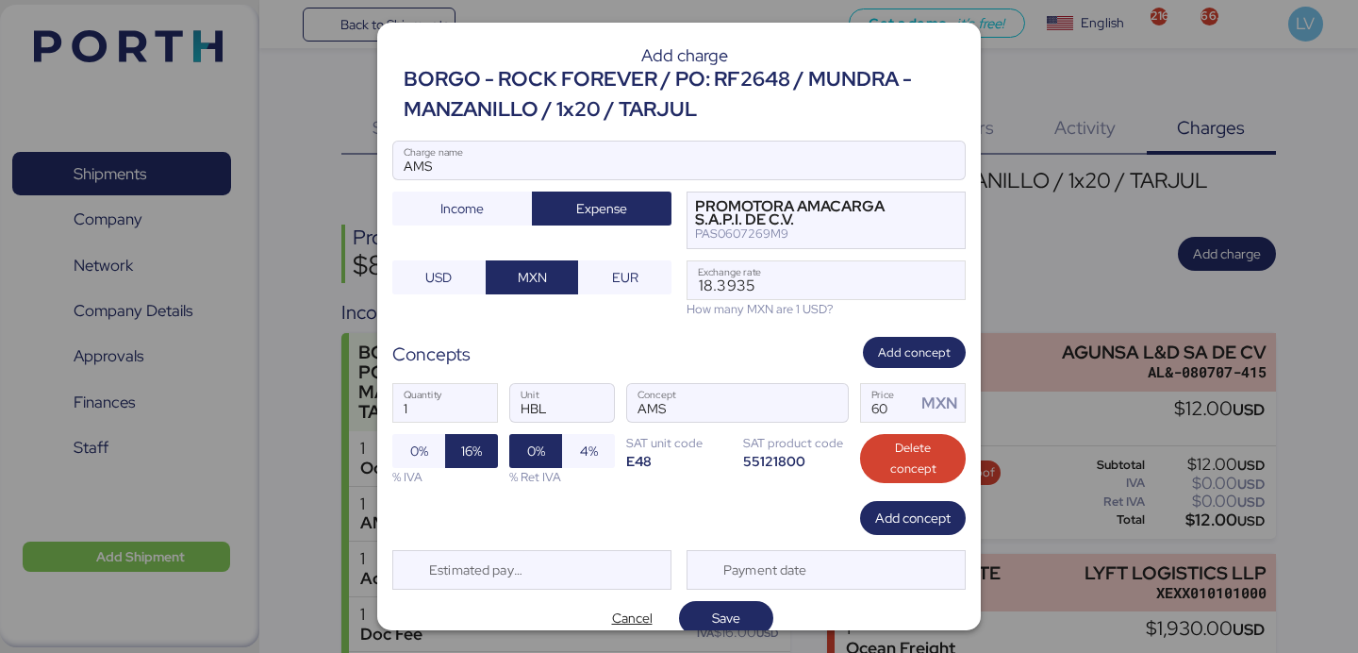
scroll to position [20, 0]
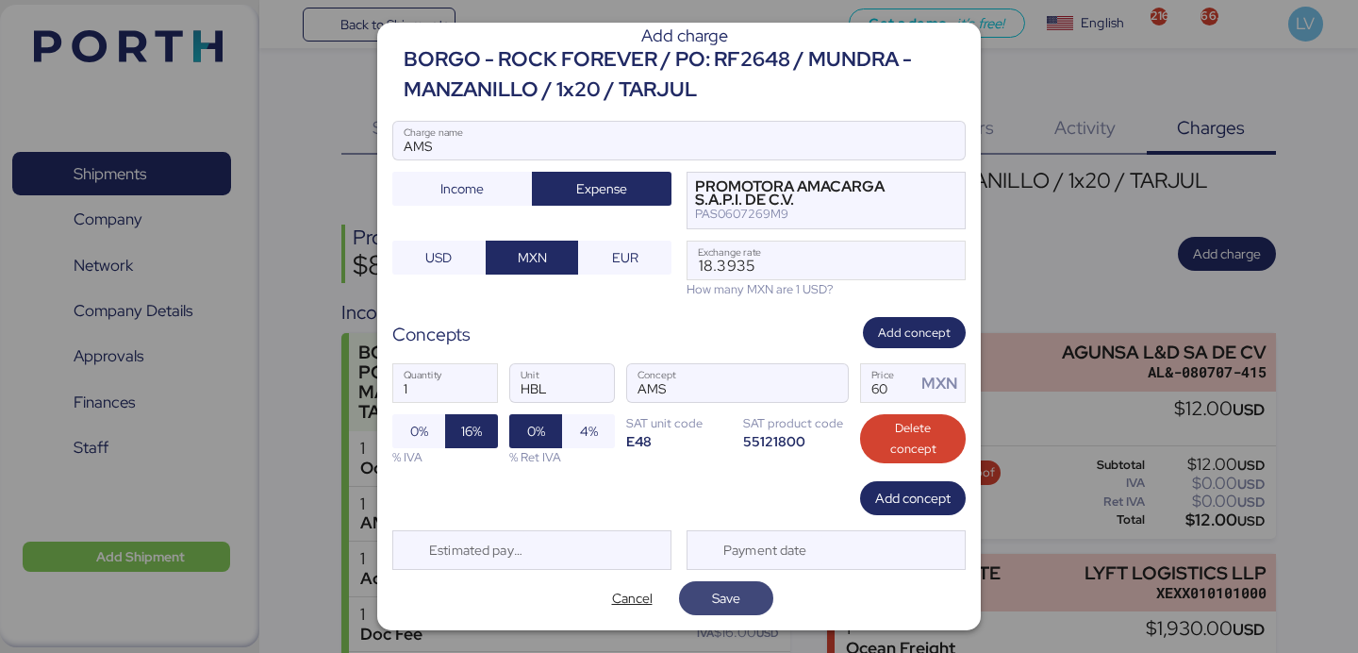
click at [744, 597] on span "Save" at bounding box center [726, 598] width 64 height 26
